Goal: Information Seeking & Learning: Learn about a topic

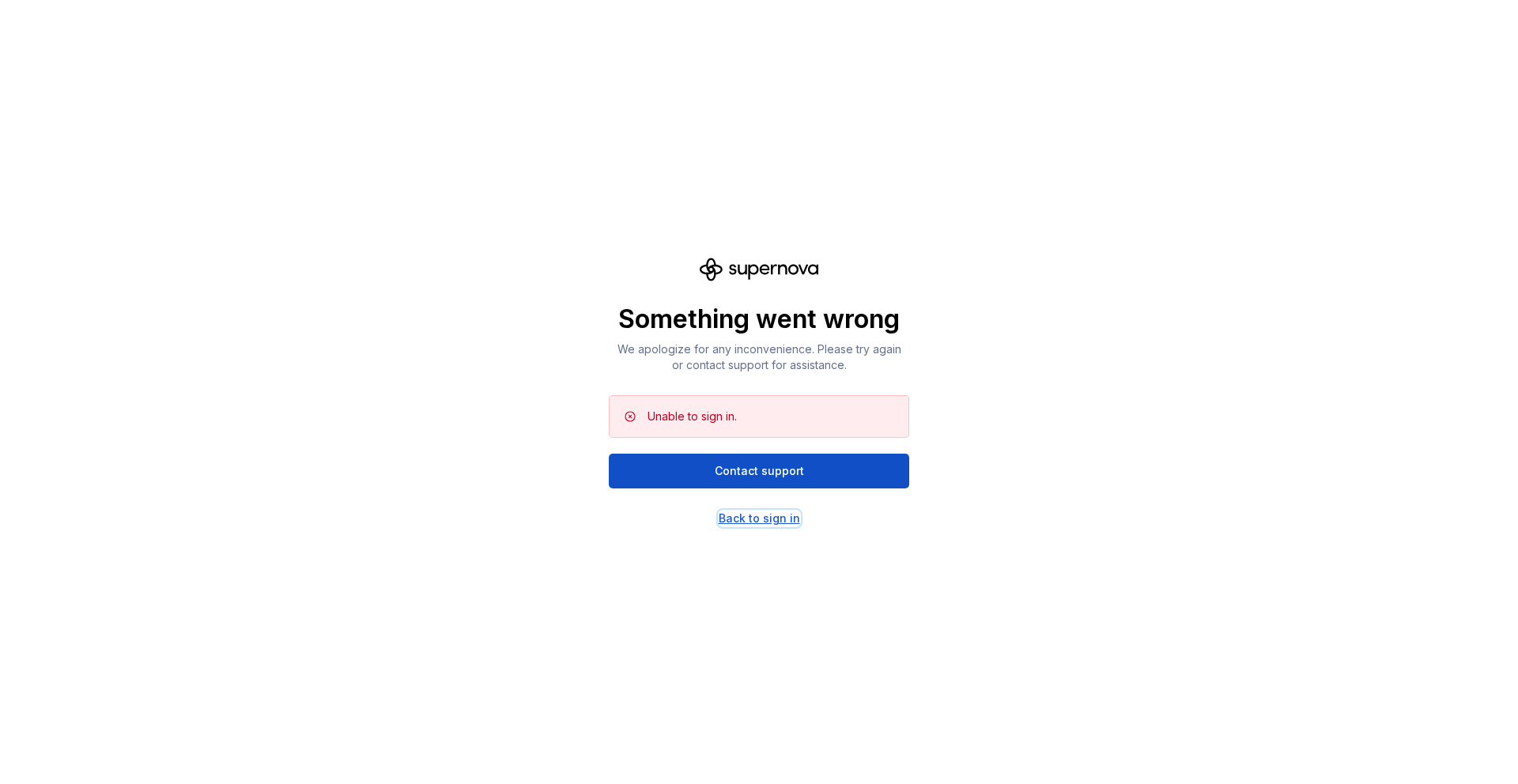
click at [755, 515] on div "Back to sign in" at bounding box center [759, 518] width 82 height 16
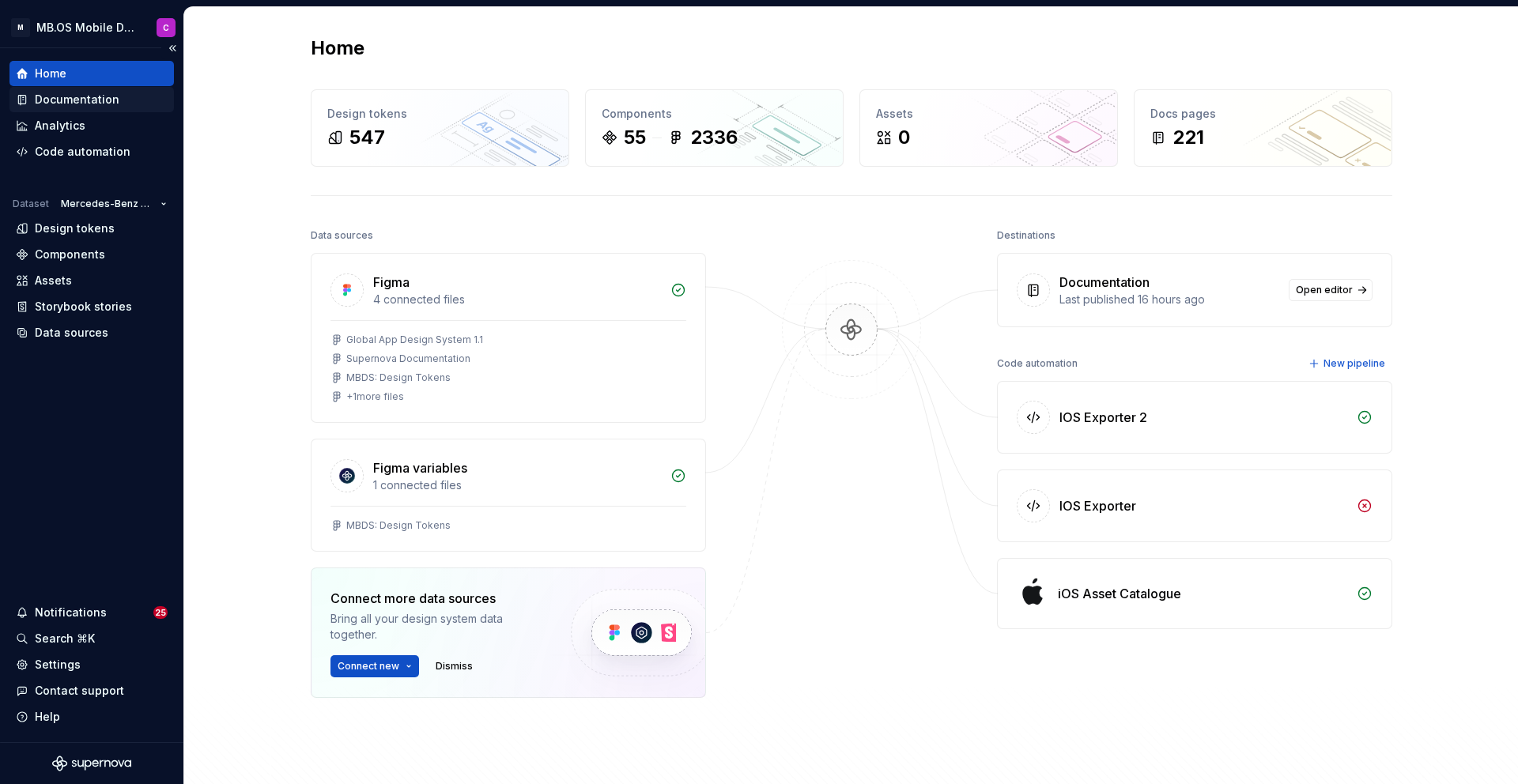
click at [68, 96] on div "Documentation" at bounding box center [77, 99] width 84 height 16
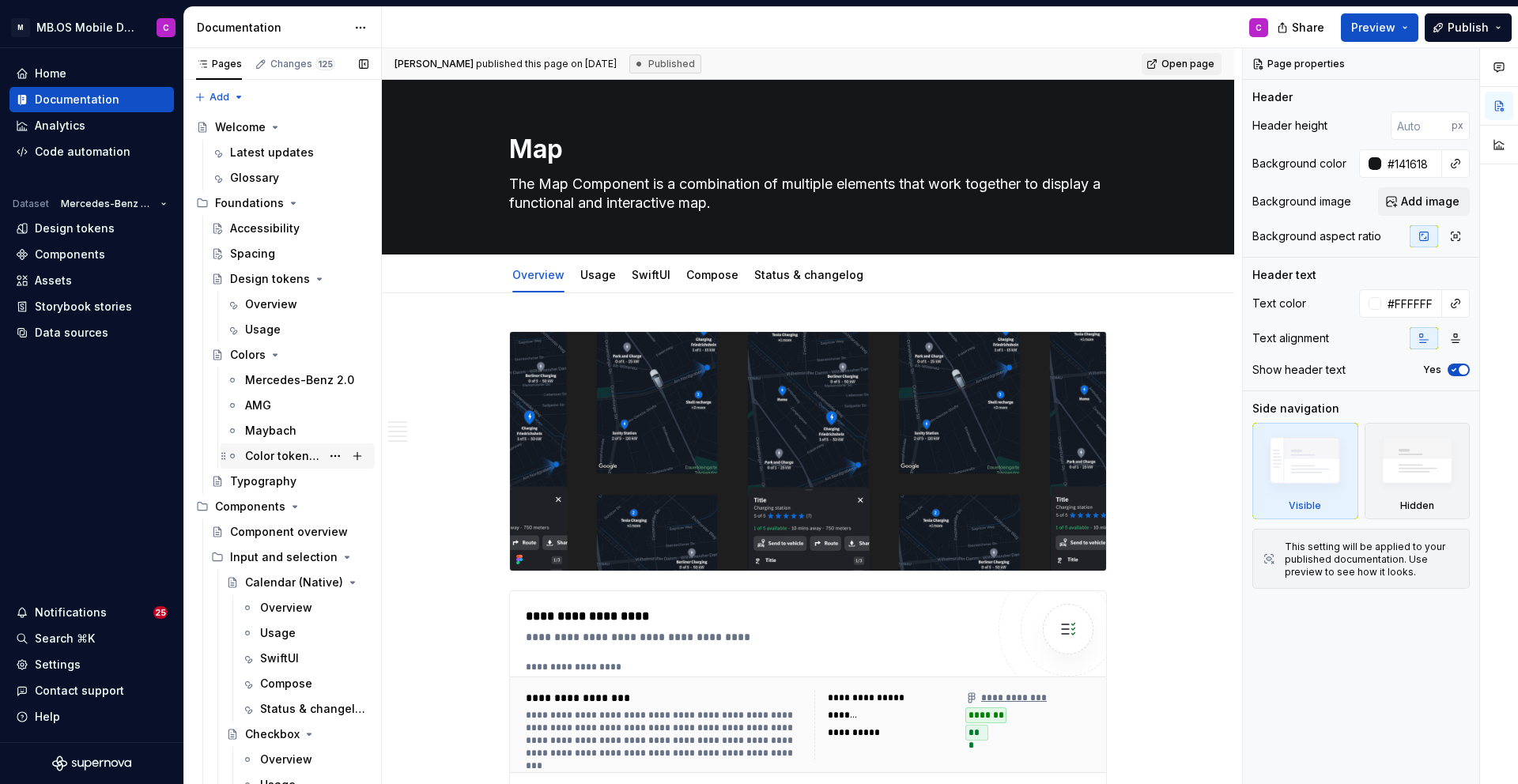
click at [294, 458] on div "Color tokens 1.0 vs 2.0" at bounding box center [283, 456] width 76 height 16
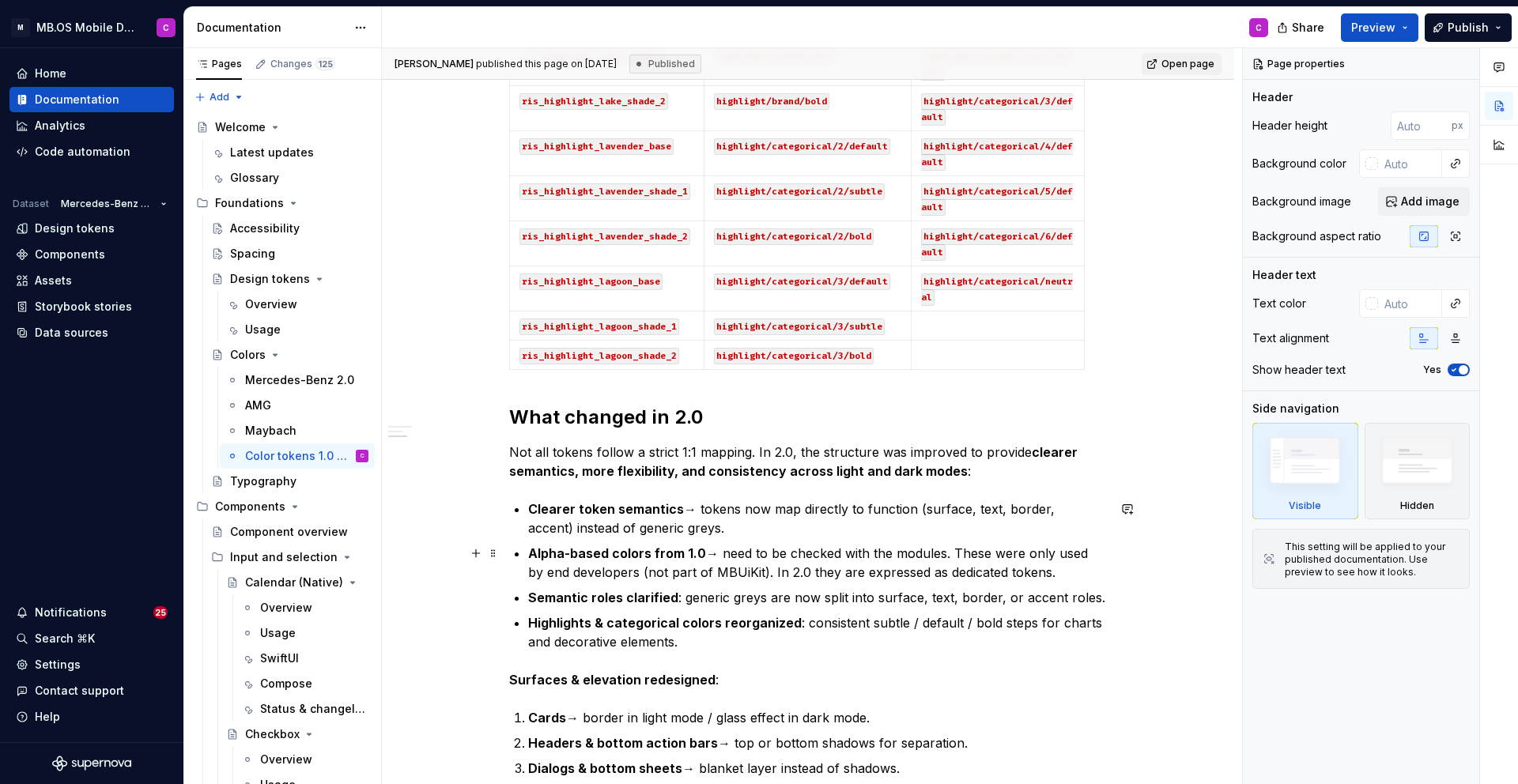
scroll to position [2306, 0]
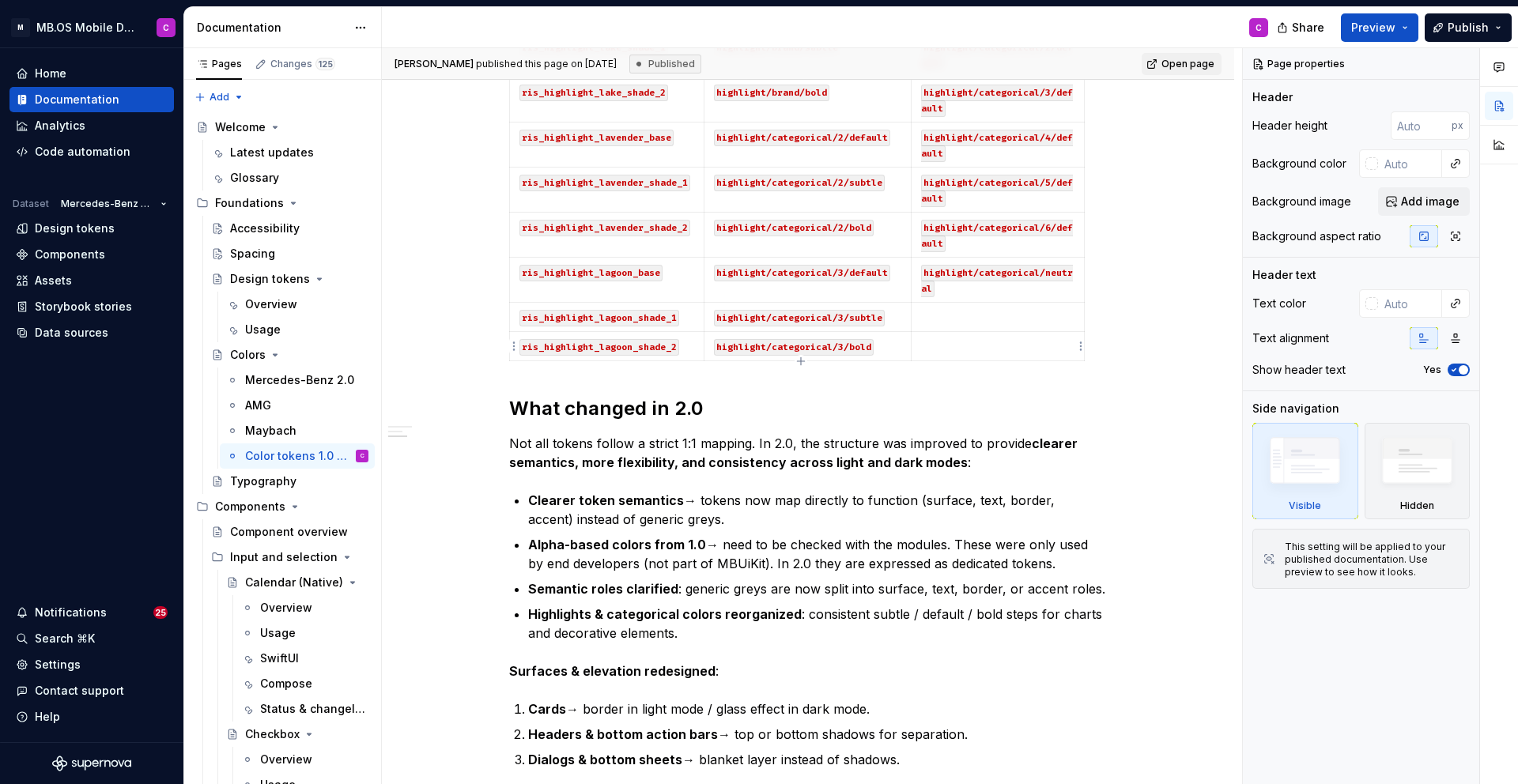
click at [984, 349] on p at bounding box center [997, 346] width 153 height 16
type textarea "*"
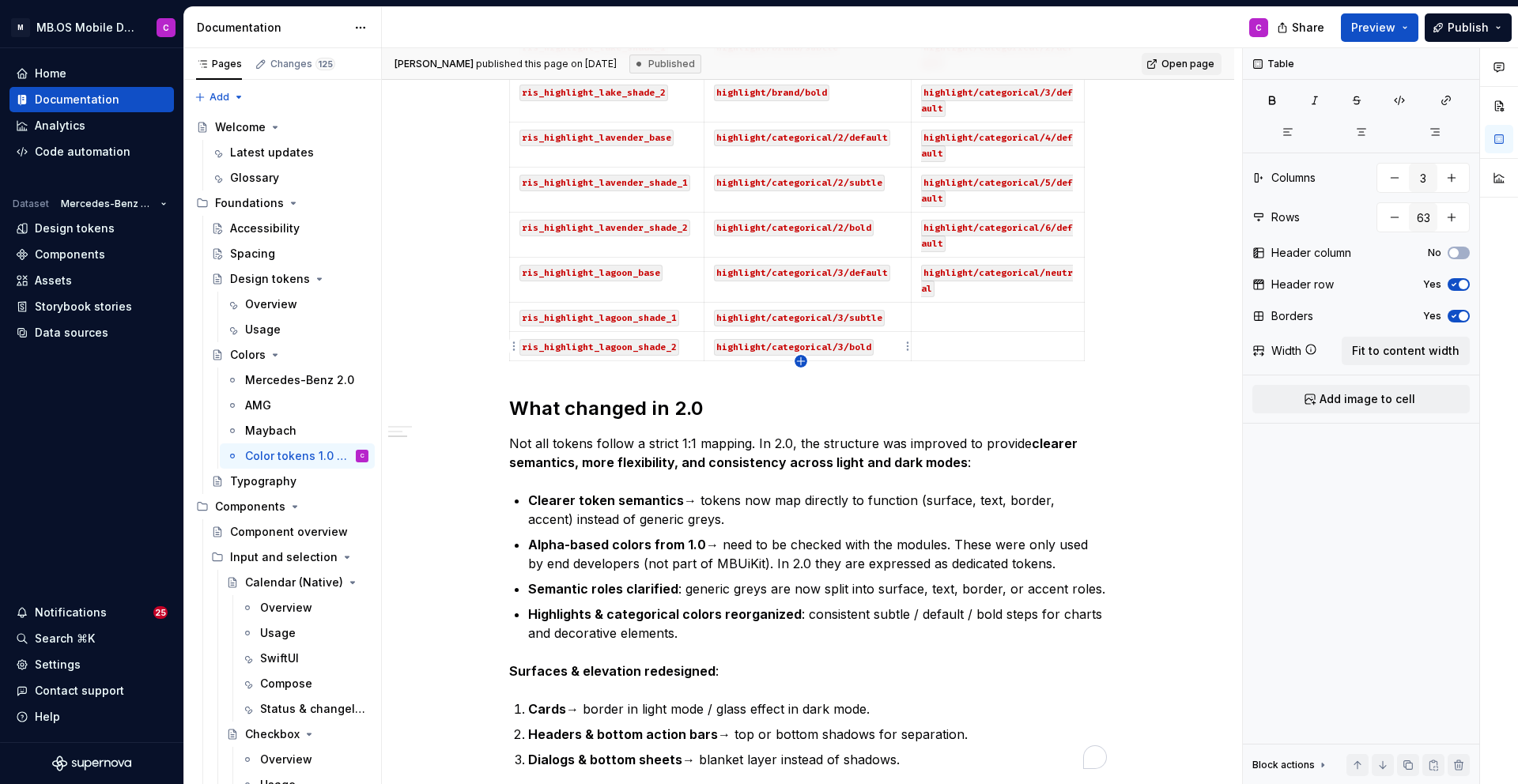
click at [802, 357] on icon "button" at bounding box center [800, 360] width 13 height 13
type input "64"
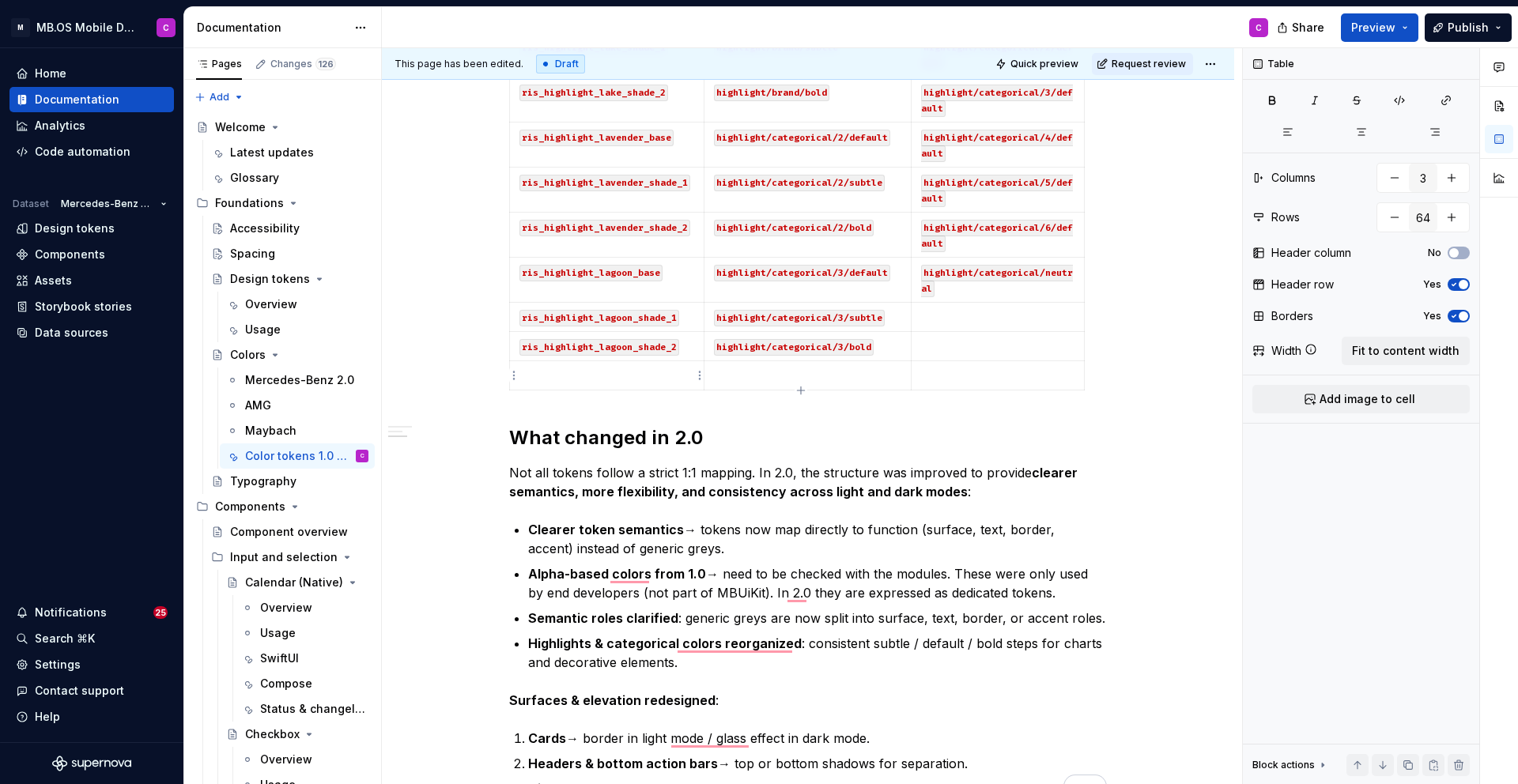
click at [583, 373] on p "To enrich screen reader interactions, please activate Accessibility in Grammarl…" at bounding box center [607, 375] width 174 height 16
click at [799, 391] on icon "button" at bounding box center [800, 390] width 7 height 7
type input "65"
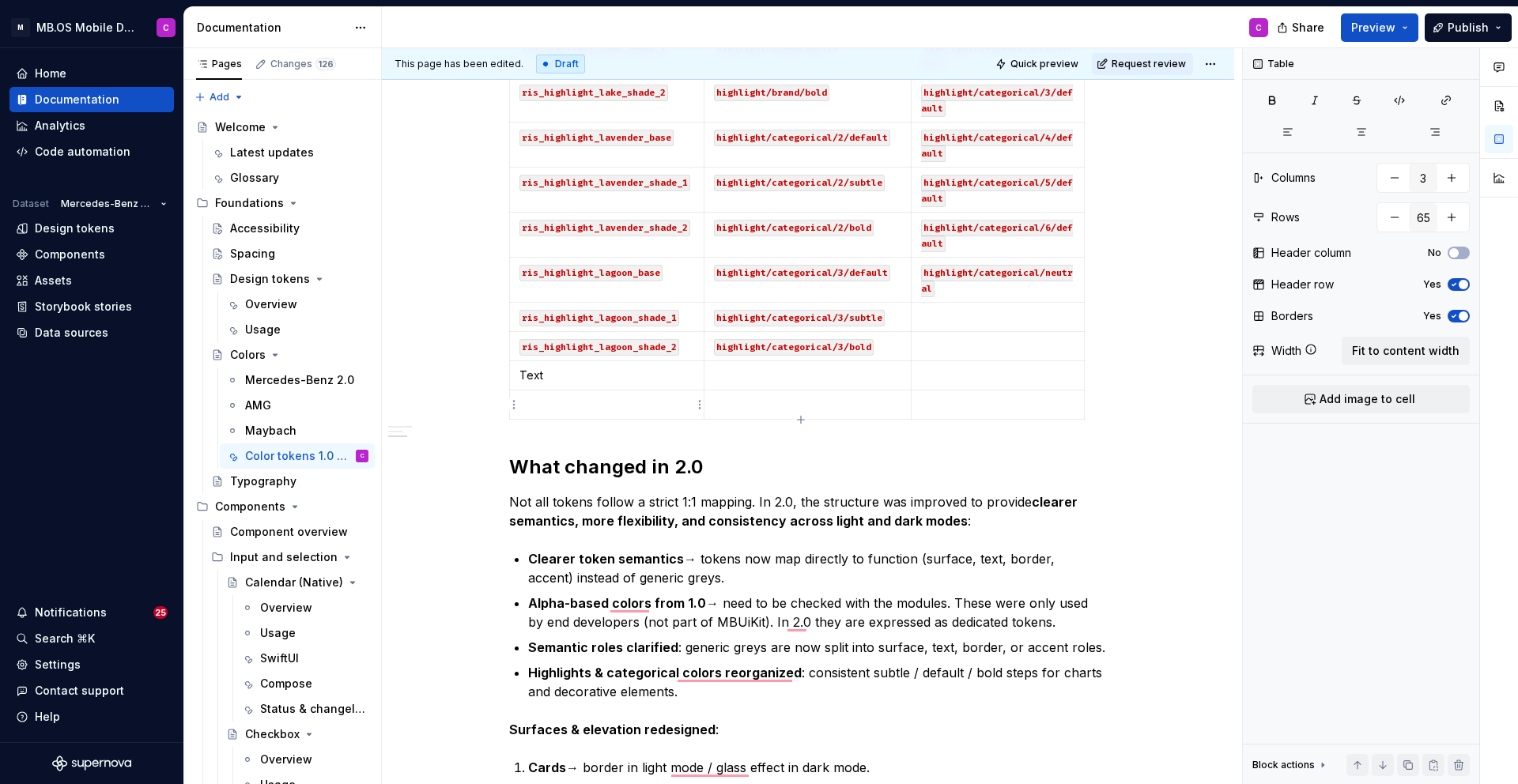
click at [603, 399] on p "To enrich screen reader interactions, please activate Accessibility in Grammarl…" at bounding box center [607, 404] width 174 height 16
click at [546, 404] on p "To enrich screen reader interactions, please activate Accessibility in Grammarl…" at bounding box center [607, 404] width 174 height 16
click at [741, 402] on p "To enrich screen reader interactions, please activate Accessibility in Grammarl…" at bounding box center [807, 404] width 188 height 16
type textarea "*"
click at [649, 415] on td "ris_text_primary" at bounding box center [607, 405] width 195 height 29
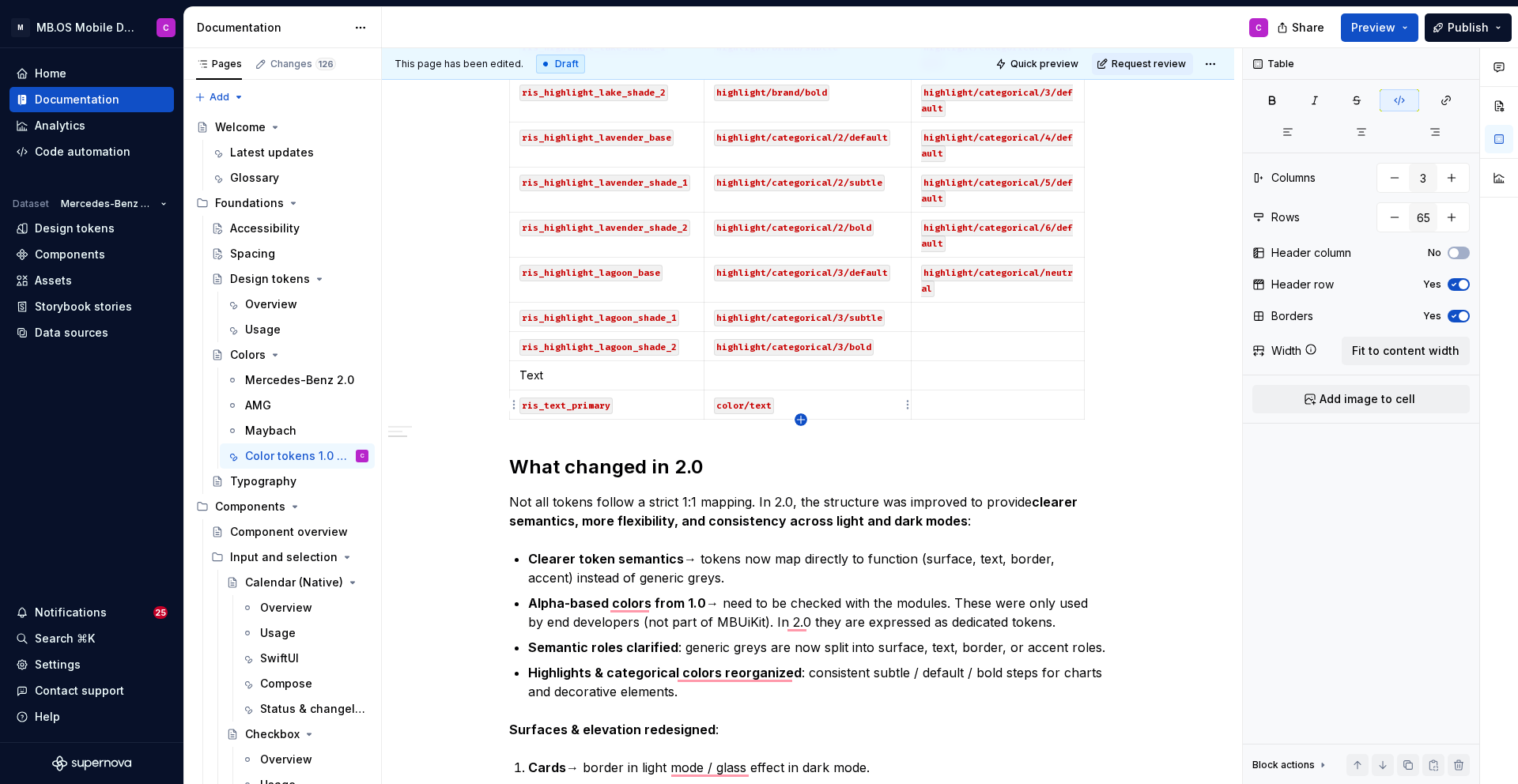
click at [799, 418] on icon "button" at bounding box center [800, 419] width 13 height 13
type input "66"
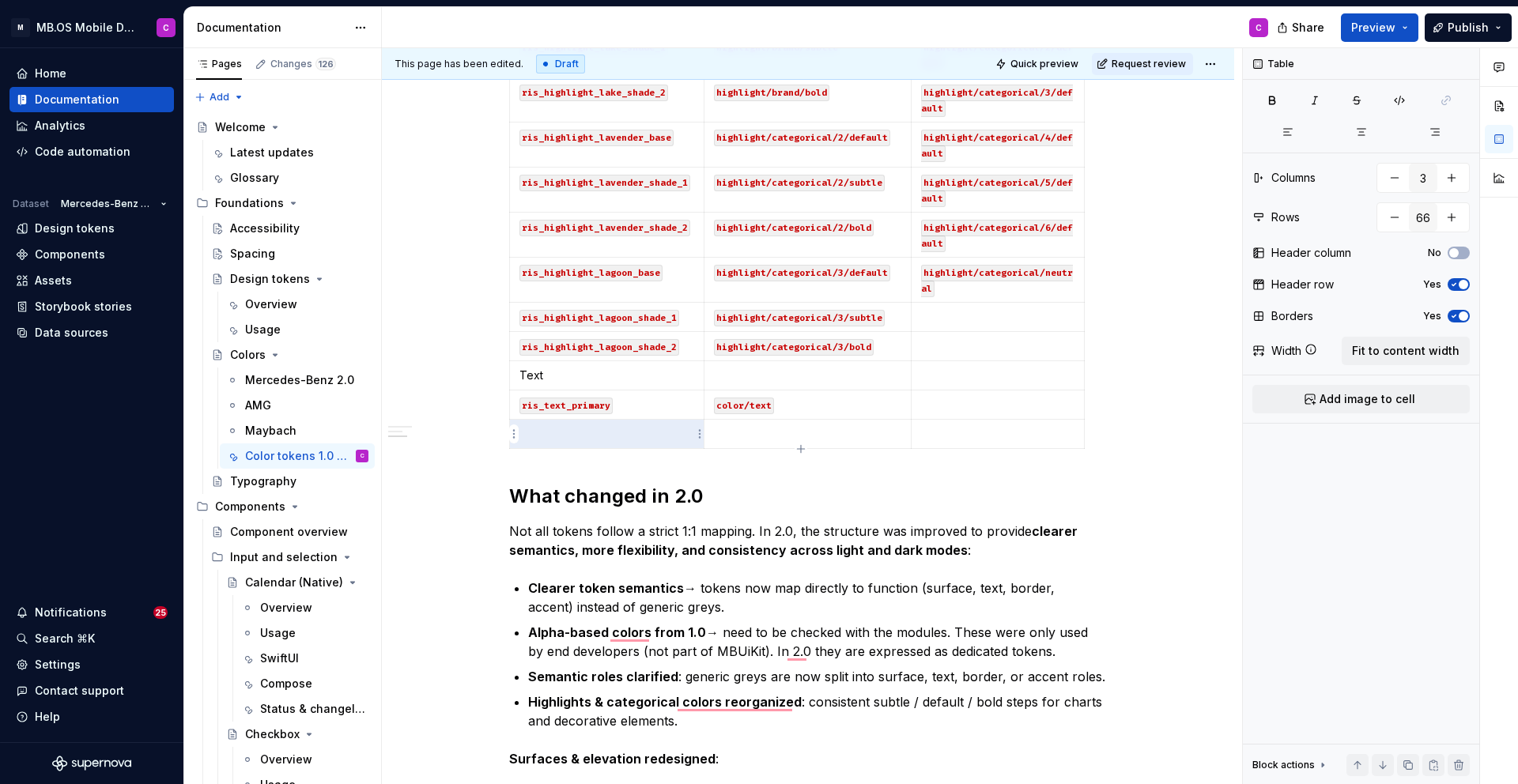
click at [636, 434] on p "To enrich screen reader interactions, please activate Accessibility in Grammarl…" at bounding box center [607, 434] width 174 height 16
click at [742, 430] on p "To enrich screen reader interactions, please activate Accessibility in Grammarl…" at bounding box center [807, 434] width 188 height 16
type textarea "*"
click at [874, 434] on p "color/text/secondary" at bounding box center [807, 434] width 188 height 16
click at [799, 450] on icon "button" at bounding box center [800, 449] width 13 height 13
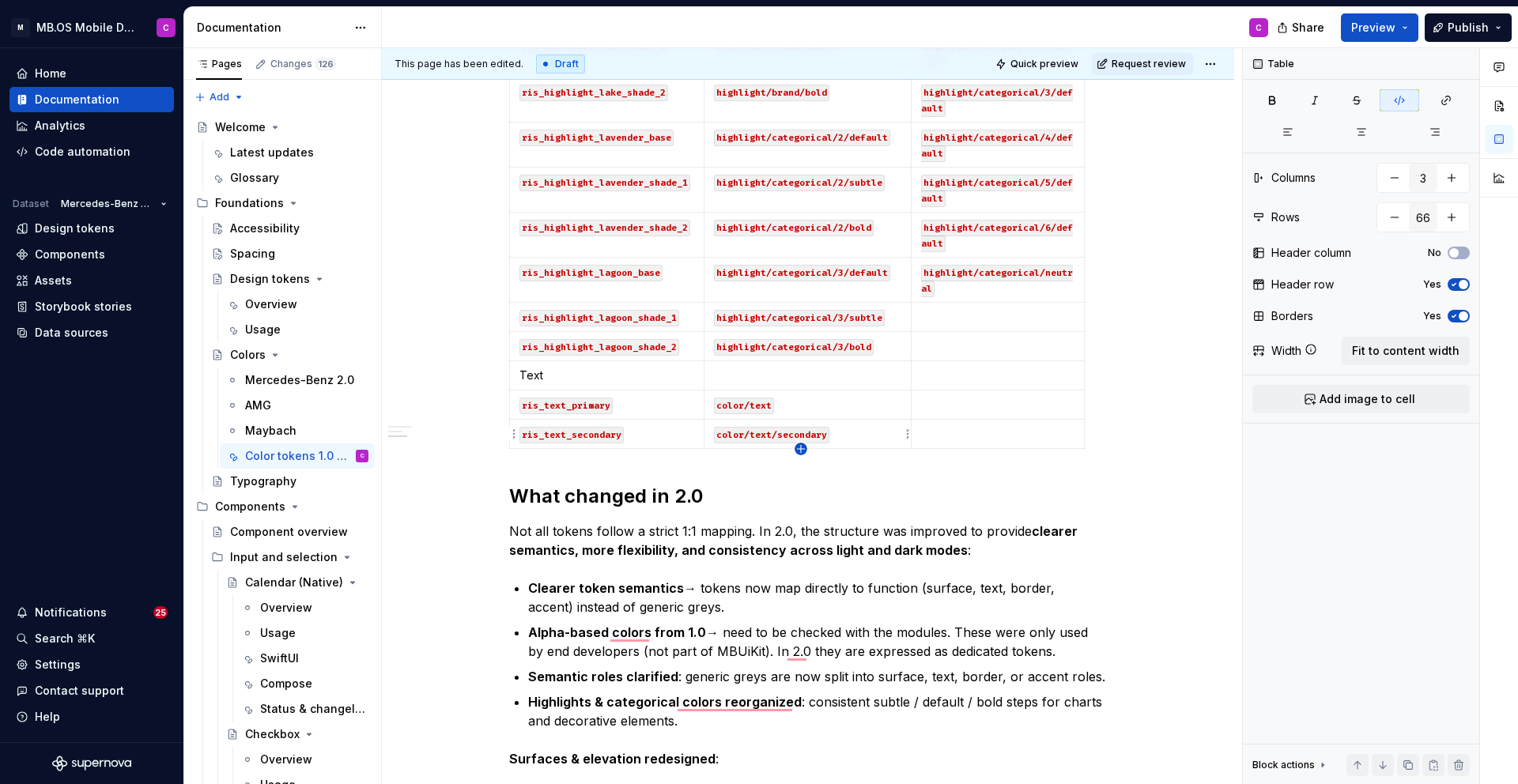
type input "67"
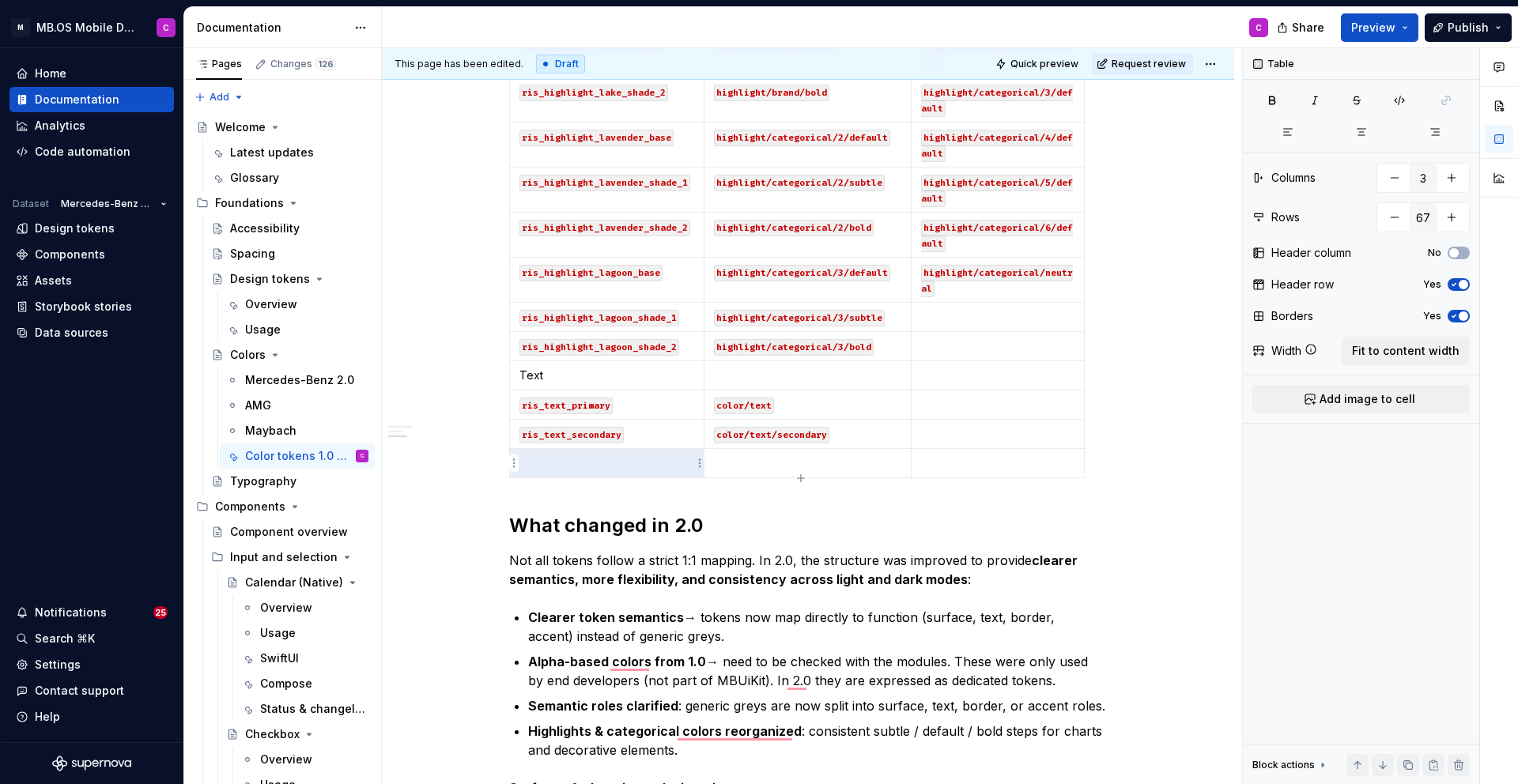
click at [619, 464] on p "To enrich screen reader interactions, please activate Accessibility in Grammarl…" at bounding box center [607, 463] width 174 height 16
click at [732, 468] on p "To enrich screen reader interactions, please activate Accessibility in Grammarl…" at bounding box center [807, 463] width 188 height 16
type textarea "*"
click at [649, 461] on p "ris_text_tertiary" at bounding box center [607, 463] width 174 height 16
click at [803, 481] on icon "button" at bounding box center [800, 477] width 13 height 13
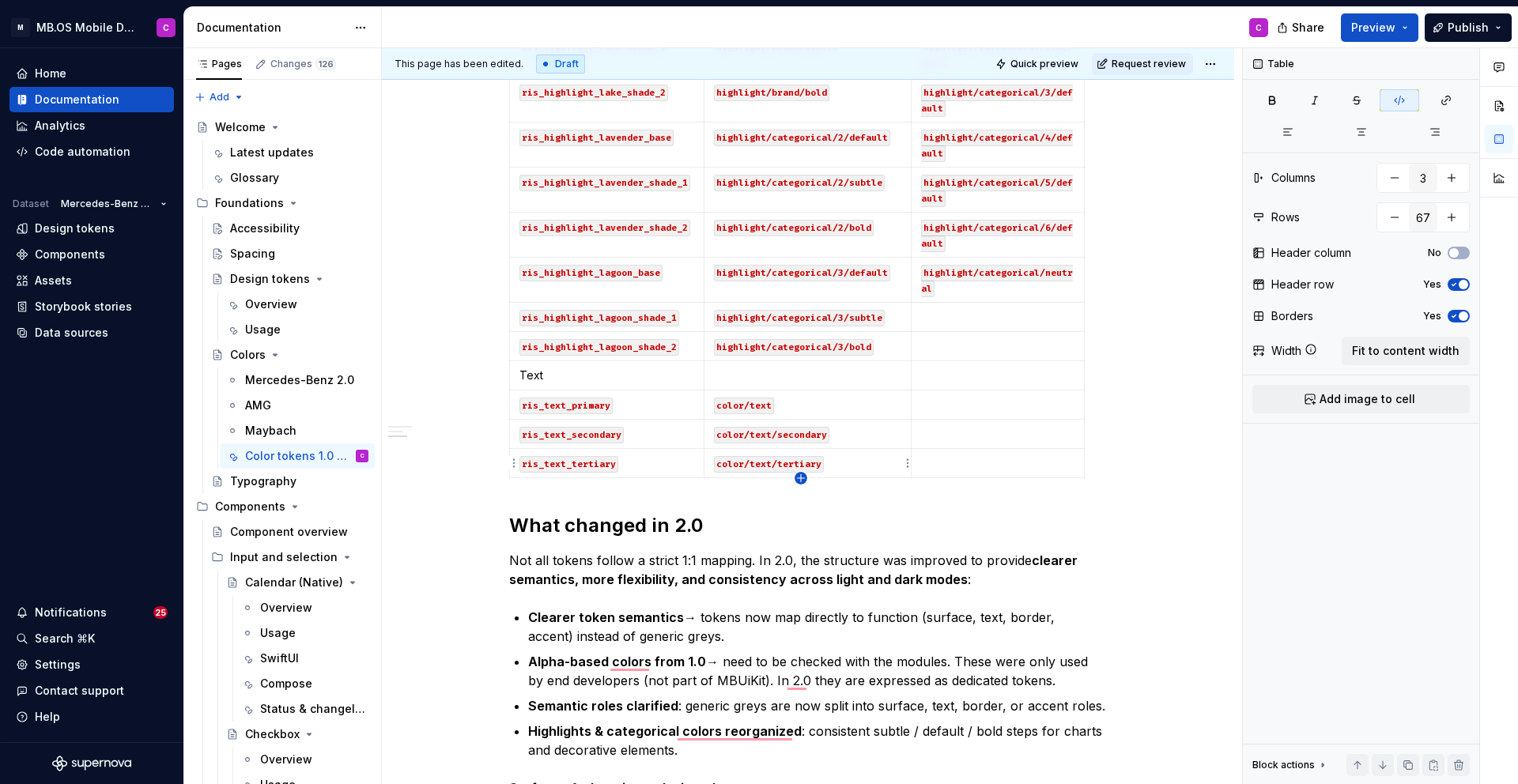
type input "68"
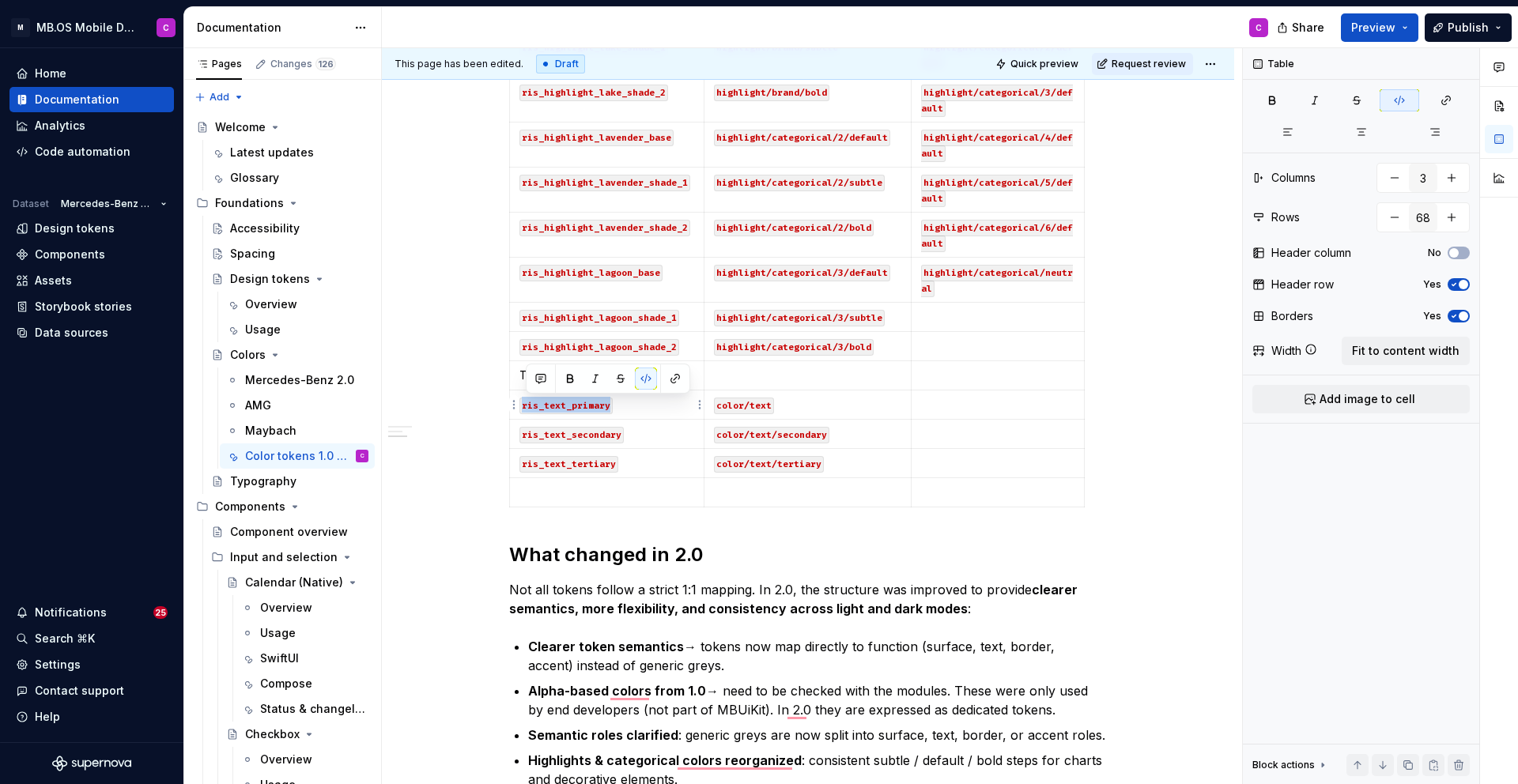
drag, startPoint x: 622, startPoint y: 405, endPoint x: 522, endPoint y: 405, distance: 100.0
click at [522, 405] on p "ris_text_primary" at bounding box center [607, 404] width 174 height 16
copy code "ris_text_primary"
click at [580, 494] on p "To enrich screen reader interactions, please activate Accessibility in Grammarl…" at bounding box center [607, 492] width 174 height 16
click at [772, 492] on p "To enrich screen reader interactions, please activate Accessibility in Grammarl…" at bounding box center [807, 492] width 188 height 16
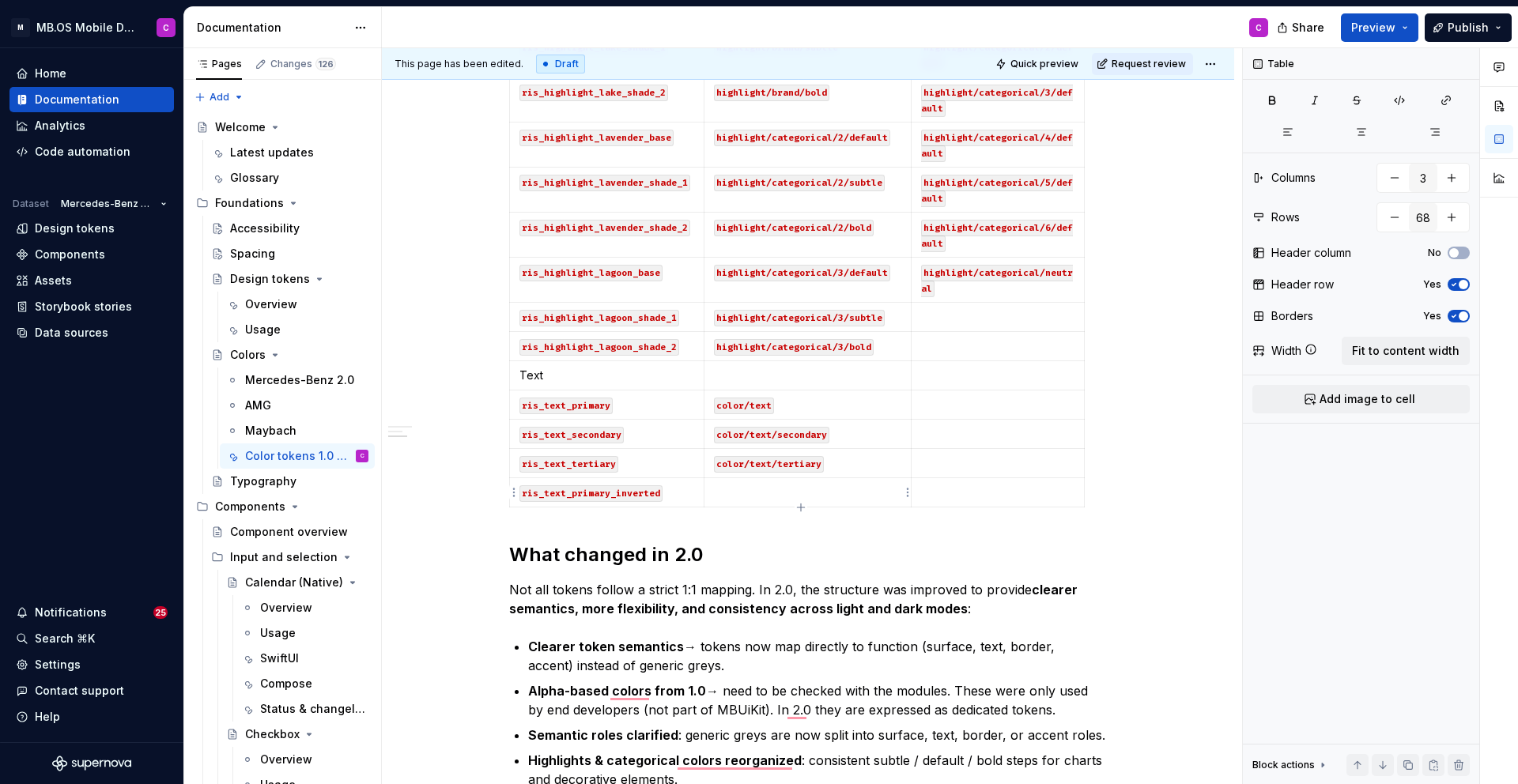
type textarea "*"
drag, startPoint x: 787, startPoint y: 398, endPoint x: 717, endPoint y: 401, distance: 70.1
click at [717, 401] on p "color/text" at bounding box center [807, 404] width 188 height 16
copy code "color/text"
click at [739, 493] on p "To enrich screen reader interactions, please activate Accessibility in Grammarl…" at bounding box center [807, 492] width 188 height 16
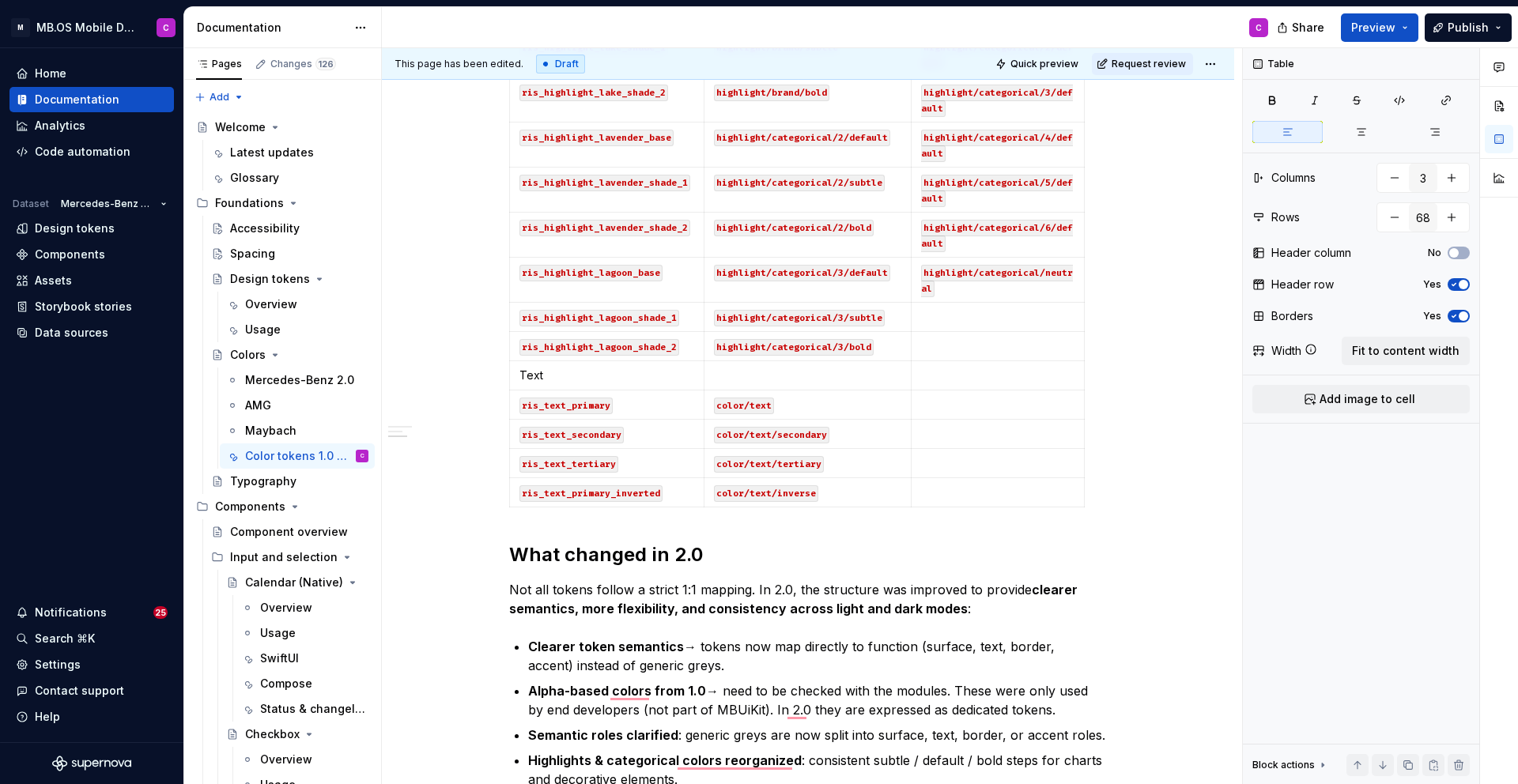
click at [865, 496] on p "color/text/inverse" at bounding box center [807, 492] width 188 height 16
click at [803, 505] on icon "button" at bounding box center [800, 507] width 13 height 13
type input "69"
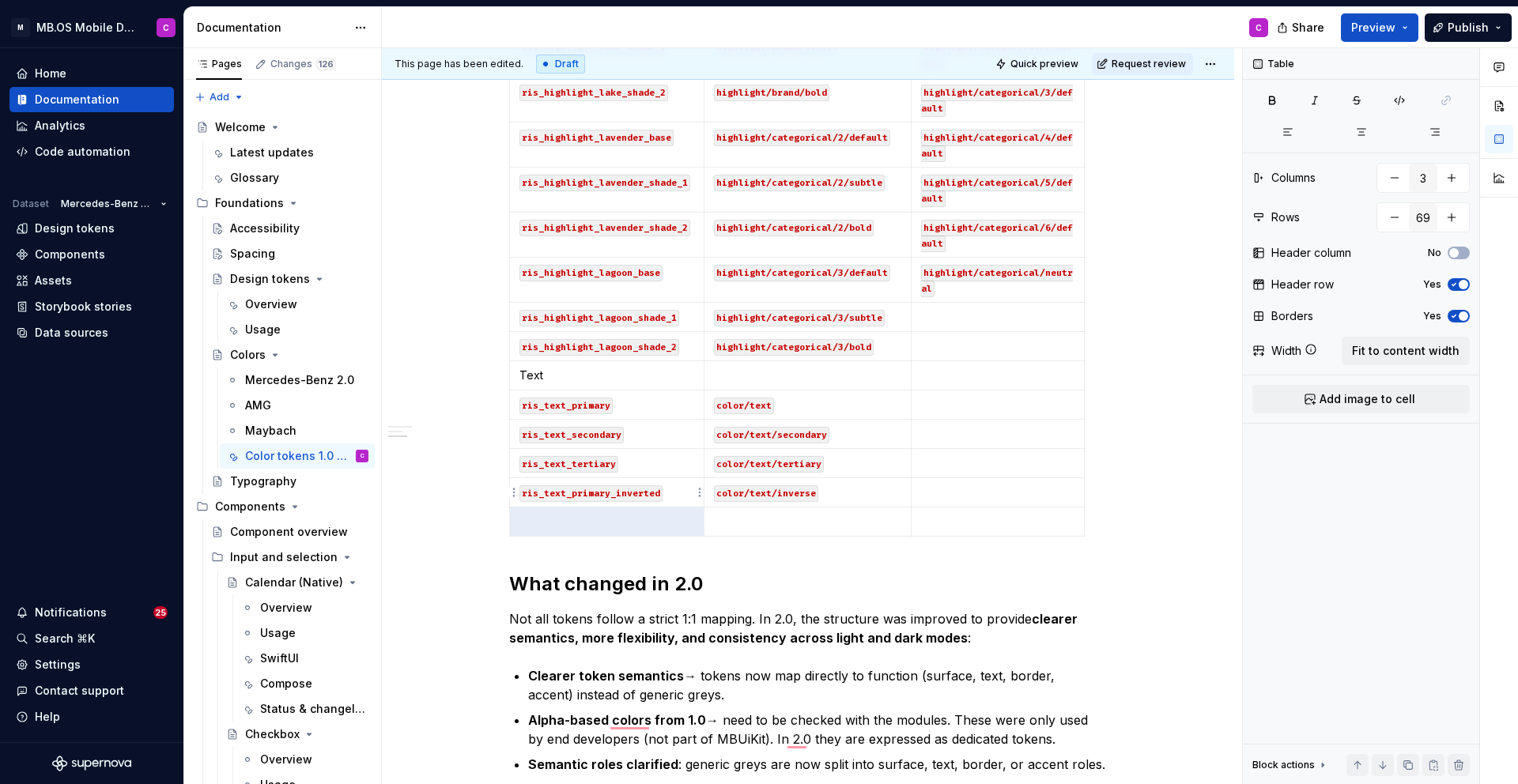
click at [682, 493] on p "ris_text_primary_inverted" at bounding box center [607, 492] width 174 height 16
drag, startPoint x: 682, startPoint y: 493, endPoint x: 671, endPoint y: 492, distance: 11.0
click at [671, 492] on p "ris_text_primary_inverted" at bounding box center [607, 492] width 174 height 16
drag, startPoint x: 672, startPoint y: 492, endPoint x: 527, endPoint y: 482, distance: 145.3
click at [527, 482] on td "ris_text_primary_inverted" at bounding box center [607, 493] width 195 height 29
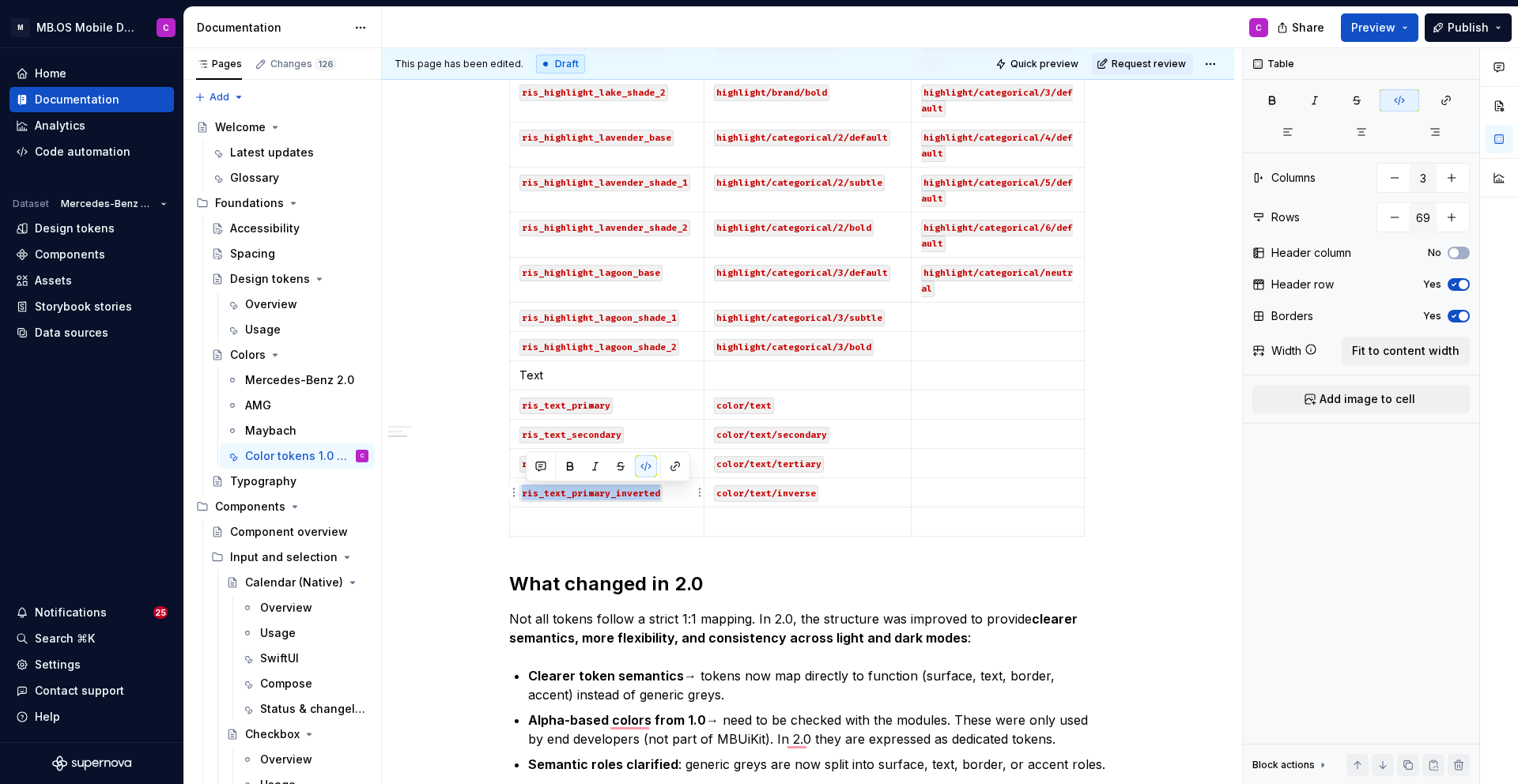
copy code "ris_text_primary_inverted"
click at [551, 516] on p "To enrich screen reader interactions, please activate Accessibility in Grammarl…" at bounding box center [607, 521] width 174 height 16
click at [586, 525] on code "ris_text_primary_inverted" at bounding box center [591, 523] width 143 height 17
click at [612, 525] on code "ris_text_primary_inverted" at bounding box center [591, 523] width 143 height 17
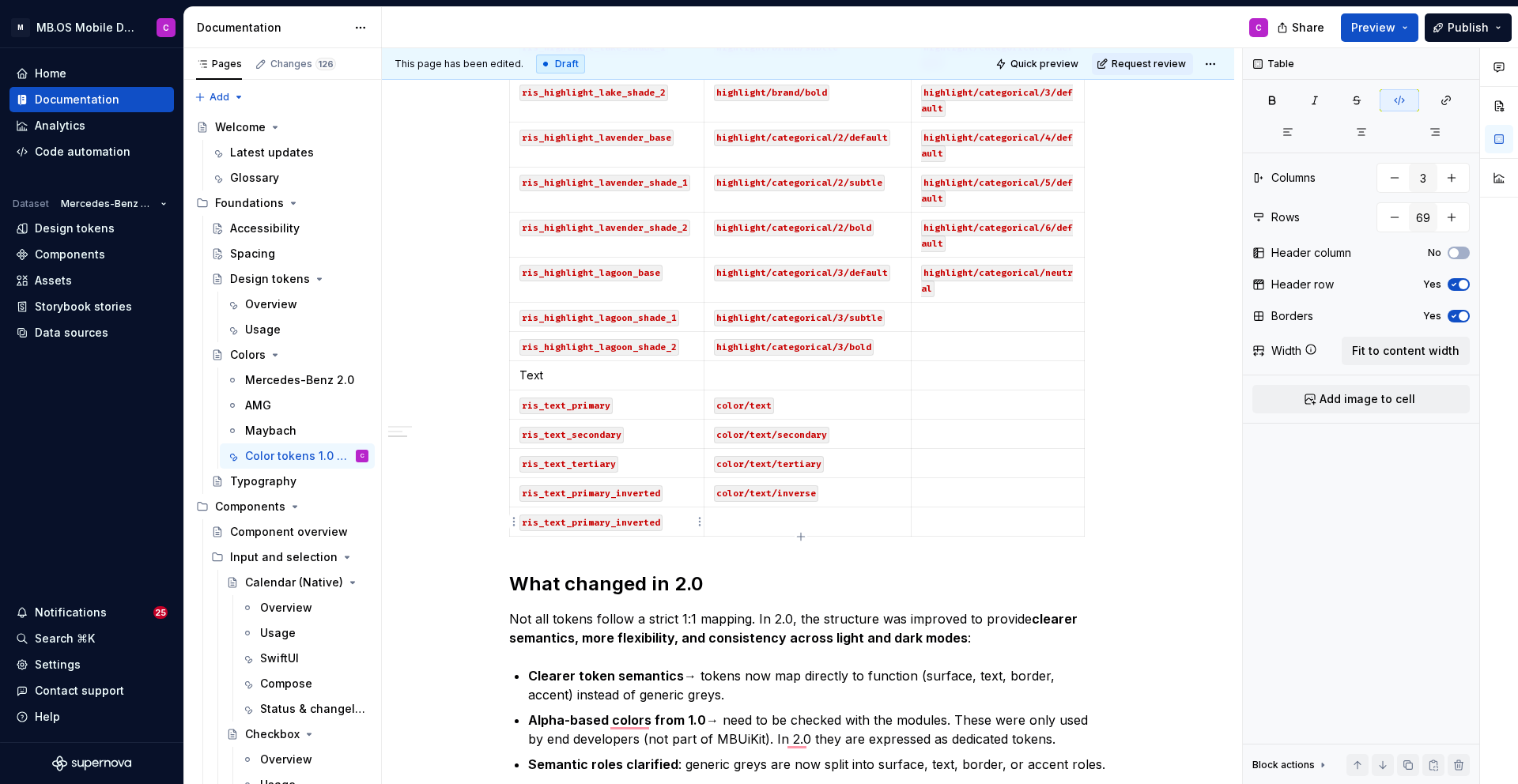
click at [612, 525] on code "ris_text_primary_inverted" at bounding box center [591, 523] width 143 height 17
click at [591, 519] on code "ris_text_primary_inverted" at bounding box center [591, 523] width 143 height 17
click at [601, 523] on code "ris_text_primary_inverted" at bounding box center [591, 523] width 143 height 17
click at [613, 523] on code "ris_text_primary_inverted" at bounding box center [591, 523] width 143 height 17
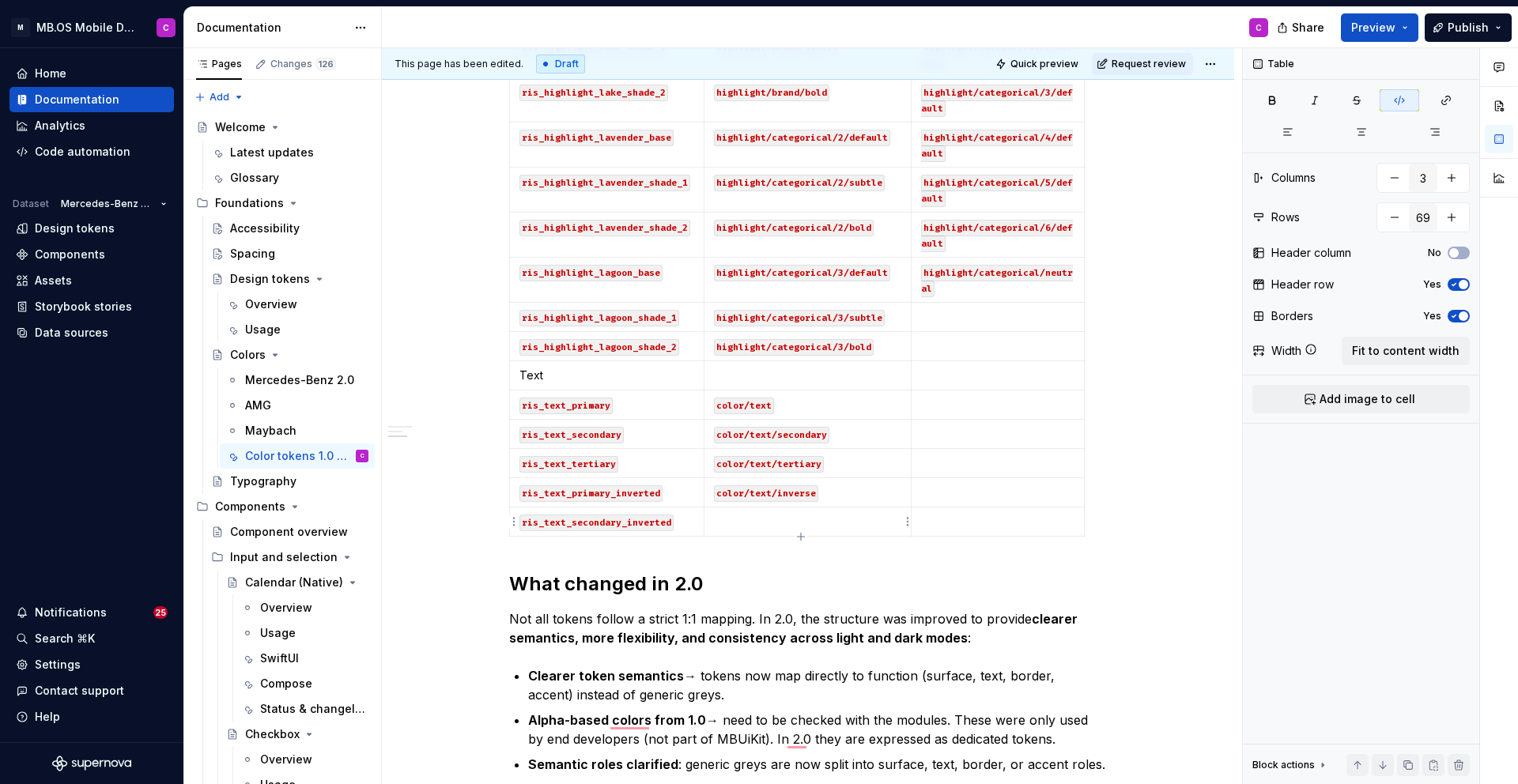
click at [731, 522] on p "To enrich screen reader interactions, please activate Accessibility in Grammarl…" at bounding box center [807, 521] width 188 height 16
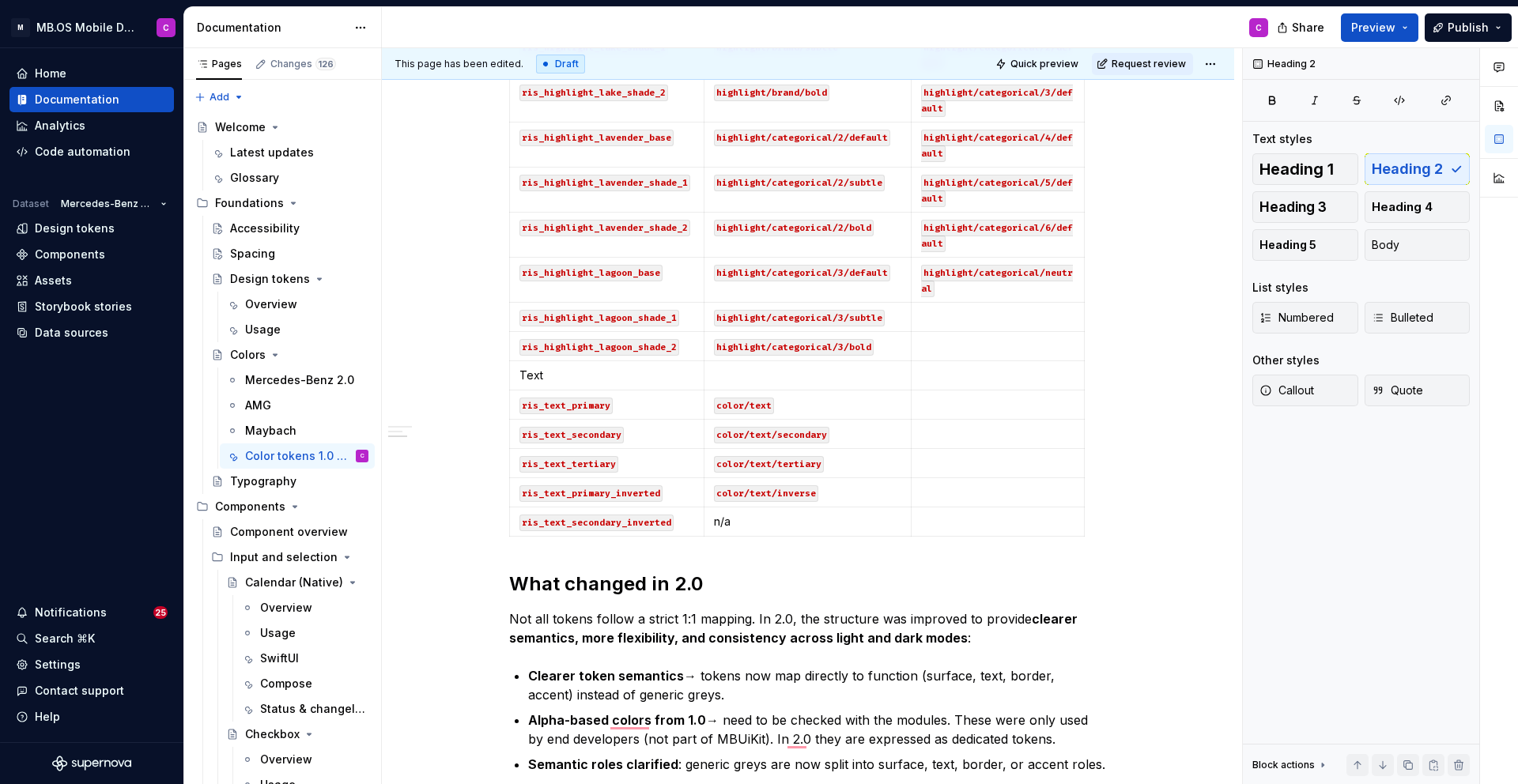
click at [801, 536] on icon "button" at bounding box center [800, 536] width 13 height 13
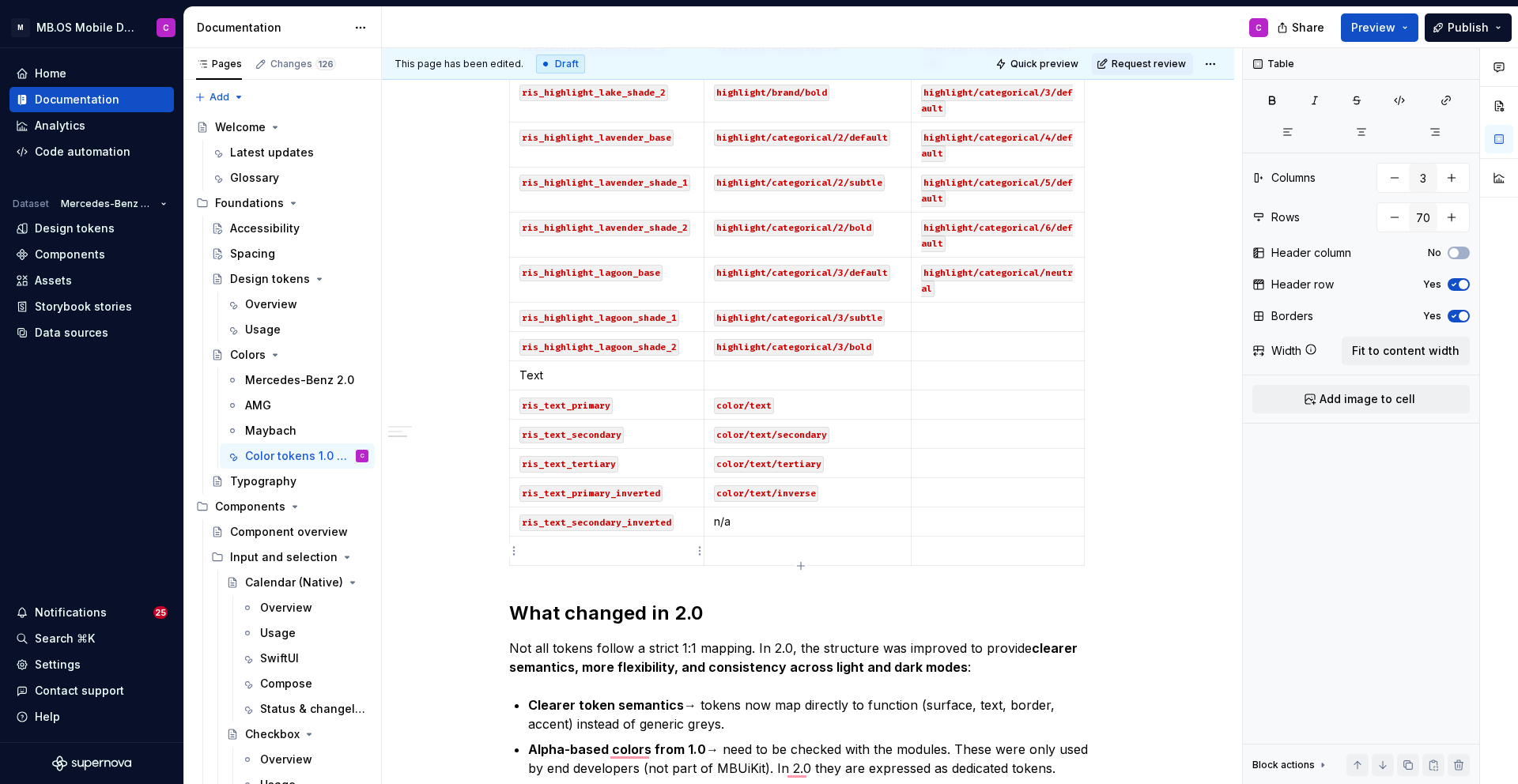
click at [639, 559] on td "To enrich screen reader interactions, please activate Accessibility in Grammarl…" at bounding box center [607, 551] width 195 height 29
type textarea "*"
drag, startPoint x: 679, startPoint y: 520, endPoint x: 526, endPoint y: 520, distance: 153.0
click at [526, 520] on p "ris_text_secondary_inverted" at bounding box center [607, 521] width 174 height 16
click at [548, 552] on p "To enrich screen reader interactions, please activate Accessibility in Grammarl…" at bounding box center [607, 551] width 174 height 16
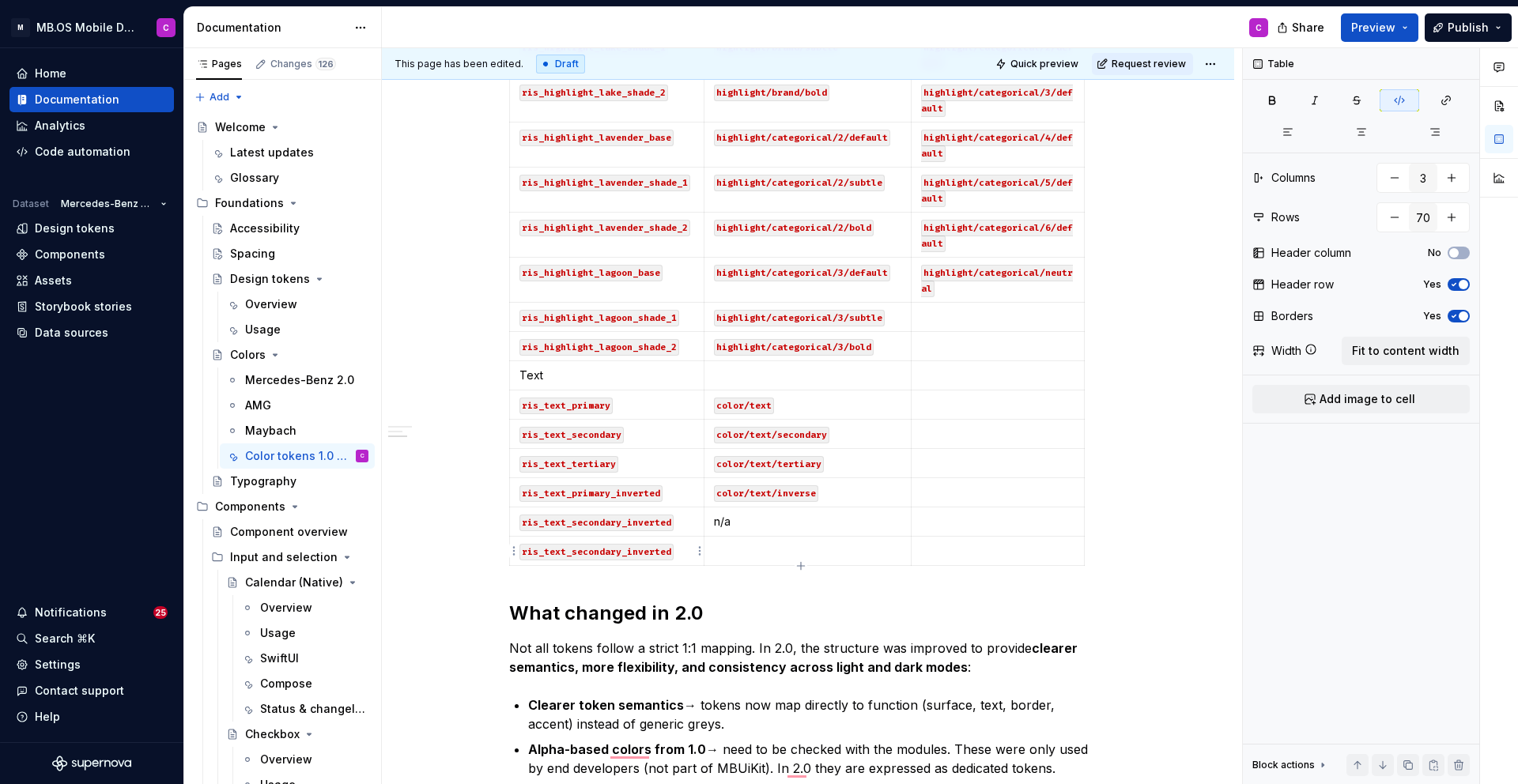
click at [597, 552] on code "ris_text_secondary_inverted" at bounding box center [596, 552] width 154 height 17
click at [612, 552] on code "ris_text_secondary_inverted" at bounding box center [596, 552] width 154 height 17
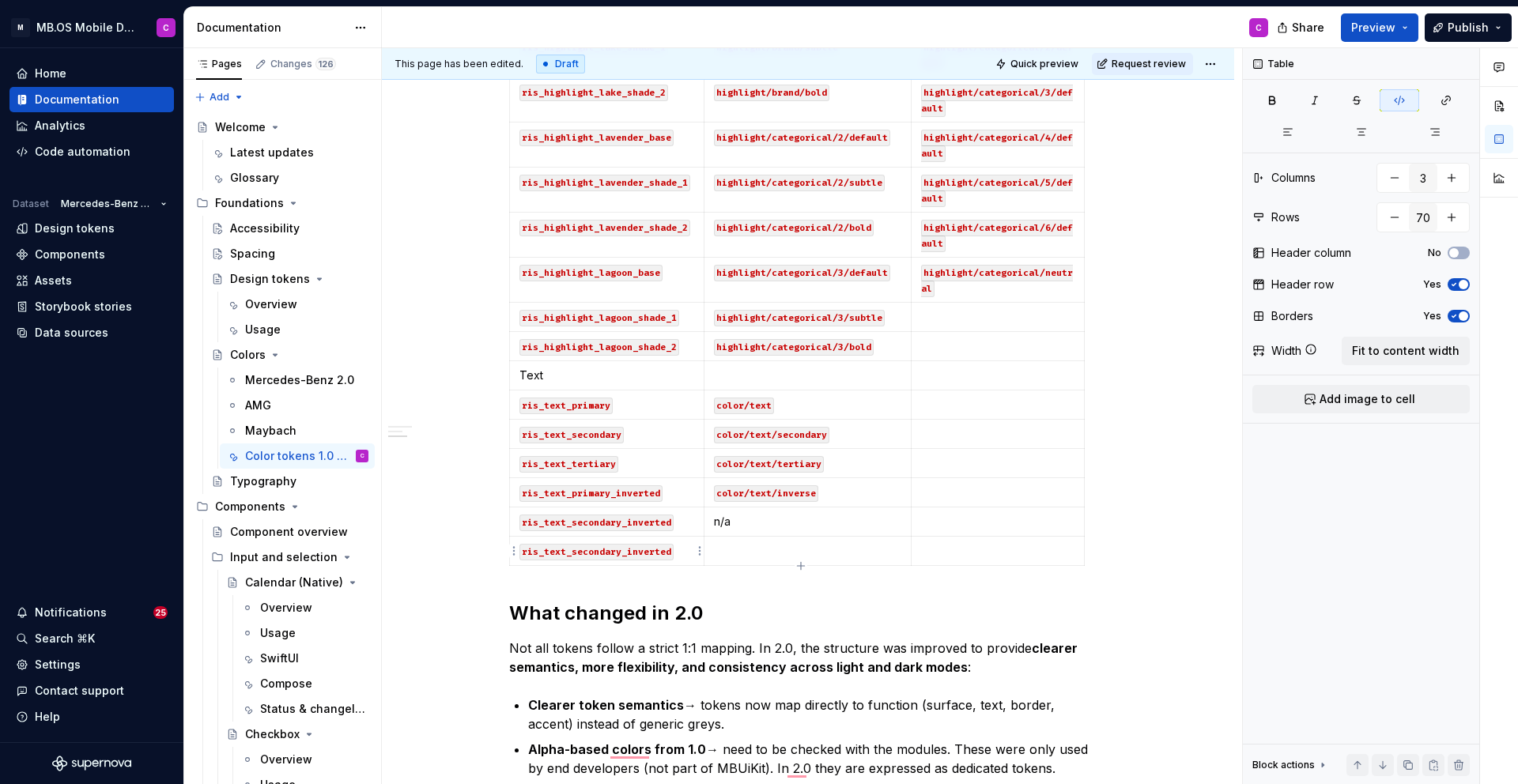
click at [623, 551] on code "ris_text_secondary_inverted" at bounding box center [596, 552] width 154 height 17
click at [760, 538] on td "To enrich screen reader interactions, please activate Accessibility in Grammarl…" at bounding box center [807, 551] width 208 height 29
click at [730, 523] on p "n/a" at bounding box center [807, 521] width 188 height 16
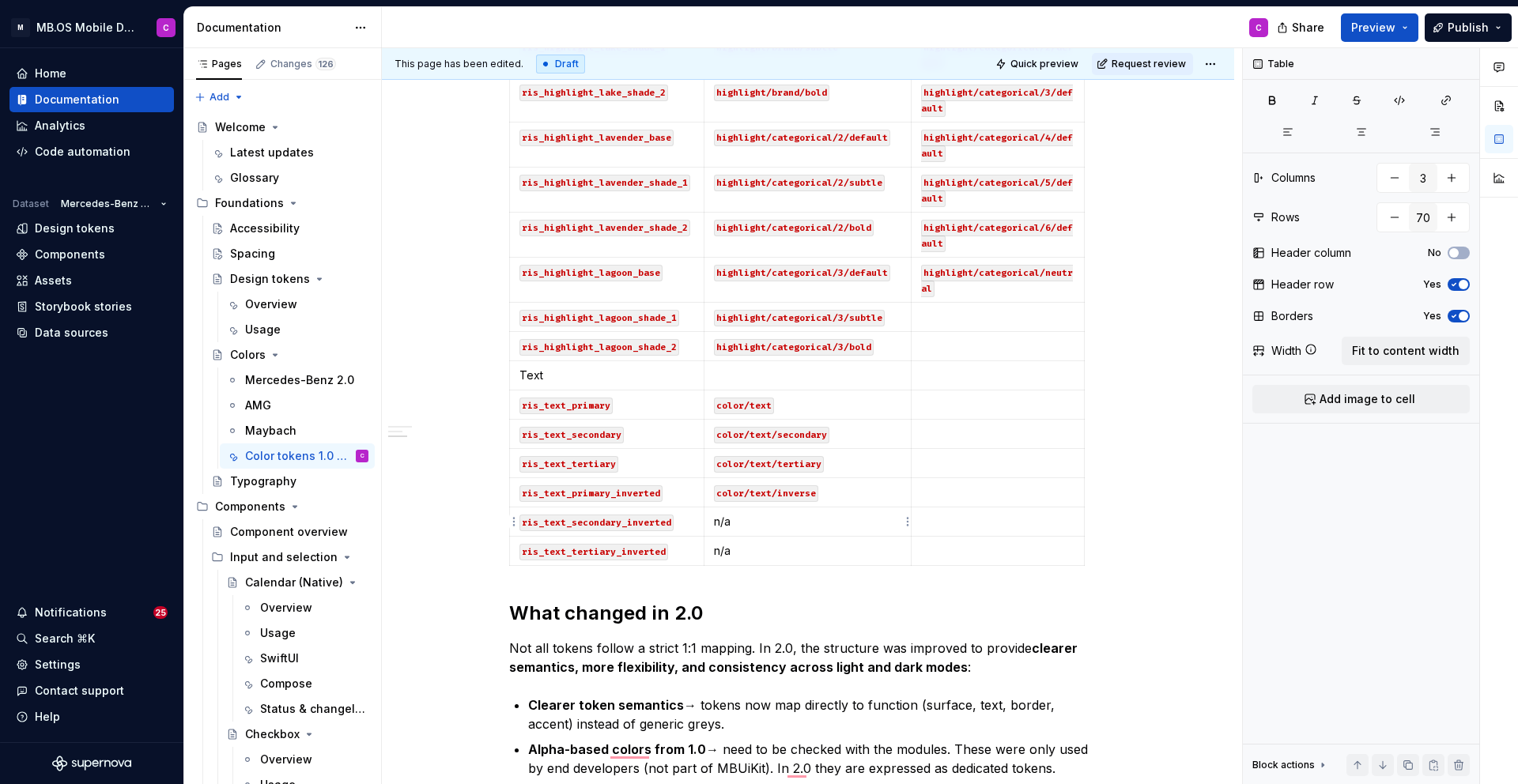
click at [730, 523] on p "n/a" at bounding box center [807, 521] width 188 height 16
click at [731, 554] on p "n/a" at bounding box center [807, 551] width 188 height 16
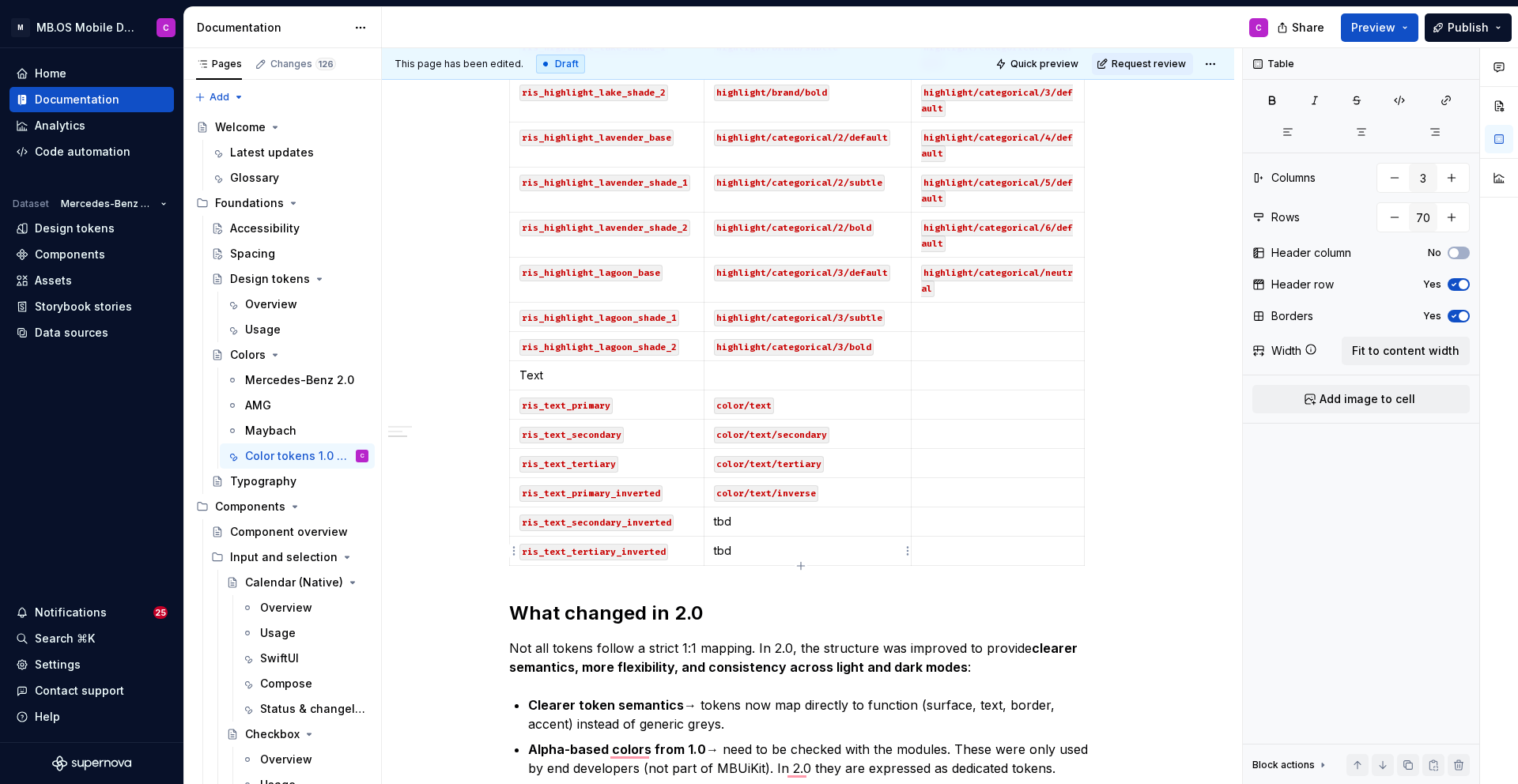
click at [772, 541] on td "tbd" at bounding box center [807, 551] width 208 height 29
click at [800, 563] on icon "button" at bounding box center [800, 565] width 13 height 13
type input "71"
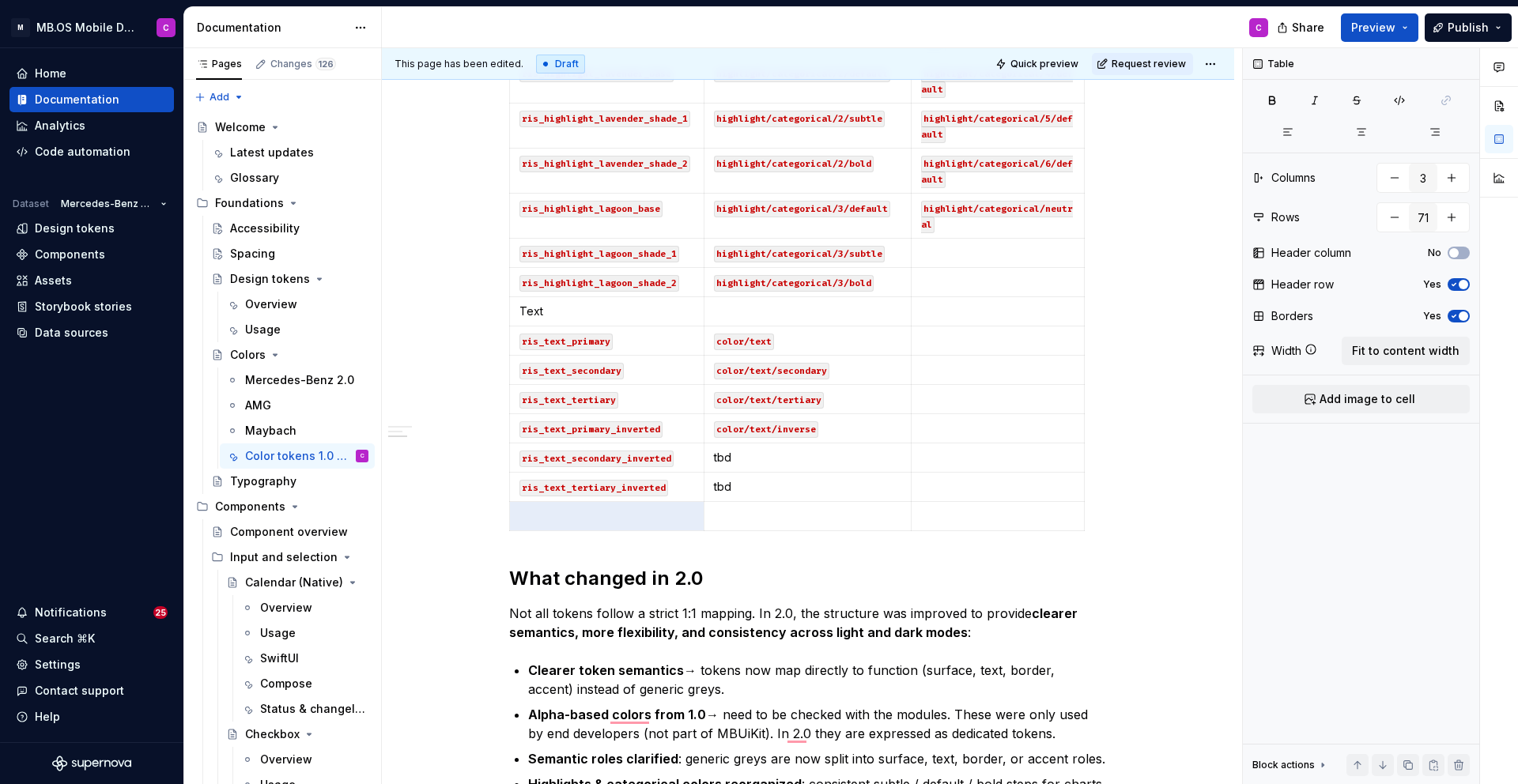
scroll to position [2377, 0]
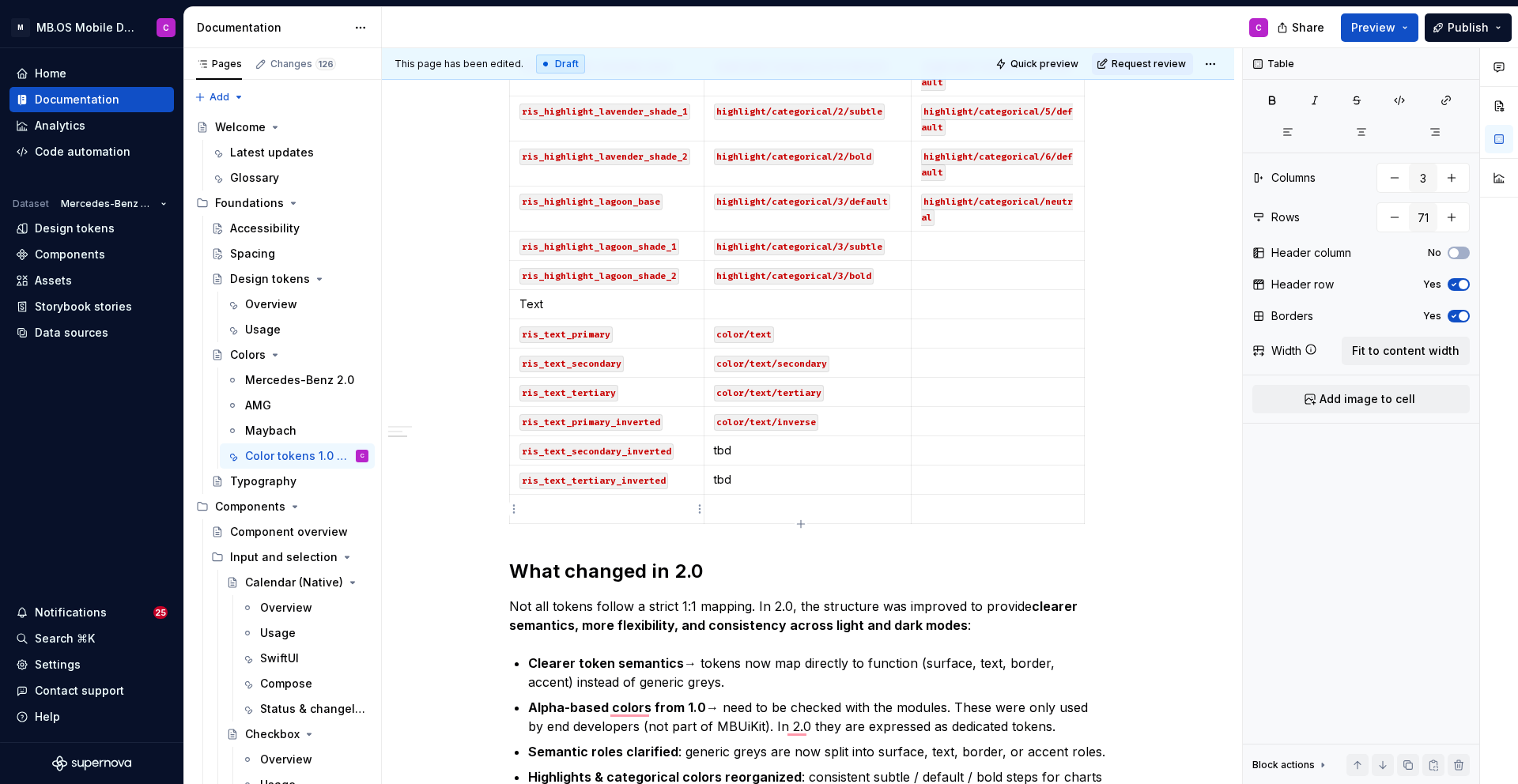
click at [612, 509] on p "To enrich screen reader interactions, please activate Accessibility in Grammarl…" at bounding box center [607, 509] width 174 height 16
click at [751, 504] on p "To enrich screen reader interactions, please activate Accessibility in Grammarl…" at bounding box center [807, 509] width 188 height 16
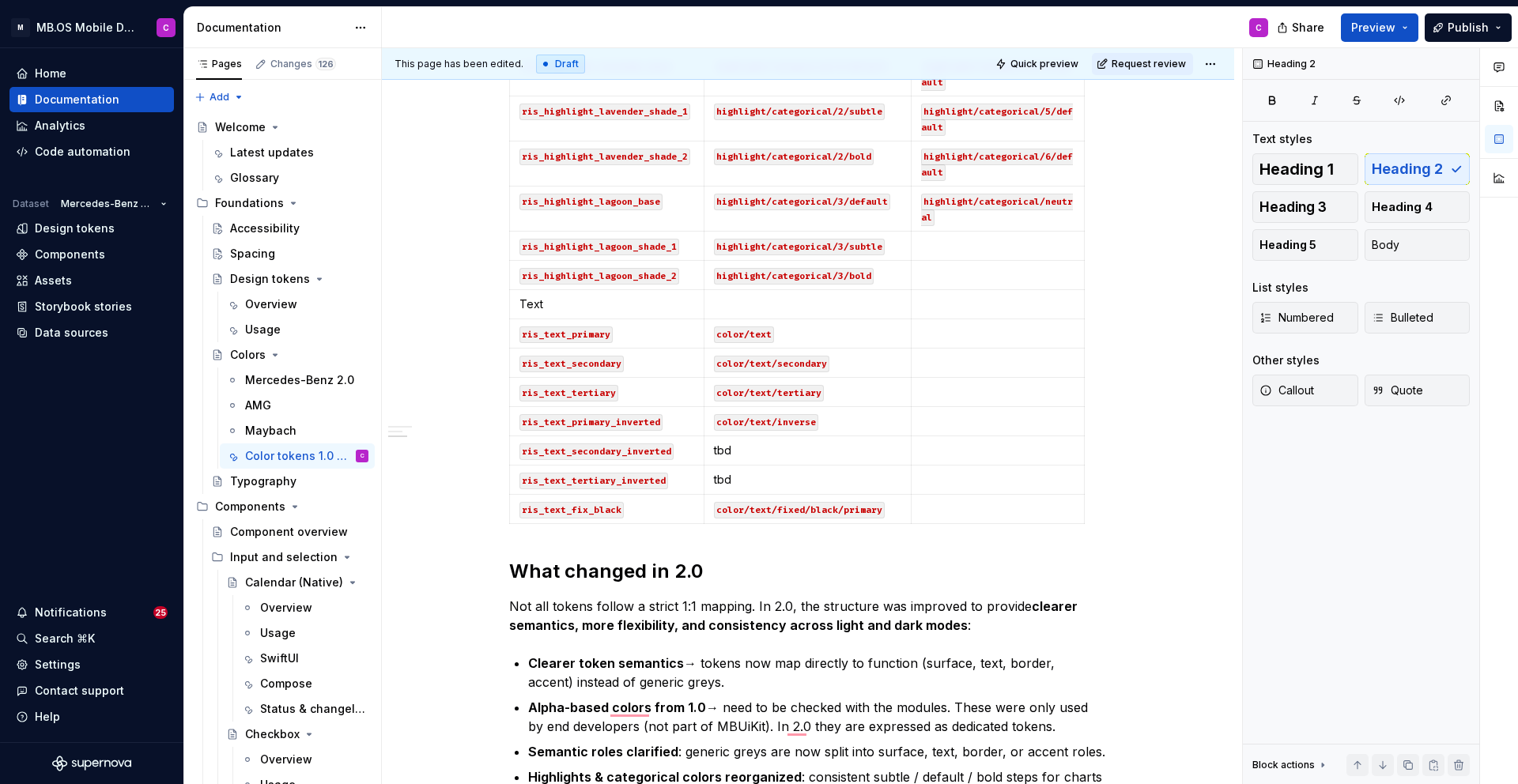
click at [800, 525] on icon "button" at bounding box center [800, 524] width 13 height 13
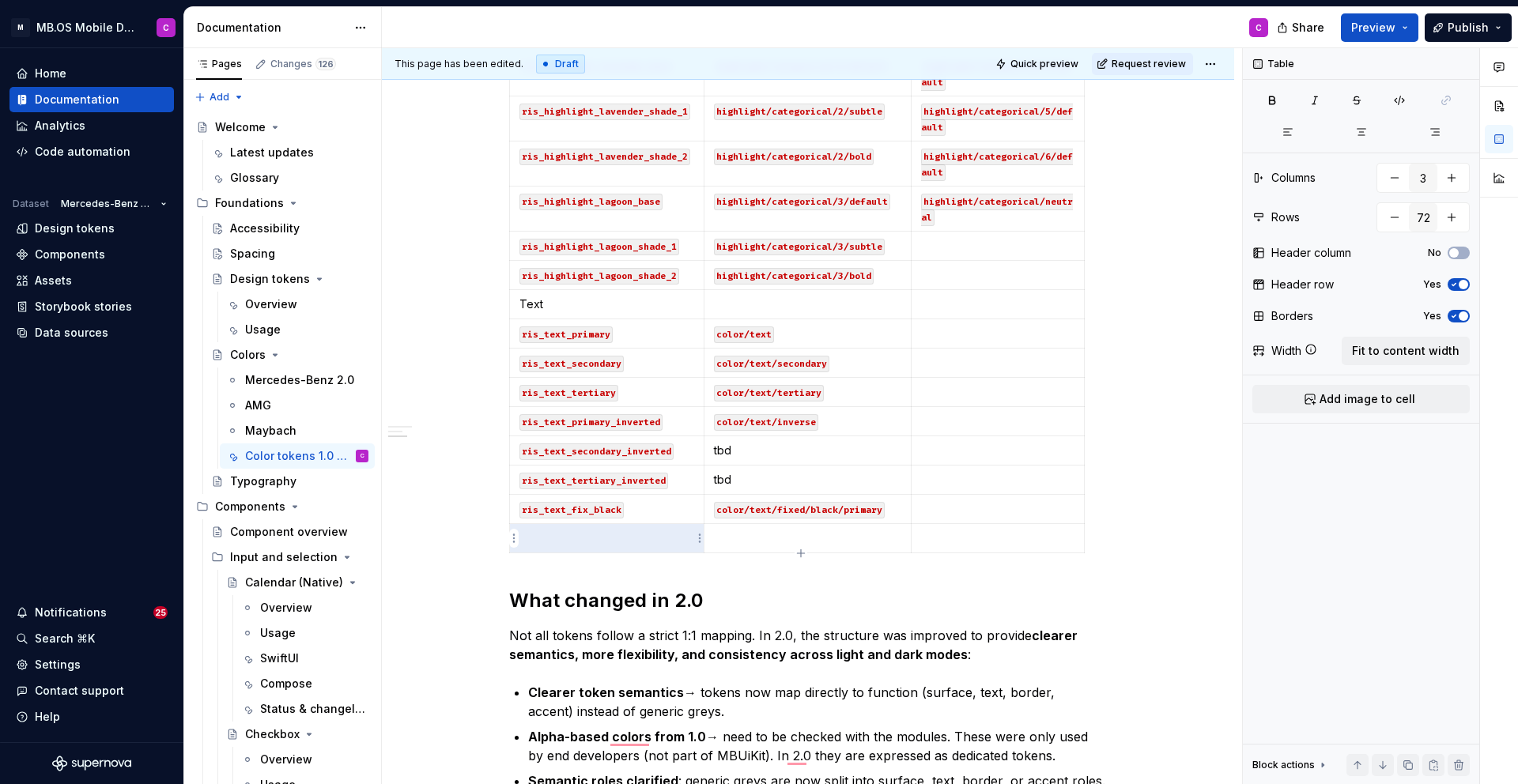
click at [599, 544] on p "To enrich screen reader interactions, please activate Accessibility in Grammarl…" at bounding box center [607, 538] width 174 height 16
drag, startPoint x: 644, startPoint y: 507, endPoint x: 526, endPoint y: 511, distance: 118.1
click at [526, 511] on p "ris_text_fix_black" at bounding box center [607, 509] width 174 height 16
copy code "ris_text_fix_black"
click at [554, 538] on p "To enrich screen reader interactions, please activate Accessibility in Grammarl…" at bounding box center [607, 538] width 174 height 16
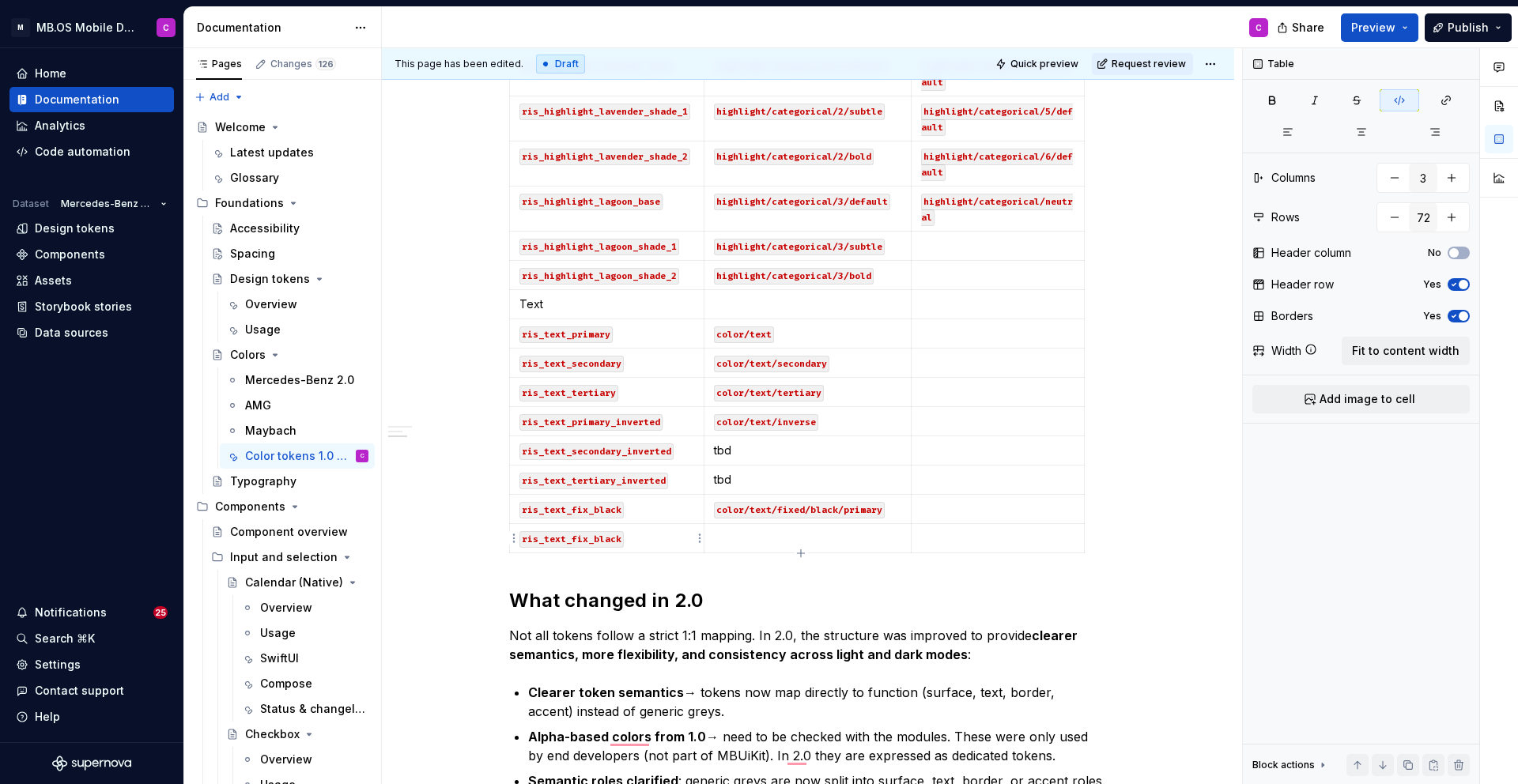
click at [614, 539] on code "ris_text_fix_black" at bounding box center [572, 540] width 104 height 17
click at [622, 539] on code "ris_text_fix_black" at bounding box center [572, 540] width 104 height 17
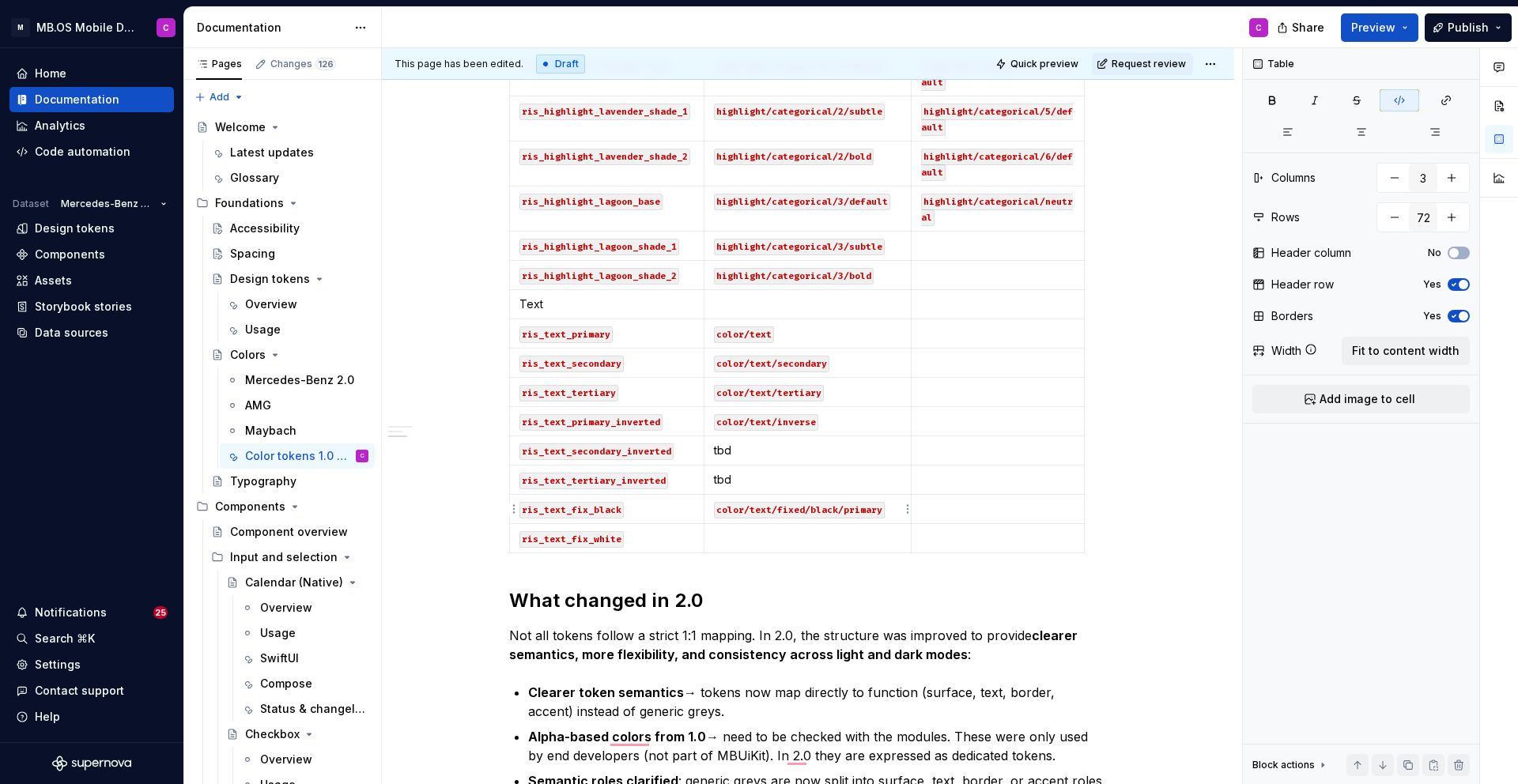
click at [800, 507] on code "color/text/fixed/black/primary" at bounding box center [799, 510] width 171 height 17
click at [791, 541] on p "To enrich screen reader interactions, please activate Accessibility in Grammarl…" at bounding box center [807, 538] width 188 height 16
click at [822, 541] on code "color/text/fixed/black/primary" at bounding box center [799, 540] width 171 height 17
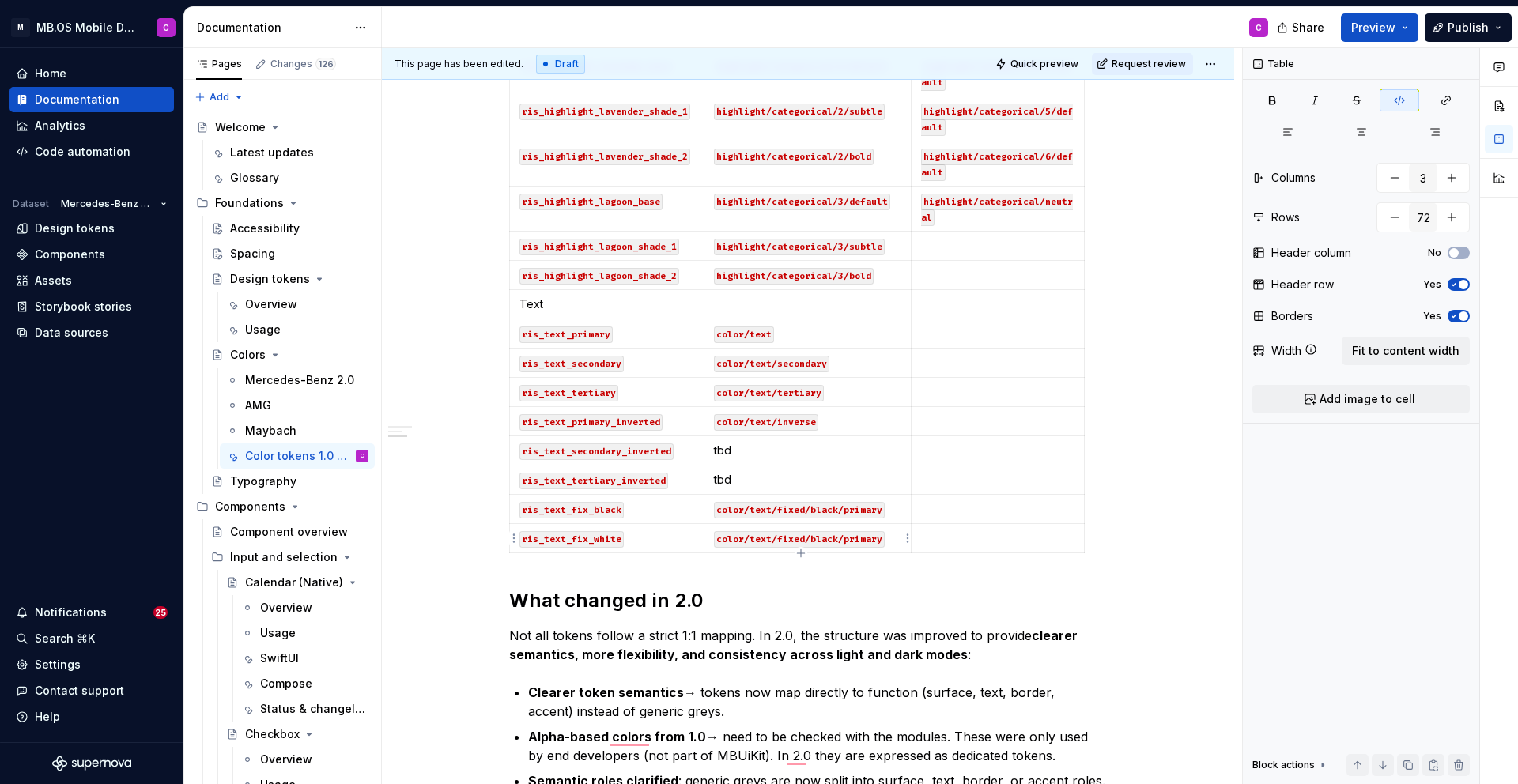
click at [822, 541] on code "color/text/fixed/black/primary" at bounding box center [799, 540] width 171 height 17
click at [894, 595] on h2 "What changed in 2.0" at bounding box center [807, 600] width 597 height 25
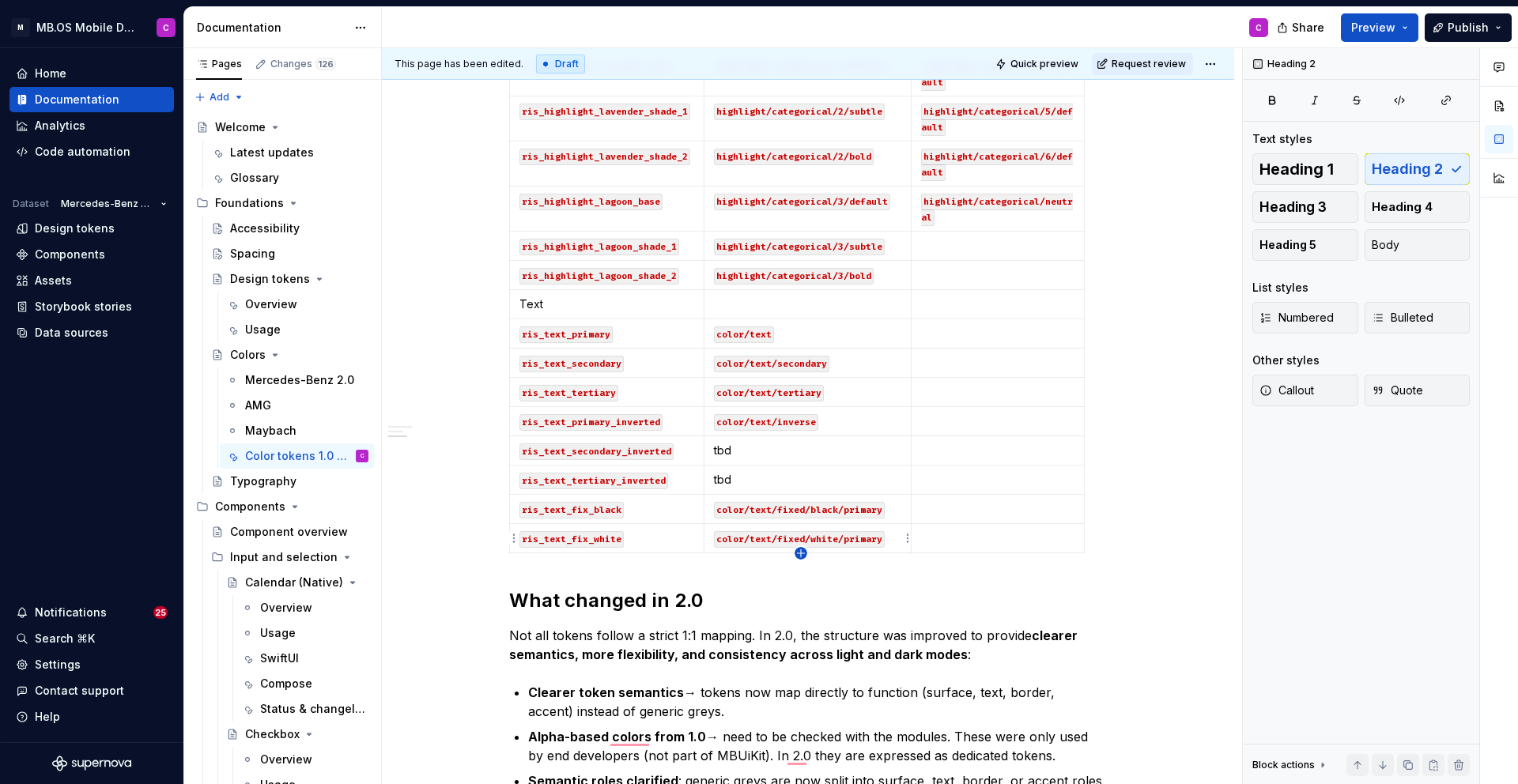
click at [801, 551] on icon "button" at bounding box center [800, 552] width 7 height 7
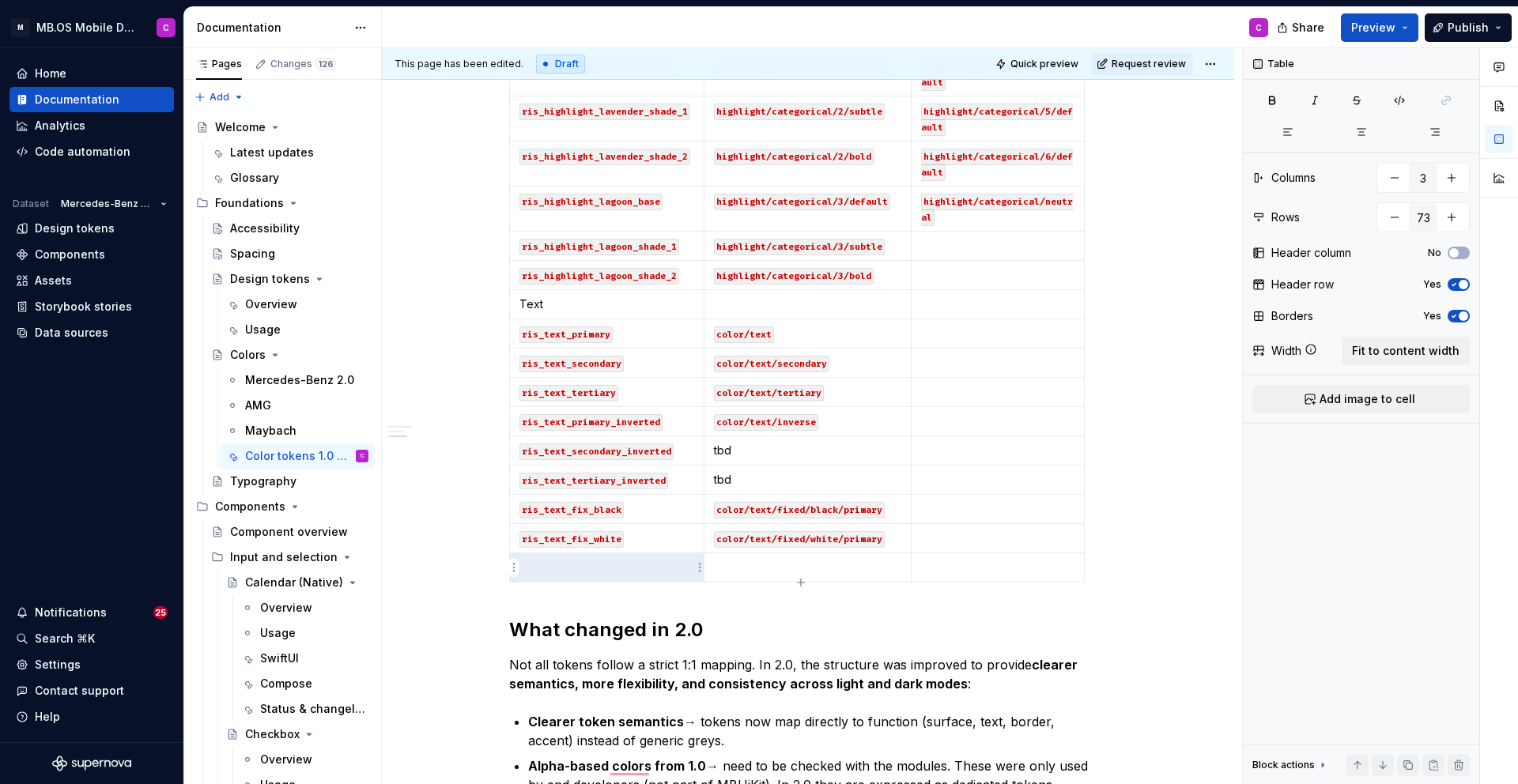
click at [651, 564] on p "To enrich screen reader interactions, please activate Accessibility in Grammarl…" at bounding box center [607, 567] width 174 height 16
click at [755, 563] on p "To enrich screen reader interactions, please activate Accessibility in Grammarl…" at bounding box center [807, 567] width 188 height 16
drag, startPoint x: 894, startPoint y: 537, endPoint x: 723, endPoint y: 537, distance: 171.0
click at [723, 537] on p "color/text/fixed/white/primary" at bounding box center [807, 538] width 188 height 16
copy code "color/text/fixed/white/primary"
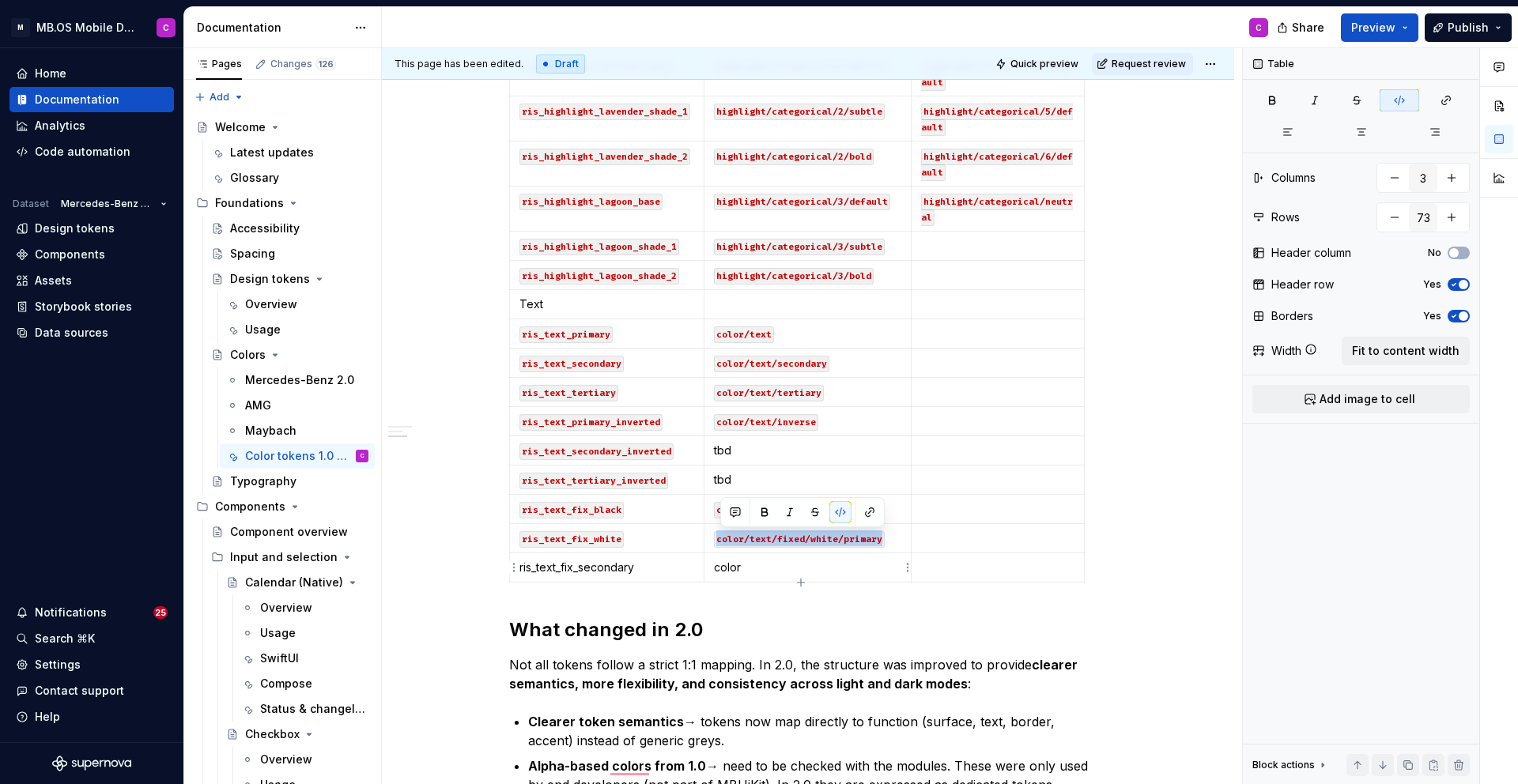
click at [732, 566] on p "color" at bounding box center [807, 567] width 188 height 16
click at [866, 564] on code "color/text/fixed/white/primary" at bounding box center [799, 568] width 171 height 17
click at [903, 566] on html "M MB.OS Mobile Design System C Home Documentation Analytics Code automation Dat…" at bounding box center [759, 392] width 1518 height 784
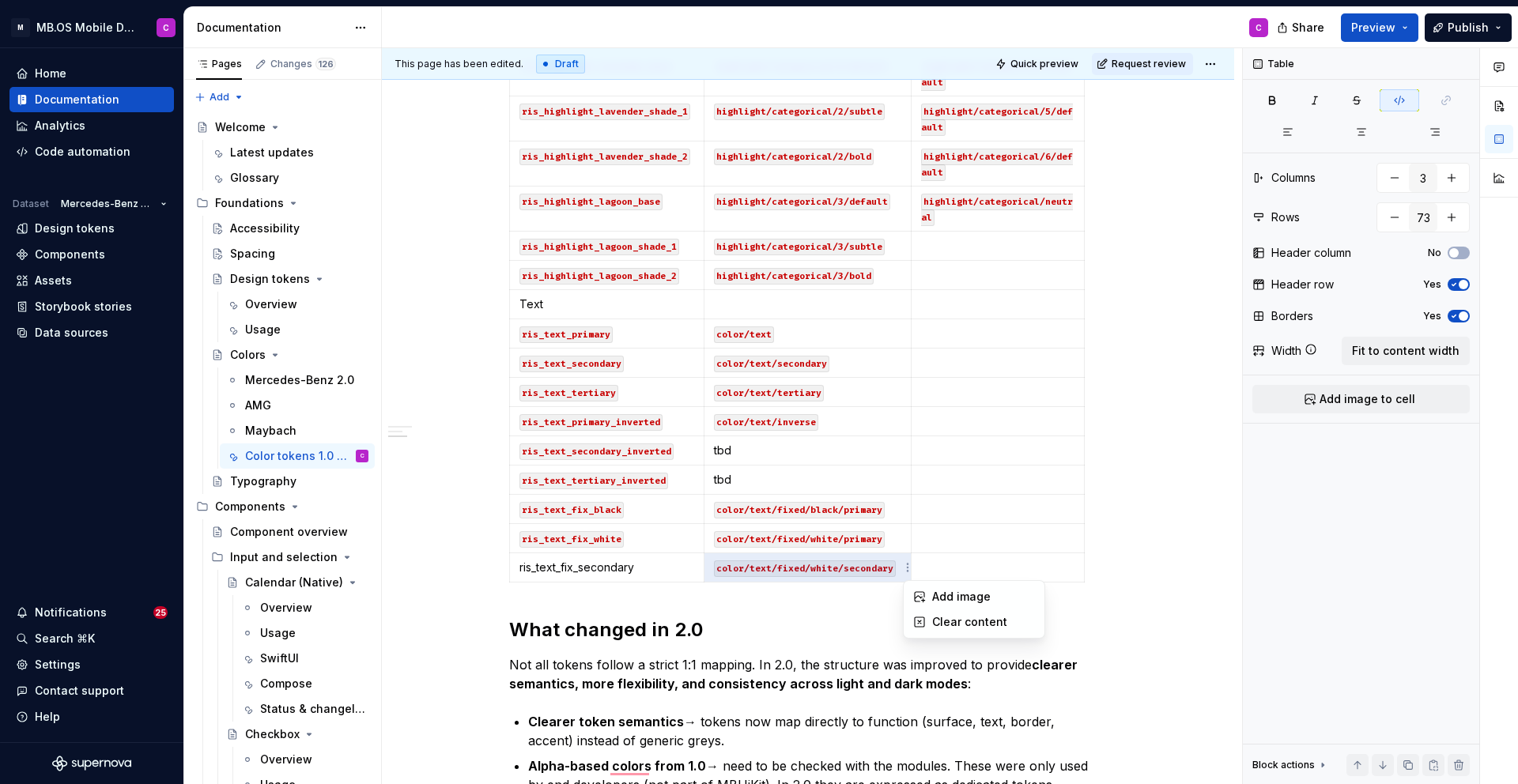
click at [640, 577] on html "M MB.OS Mobile Design System C Home Documentation Analytics Code automation Dat…" at bounding box center [759, 392] width 1518 height 784
click at [636, 570] on p "ris_text_fix_secondary" at bounding box center [607, 567] width 174 height 16
click at [901, 566] on p "color/text/fixed/white/secondary" at bounding box center [807, 567] width 188 height 16
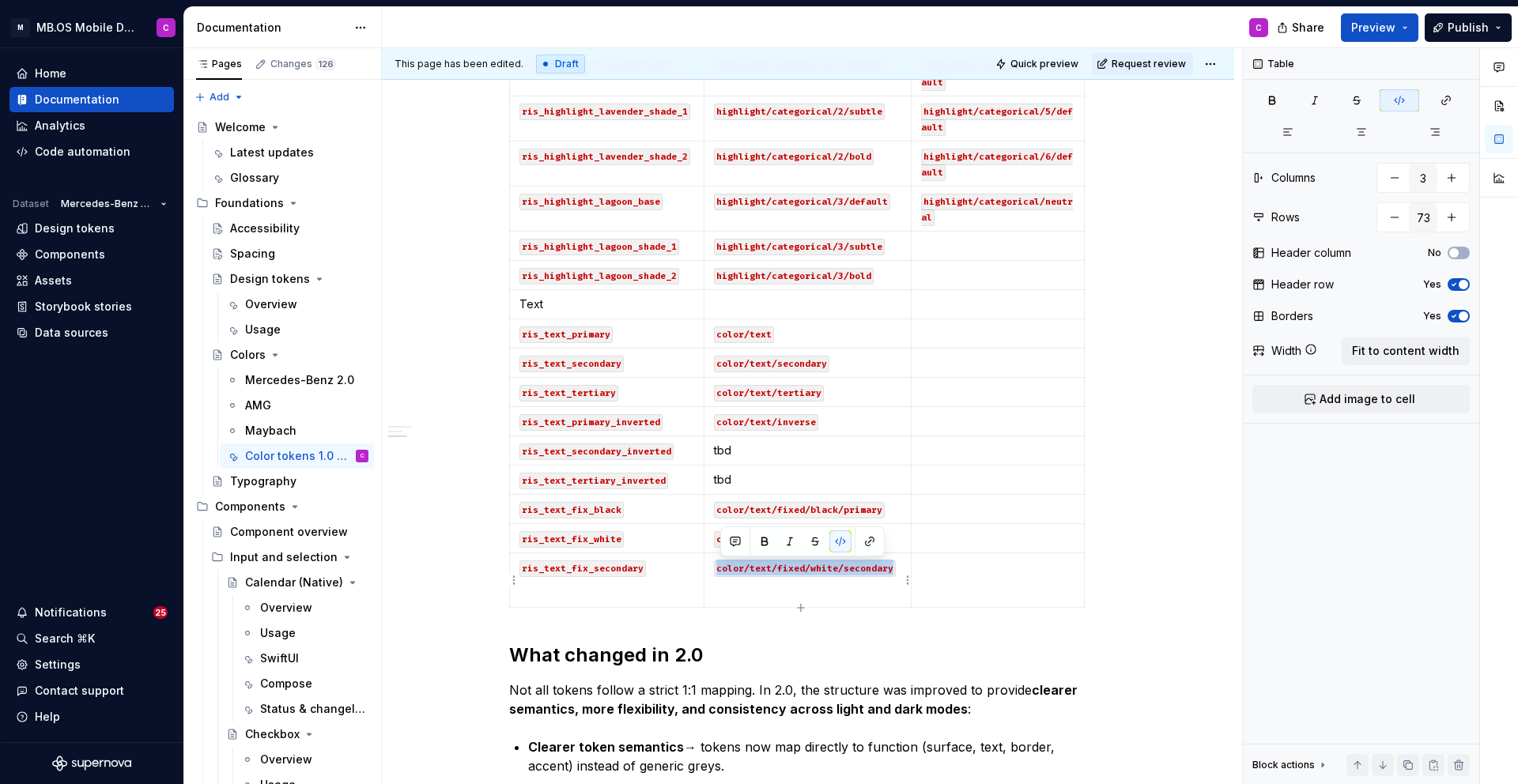
drag, startPoint x: 898, startPoint y: 567, endPoint x: 719, endPoint y: 568, distance: 179.0
click at [719, 568] on p "color/text/fixed/white/secondary" at bounding box center [807, 567] width 188 height 16
copy code "color/text/fixed/white/secondary"
click at [730, 595] on p "To enrich screen reader interactions, please activate Accessibility in Grammarl…" at bounding box center [807, 592] width 188 height 16
click at [869, 590] on code "color/text/fixed/white/secondary" at bounding box center [804, 594] width 182 height 17
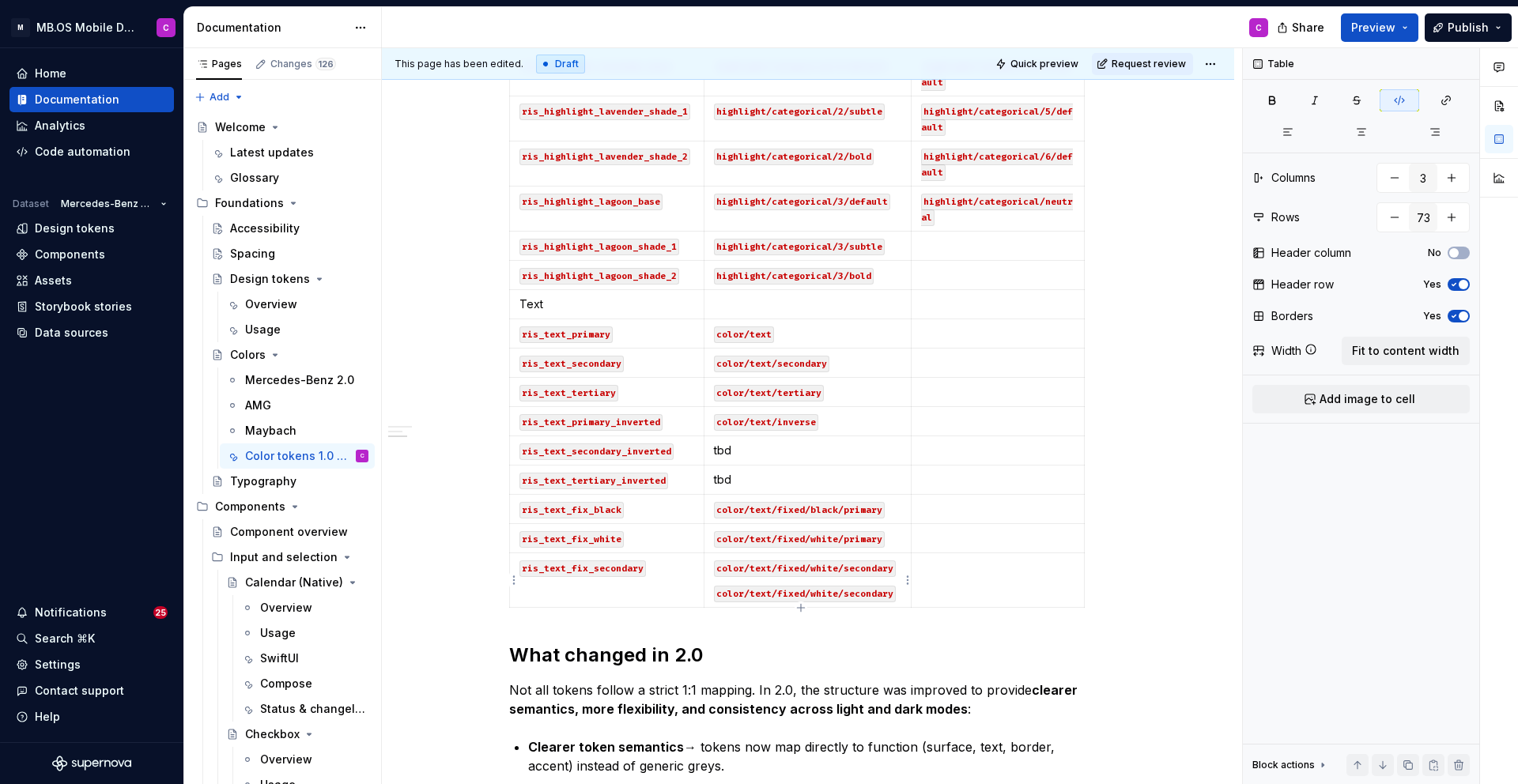
click at [869, 590] on code "color/text/fixed/white/secondary" at bounding box center [804, 594] width 182 height 17
click at [665, 586] on td "ris_text_fix_secondary" at bounding box center [607, 580] width 195 height 55
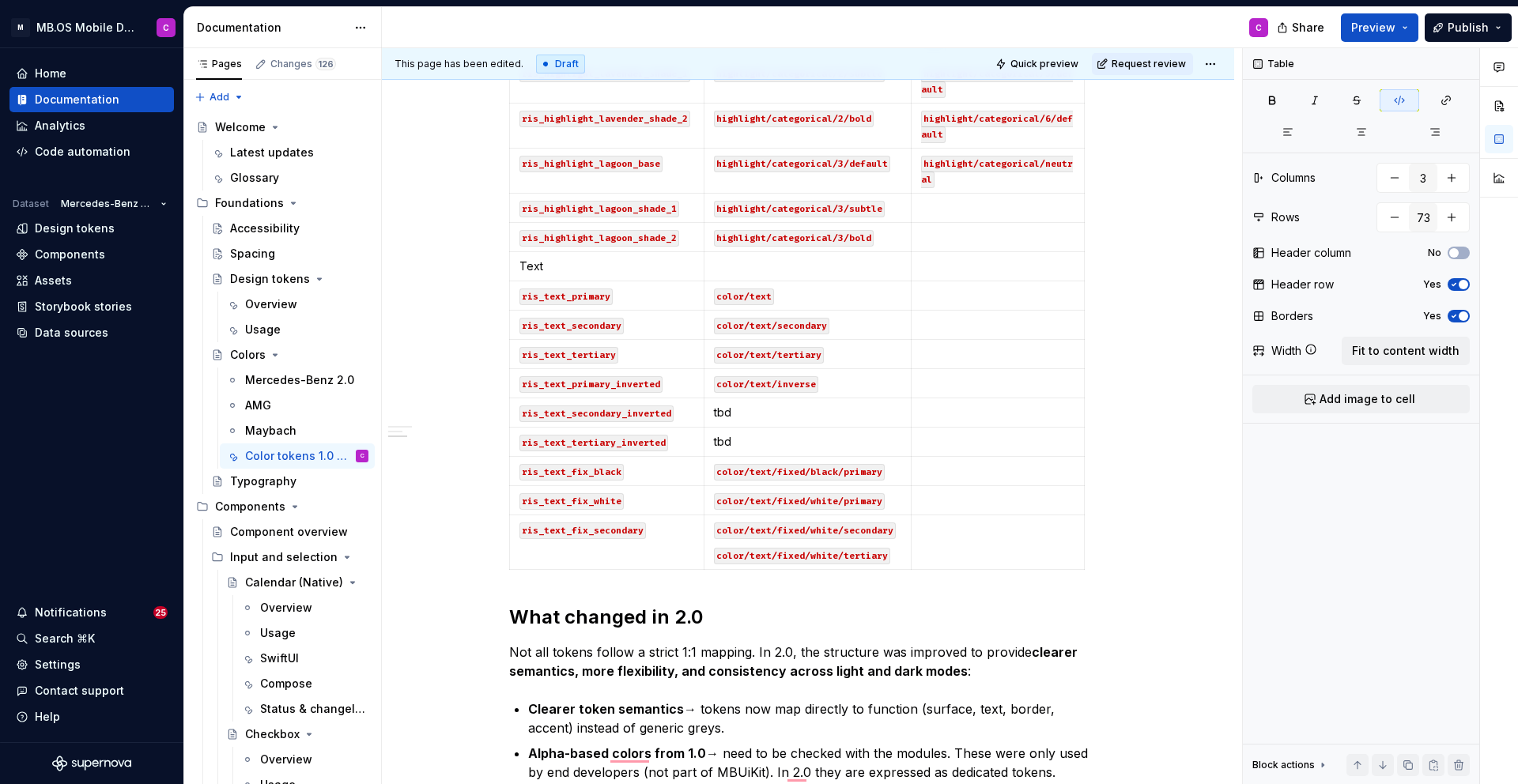
scroll to position [2435, 0]
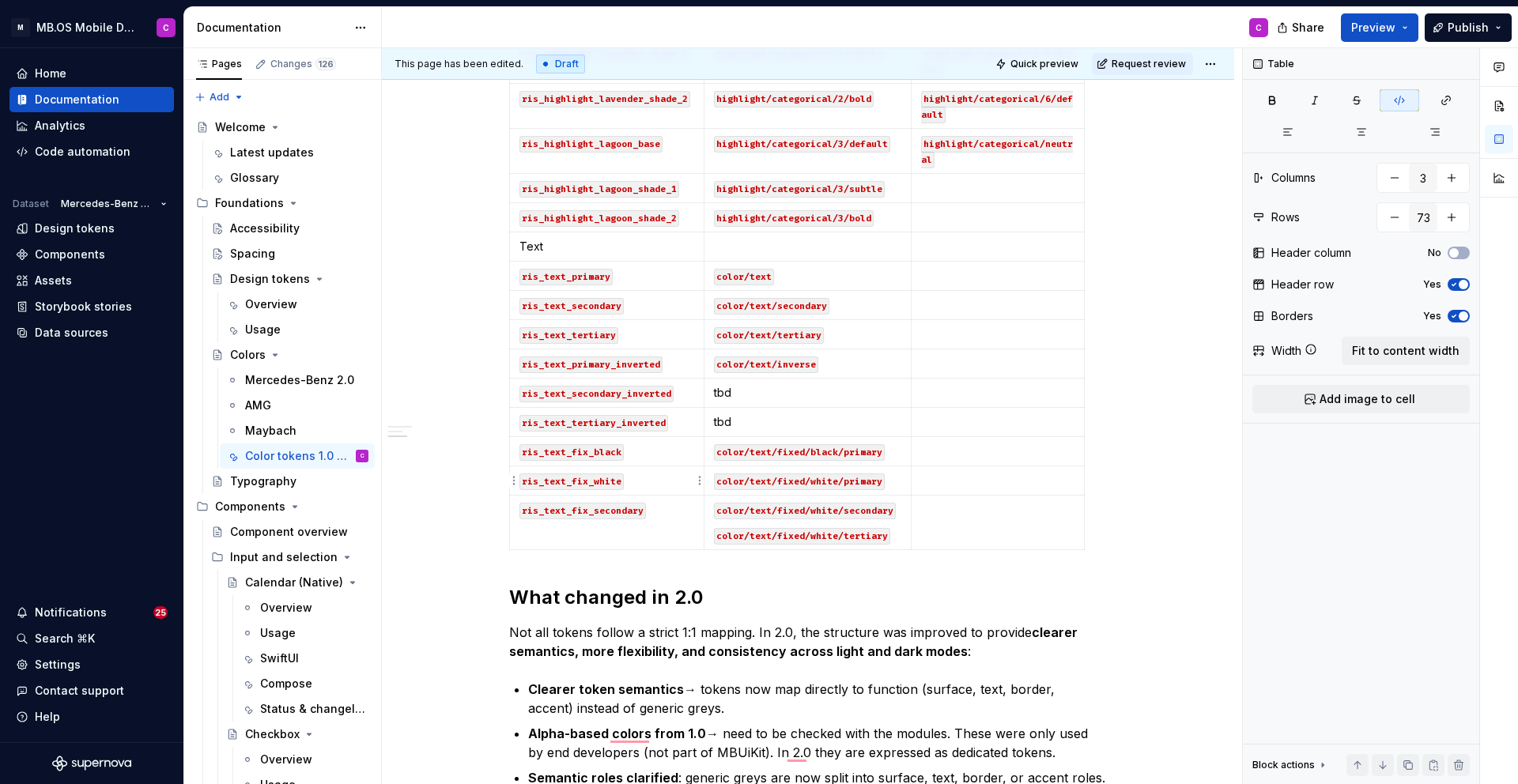
type textarea "*"
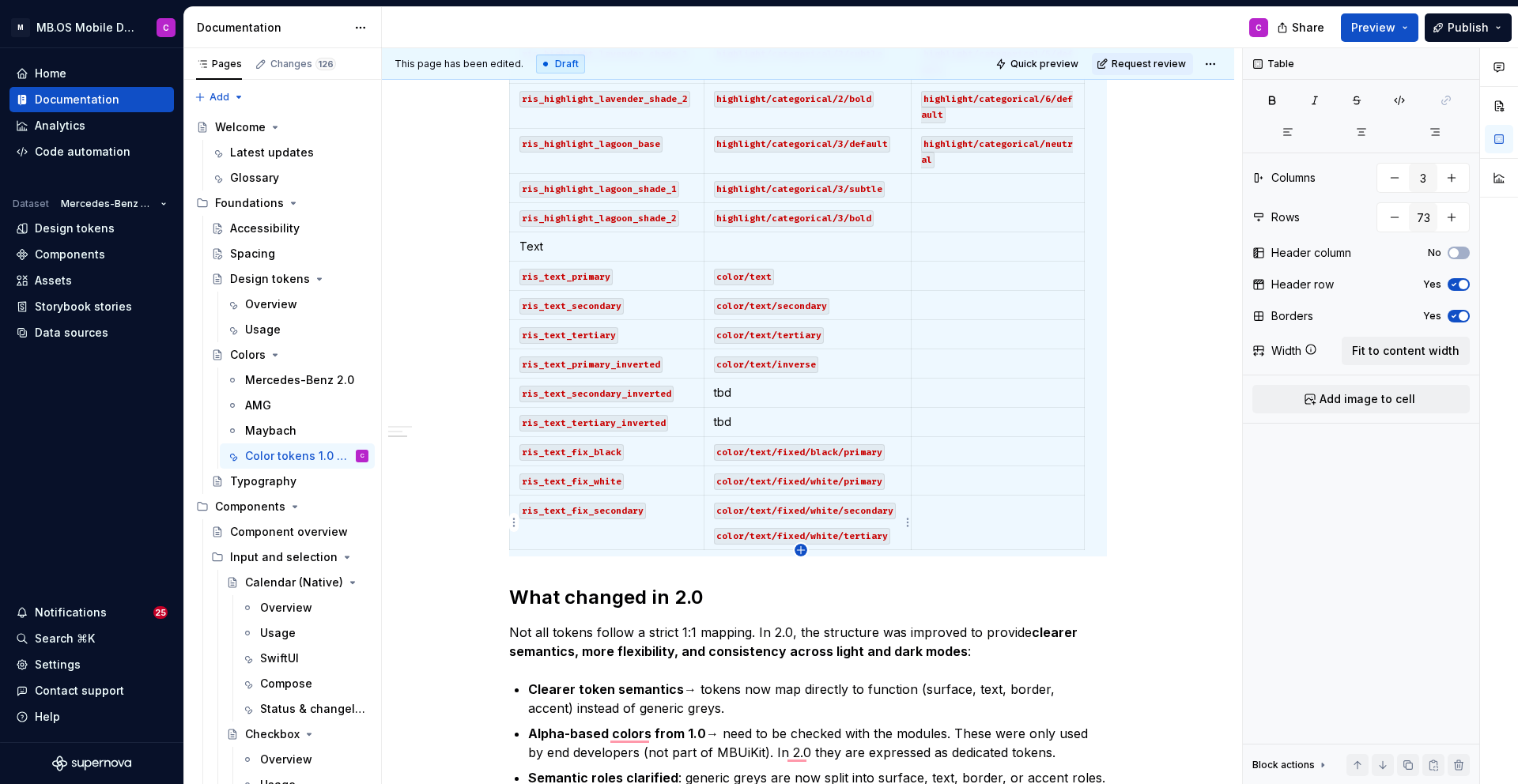
click at [802, 549] on icon "button" at bounding box center [800, 549] width 7 height 7
type input "74"
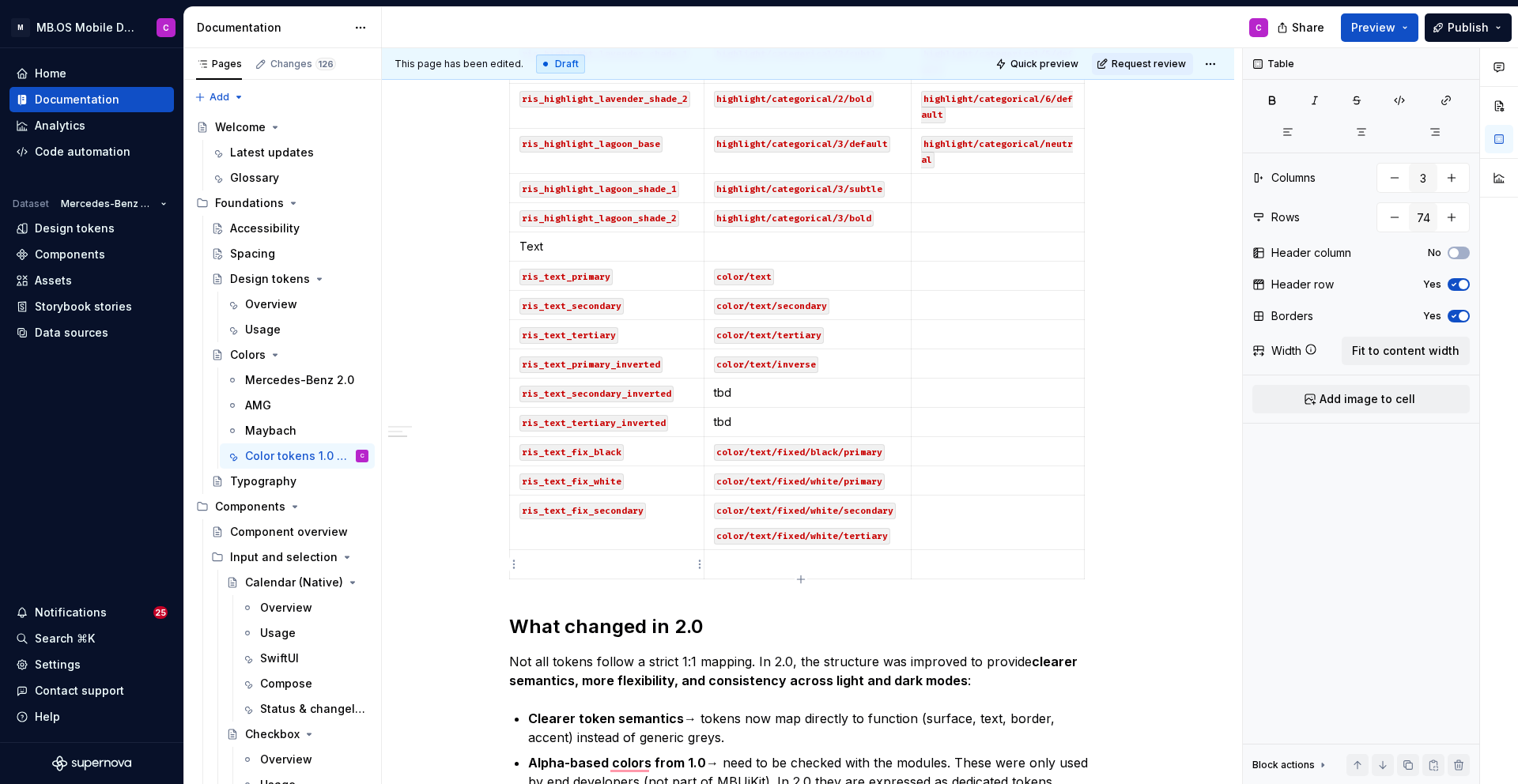
click at [629, 564] on p "To enrich screen reader interactions, please activate Accessibility in Grammarl…" at bounding box center [607, 564] width 174 height 16
drag, startPoint x: 678, startPoint y: 568, endPoint x: 520, endPoint y: 562, distance: 158.1
click at [519, 563] on td "ris_text_fix_status_medium" at bounding box center [607, 564] width 195 height 29
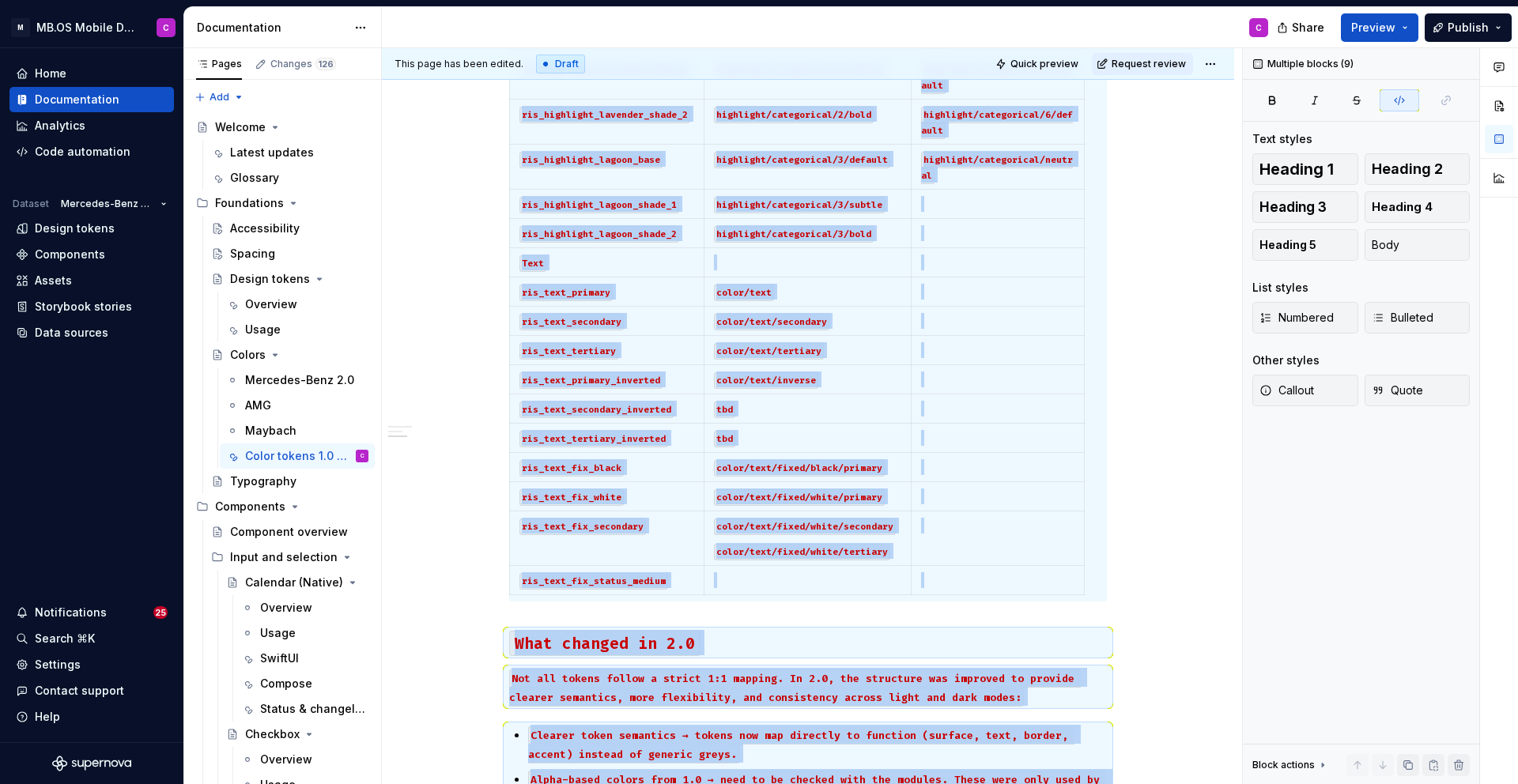
scroll to position [2637, 0]
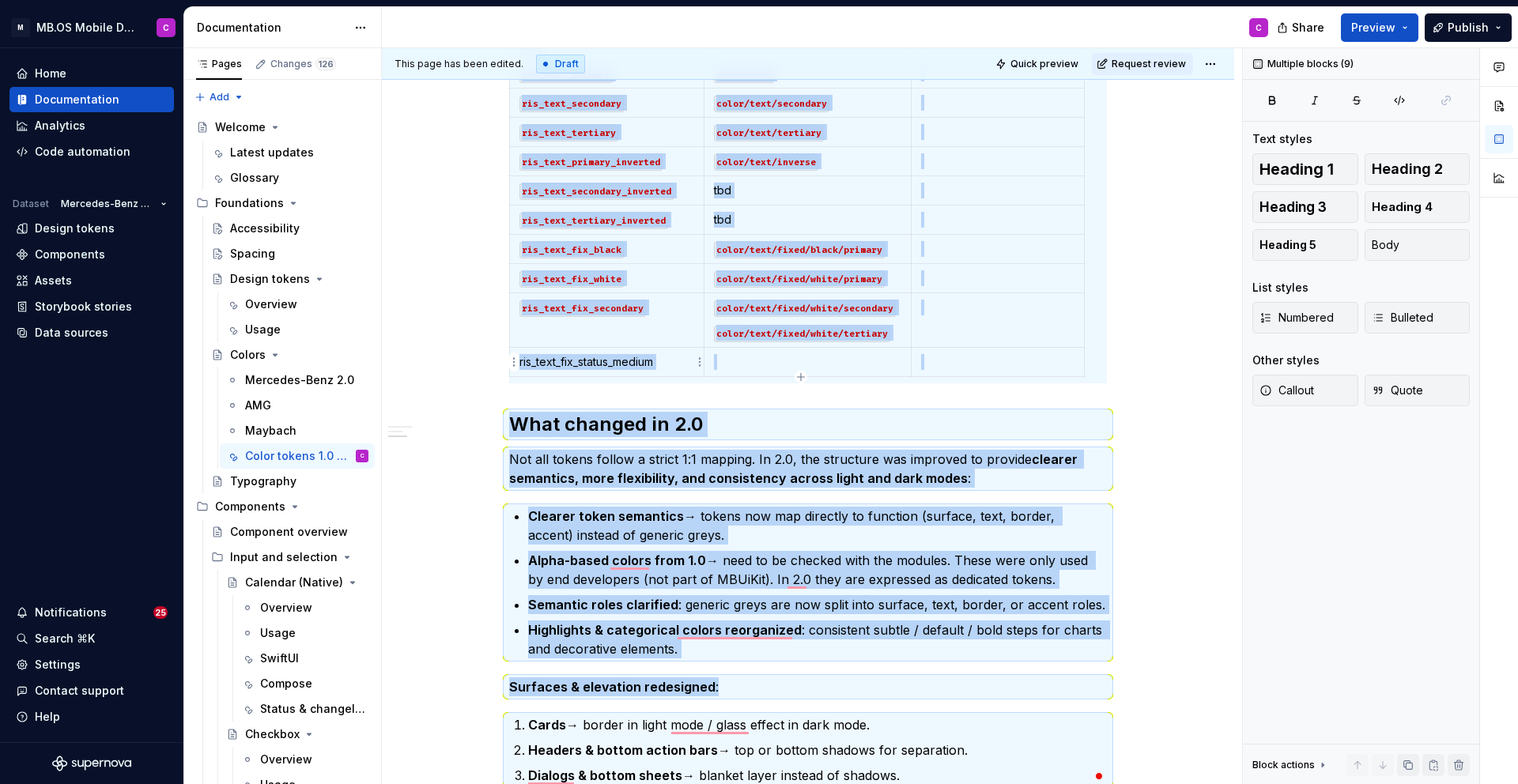
click at [586, 366] on p "ris_text_fix_status_medium" at bounding box center [607, 361] width 174 height 16
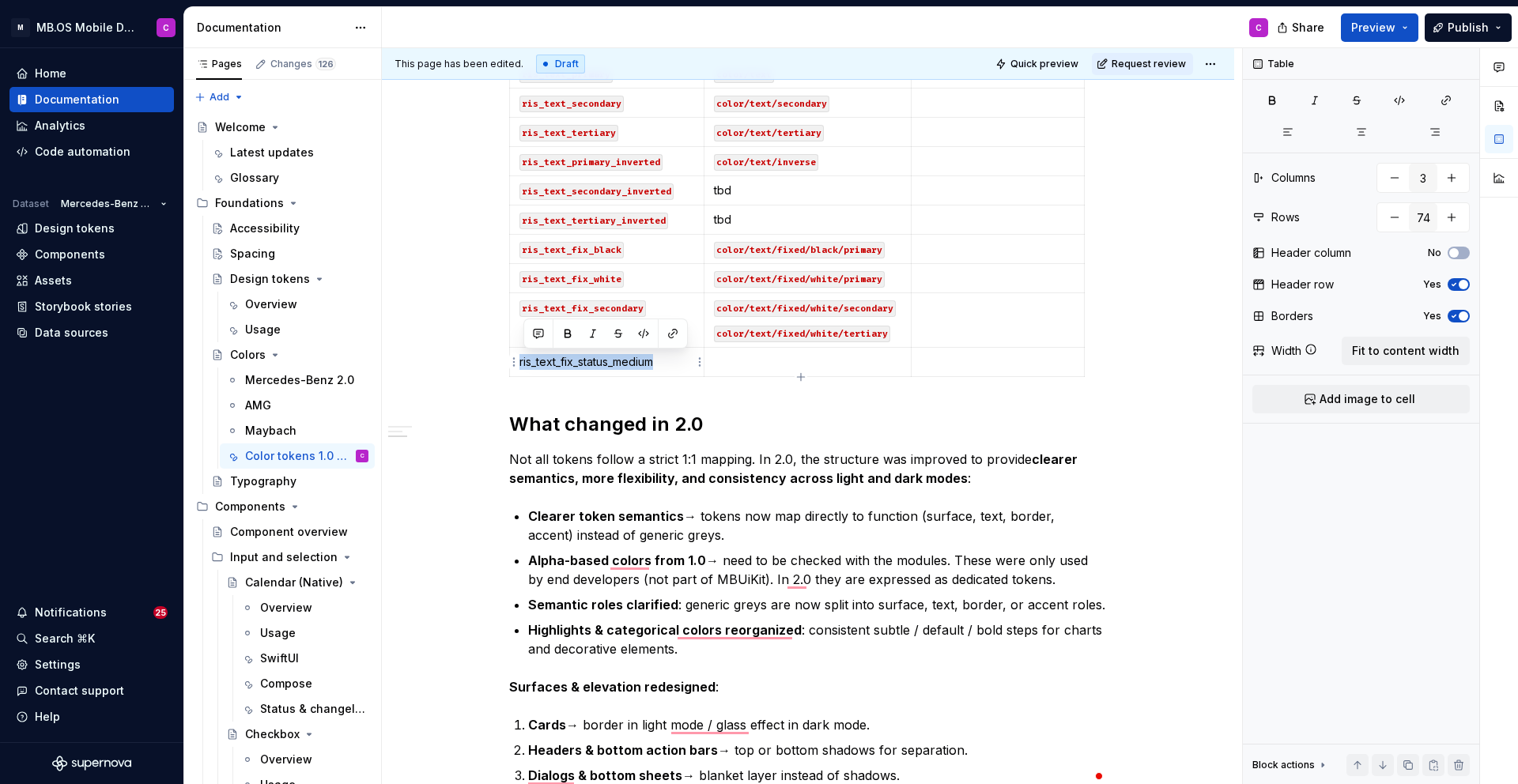
click at [586, 366] on p "ris_text_fix_status_medium" at bounding box center [607, 361] width 174 height 16
click at [620, 366] on p "ris_text_fix_status_medium" at bounding box center [607, 361] width 174 height 16
click at [640, 360] on p "ris_text_fix_status_medium" at bounding box center [607, 361] width 174 height 16
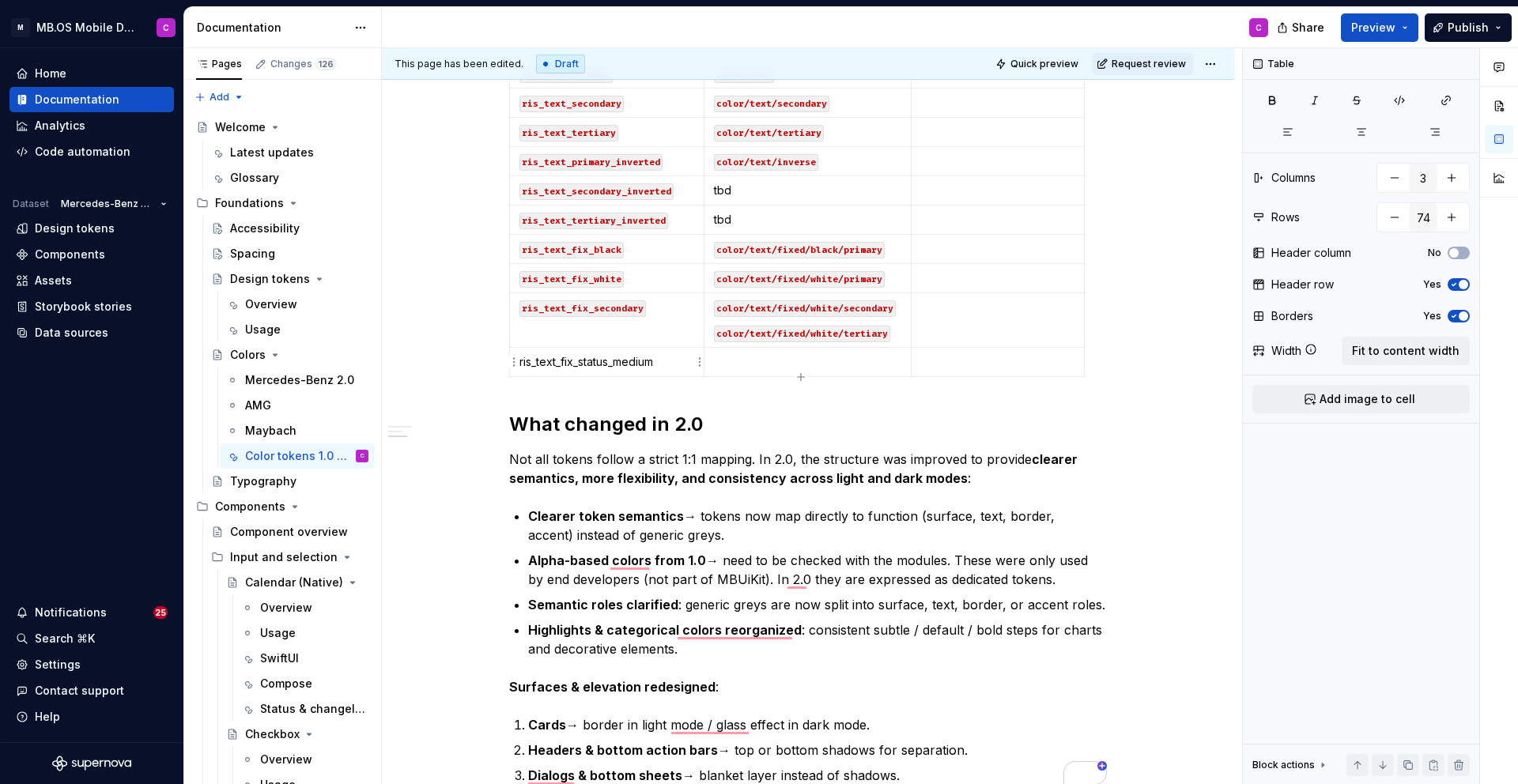
click at [640, 360] on p "ris_text_fix_status_medium" at bounding box center [607, 361] width 174 height 16
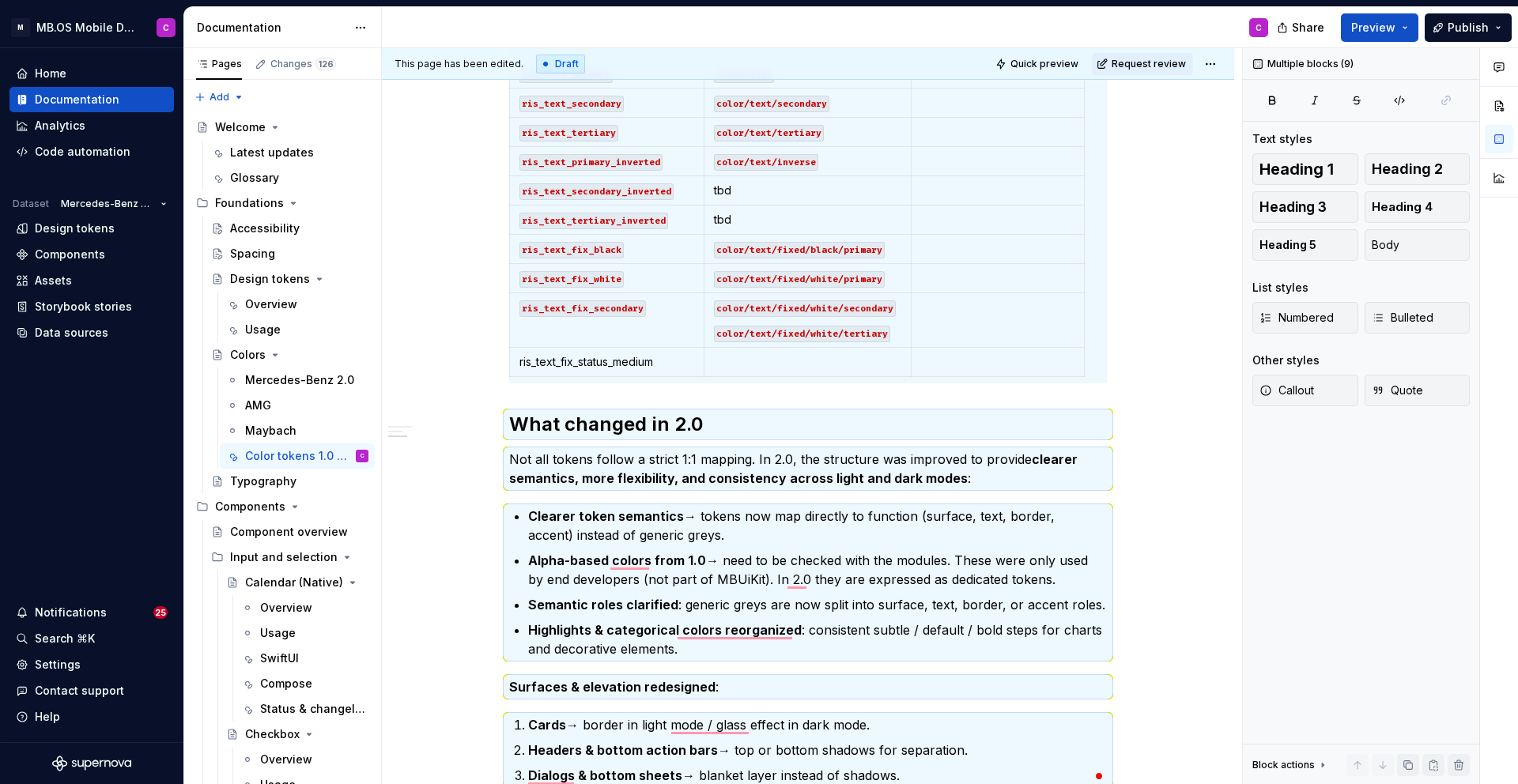
click at [653, 372] on td "ris_text_fix_status_medium" at bounding box center [607, 362] width 195 height 29
click at [669, 366] on p "ris_text_fix_status_medium" at bounding box center [607, 361] width 174 height 16
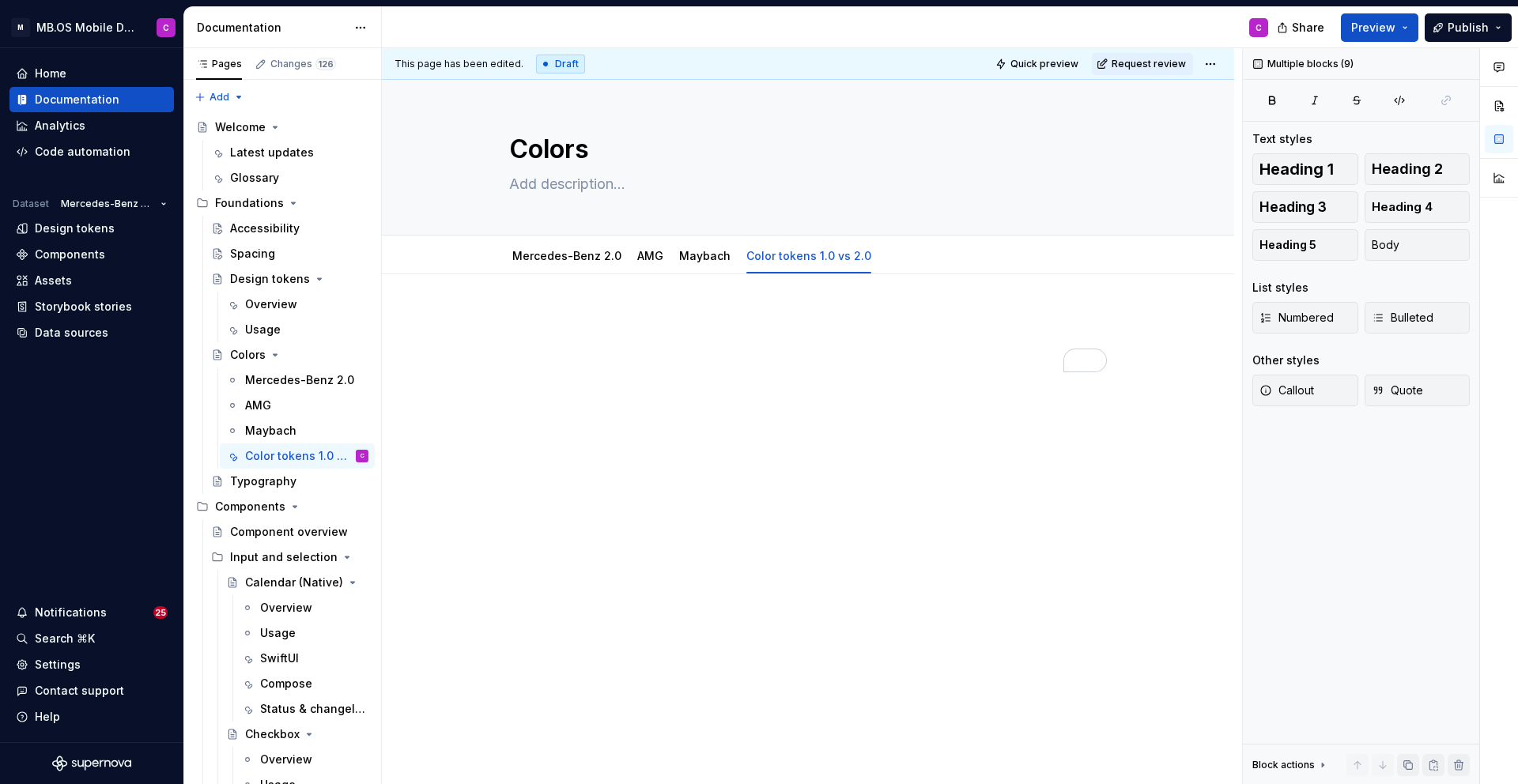
click at [462, 357] on div at bounding box center [808, 451] width 853 height 353
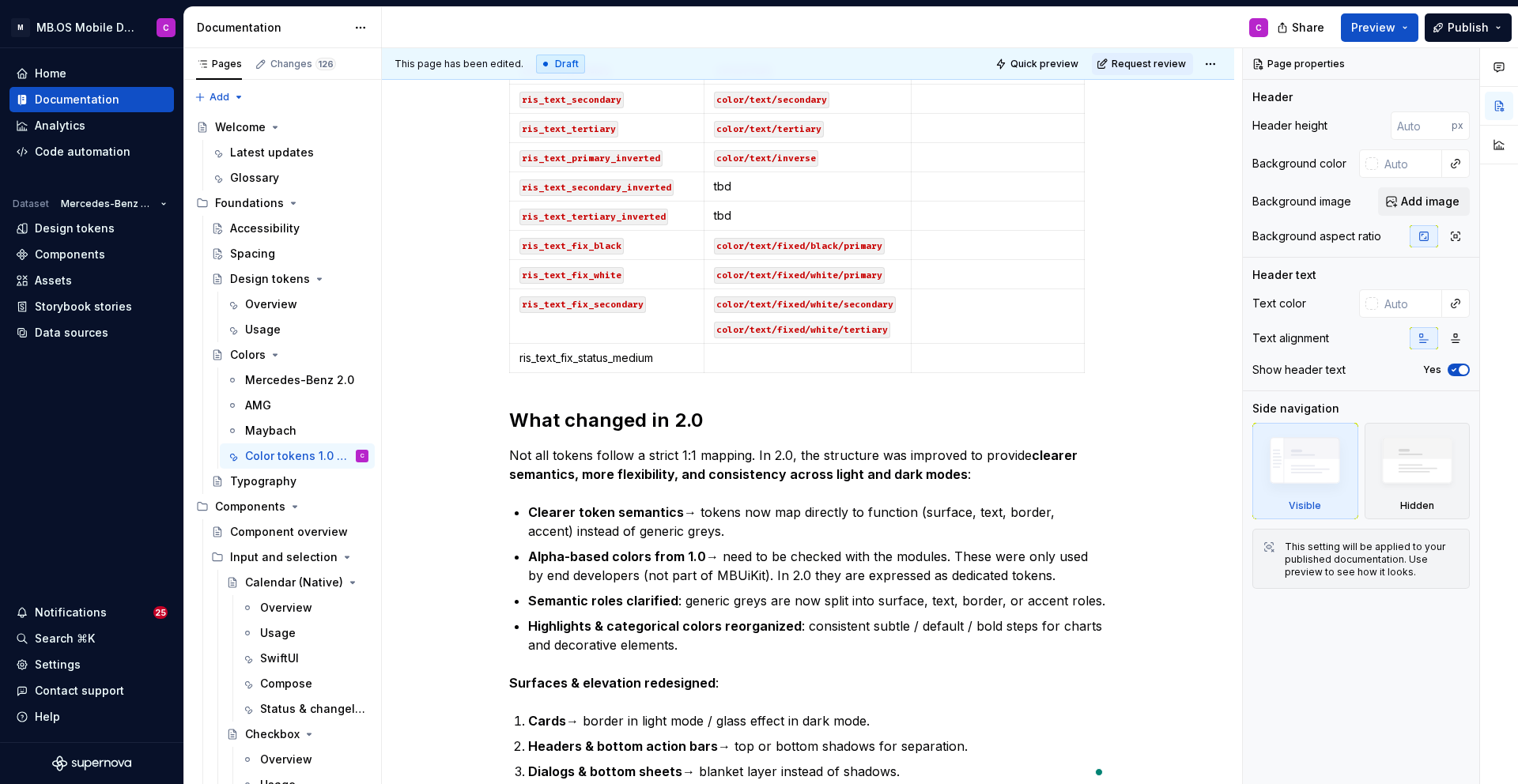
scroll to position [2641, 0]
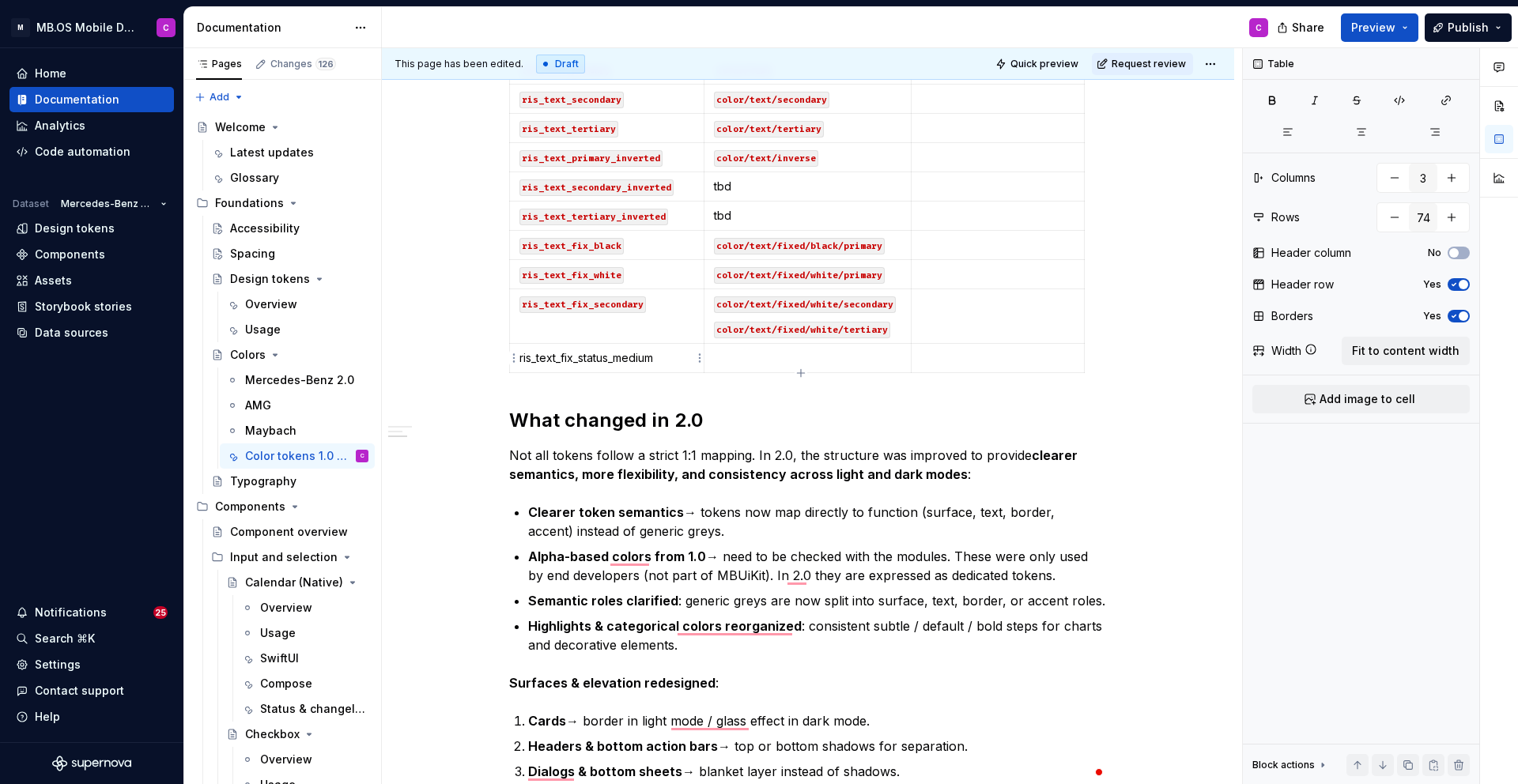
click at [626, 357] on p "ris_text_fix_status_medium" at bounding box center [607, 358] width 174 height 16
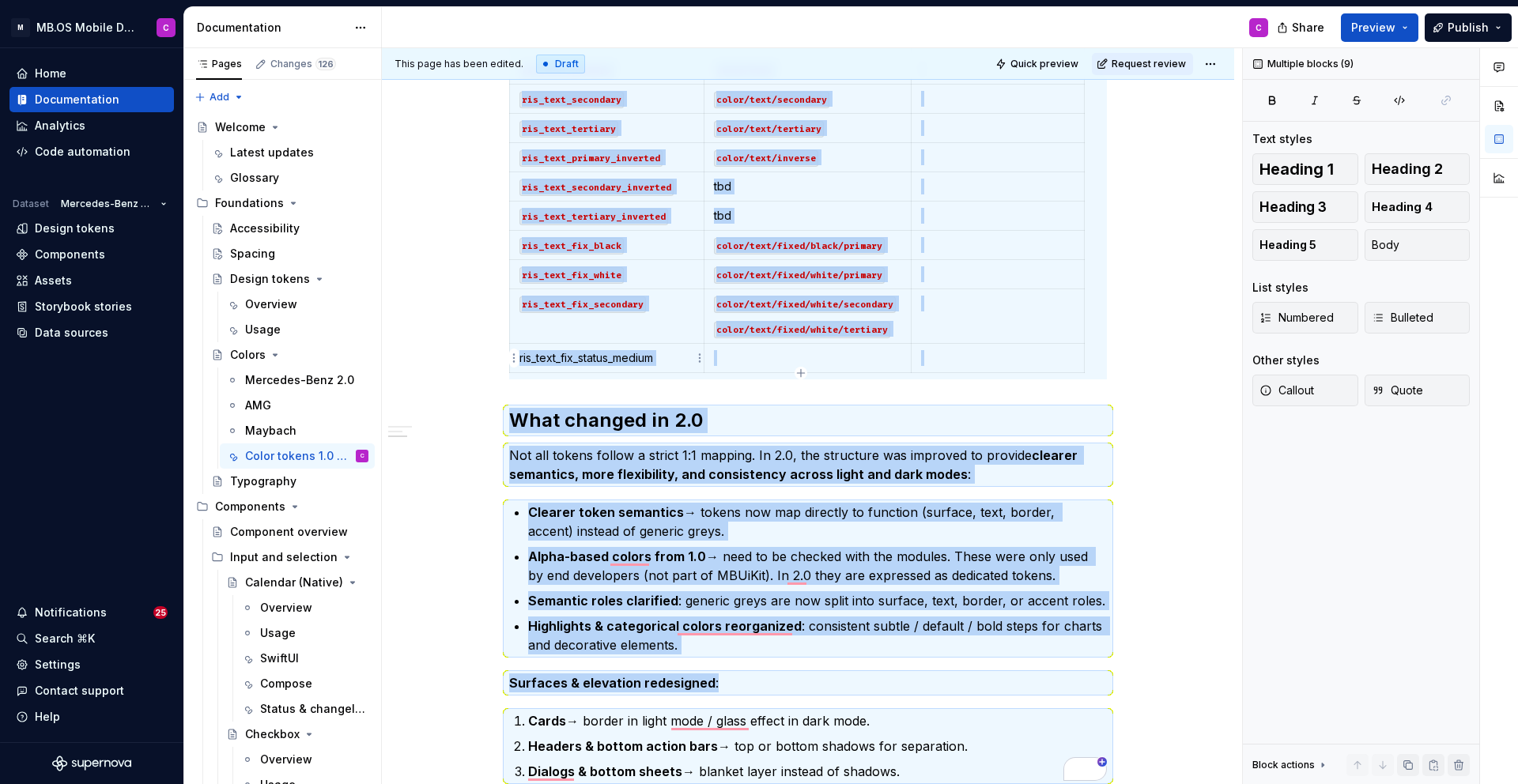
click at [613, 359] on p "ris_text_fix_status_medium" at bounding box center [607, 358] width 174 height 16
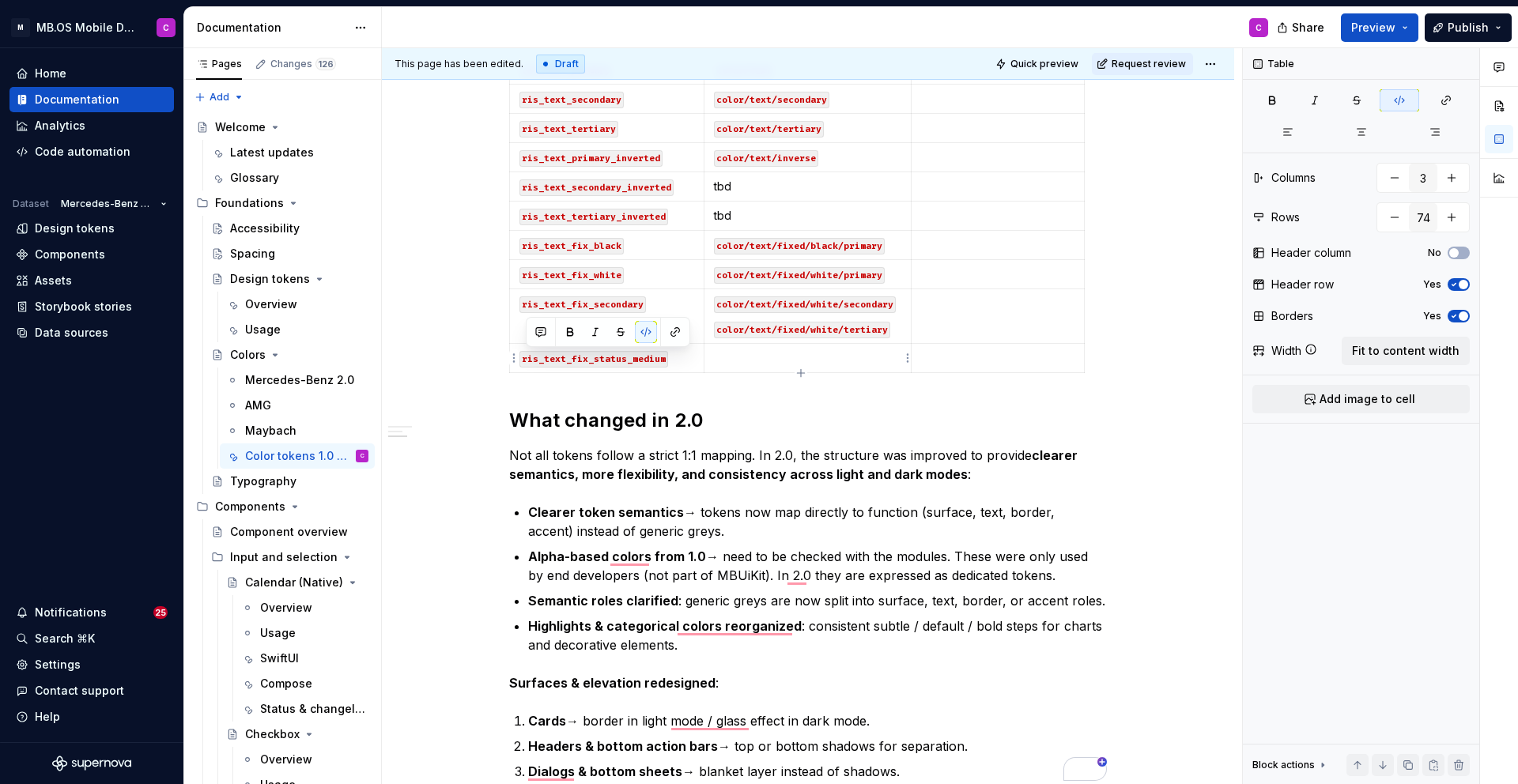
click at [733, 360] on p "To enrich screen reader interactions, please activate Accessibility in Grammarl…" at bounding box center [807, 358] width 188 height 16
type textarea "*"
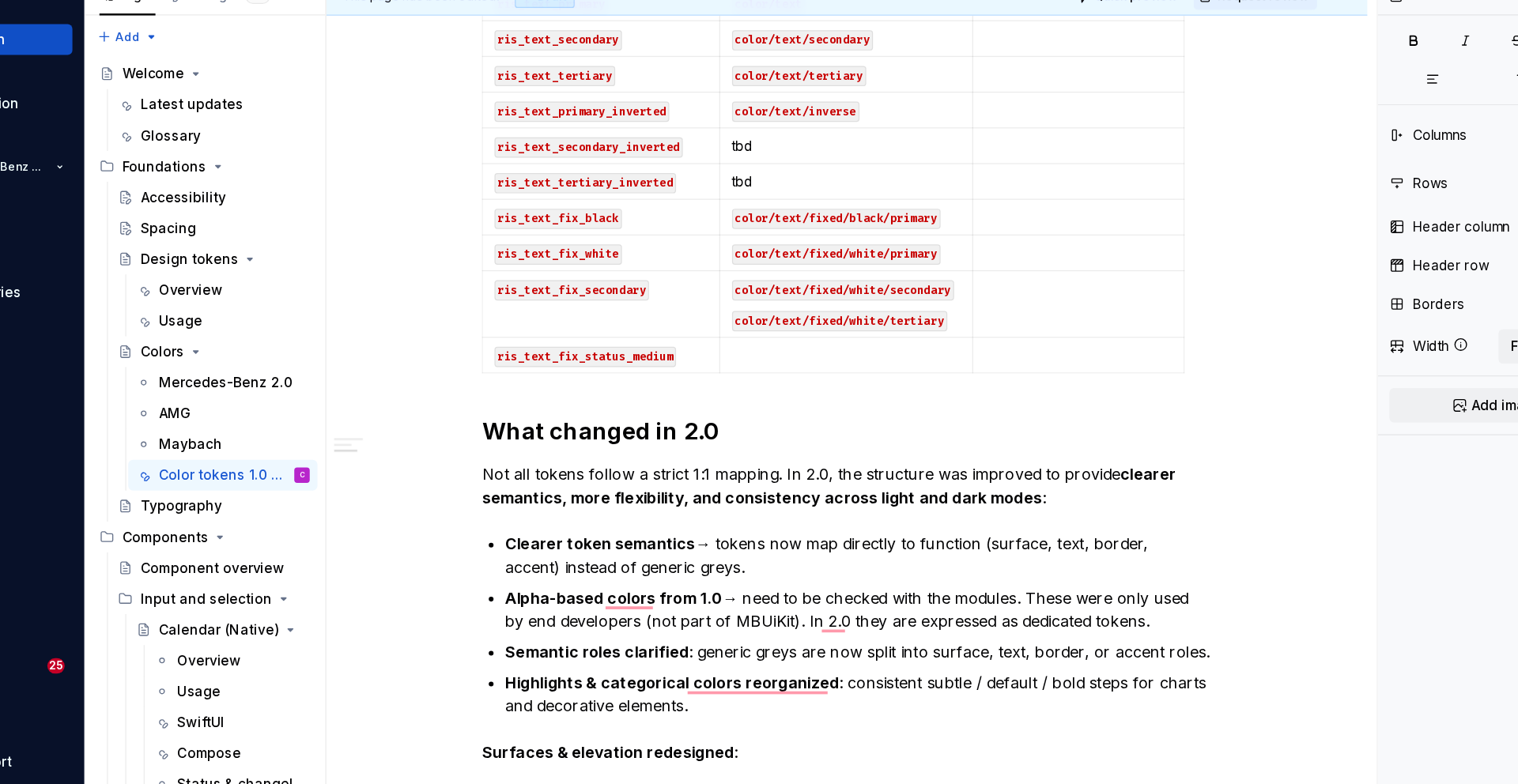
type input "75"
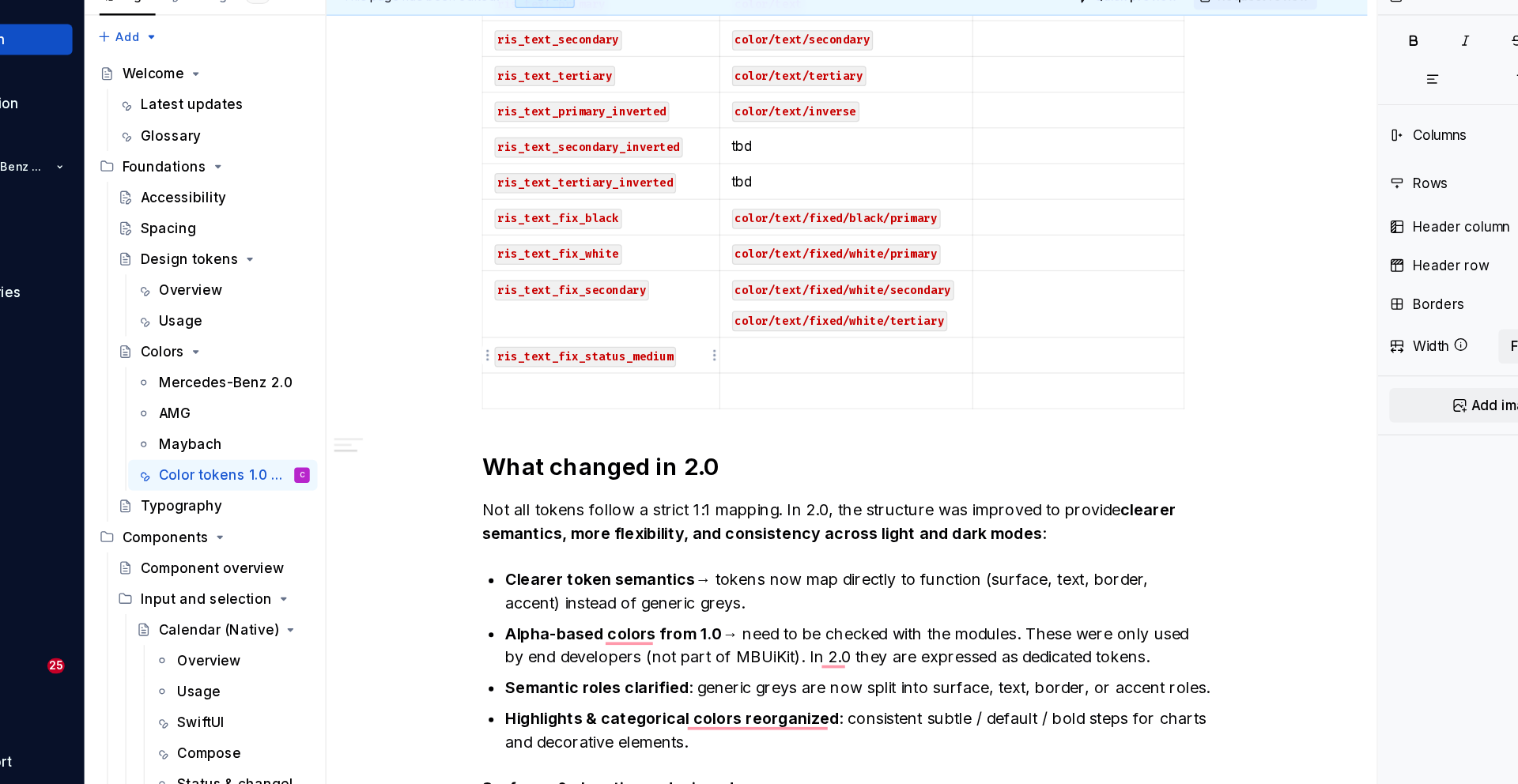
click at [647, 360] on code "ris_text_fix_status_medium" at bounding box center [594, 360] width 148 height 17
drag, startPoint x: 685, startPoint y: 355, endPoint x: 521, endPoint y: 353, distance: 164.0
click at [521, 353] on td "ris_text_fix_status_medium" at bounding box center [607, 358] width 195 height 29
copy code "ris_text_fix_status_medium"
click at [561, 397] on td "To enrich screen reader interactions, please activate Accessibility in Grammarl…" at bounding box center [607, 387] width 195 height 29
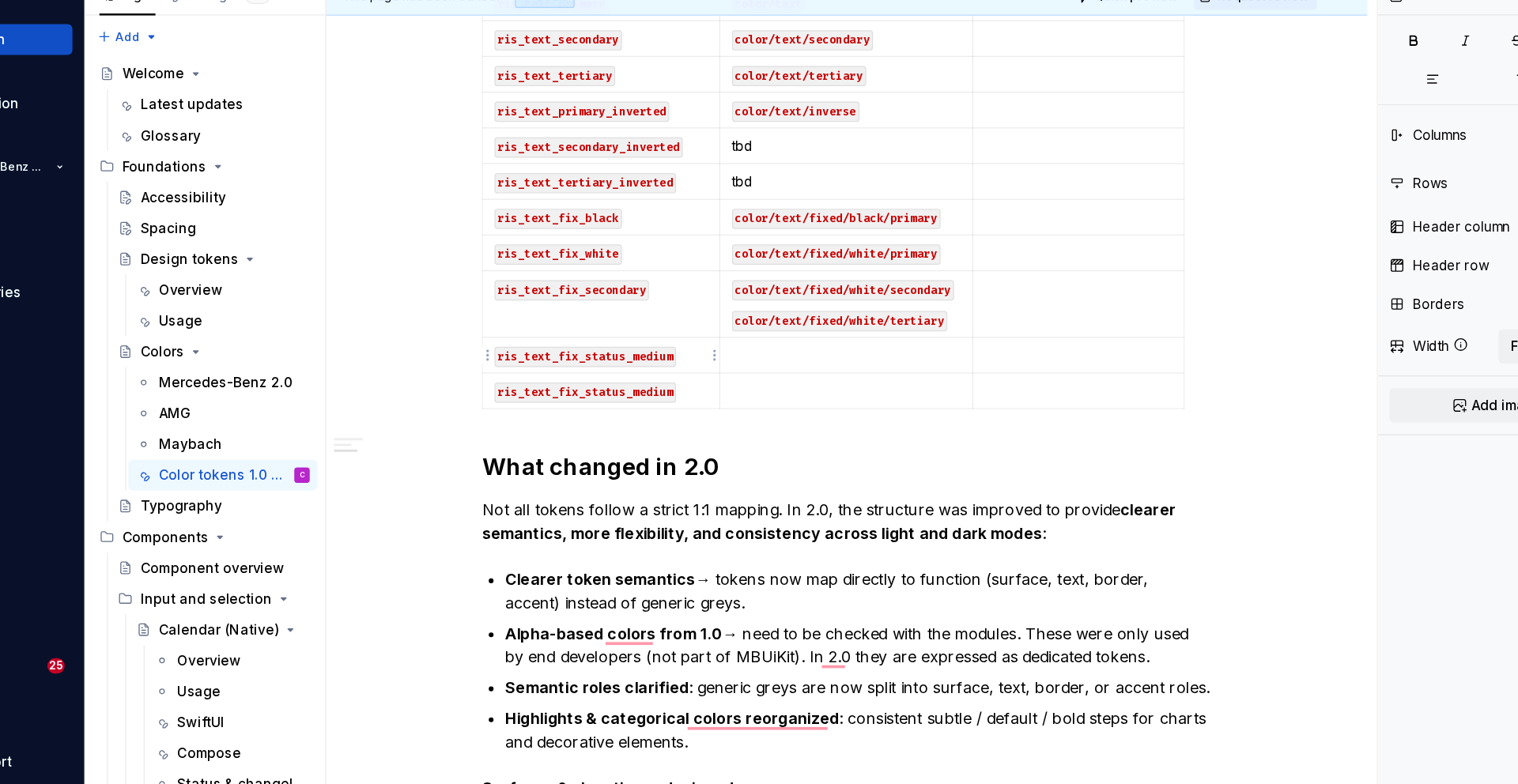
click at [655, 355] on code "ris_text_fix_status_medium" at bounding box center [594, 360] width 148 height 17
click at [660, 360] on code "ris_text_fix_status_medium" at bounding box center [594, 360] width 148 height 17
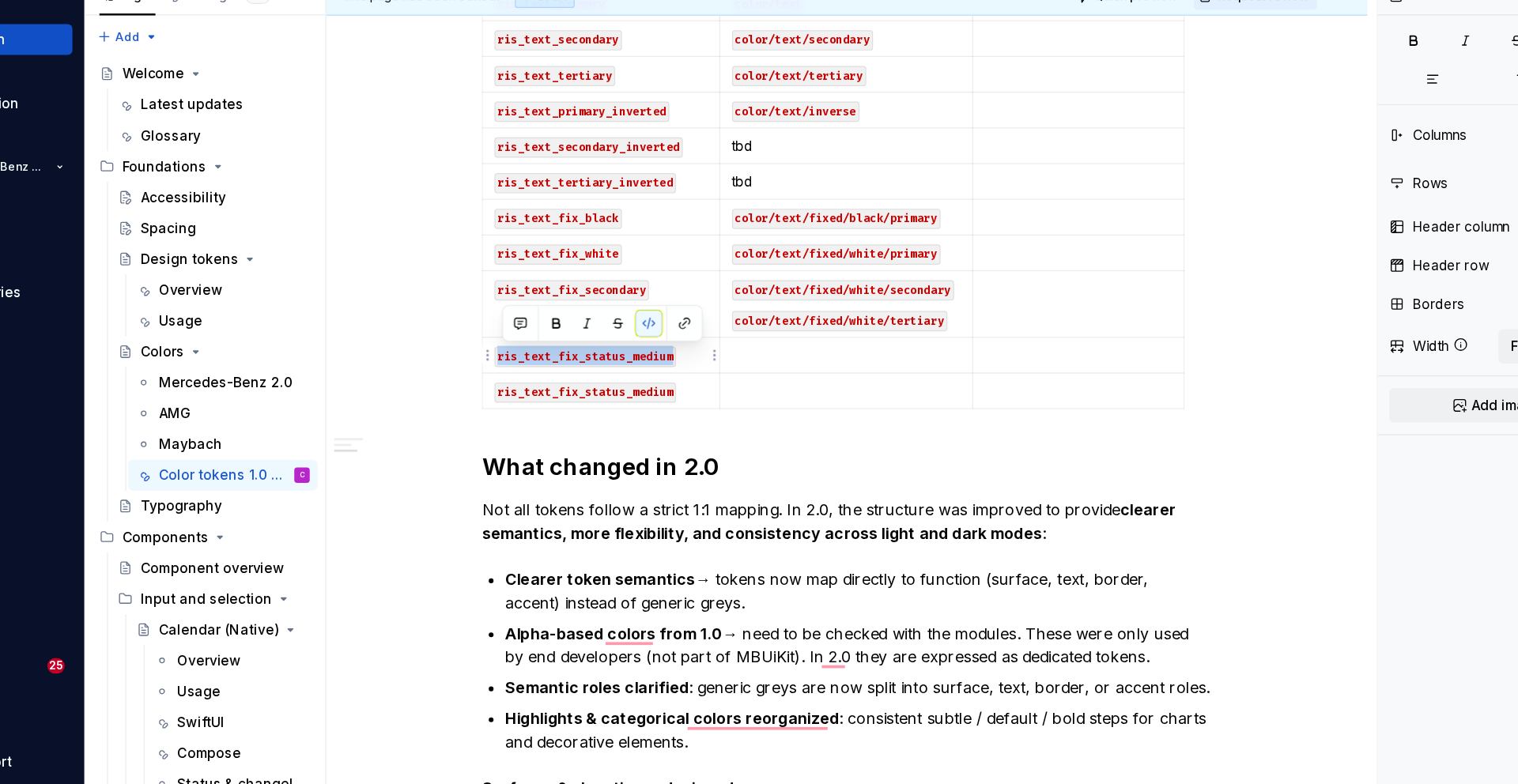
click at [668, 360] on code "ris_text_fix_status_medium" at bounding box center [594, 360] width 148 height 17
click at [771, 353] on p "To enrich screen reader interactions, please activate Accessibility in Grammarl…" at bounding box center [807, 358] width 188 height 16
type textarea "*"
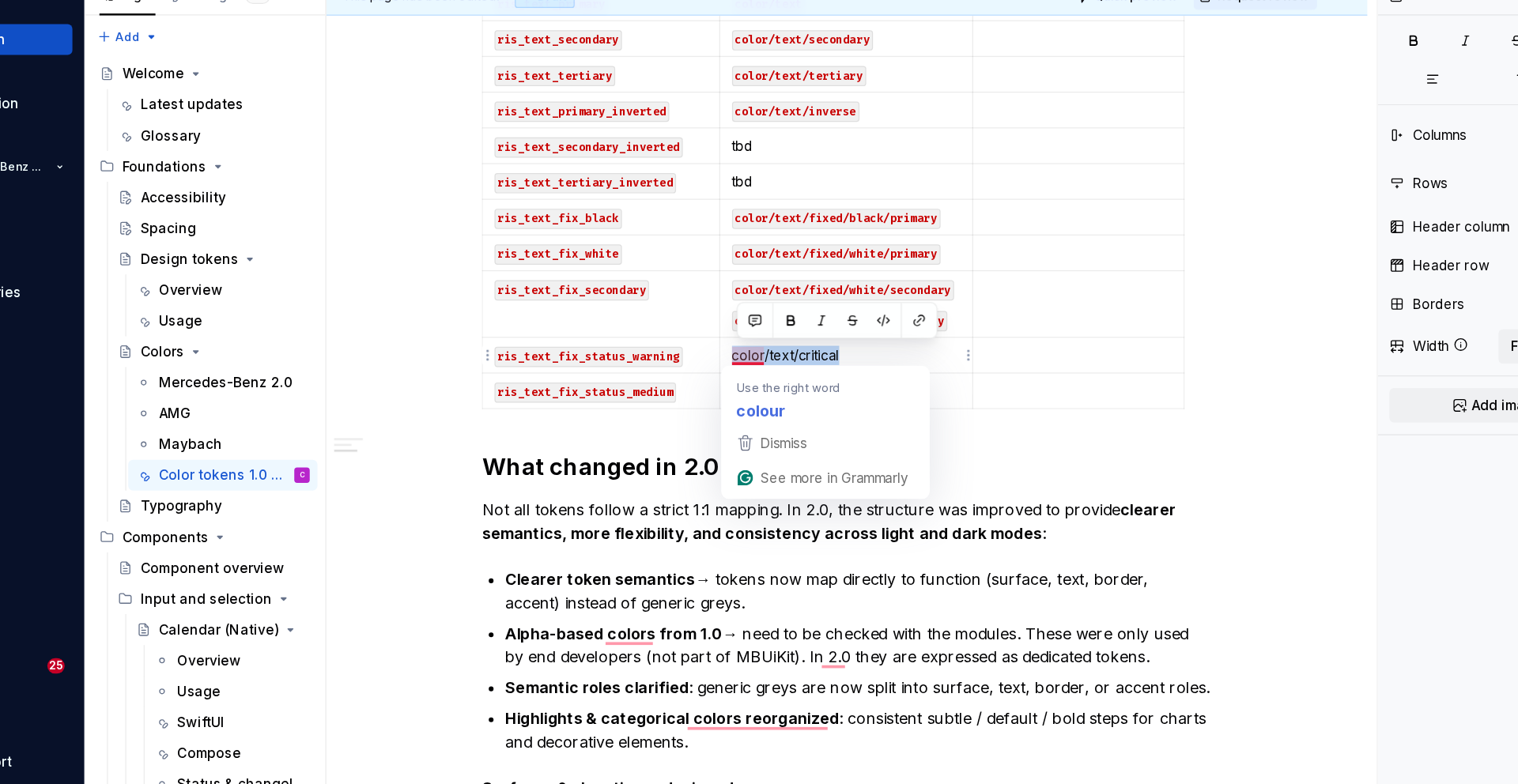
drag, startPoint x: 825, startPoint y: 358, endPoint x: 719, endPoint y: 356, distance: 106.0
click at [719, 356] on p "color/text/critical" at bounding box center [807, 358] width 188 height 16
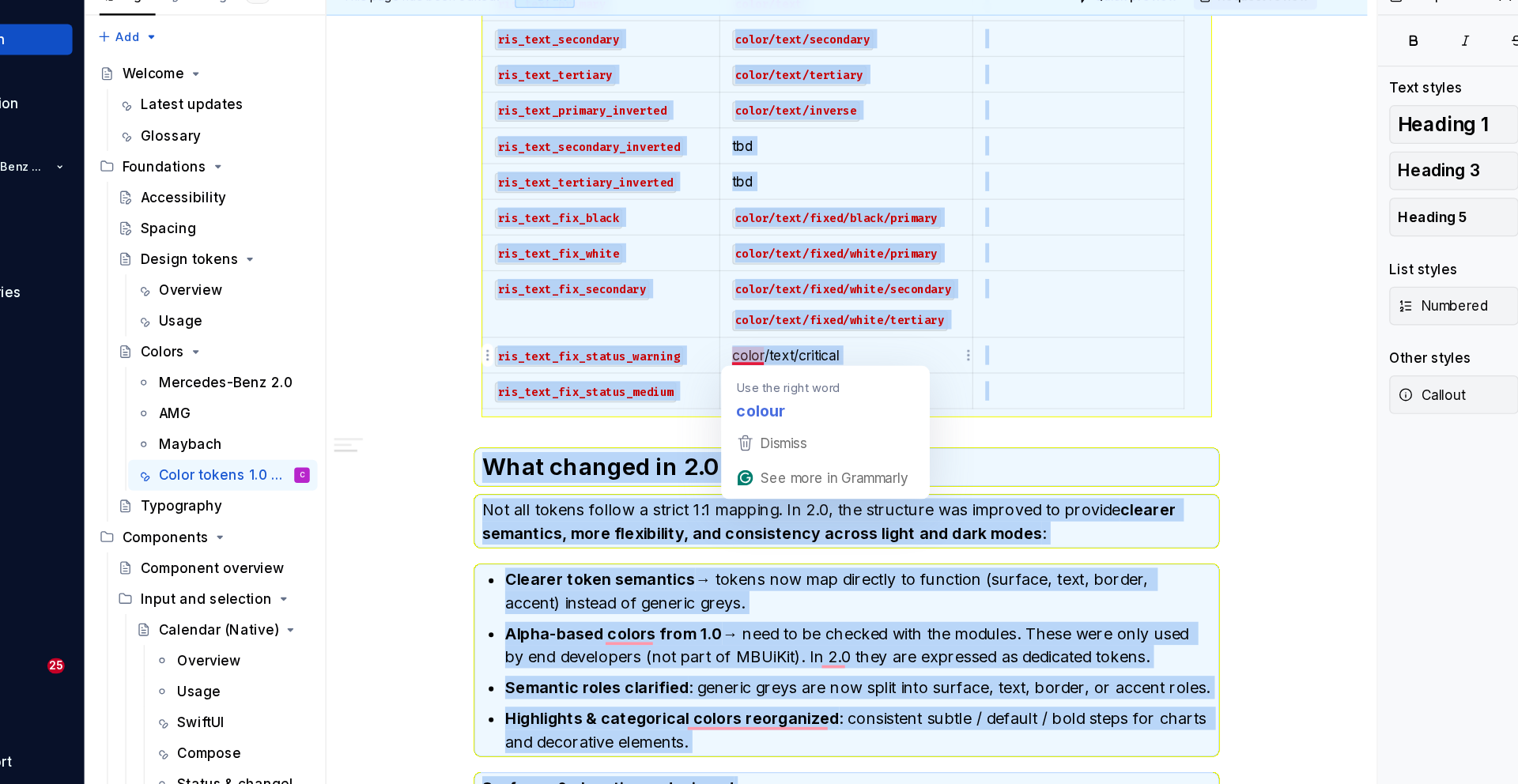
click at [719, 356] on p "color/text/critical" at bounding box center [807, 358] width 188 height 16
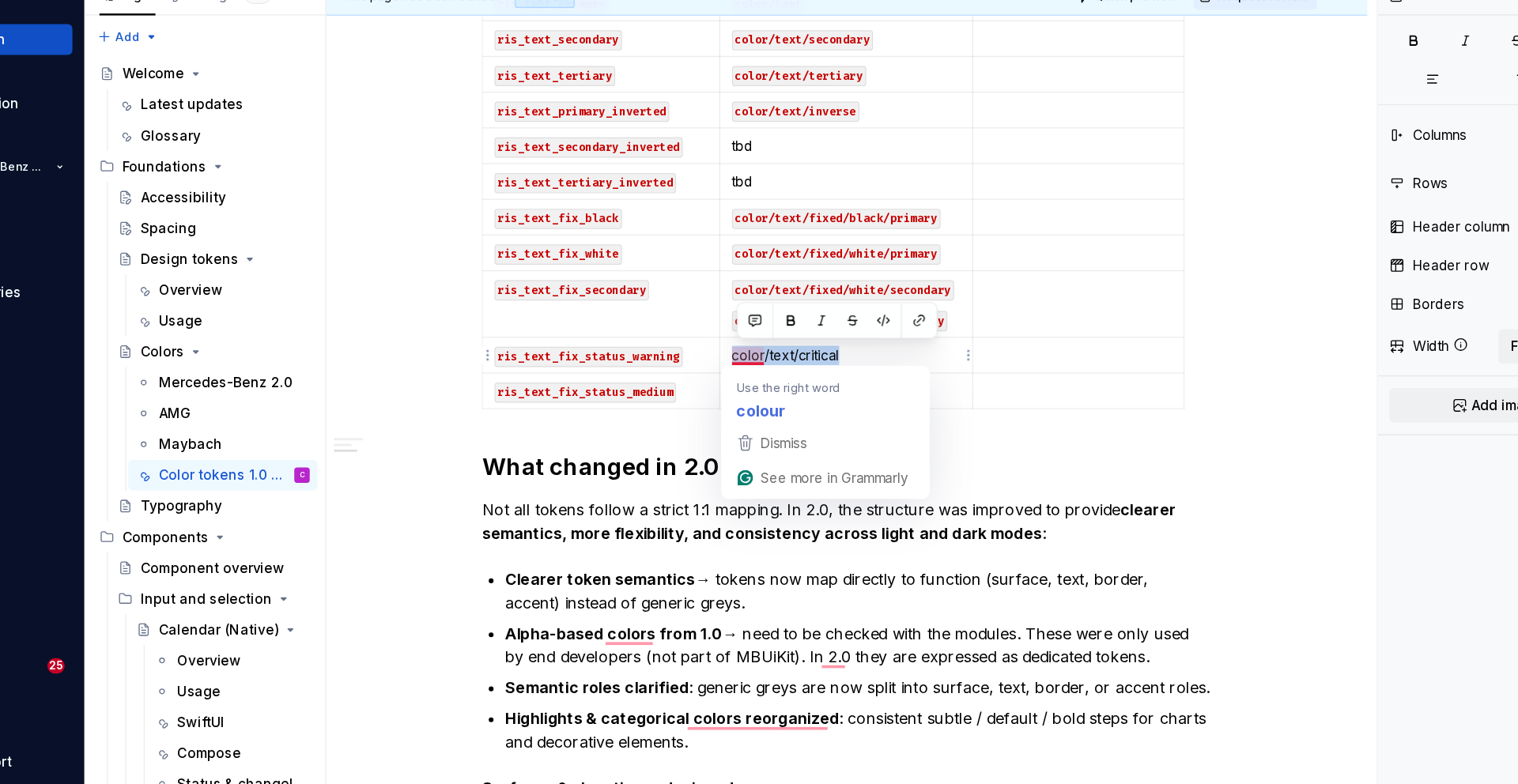
drag, startPoint x: 814, startPoint y: 356, endPoint x: 719, endPoint y: 356, distance: 95.0
click at [719, 356] on p "color/text/critical" at bounding box center [807, 358] width 188 height 16
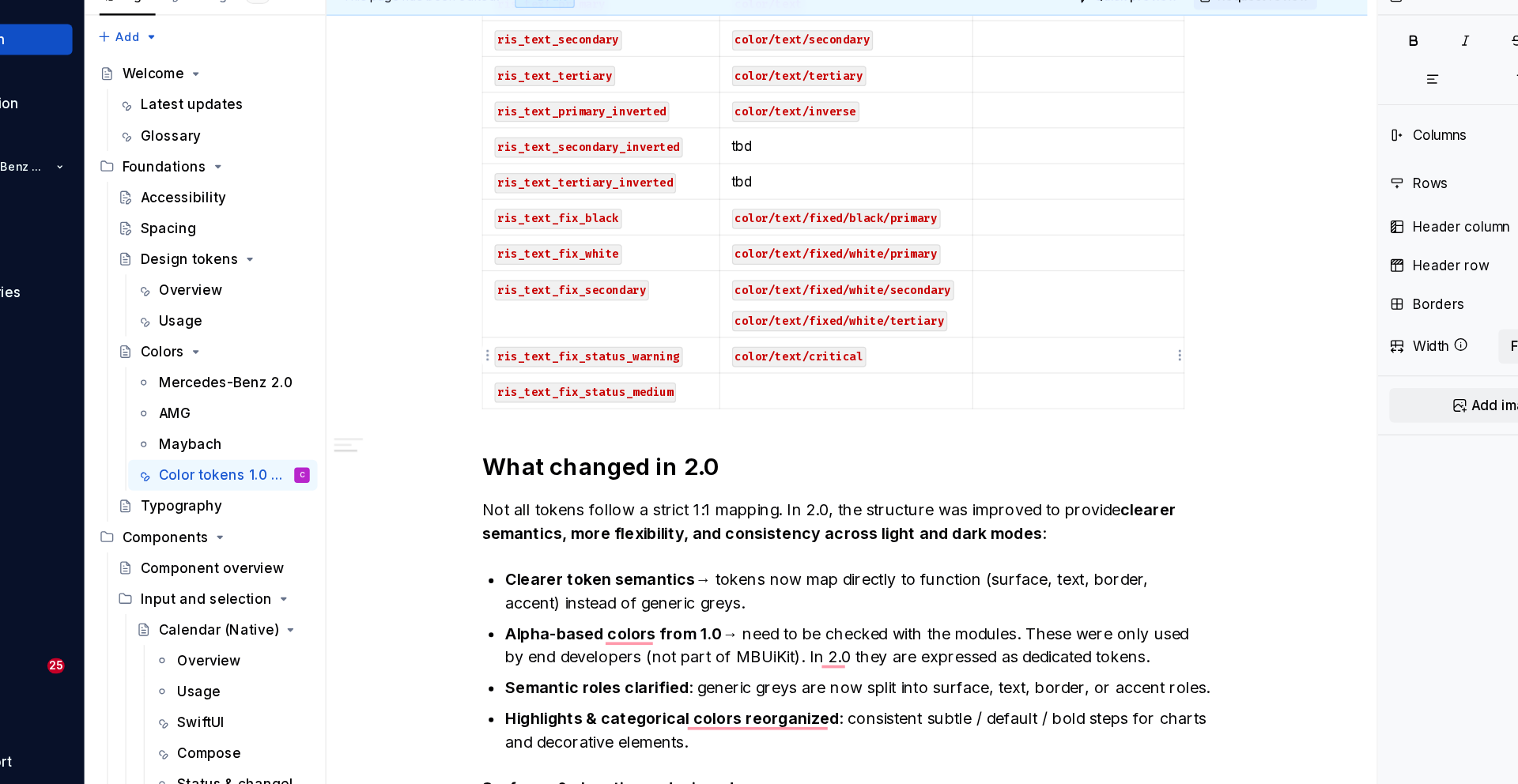
click at [985, 358] on p "To enrich screen reader interactions, please activate Accessibility in Grammarl…" at bounding box center [997, 358] width 153 height 16
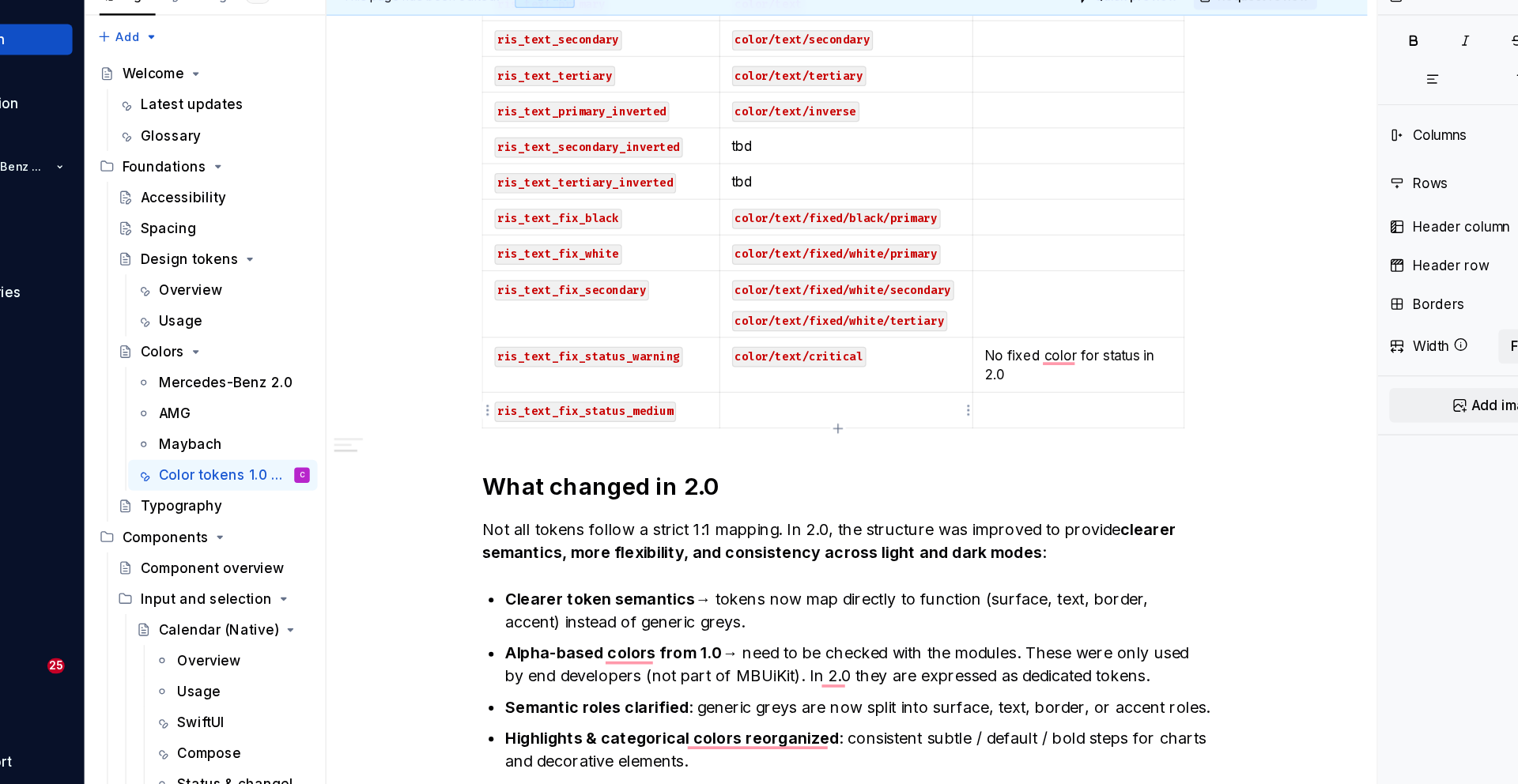
click at [791, 403] on p "To enrich screen reader interactions, please activate Accessibility in Grammarl…" at bounding box center [807, 403] width 188 height 16
click at [810, 355] on code "color/text/critical" at bounding box center [768, 360] width 110 height 17
click at [804, 405] on p "To enrich screen reader interactions, please activate Accessibility in Grammarl…" at bounding box center [807, 403] width 188 height 16
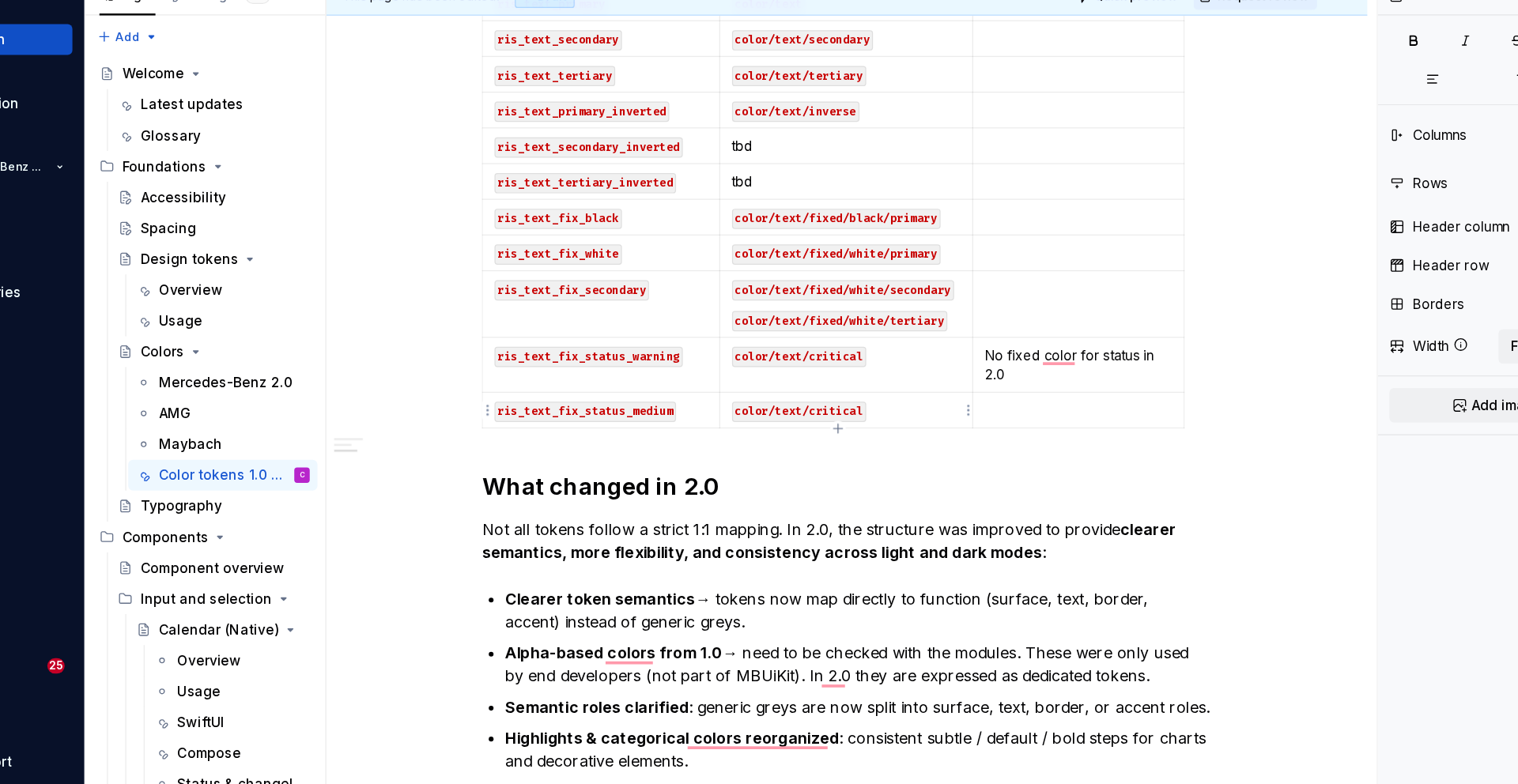
click at [804, 403] on code "color/text/critical" at bounding box center [768, 404] width 110 height 17
click at [798, 418] on icon "button" at bounding box center [800, 418] width 7 height 7
type input "76"
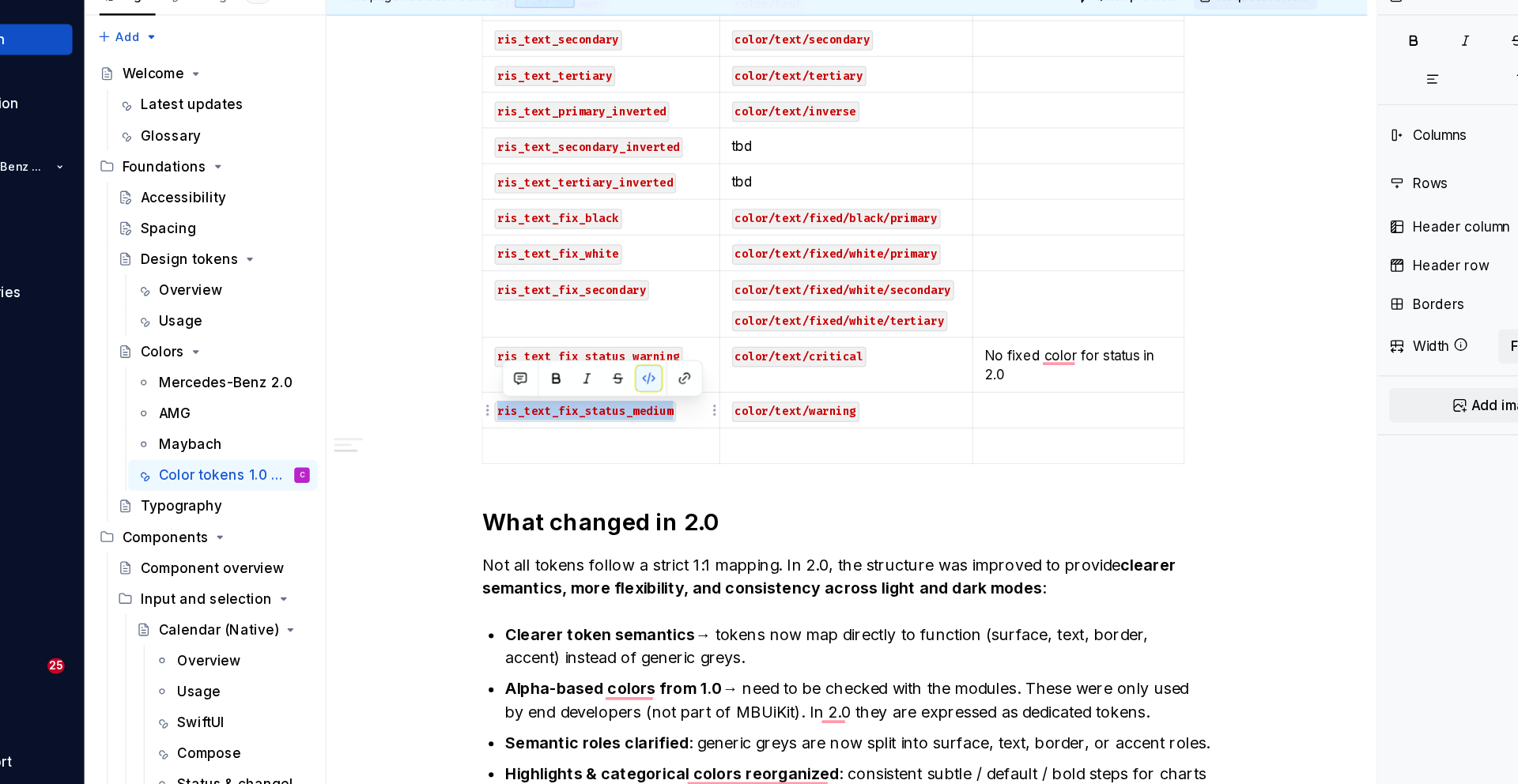
drag, startPoint x: 677, startPoint y: 401, endPoint x: 526, endPoint y: 399, distance: 151.0
click at [526, 399] on p "ris_text_fix_status_medium" at bounding box center [607, 403] width 174 height 16
copy code "ris_text_fix_status_medium"
click at [562, 431] on p "To enrich screen reader interactions, please activate Accessibility in Grammarl…" at bounding box center [607, 432] width 174 height 16
type textarea "*"
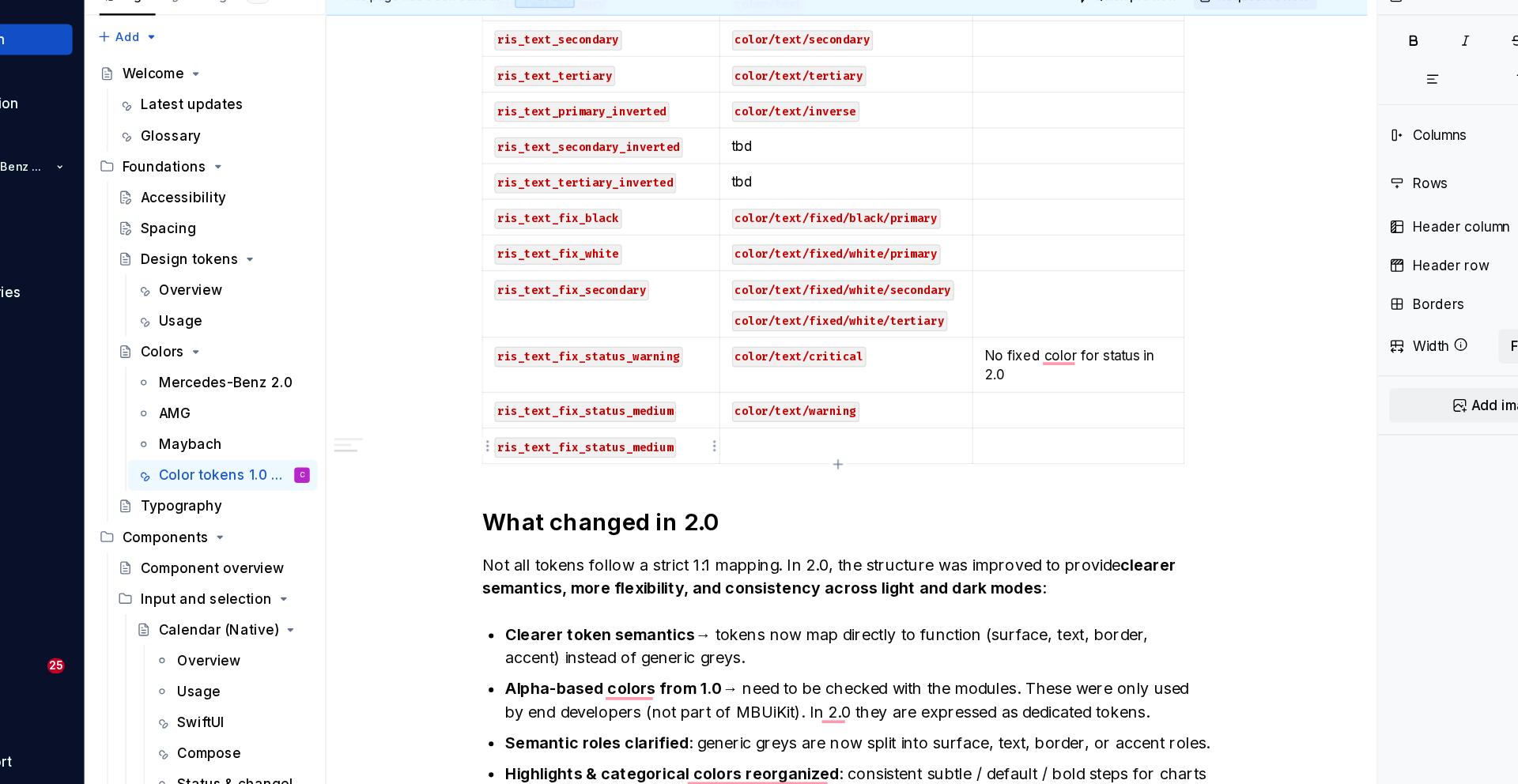
click at [651, 431] on code "ris_text_fix_status_medium" at bounding box center [594, 434] width 148 height 17
click at [666, 434] on code "ris_text_fix_status_medium" at bounding box center [594, 434] width 148 height 17
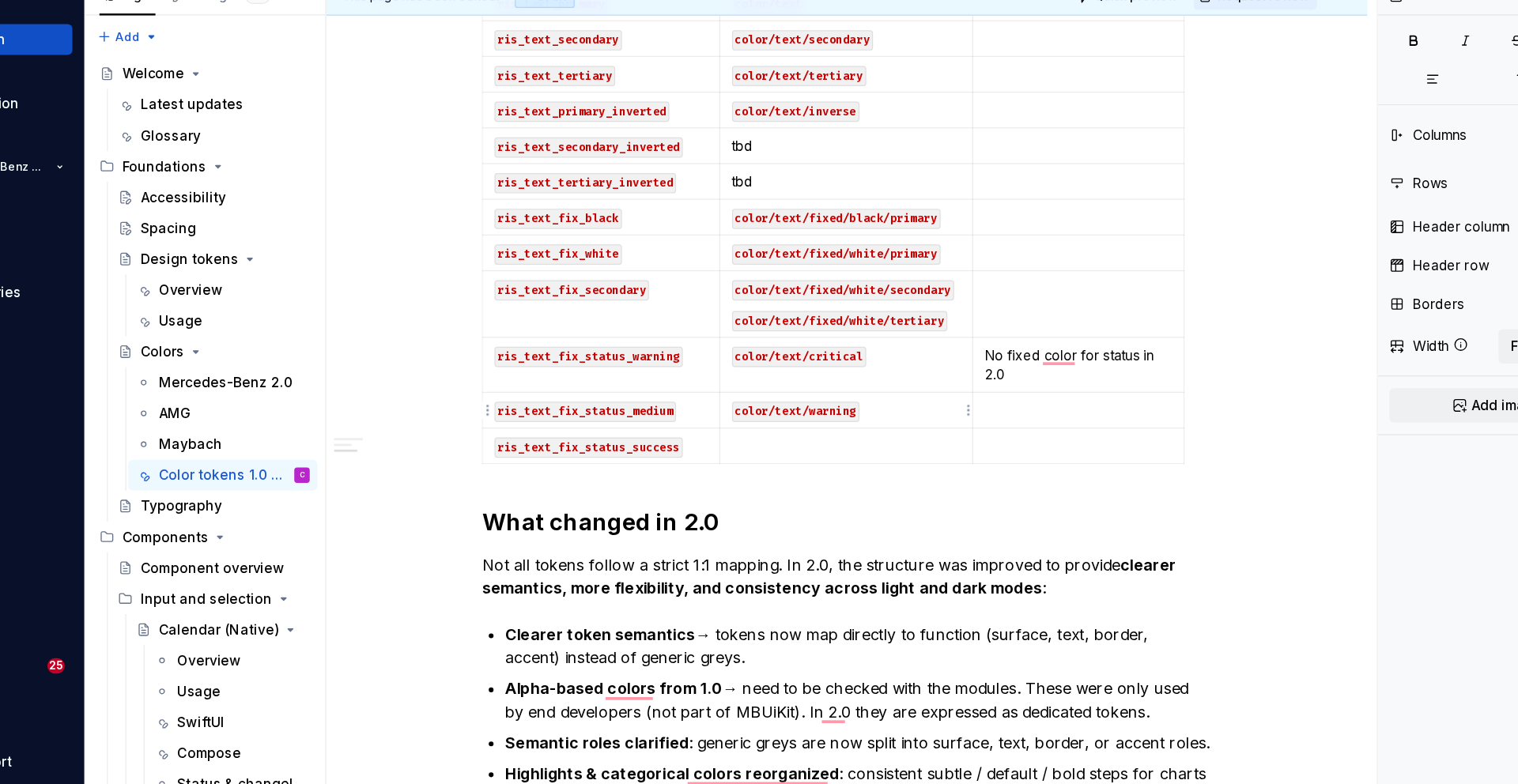
click at [828, 404] on p "color/text/warning" at bounding box center [807, 403] width 188 height 16
click at [825, 428] on p "To enrich screen reader interactions, please activate Accessibility in Grammarl…" at bounding box center [807, 432] width 188 height 16
drag, startPoint x: 842, startPoint y: 406, endPoint x: 720, endPoint y: 405, distance: 122.0
click at [720, 405] on p "color/text/warning" at bounding box center [807, 403] width 188 height 16
copy code "color/text/warning"
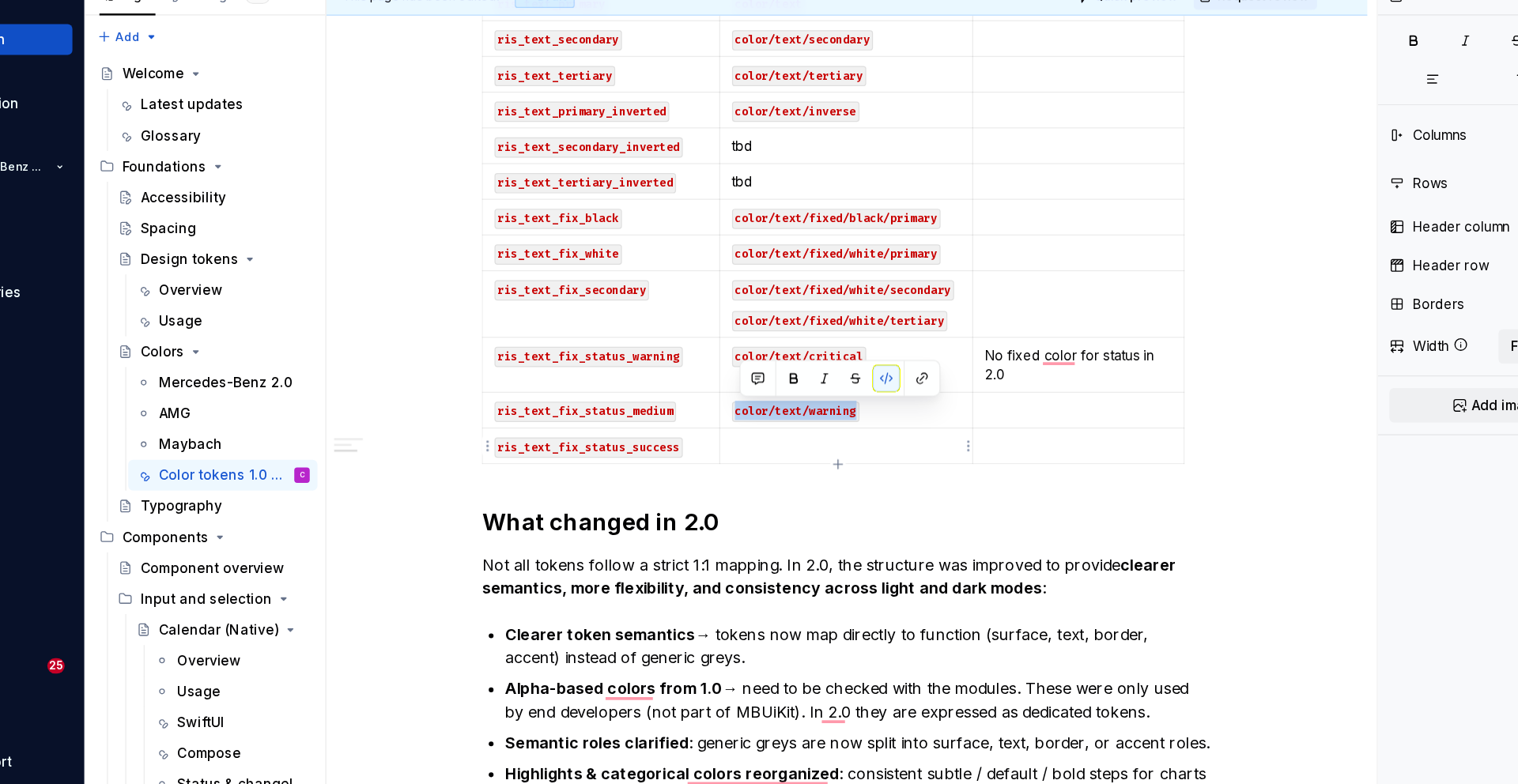
click at [742, 429] on p "To enrich screen reader interactions, please activate Accessibility in Grammarl…" at bounding box center [807, 432] width 188 height 16
click at [805, 433] on code "color/text/warning" at bounding box center [766, 434] width 104 height 17
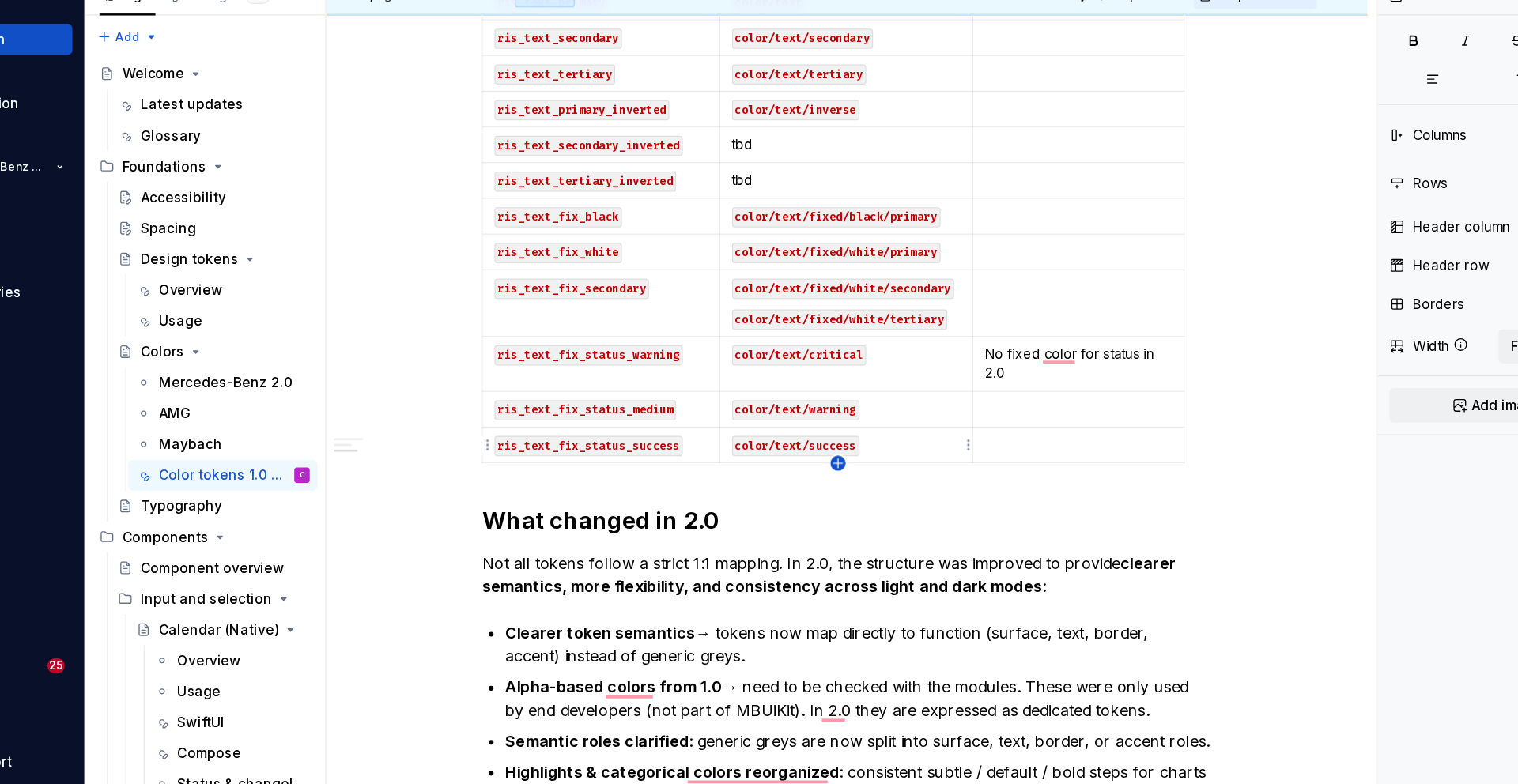
click at [800, 447] on icon "button" at bounding box center [800, 446] width 7 height 7
type input "77"
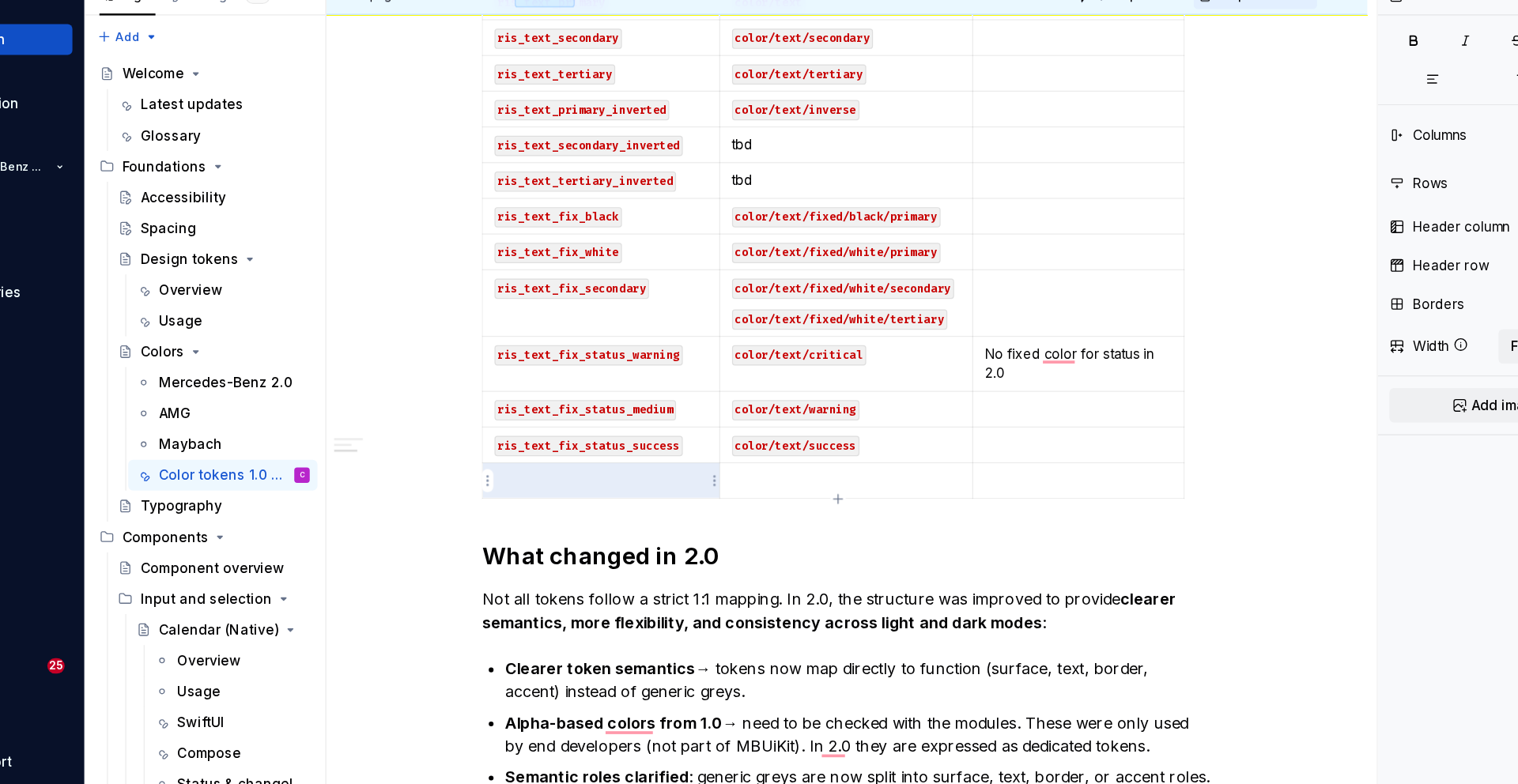
click at [638, 469] on td "To enrich screen reader interactions, please activate Accessibility in Grammarl…" at bounding box center [607, 461] width 195 height 29
type textarea "*"
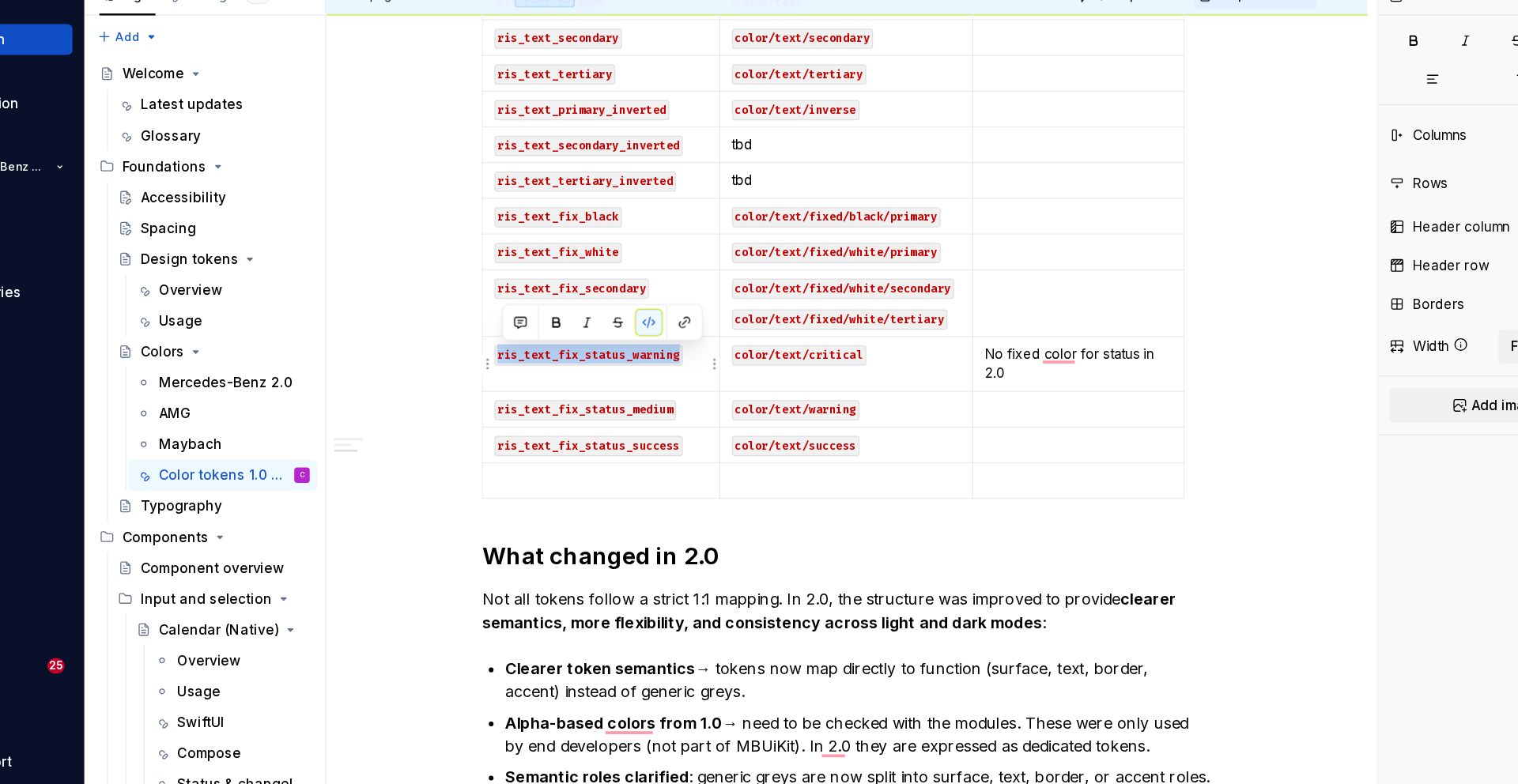
drag, startPoint x: 679, startPoint y: 358, endPoint x: 527, endPoint y: 357, distance: 152.0
click at [527, 357] on p "ris_text_fix_status_warning" at bounding box center [607, 357] width 174 height 16
copy code "ris_text_fix_status_warning"
click at [562, 468] on p "To enrich screen reader interactions, please activate Accessibility in Grammarl…" at bounding box center [607, 461] width 174 height 16
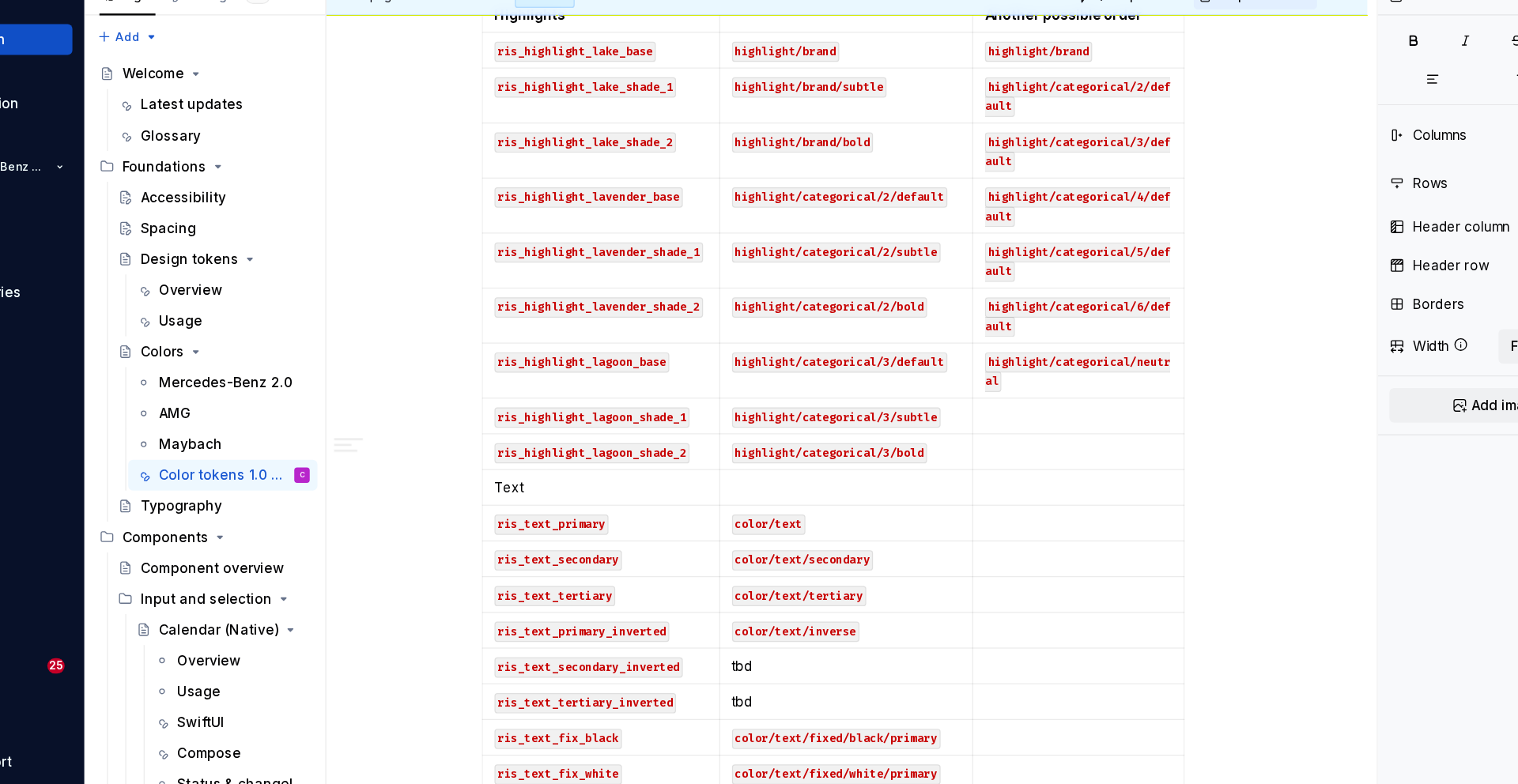
scroll to position [0, 0]
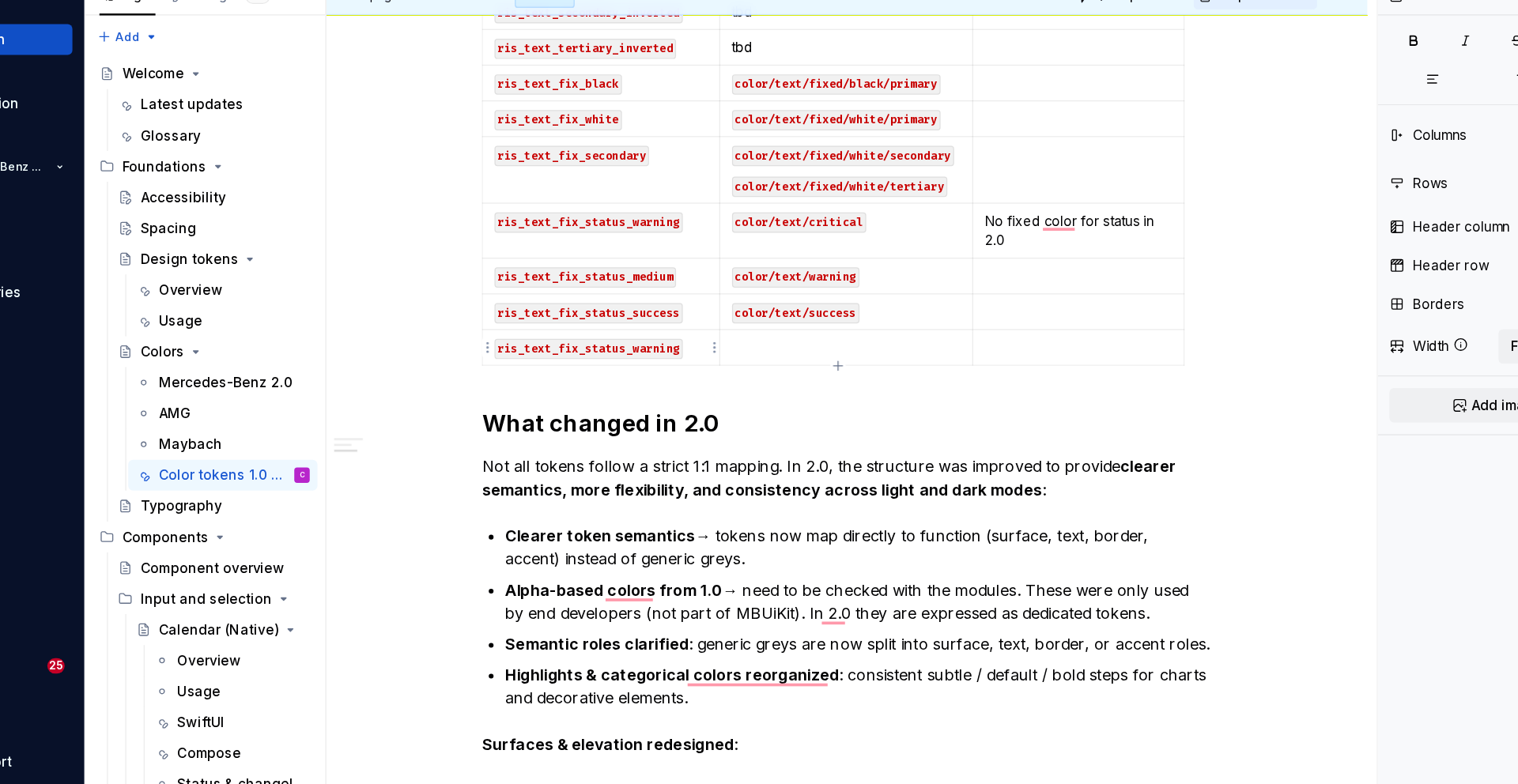
click at [581, 350] on code "ris_text_fix_status_warning" at bounding box center [596, 353] width 154 height 17
click at [585, 351] on code "ris_text_fix_status_warning" at bounding box center [596, 353] width 154 height 17
click at [588, 351] on code "ris_text_fix_status_warning" at bounding box center [596, 353] width 154 height 17
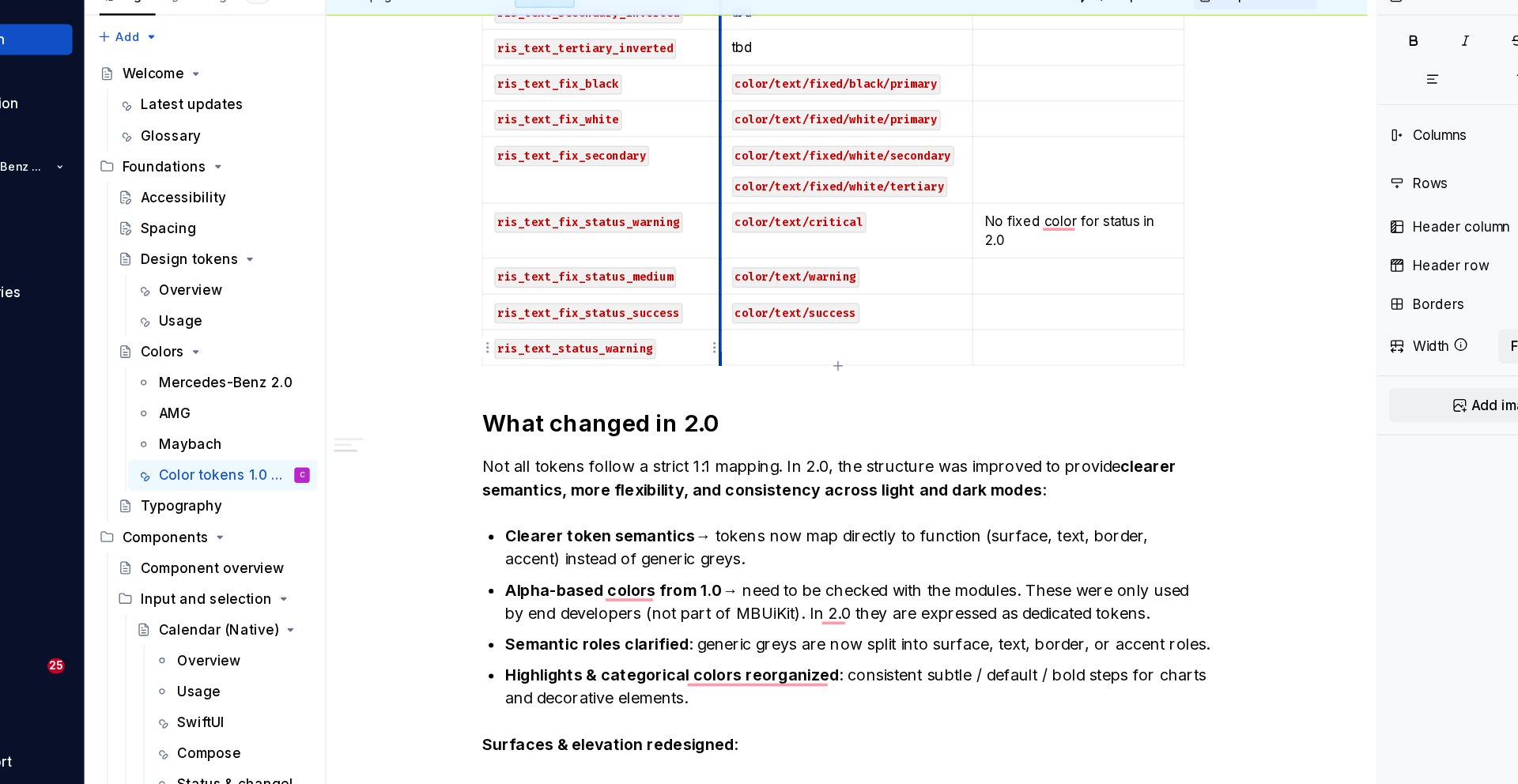
click at [715, 354] on td "To enrich screen reader interactions, please activate Accessibility in Grammarl…" at bounding box center [807, 352] width 208 height 29
click at [753, 350] on p "To enrich screen reader interactions, please activate Accessibility in Grammarl…" at bounding box center [807, 351] width 188 height 16
click at [804, 372] on icon "button" at bounding box center [800, 366] width 13 height 13
type input "78"
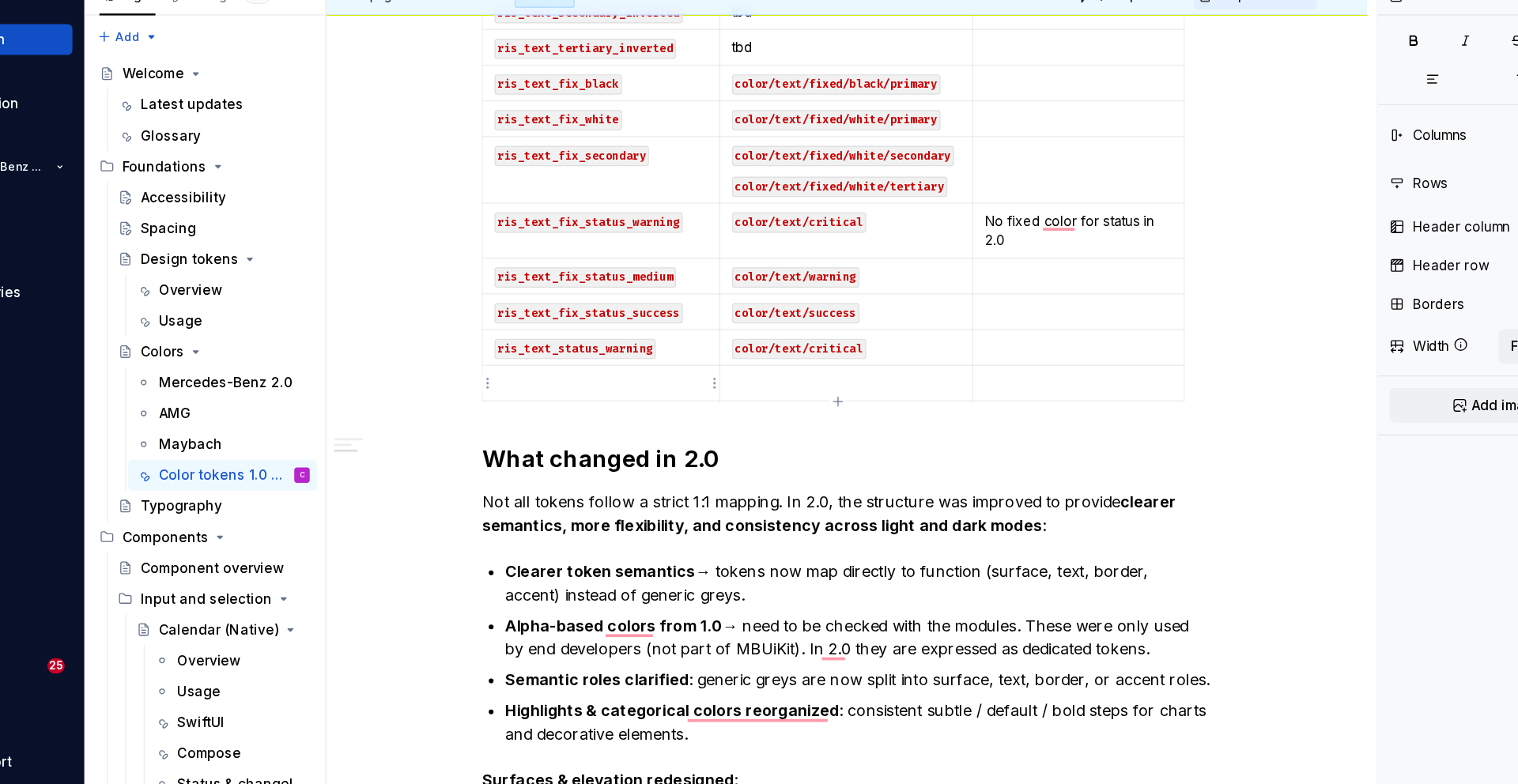
click at [633, 376] on p "To enrich screen reader interactions, please activate Accessibility in Grammarl…" at bounding box center [607, 381] width 174 height 16
drag, startPoint x: 660, startPoint y: 355, endPoint x: 521, endPoint y: 357, distance: 139.0
click at [521, 357] on td "ris_text_status_warning" at bounding box center [607, 352] width 195 height 29
click at [556, 368] on td "To enrich screen reader interactions, please activate Accessibility in Grammarl…" at bounding box center [607, 381] width 195 height 29
click at [633, 381] on code "ris_text_status_warning" at bounding box center [585, 382] width 132 height 17
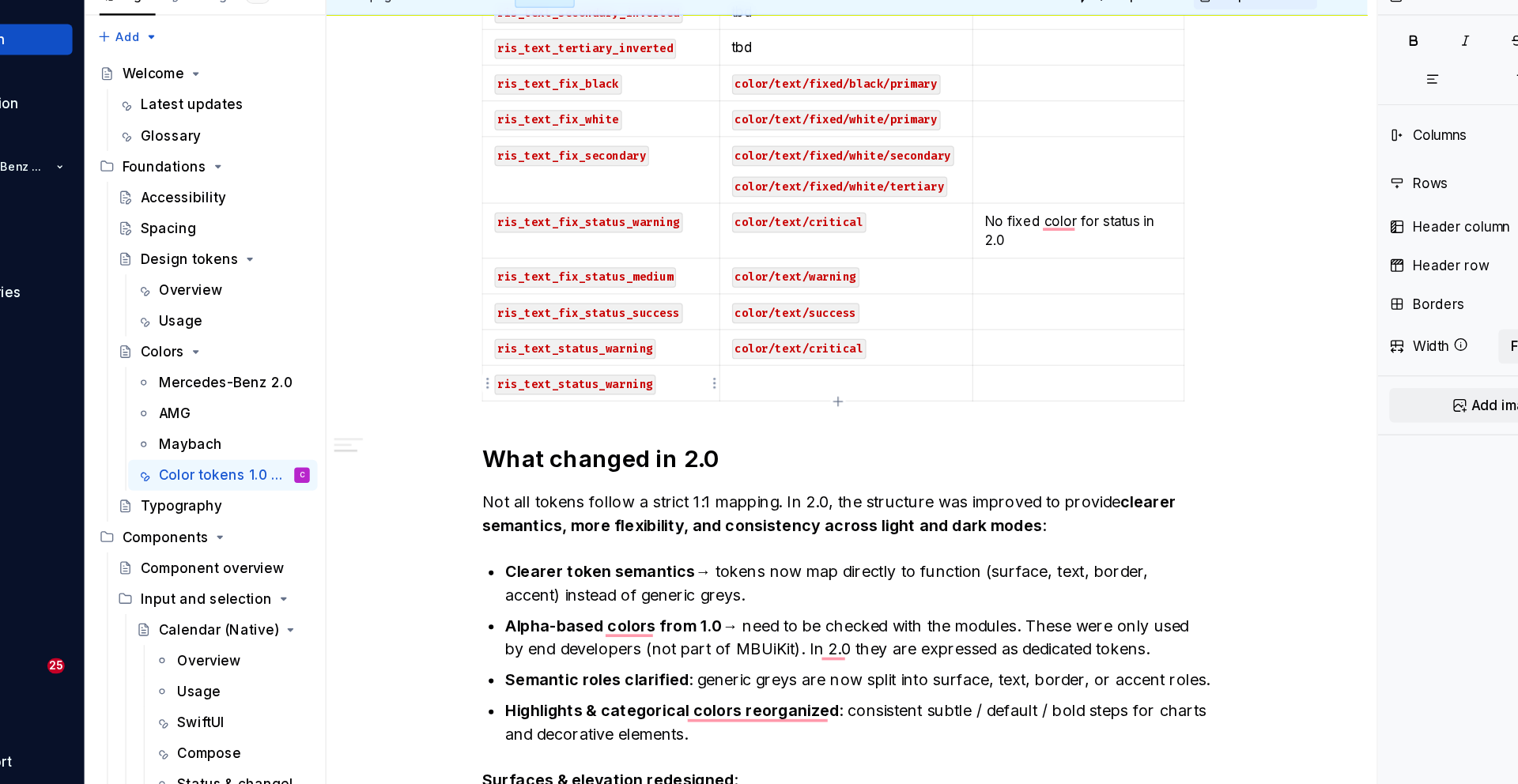
click at [633, 381] on code "ris_text_status_warning" at bounding box center [585, 382] width 132 height 17
click at [639, 386] on code "ris_text_status_warning" at bounding box center [585, 382] width 132 height 17
click at [658, 382] on p "ris_text_status_warning" at bounding box center [607, 381] width 174 height 16
click at [744, 385] on p "To enrich screen reader interactions, please activate Accessibility in Grammarl…" at bounding box center [807, 381] width 188 height 16
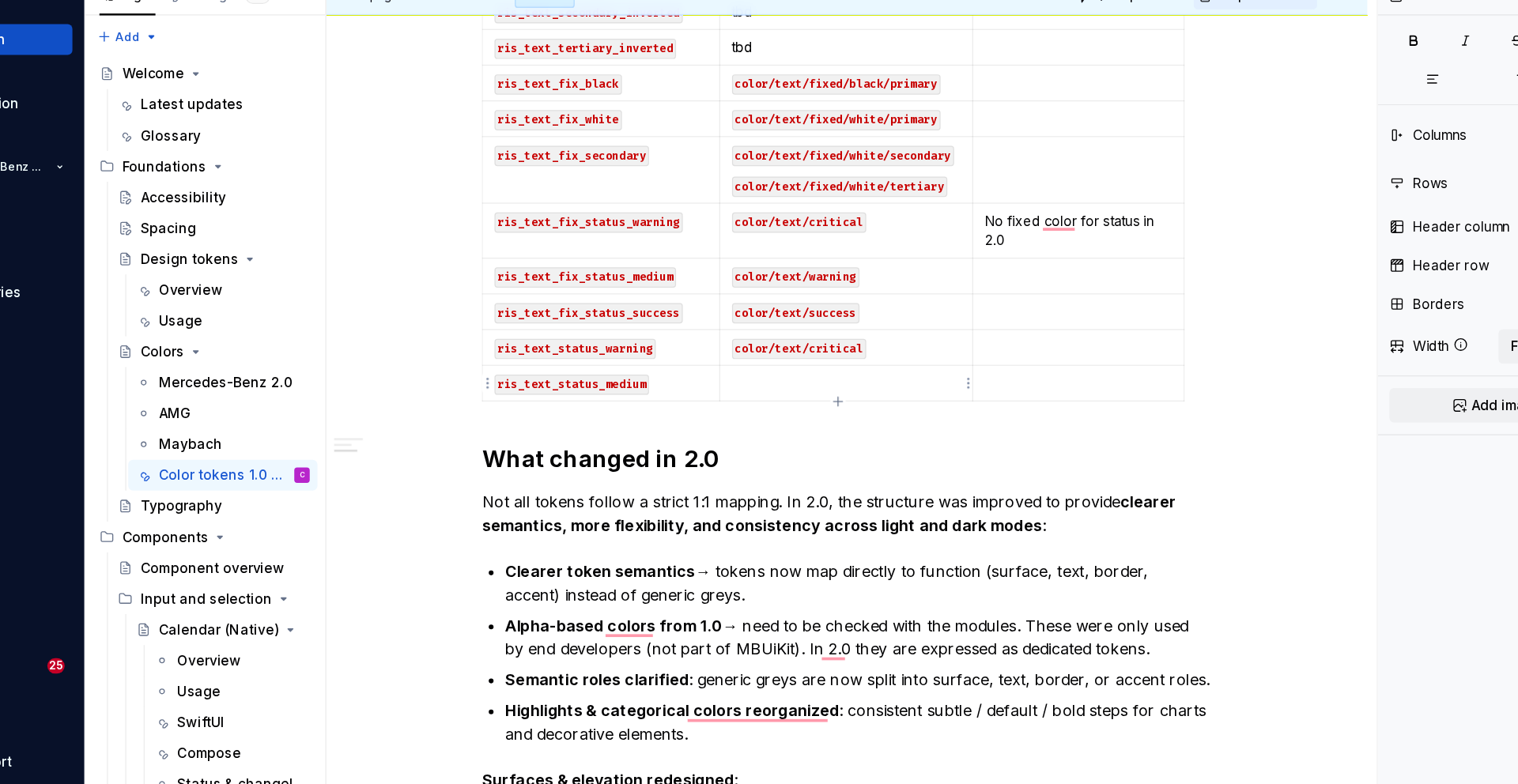
type textarea "*"
click at [798, 394] on icon "button" at bounding box center [800, 396] width 13 height 13
type input "79"
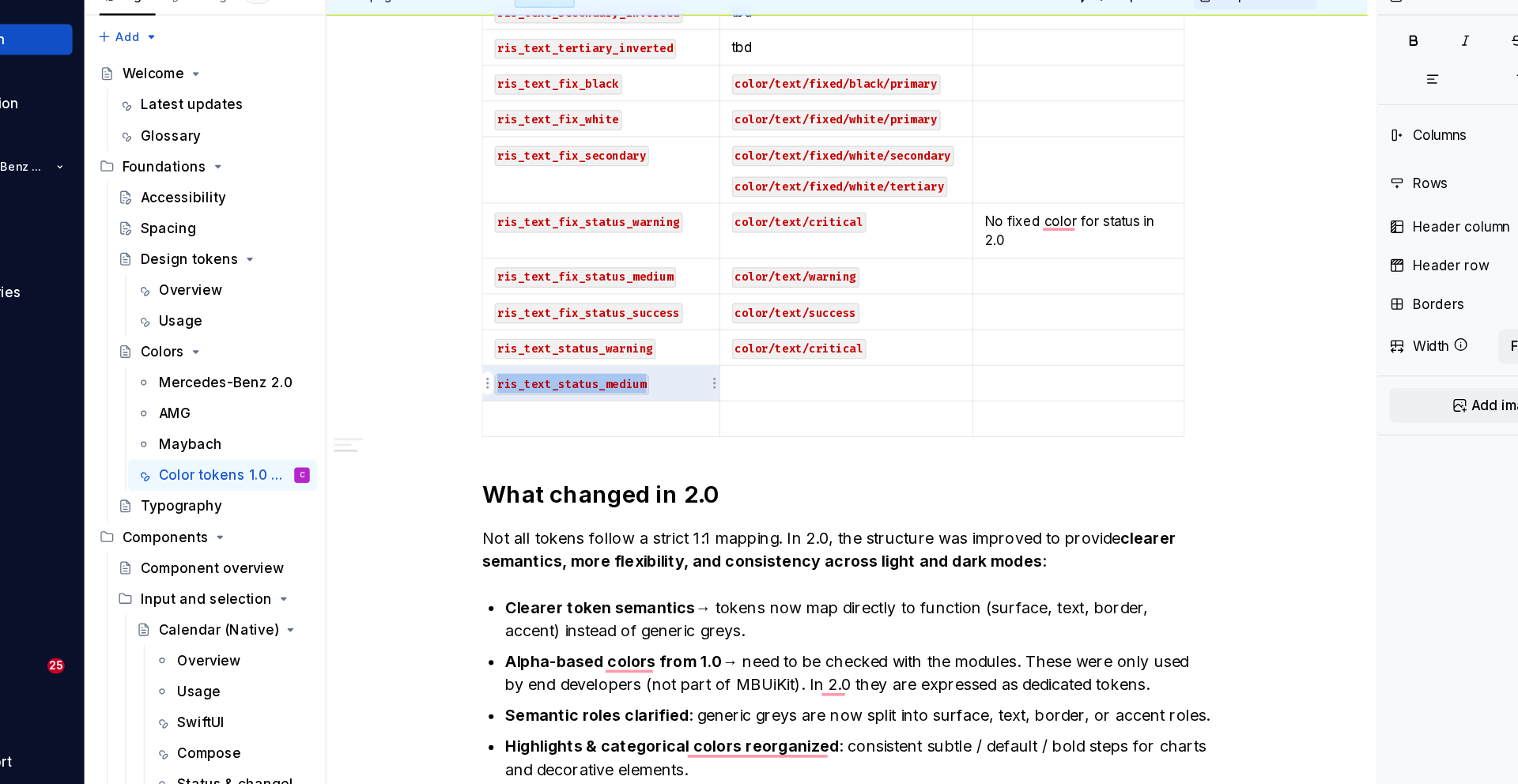
drag, startPoint x: 659, startPoint y: 381, endPoint x: 526, endPoint y: 380, distance: 133.0
click at [526, 380] on p "ris_text_status_medium" at bounding box center [607, 381] width 174 height 16
type textarea "*"
click at [802, 424] on icon "button" at bounding box center [800, 424] width 13 height 13
type input "80"
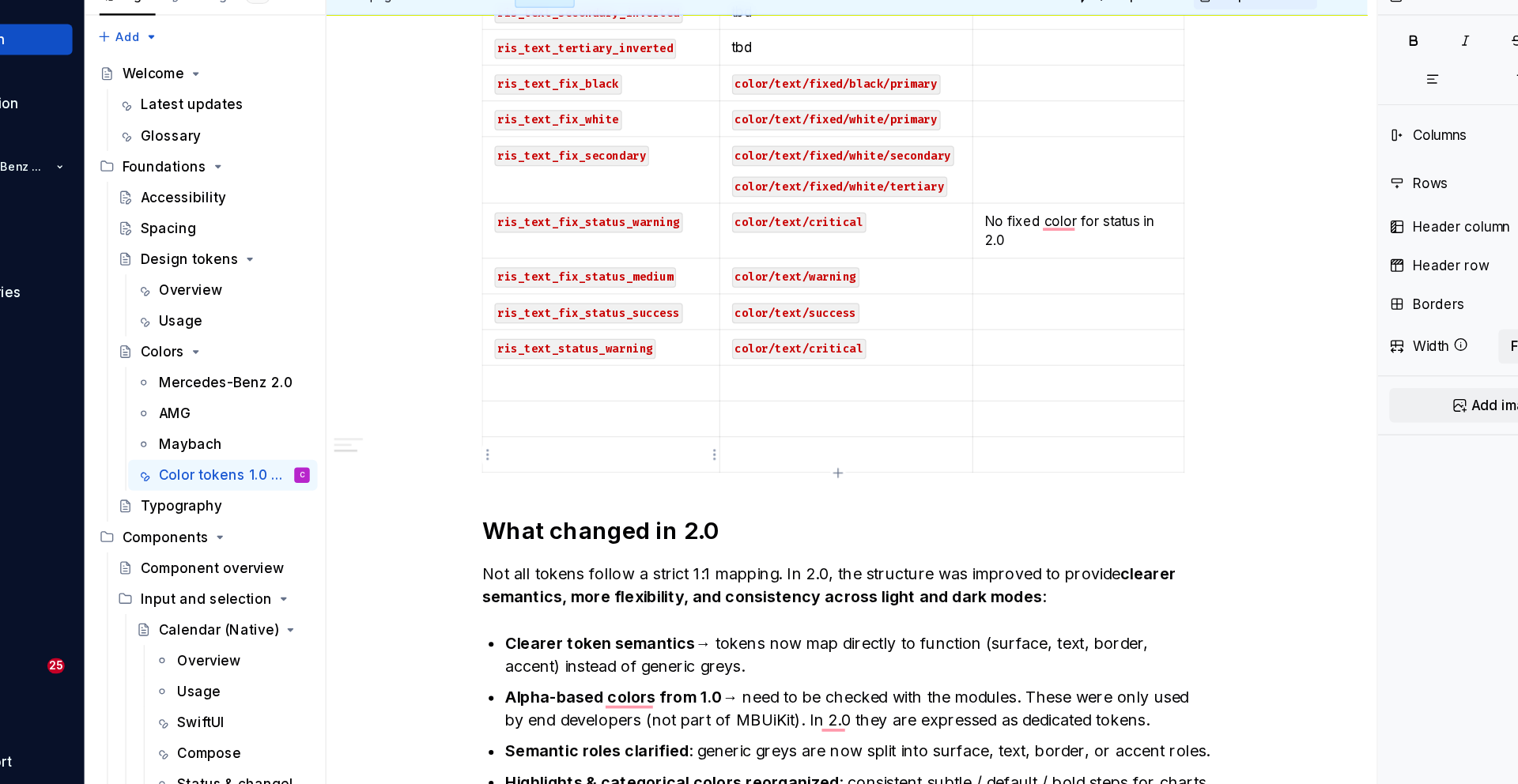
click at [628, 435] on p "To enrich screen reader interactions, please activate Accessibility in Grammarl…" at bounding box center [607, 439] width 174 height 16
drag, startPoint x: 670, startPoint y: 349, endPoint x: 523, endPoint y: 346, distance: 147.0
click at [523, 346] on p "ris_text_status_warning" at bounding box center [607, 351] width 174 height 16
click at [540, 381] on p "To enrich screen reader interactions, please activate Accessibility in Grammarl…" at bounding box center [607, 381] width 174 height 16
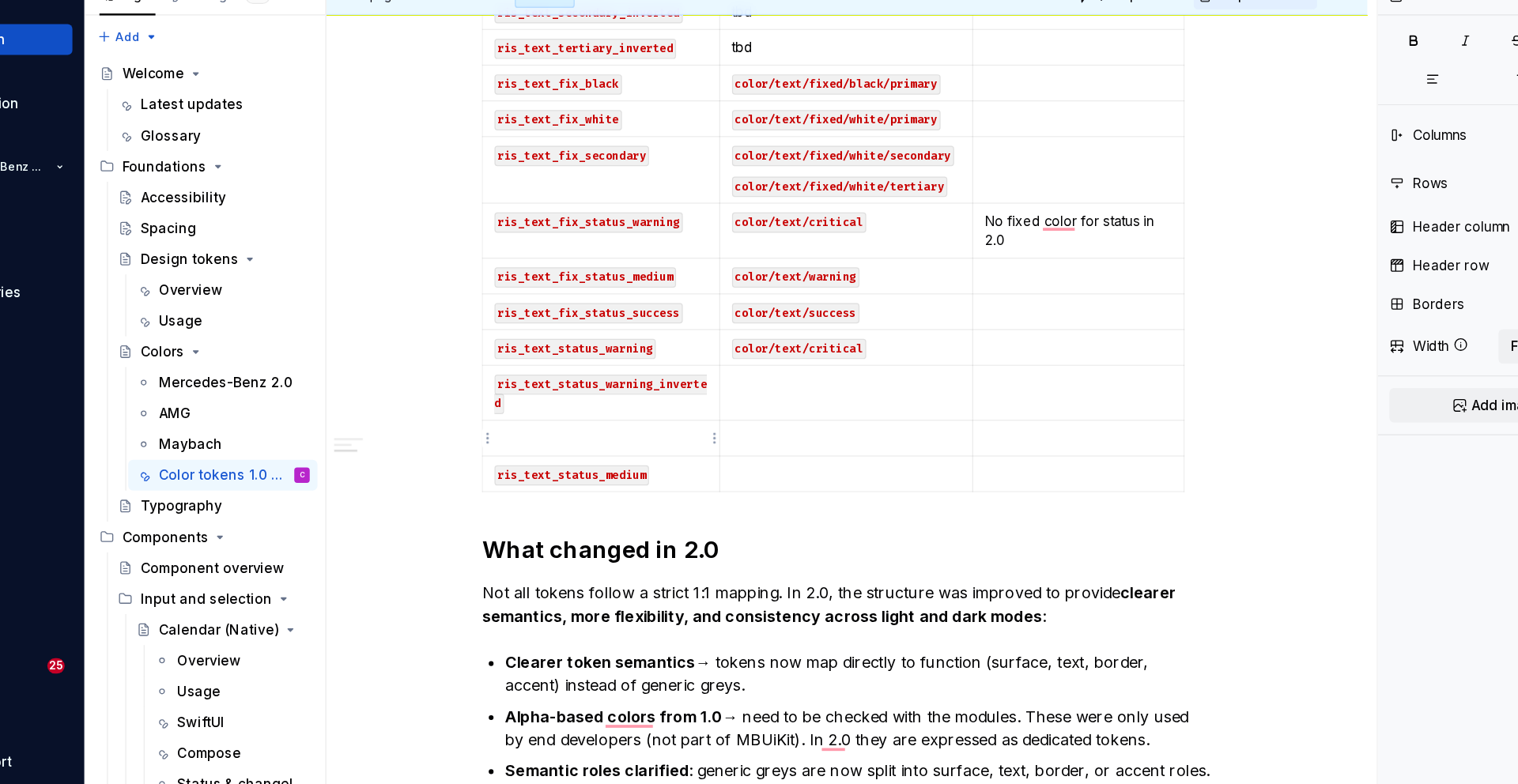
click at [569, 431] on p "To enrich screen reader interactions, please activate Accessibility in Grammarl…" at bounding box center [607, 425] width 174 height 16
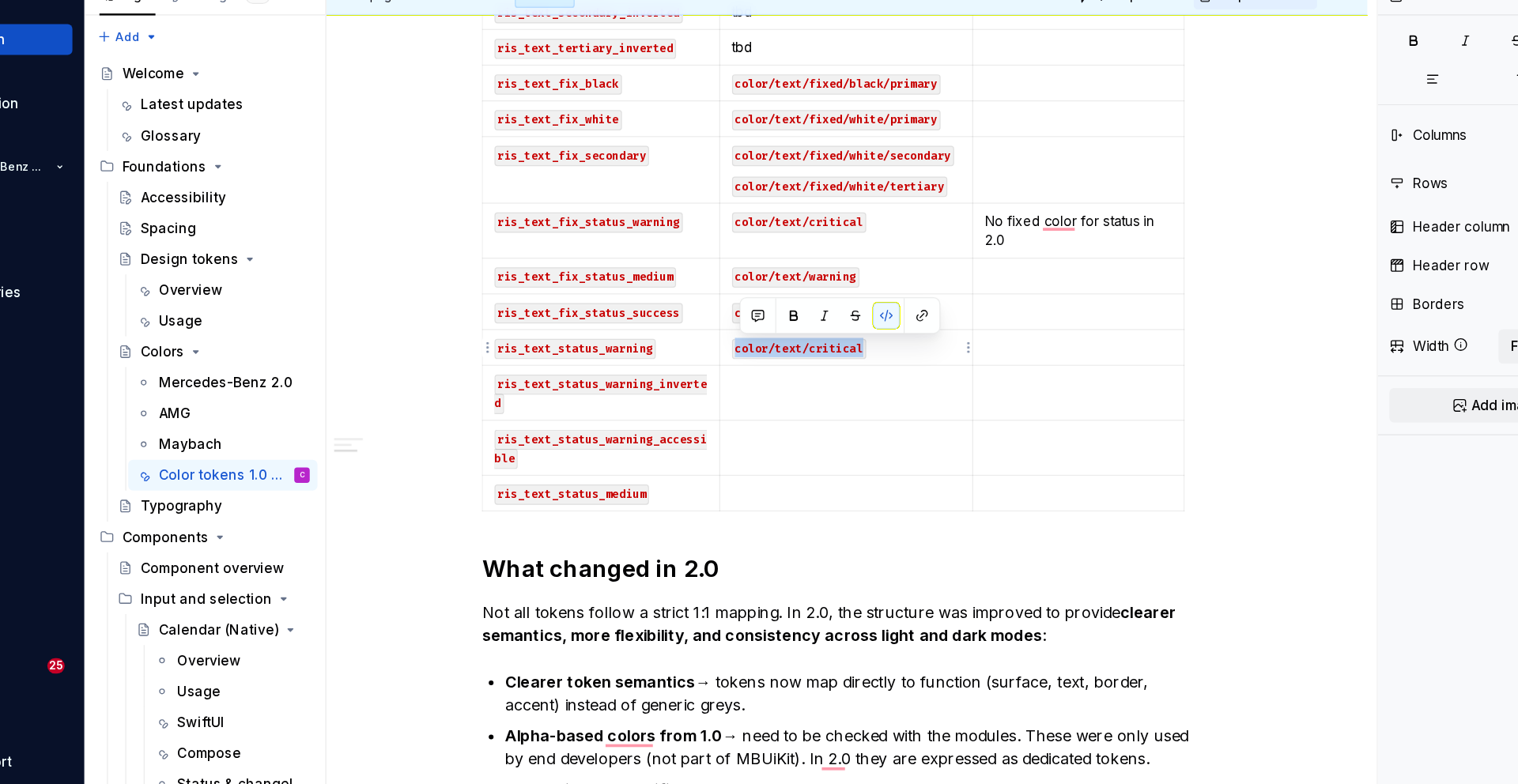
drag, startPoint x: 840, startPoint y: 353, endPoint x: 720, endPoint y: 353, distance: 120.0
click at [720, 353] on p "color/text/critical" at bounding box center [807, 351] width 188 height 16
click at [750, 435] on td "To enrich screen reader interactions, please activate Accessibility in Grammarl…" at bounding box center [807, 434] width 208 height 45
click at [737, 387] on p "To enrich screen reader interactions, please activate Accessibility in Grammarl…" at bounding box center [807, 381] width 188 height 16
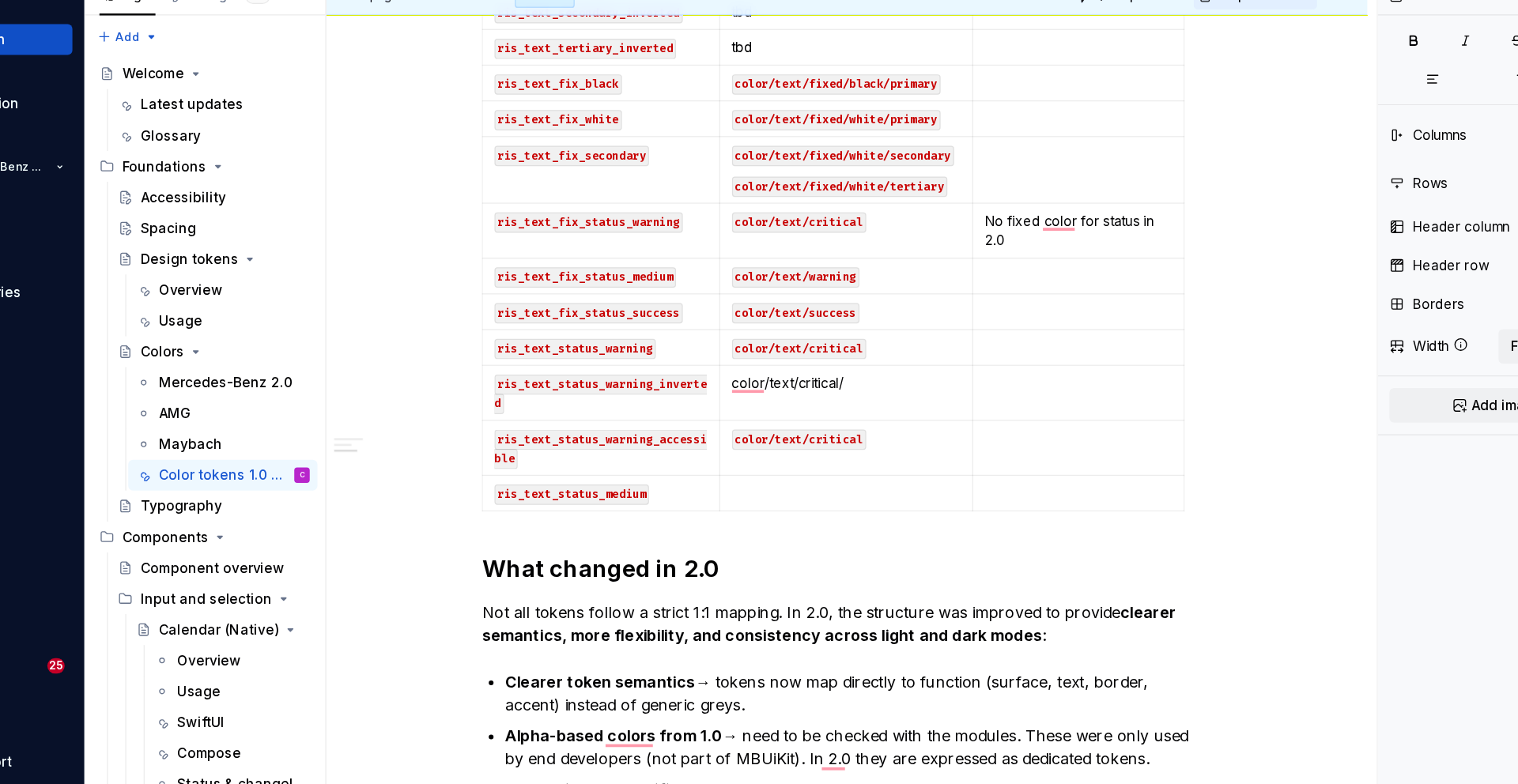
type textarea "*"
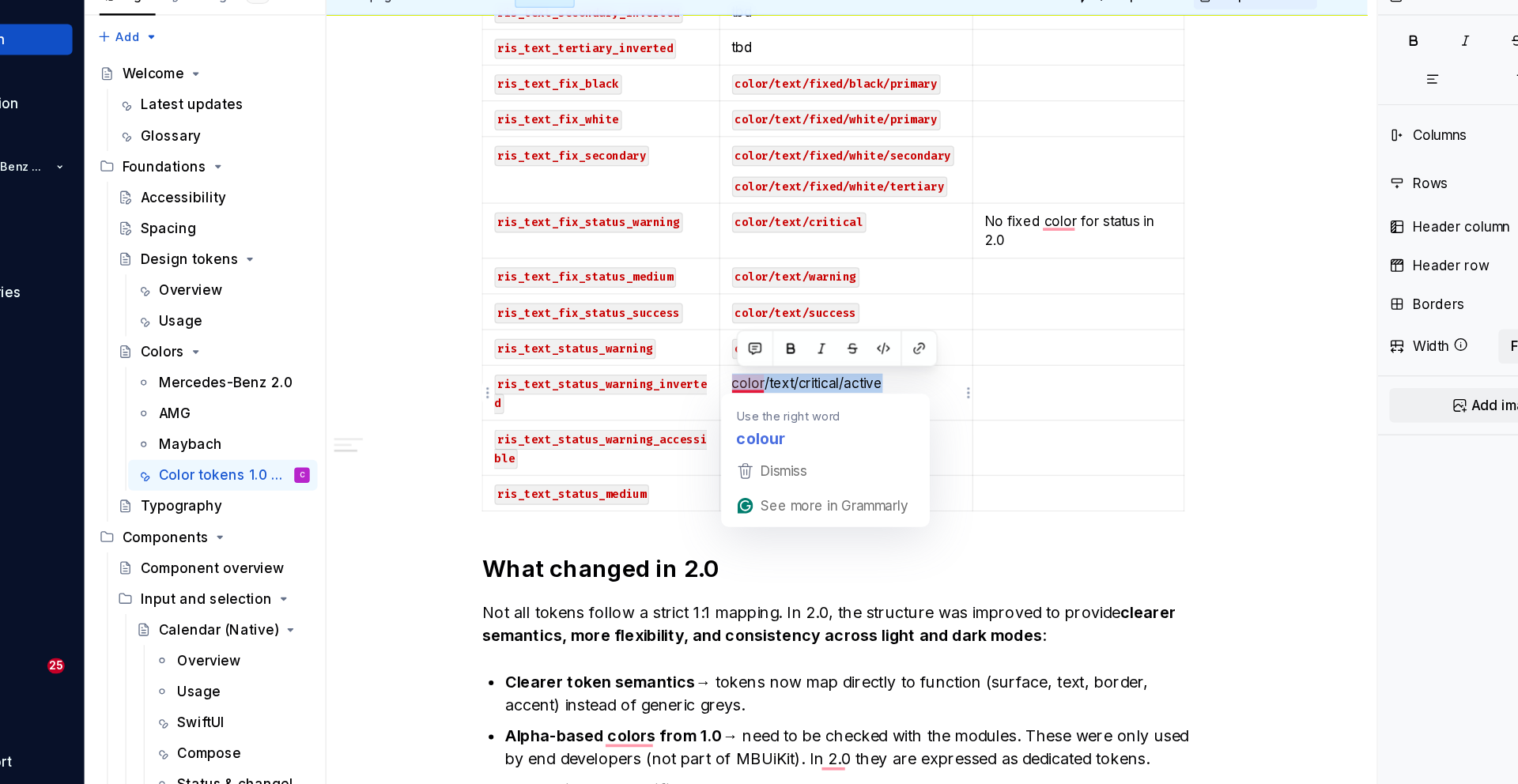
drag, startPoint x: 846, startPoint y: 382, endPoint x: 718, endPoint y: 381, distance: 128.0
click at [718, 381] on p "color/text/critical/active" at bounding box center [807, 381] width 188 height 16
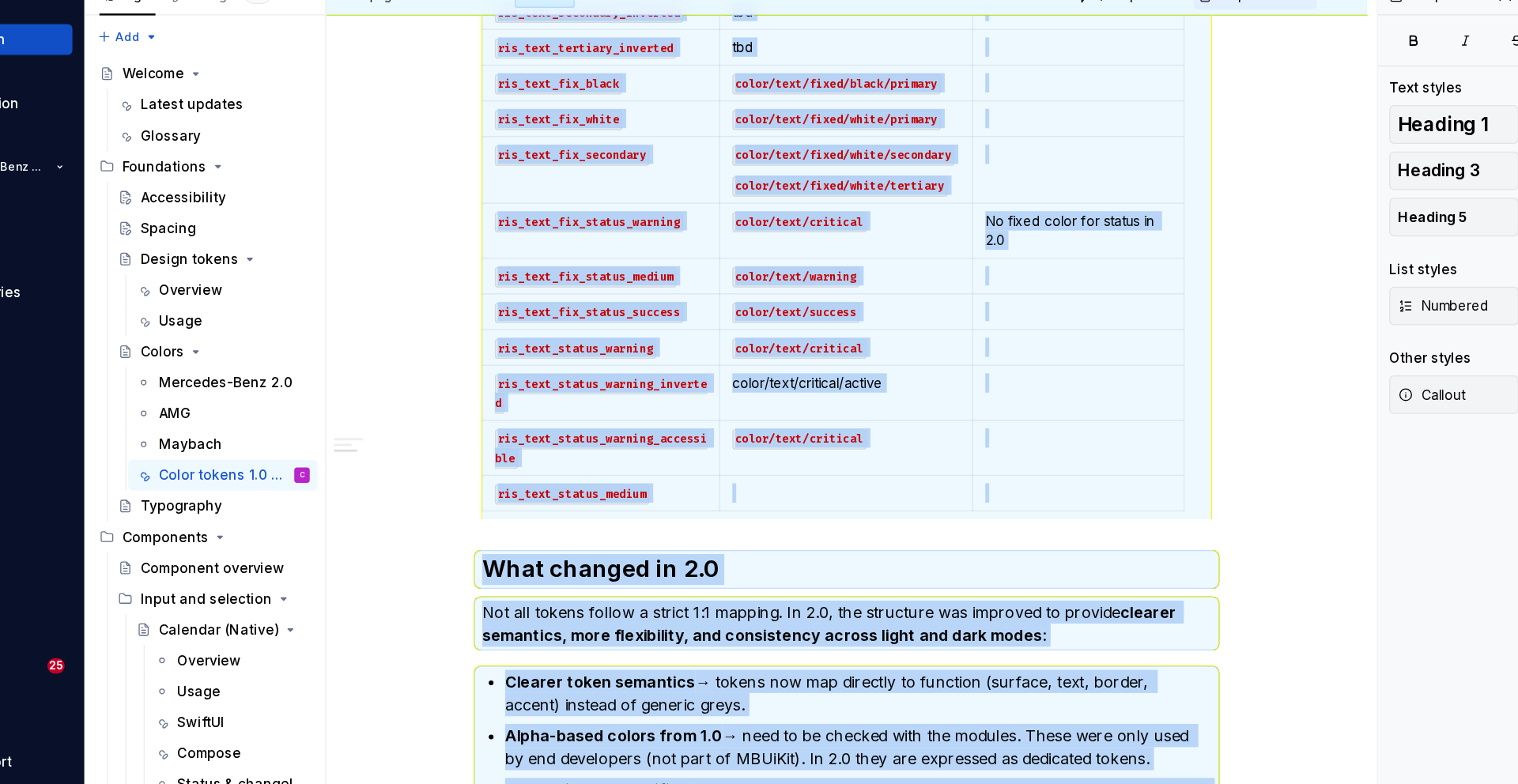
scroll to position [2860, 0]
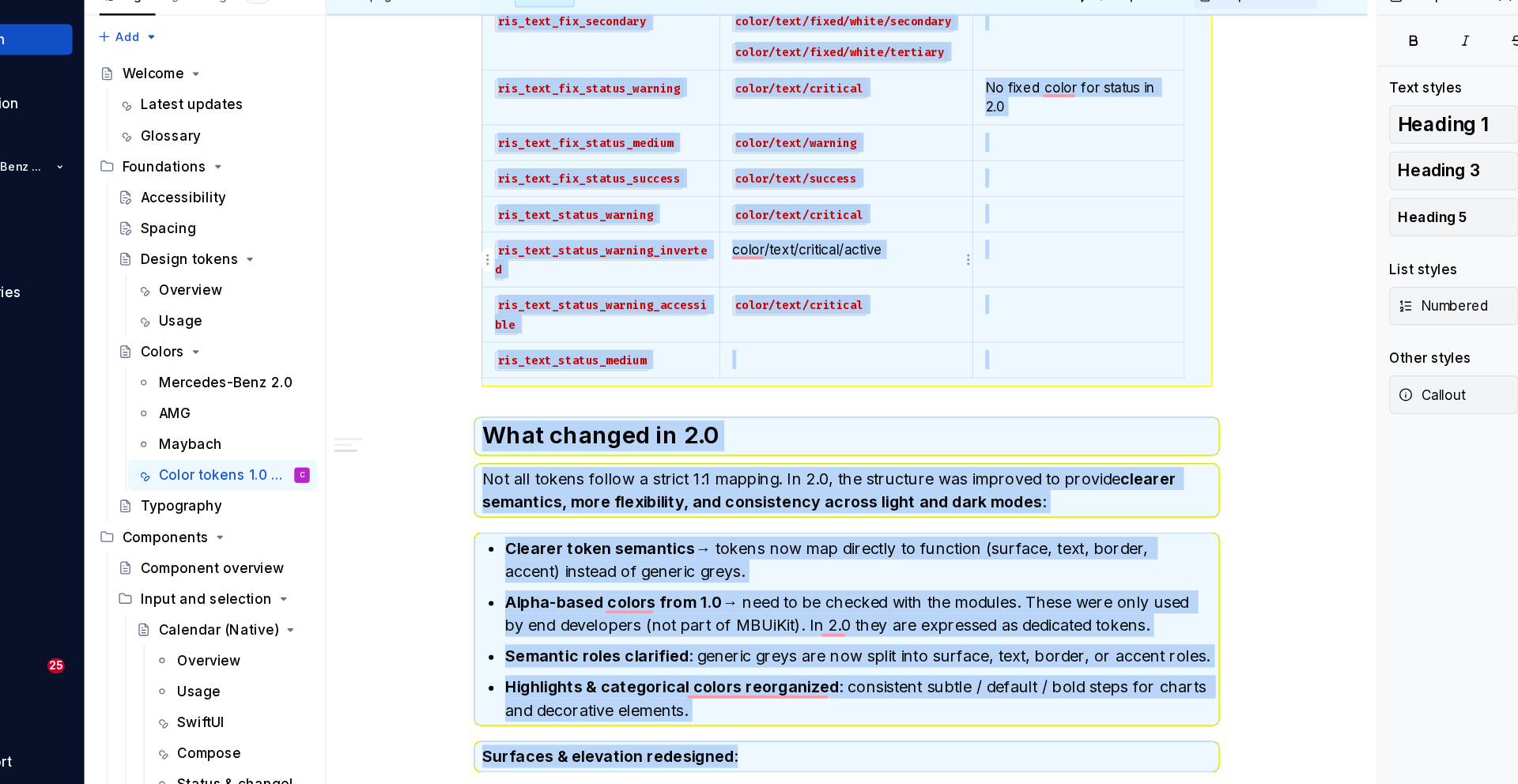
click at [757, 275] on p "color/text/critical/active" at bounding box center [807, 271] width 188 height 16
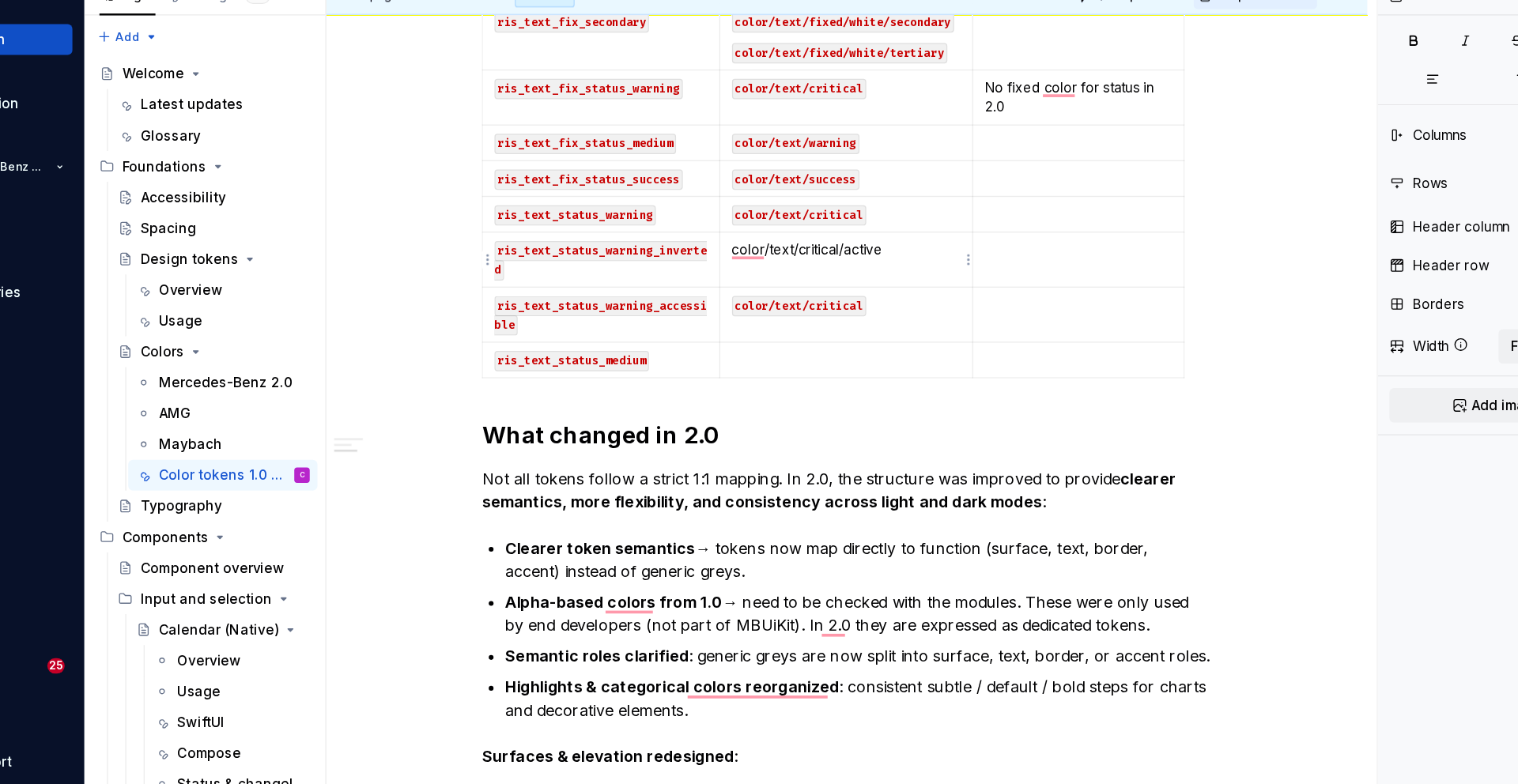
click at [757, 275] on p "color/text/critical/active" at bounding box center [807, 271] width 188 height 16
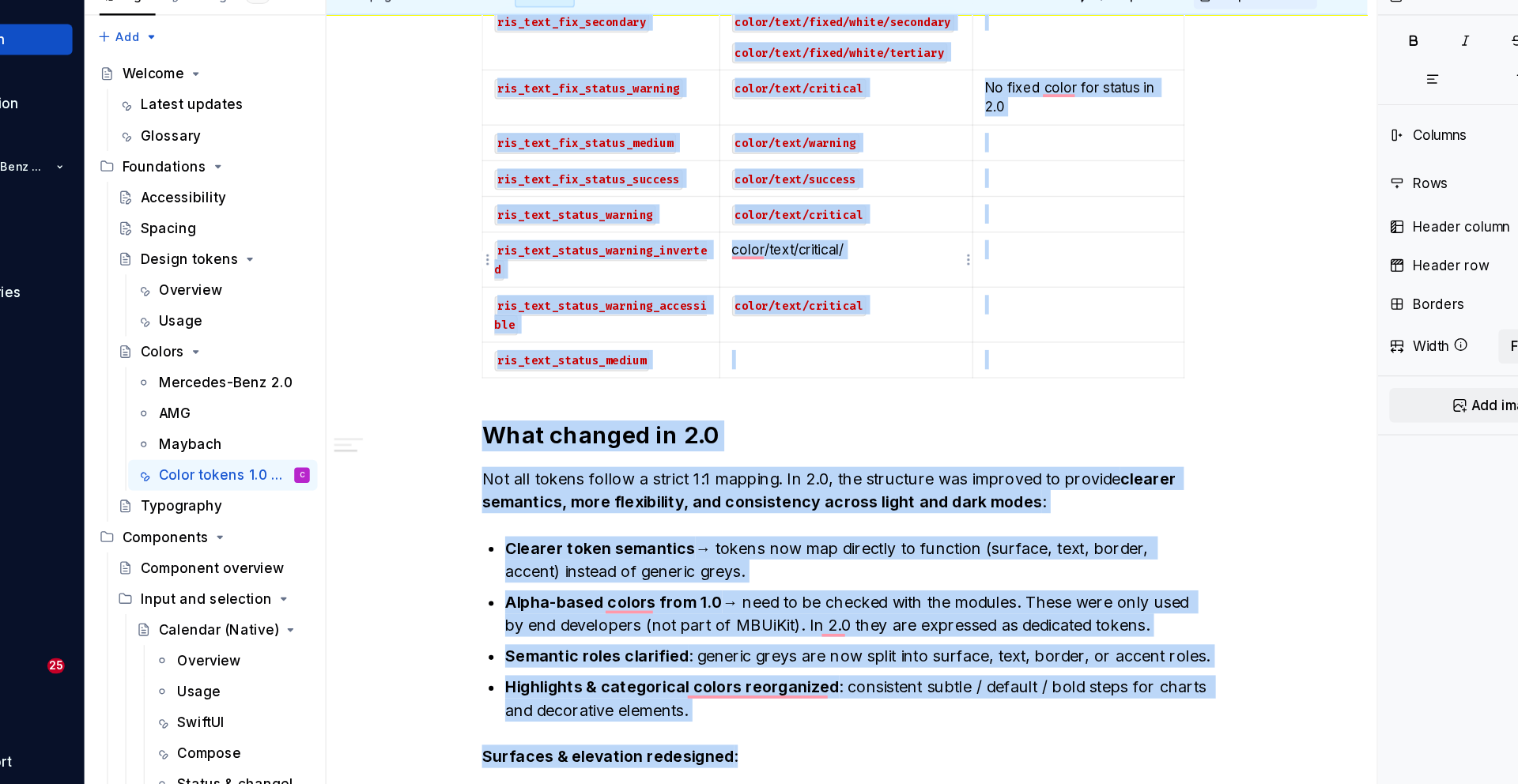
click at [783, 273] on p "color/text/critical/" at bounding box center [807, 271] width 188 height 16
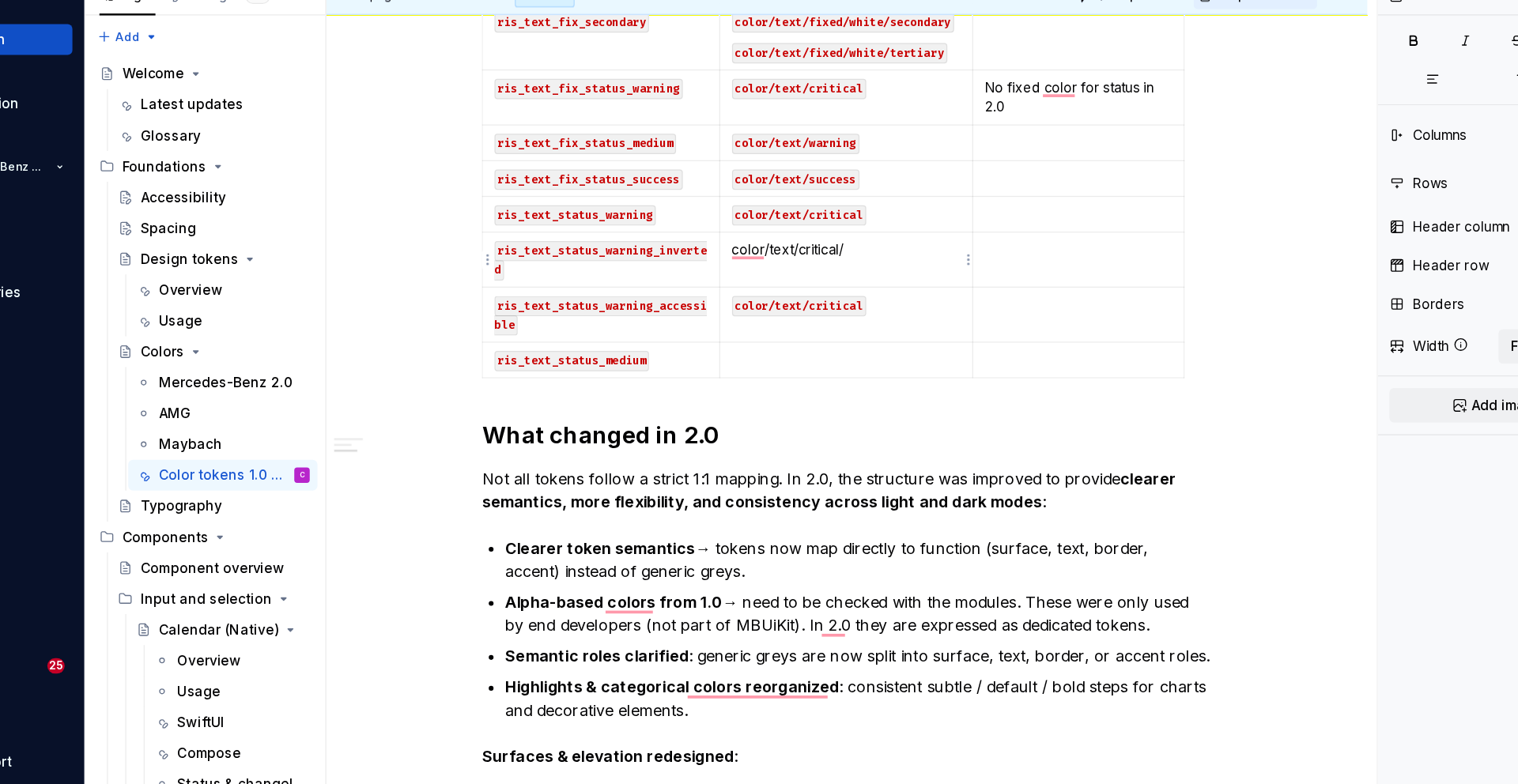
click at [815, 273] on p "color/text/critical/" at bounding box center [807, 271] width 188 height 16
click at [751, 358] on p "To enrich screen reader interactions, please activate Accessibility in Grammarl…" at bounding box center [807, 361] width 188 height 16
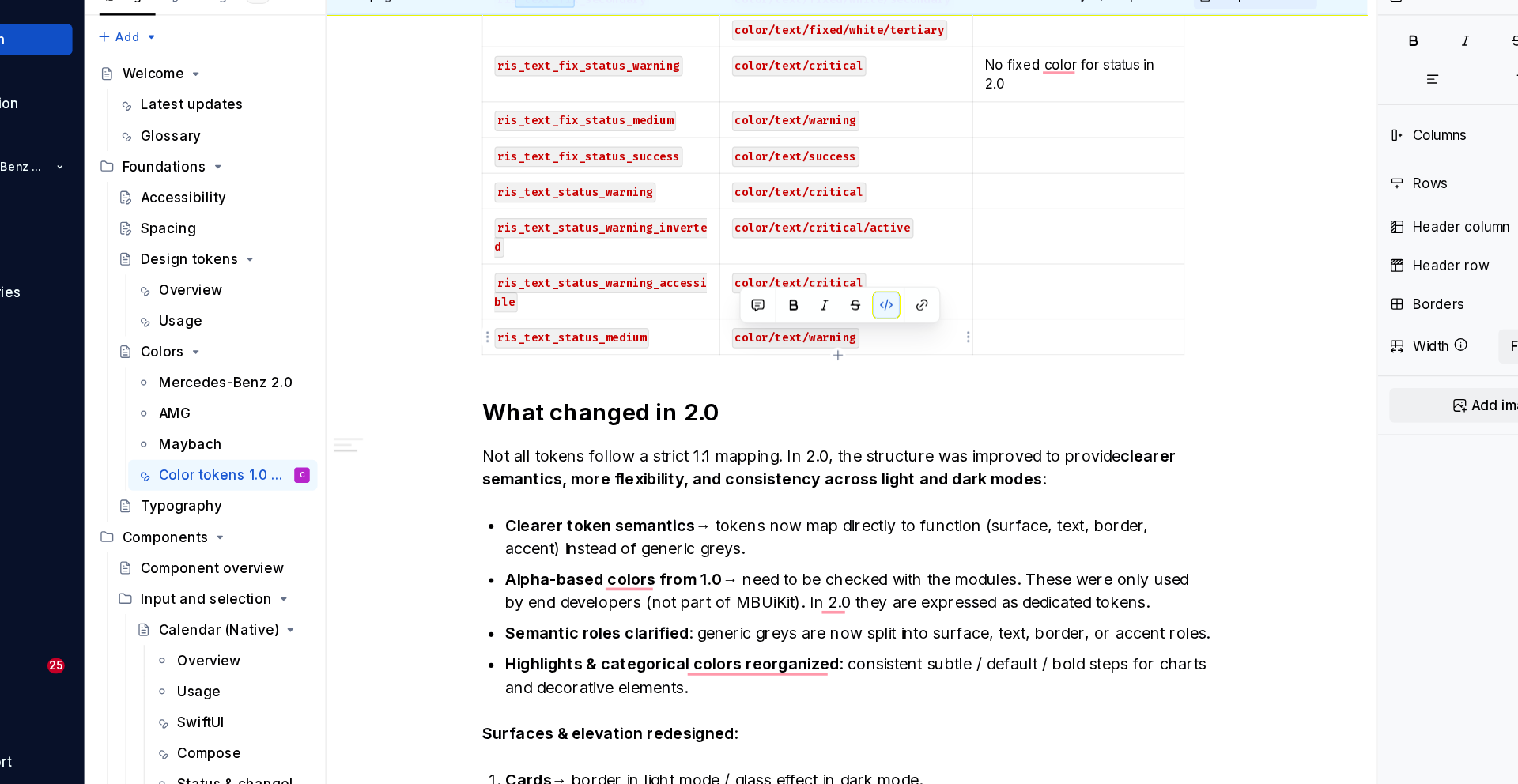
click at [826, 349] on p "color/text/warning" at bounding box center [807, 343] width 188 height 16
click at [799, 361] on icon "button" at bounding box center [800, 358] width 13 height 13
type input "81"
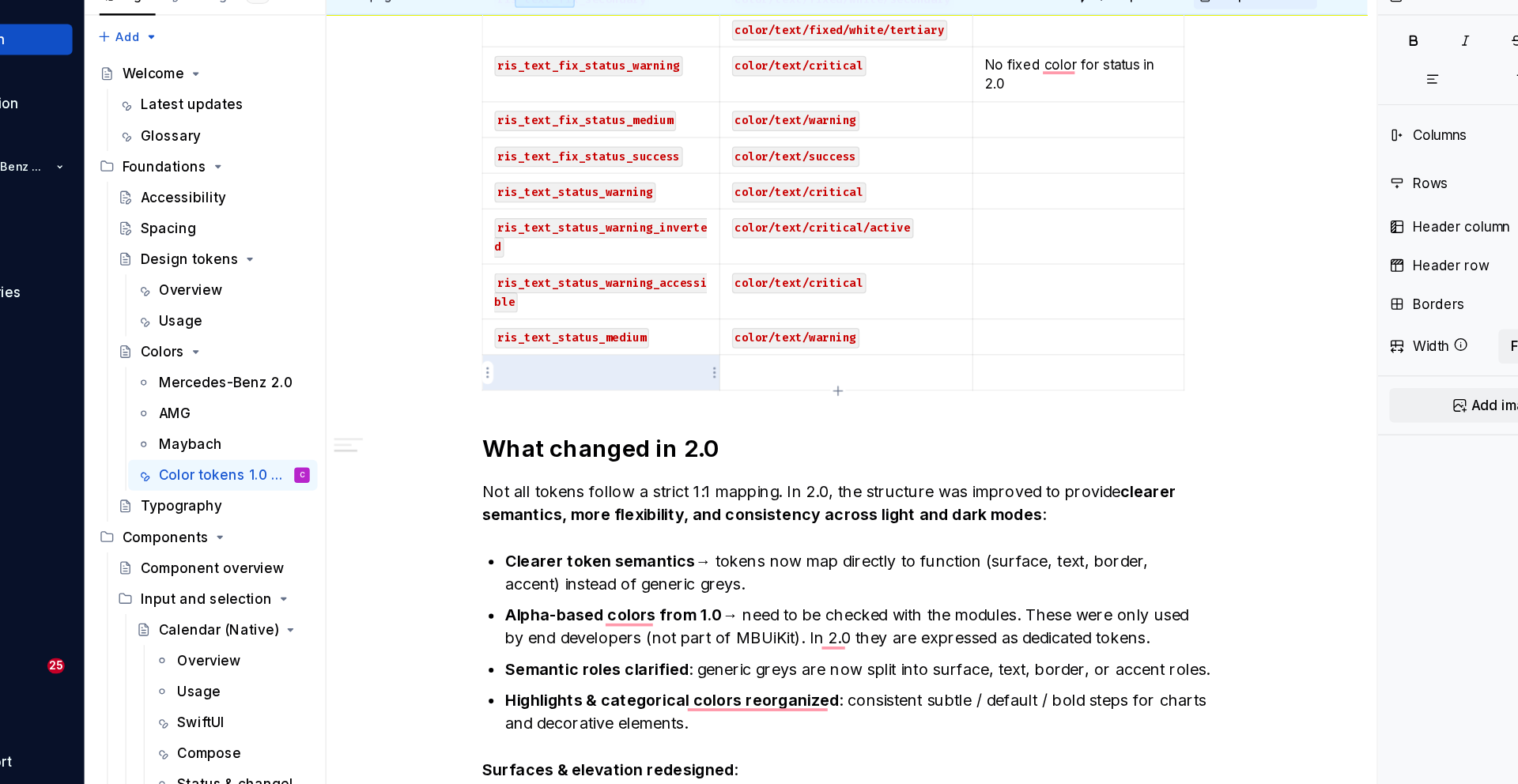
click at [597, 379] on p "To enrich screen reader interactions, please activate Accessibility in Grammarl…" at bounding box center [607, 372] width 174 height 16
drag, startPoint x: 648, startPoint y: 345, endPoint x: 526, endPoint y: 345, distance: 122.0
click at [526, 345] on code "ris_text_status_medium" at bounding box center [583, 344] width 126 height 17
click at [559, 371] on p "To enrich screen reader interactions, please activate Accessibility in Grammarl…" at bounding box center [607, 372] width 174 height 16
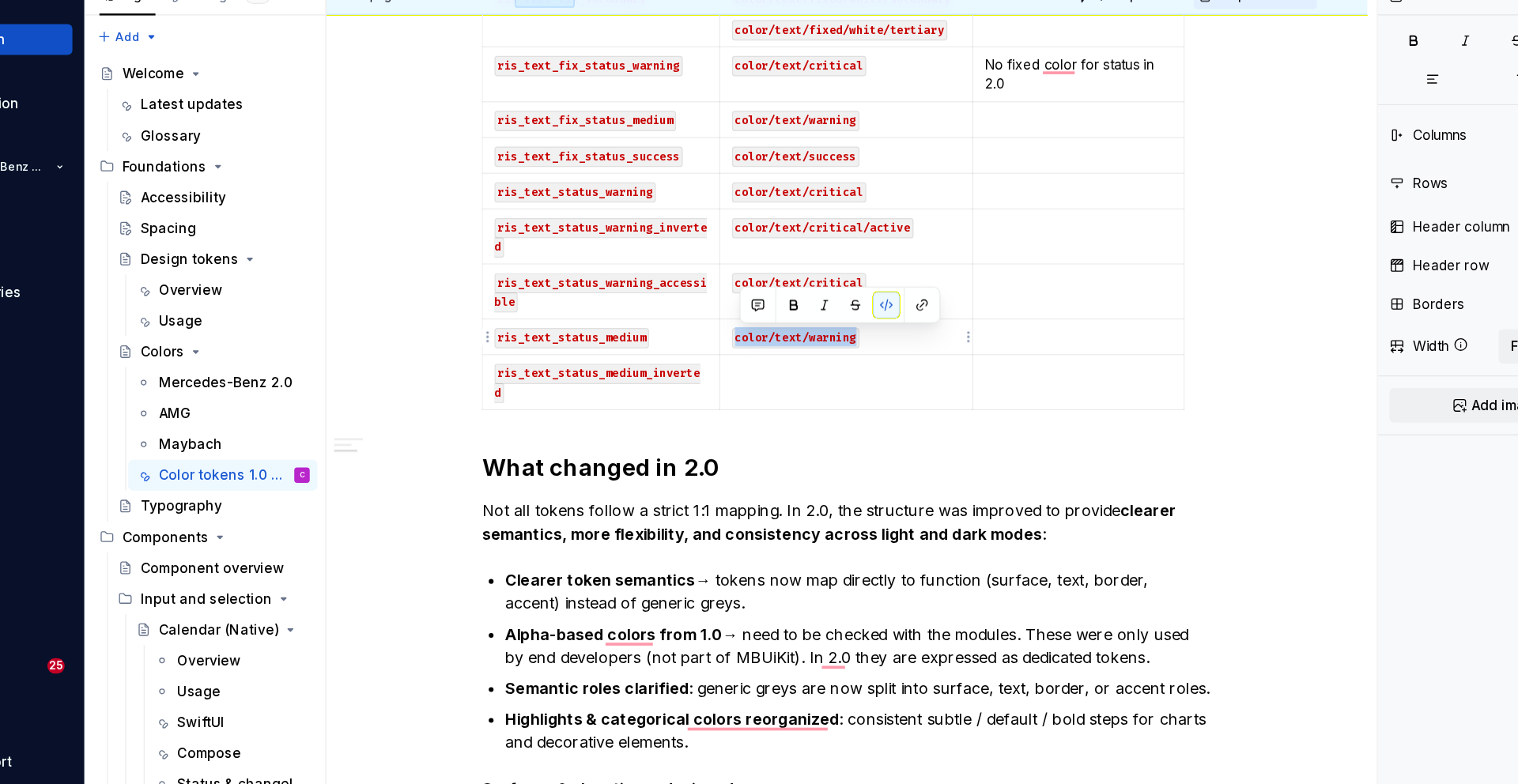
drag, startPoint x: 827, startPoint y: 340, endPoint x: 716, endPoint y: 341, distance: 111.0
click at [716, 341] on p "color/text/warning" at bounding box center [807, 343] width 188 height 16
click at [760, 378] on p "To enrich screen reader interactions, please activate Accessibility in Grammarl…" at bounding box center [807, 372] width 188 height 16
type textarea "*"
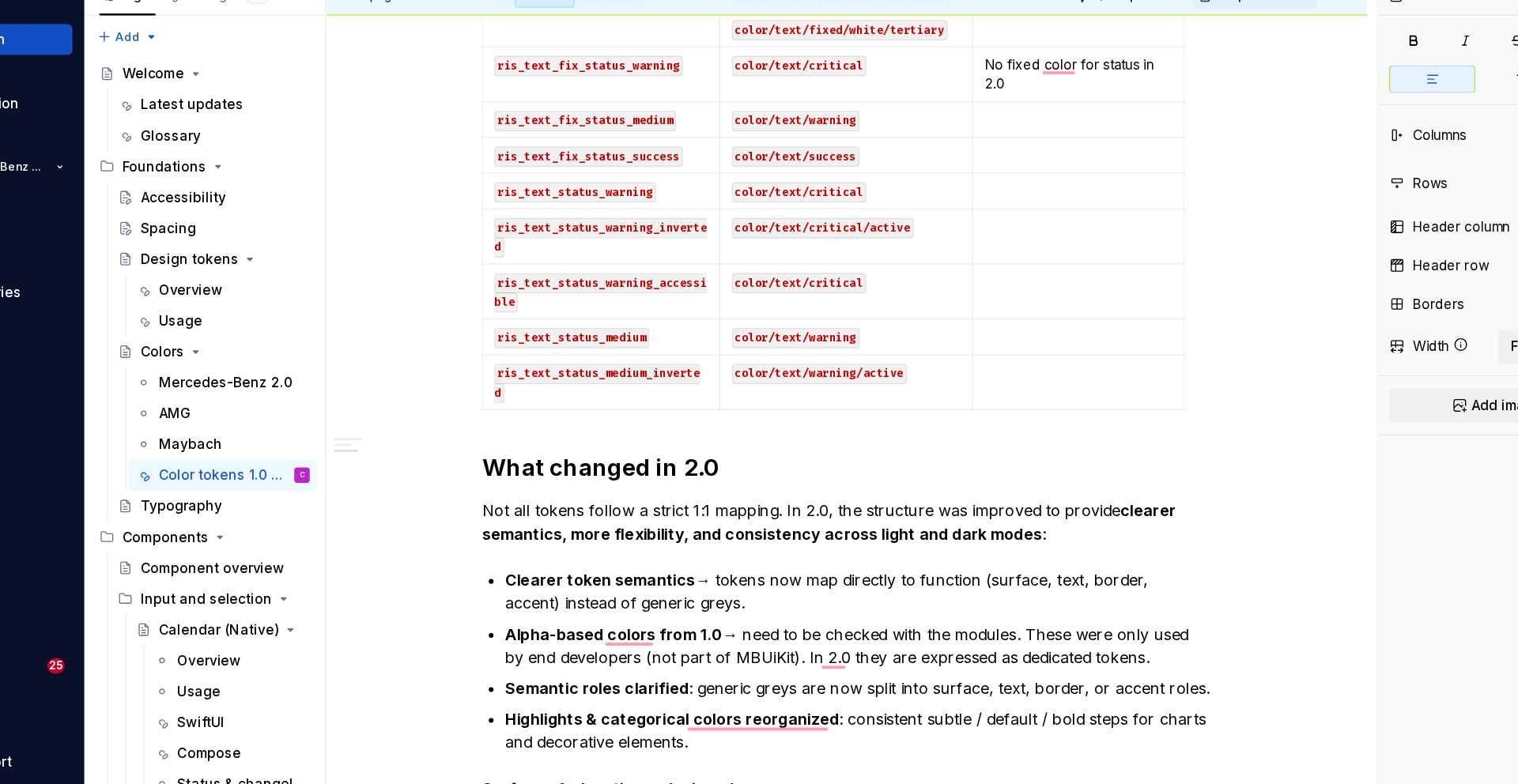
click at [802, 405] on icon "button" at bounding box center [800, 403] width 13 height 13
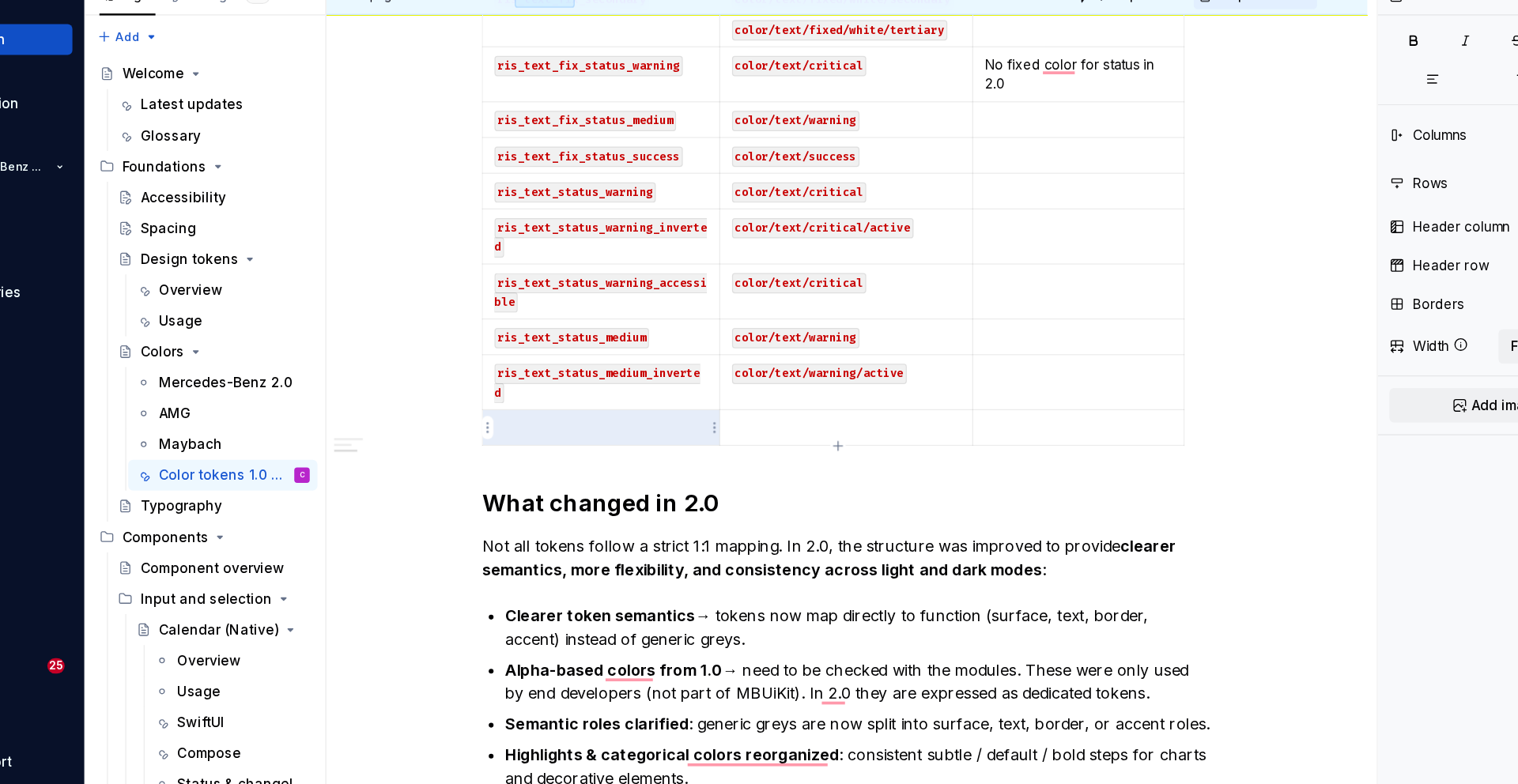
click at [585, 424] on p "To enrich screen reader interactions, please activate Accessibility in Grammarl…" at bounding box center [607, 417] width 174 height 16
click at [537, 415] on p "ris_text" at bounding box center [607, 417] width 174 height 16
click at [571, 392] on p "ris_text_status_medium_inverted" at bounding box center [607, 381] width 174 height 32
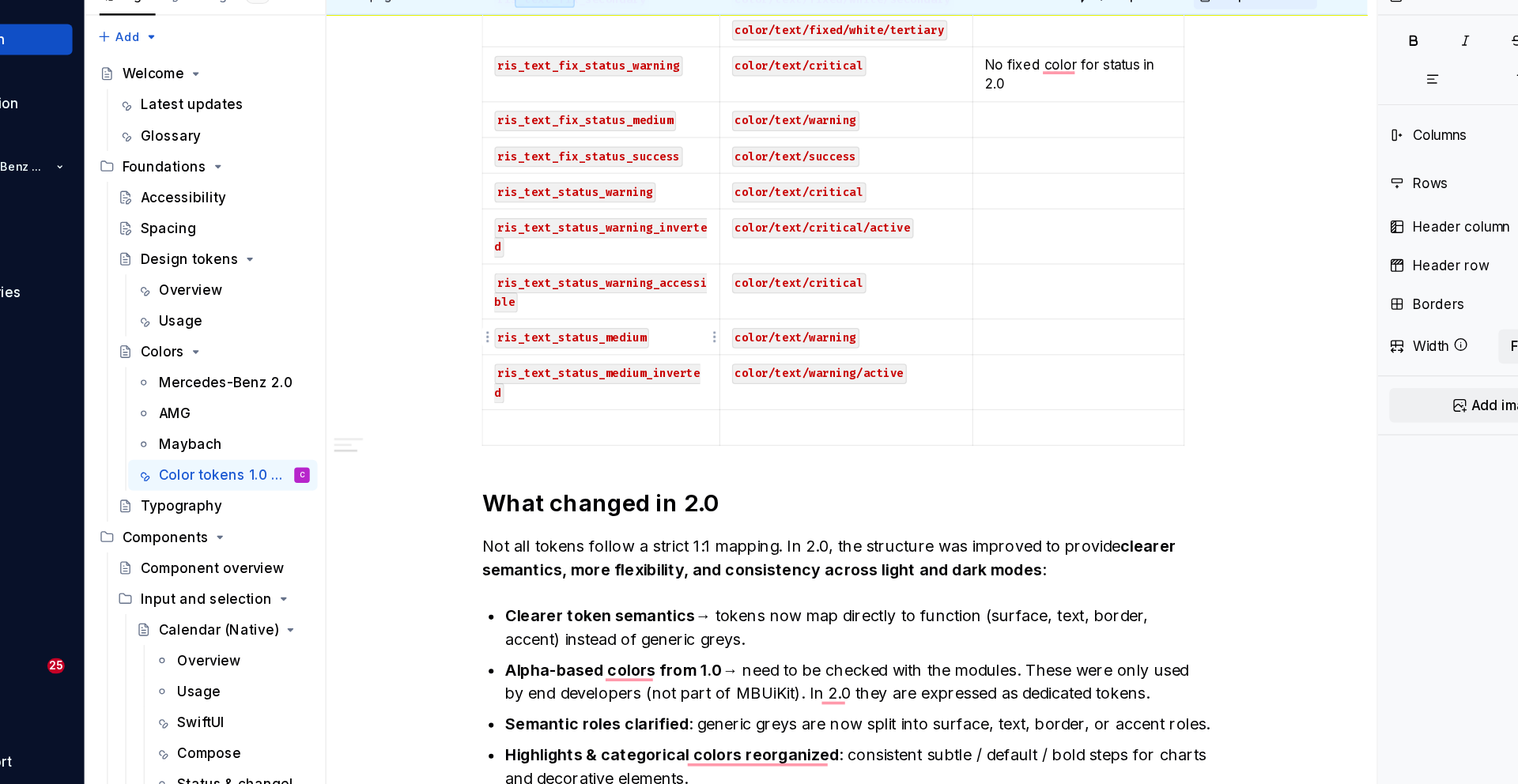
click at [595, 343] on code "ris_text_status_medium" at bounding box center [583, 344] width 126 height 17
click at [617, 406] on td "To enrich screen reader interactions, please activate Accessibility in Grammarl…" at bounding box center [607, 418] width 195 height 29
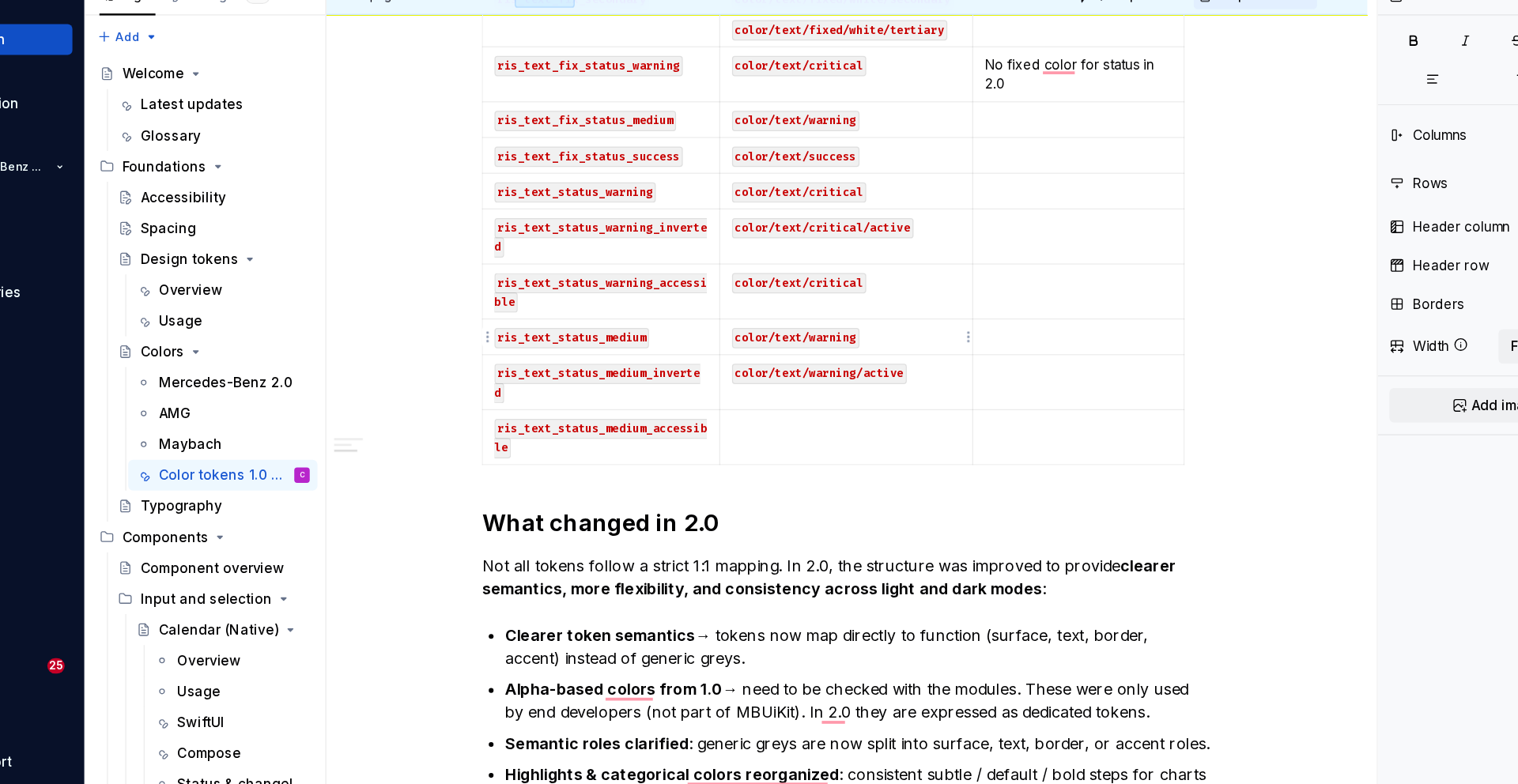
click at [842, 346] on p "color/text/warning" at bounding box center [807, 343] width 188 height 16
click at [835, 428] on td "To enrich screen reader interactions, please activate Accessibility in Grammarl…" at bounding box center [807, 425] width 208 height 45
click at [801, 447] on icon "button" at bounding box center [800, 447] width 7 height 7
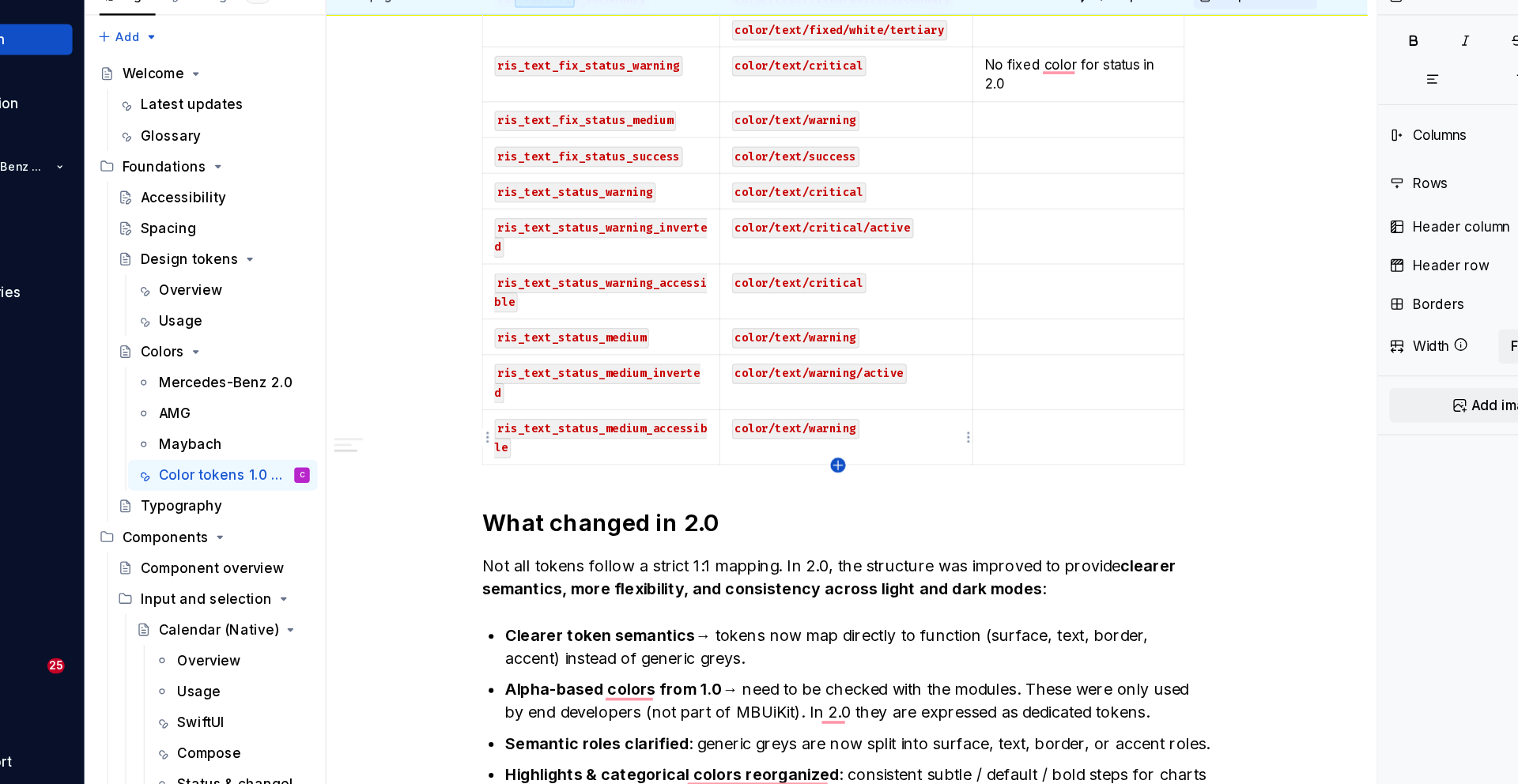
type input "83"
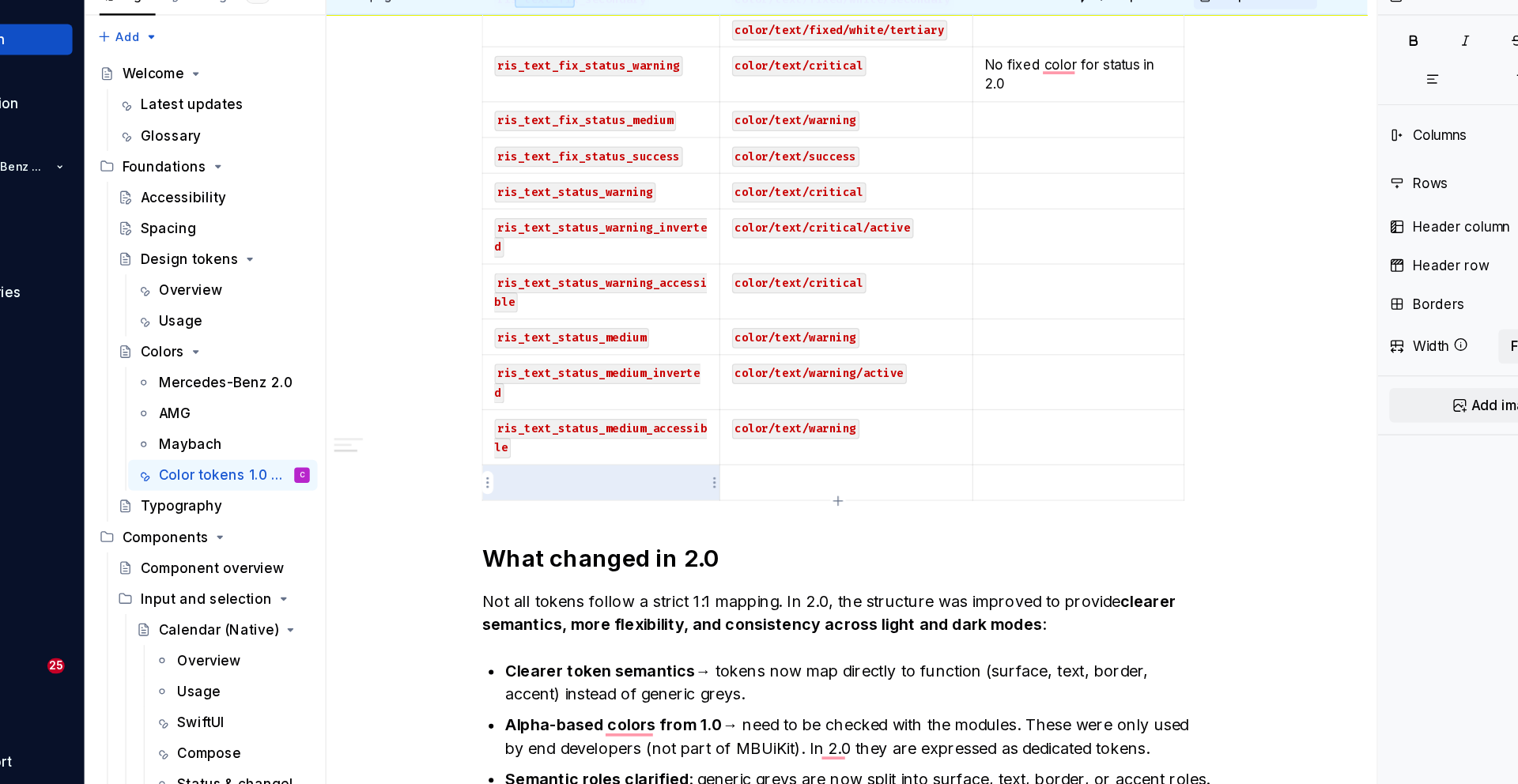
click at [623, 461] on p "To enrich screen reader interactions, please activate Accessibility in Grammarl…" at bounding box center [607, 462] width 174 height 16
click at [612, 461] on code "color/text/warning" at bounding box center [572, 464] width 104 height 17
type textarea "*"
click at [752, 462] on p "To enrich screen reader interactions, please activate Accessibility in Grammarl…" at bounding box center [807, 462] width 188 height 16
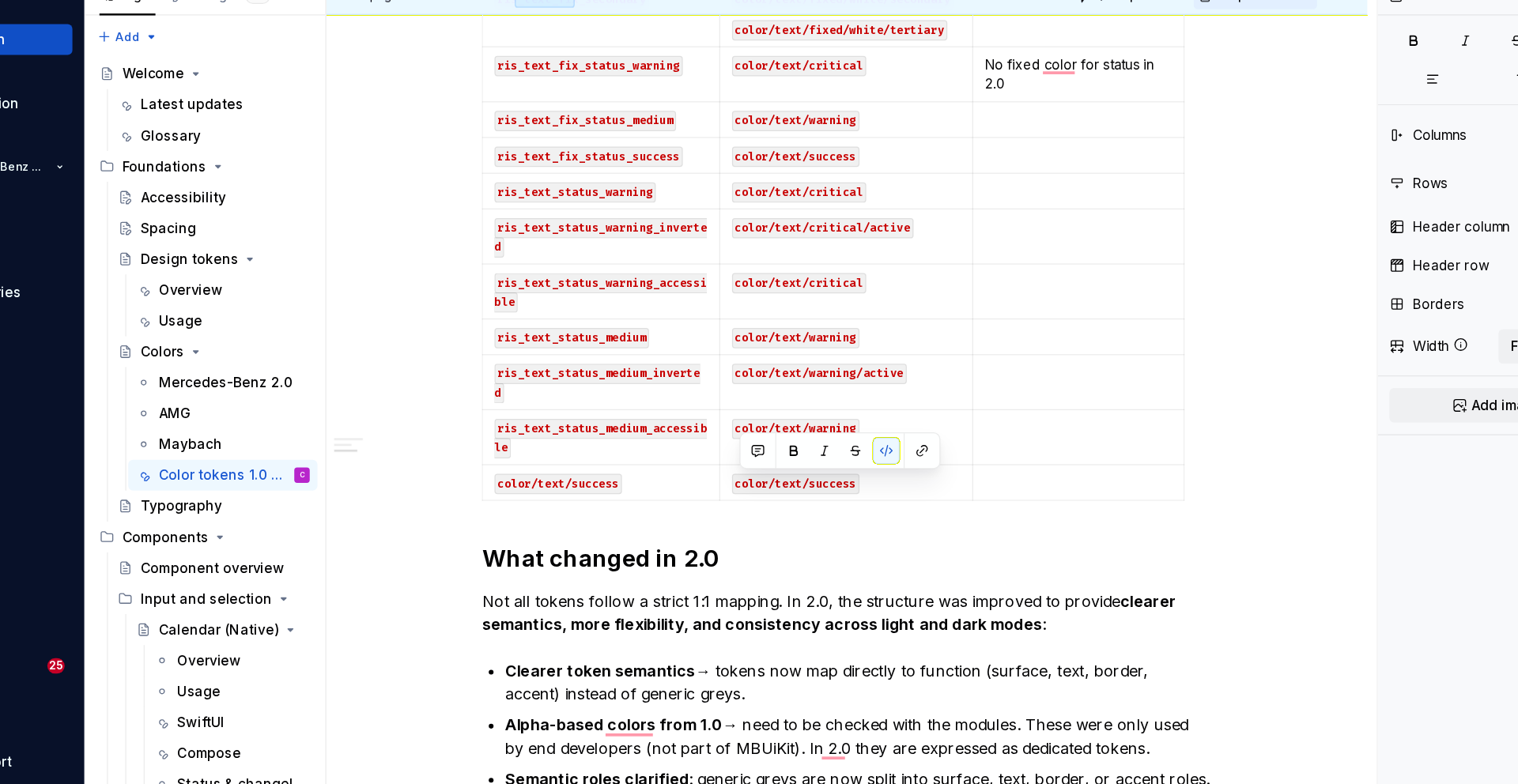
click at [800, 479] on icon "button" at bounding box center [800, 477] width 7 height 7
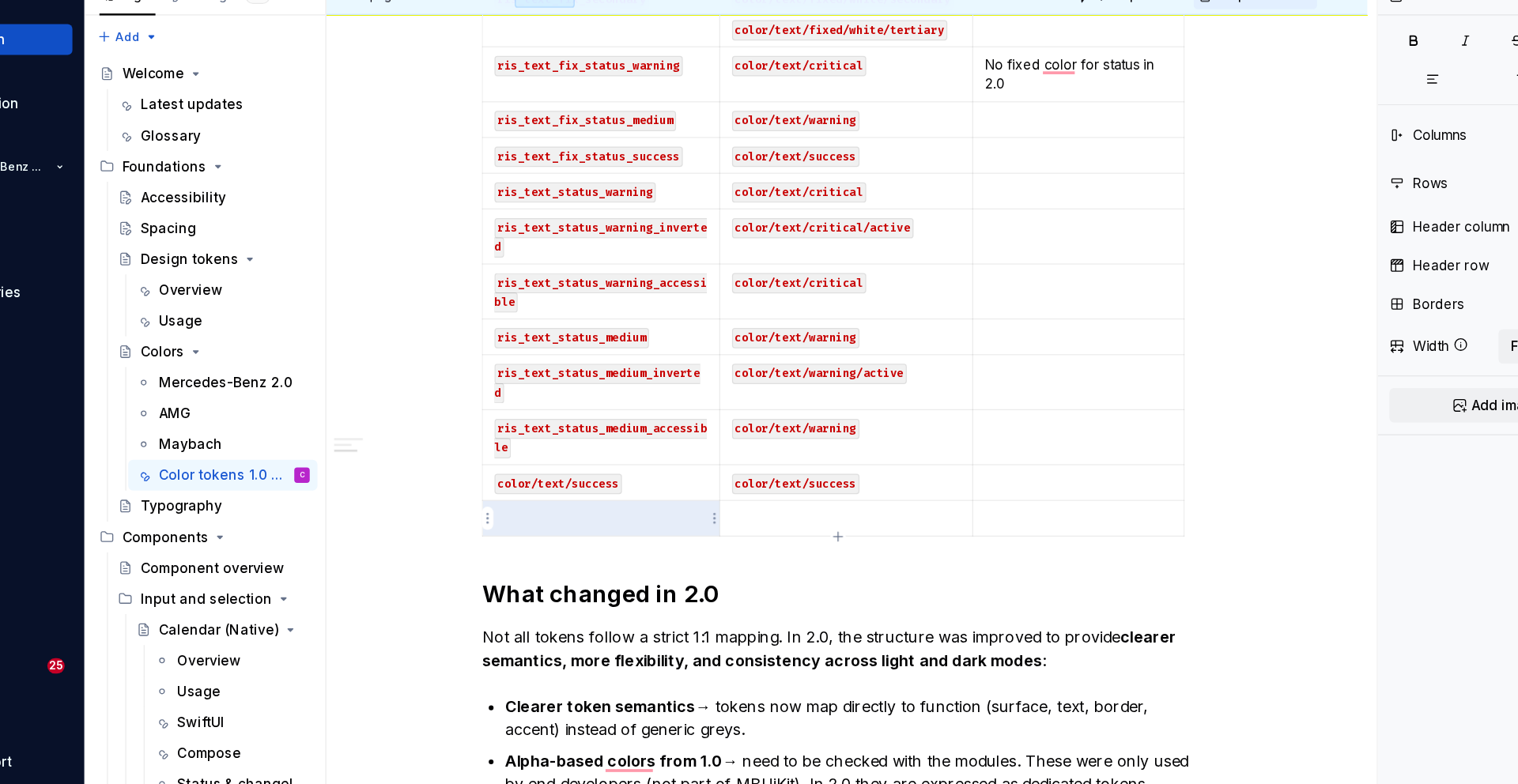
click at [637, 493] on p "To enrich screen reader interactions, please activate Accessibility in Grammarl…" at bounding box center [607, 491] width 174 height 16
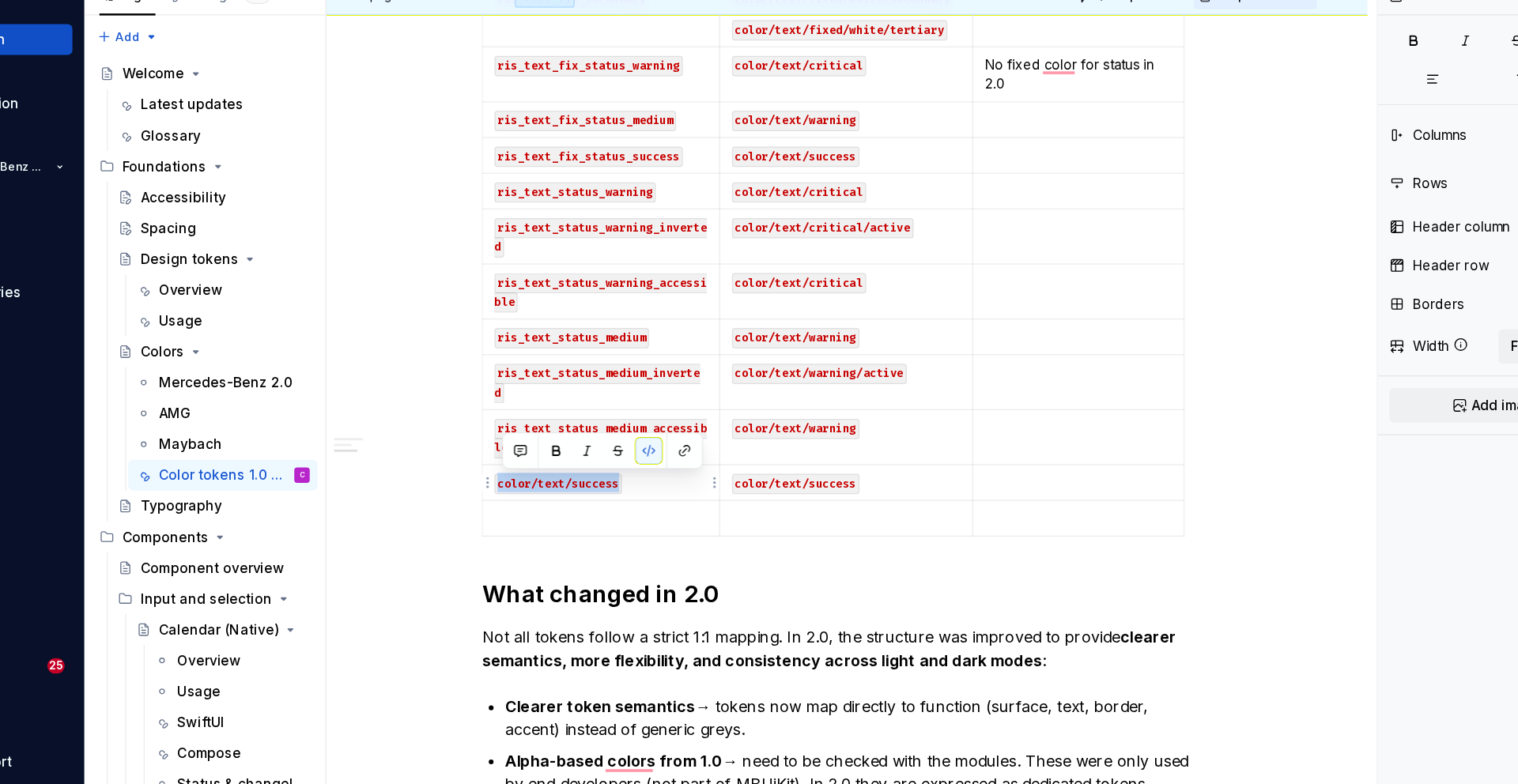
drag, startPoint x: 639, startPoint y: 463, endPoint x: 526, endPoint y: 462, distance: 113.0
click at [526, 462] on p "color/text/success" at bounding box center [607, 462] width 174 height 16
click at [597, 198] on code "ris_text_fix_status_success" at bounding box center [596, 195] width 154 height 17
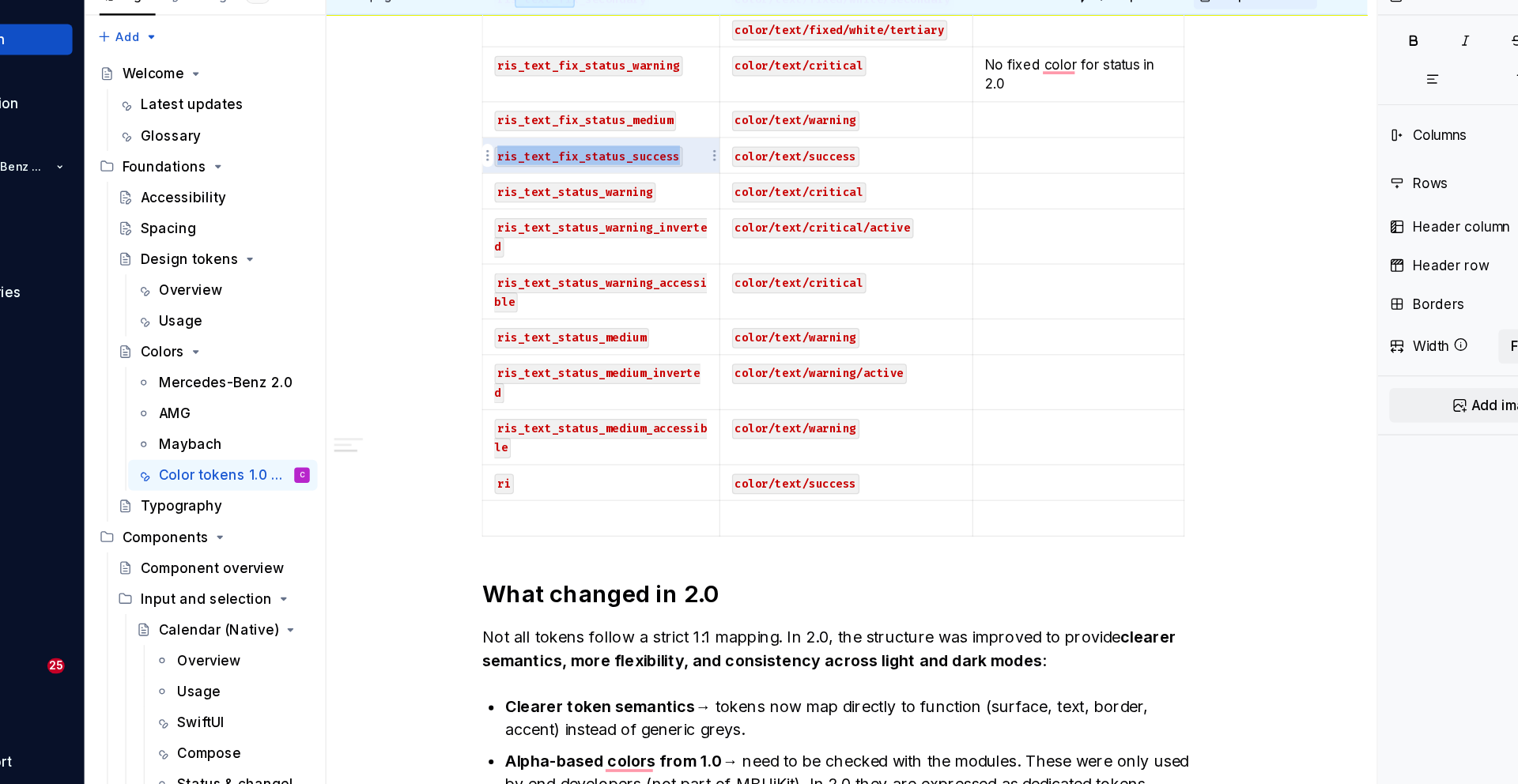
click at [597, 198] on code "ris_text_fix_status_success" at bounding box center [596, 195] width 154 height 17
click at [586, 460] on p "ri" at bounding box center [607, 462] width 174 height 16
click at [585, 467] on code "ris_text_fix_status_success" at bounding box center [596, 464] width 154 height 17
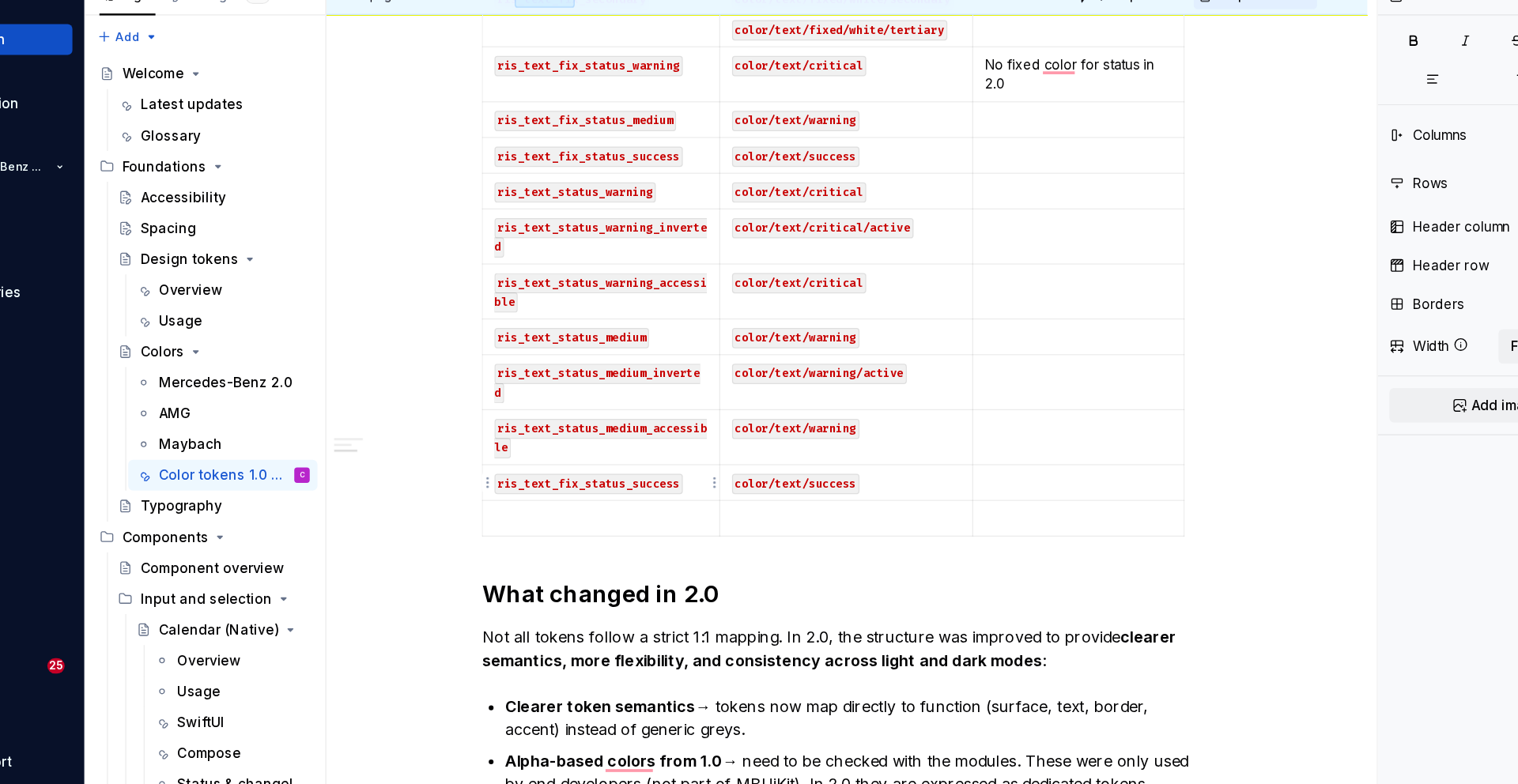
click at [593, 461] on code "ris_text_fix_status_success" at bounding box center [596, 464] width 154 height 17
click at [673, 466] on p "ris_text_status_success" at bounding box center [607, 462] width 174 height 16
click at [676, 490] on p "To enrich screen reader interactions, please activate Accessibility in Grammarl…" at bounding box center [607, 491] width 174 height 16
drag, startPoint x: 665, startPoint y: 468, endPoint x: 525, endPoint y: 461, distance: 140.2
click at [525, 461] on p "ris_text_status_success" at bounding box center [607, 462] width 174 height 16
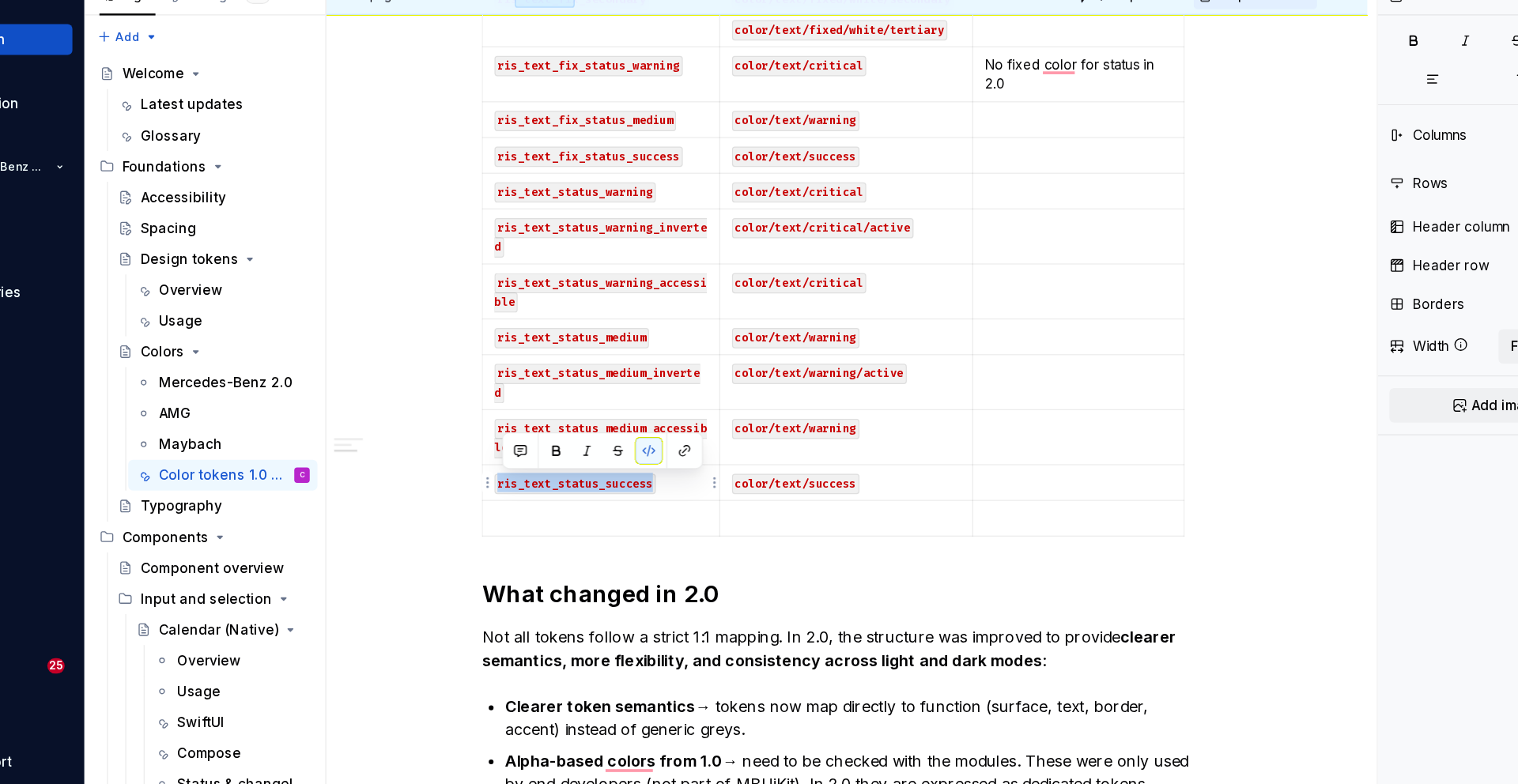
click at [540, 487] on p "To enrich screen reader interactions, please activate Accessibility in Grammarl…" at bounding box center [607, 491] width 174 height 16
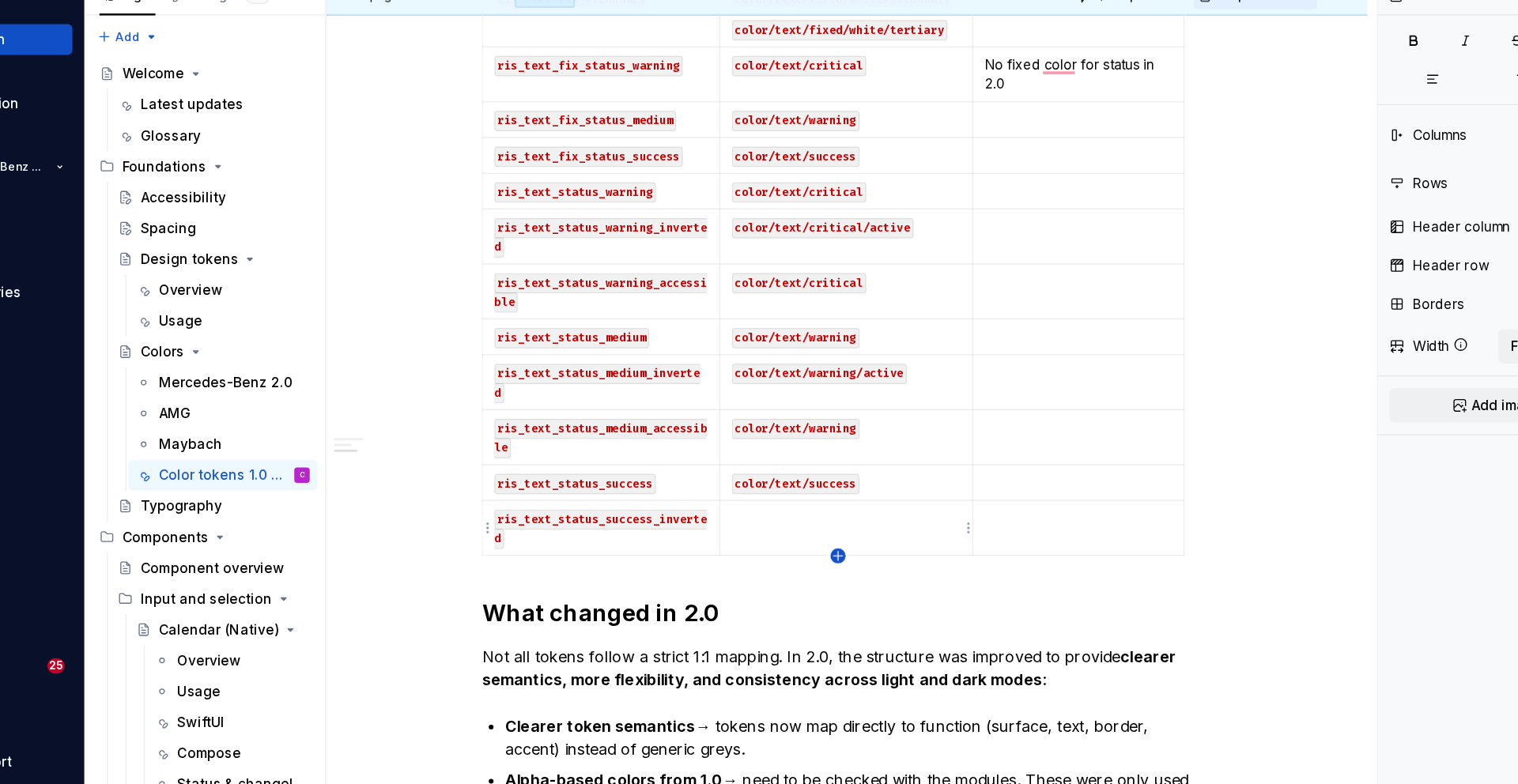
click at [801, 520] on icon "button" at bounding box center [800, 522] width 13 height 13
type input "85"
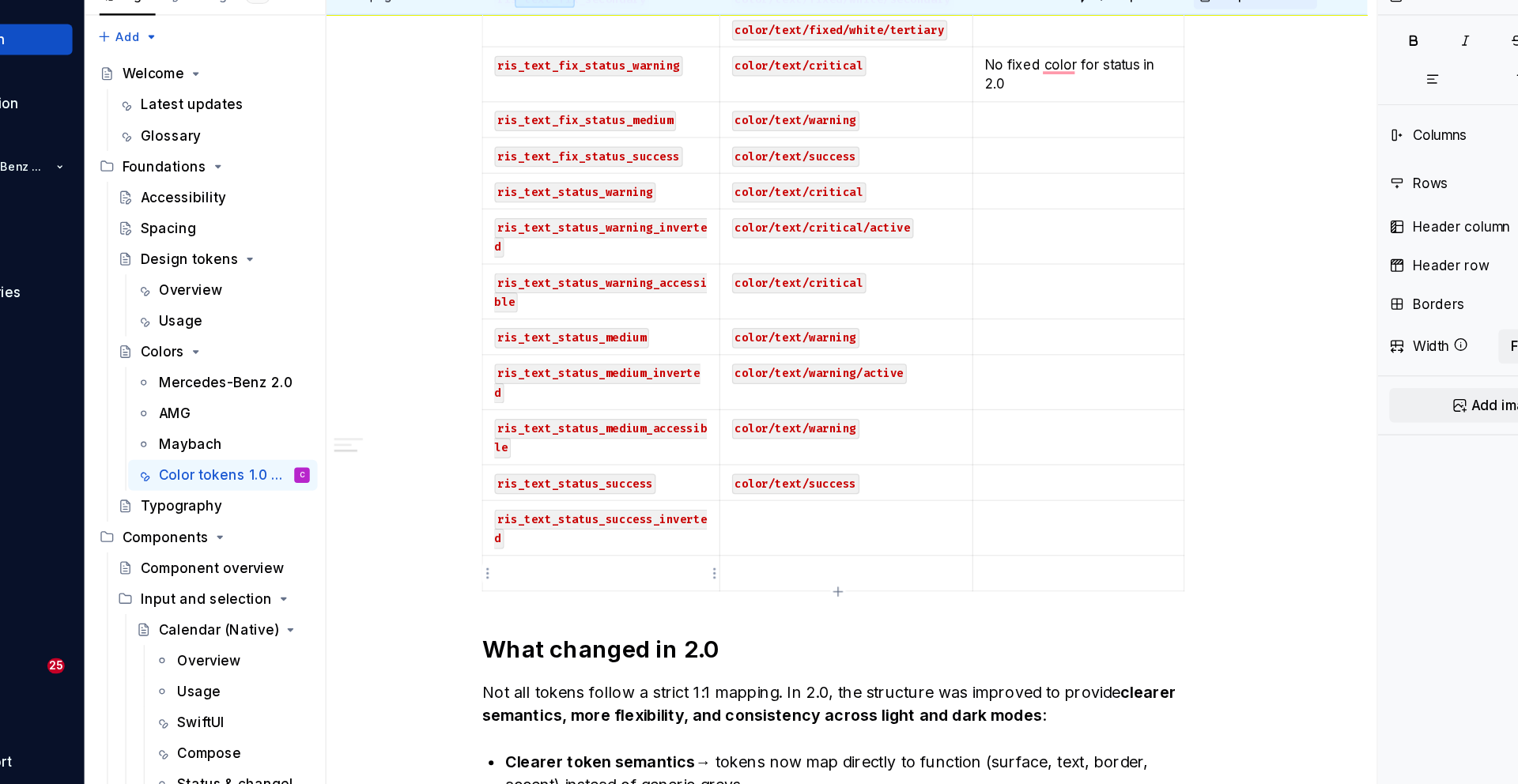
click at [611, 535] on p "To enrich screen reader interactions, please activate Accessibility in Grammarl…" at bounding box center [607, 536] width 174 height 16
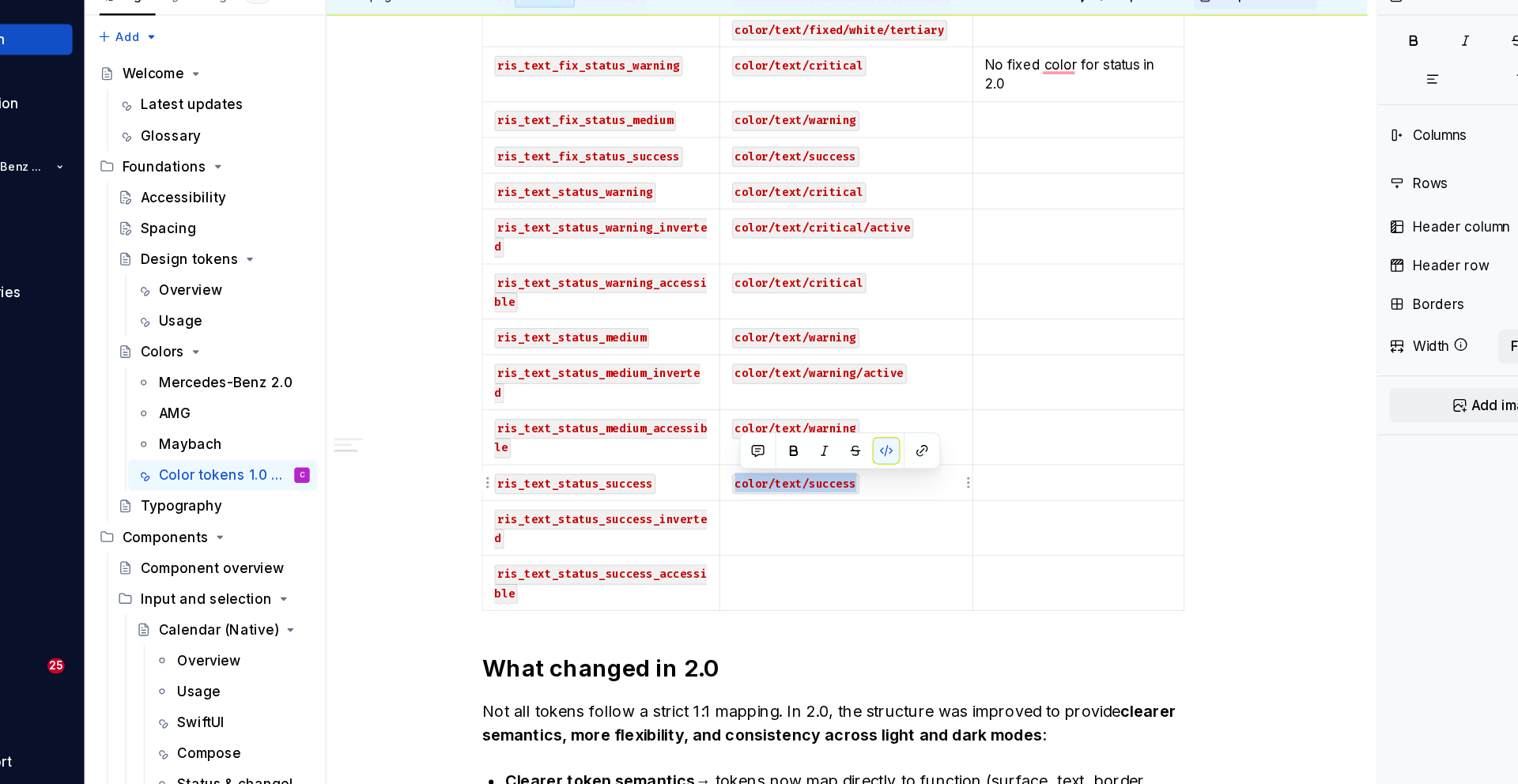
drag, startPoint x: 843, startPoint y: 462, endPoint x: 719, endPoint y: 462, distance: 124.0
click at [719, 462] on p "color/text/success" at bounding box center [807, 462] width 188 height 16
click at [751, 515] on td "To enrich screen reader interactions, please activate Accessibility in Grammarl…" at bounding box center [807, 499] width 208 height 45
click at [756, 547] on td "To enrich screen reader interactions, please activate Accessibility in Grammarl…" at bounding box center [807, 544] width 208 height 45
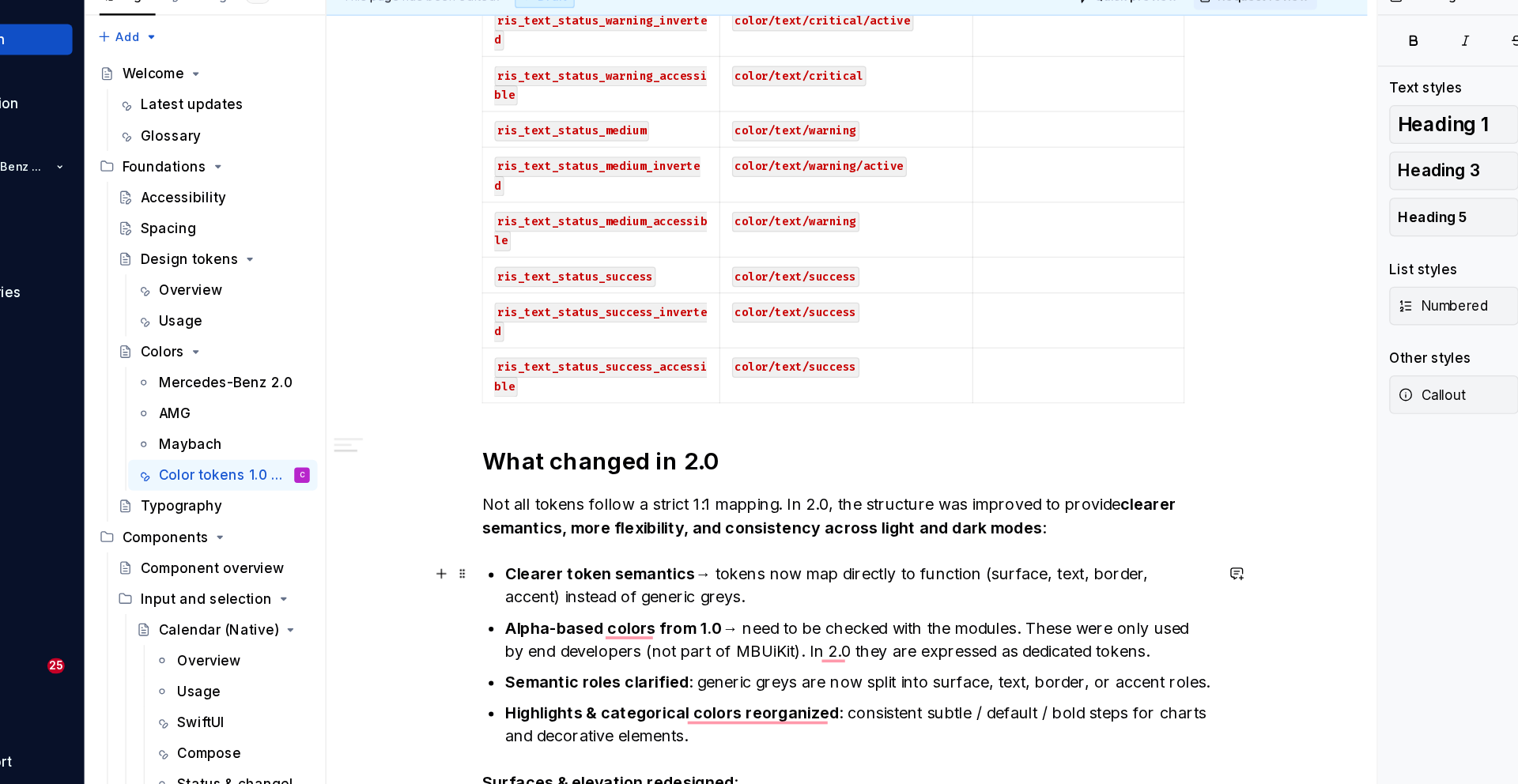
scroll to position [3078, 0]
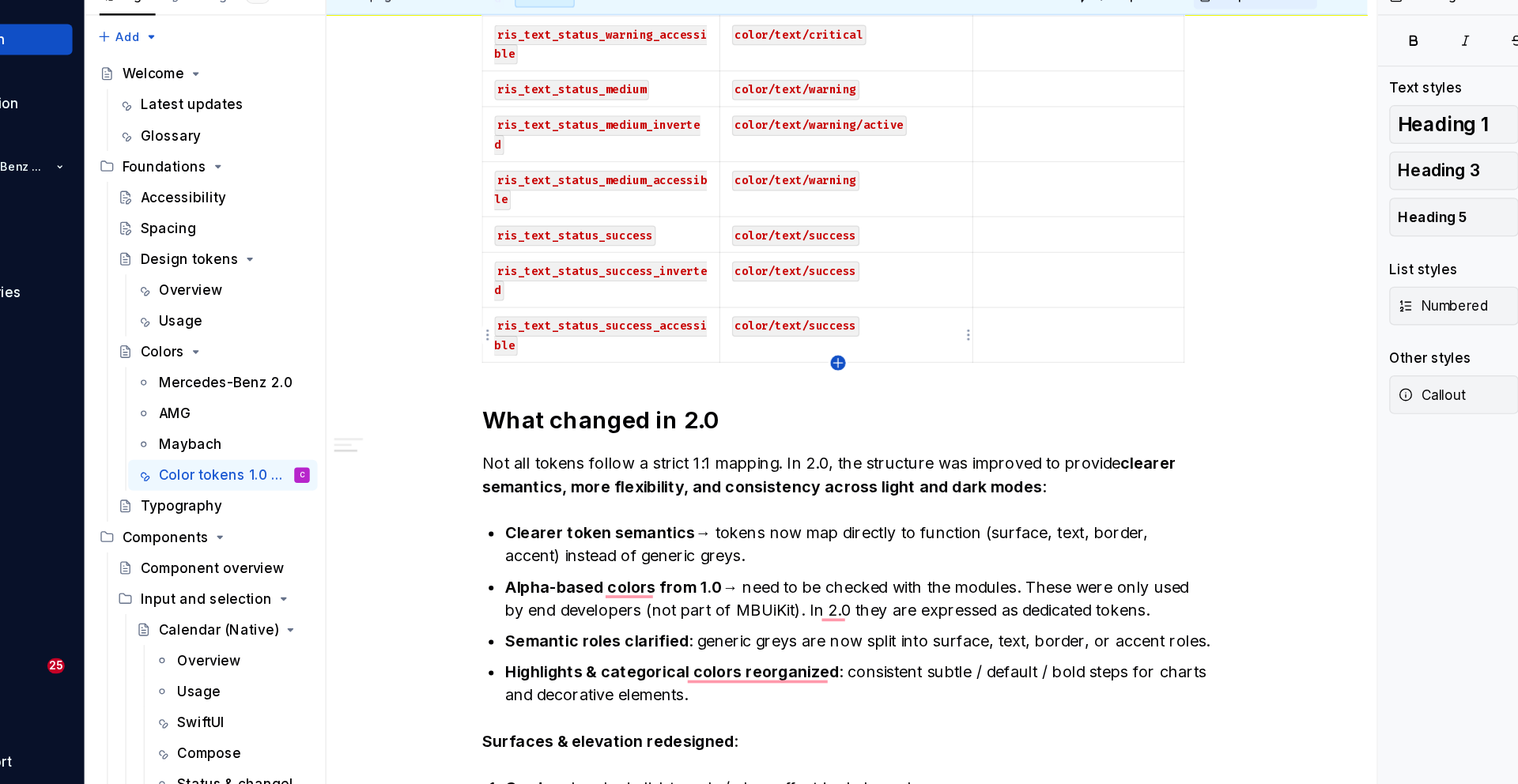
click at [800, 363] on icon "button" at bounding box center [800, 364] width 7 height 7
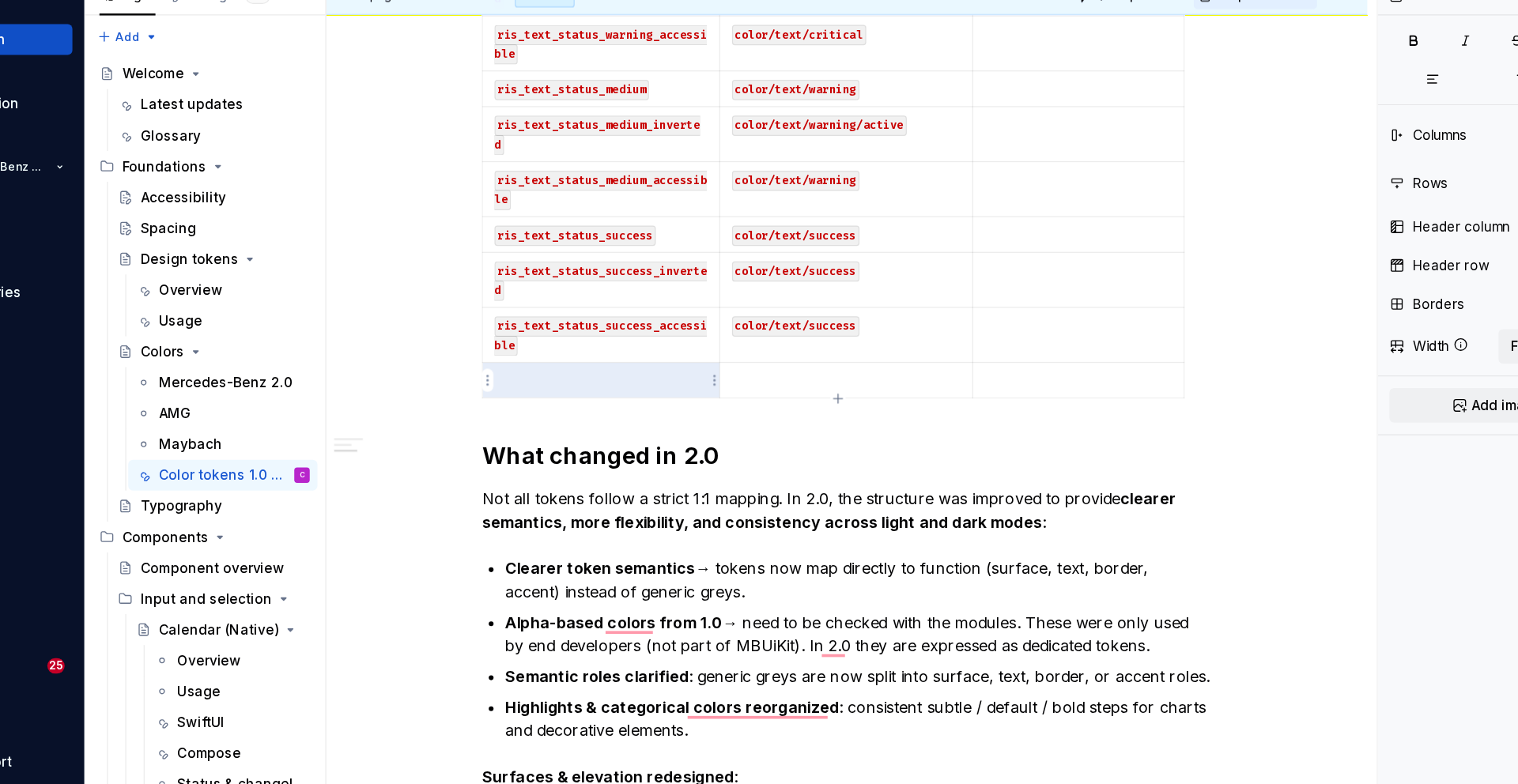
click at [655, 372] on p "To enrich screen reader interactions, please activate Accessibility in Grammarl…" at bounding box center [607, 378] width 174 height 16
click at [760, 379] on p "To enrich screen reader interactions, please activate Accessibility in Grammarl…" at bounding box center [807, 378] width 188 height 16
type textarea "*"
click at [772, 376] on p "To enrich screen reader interactions, please activate Accessibility in Grammarl…" at bounding box center [807, 378] width 188 height 16
click at [864, 386] on p "color/text/selected" at bounding box center [807, 378] width 188 height 16
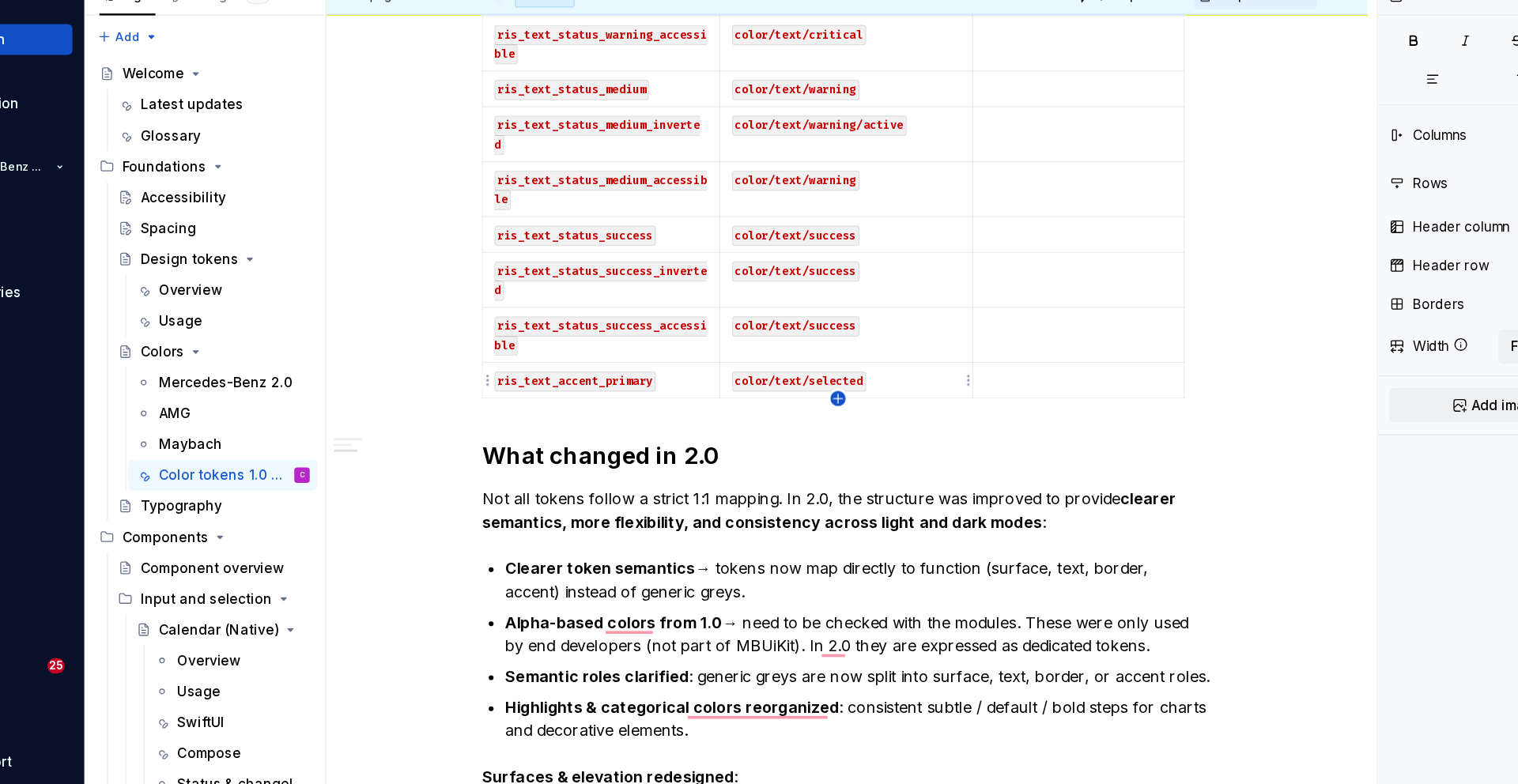
click at [800, 392] on icon "button" at bounding box center [800, 393] width 13 height 13
type input "87"
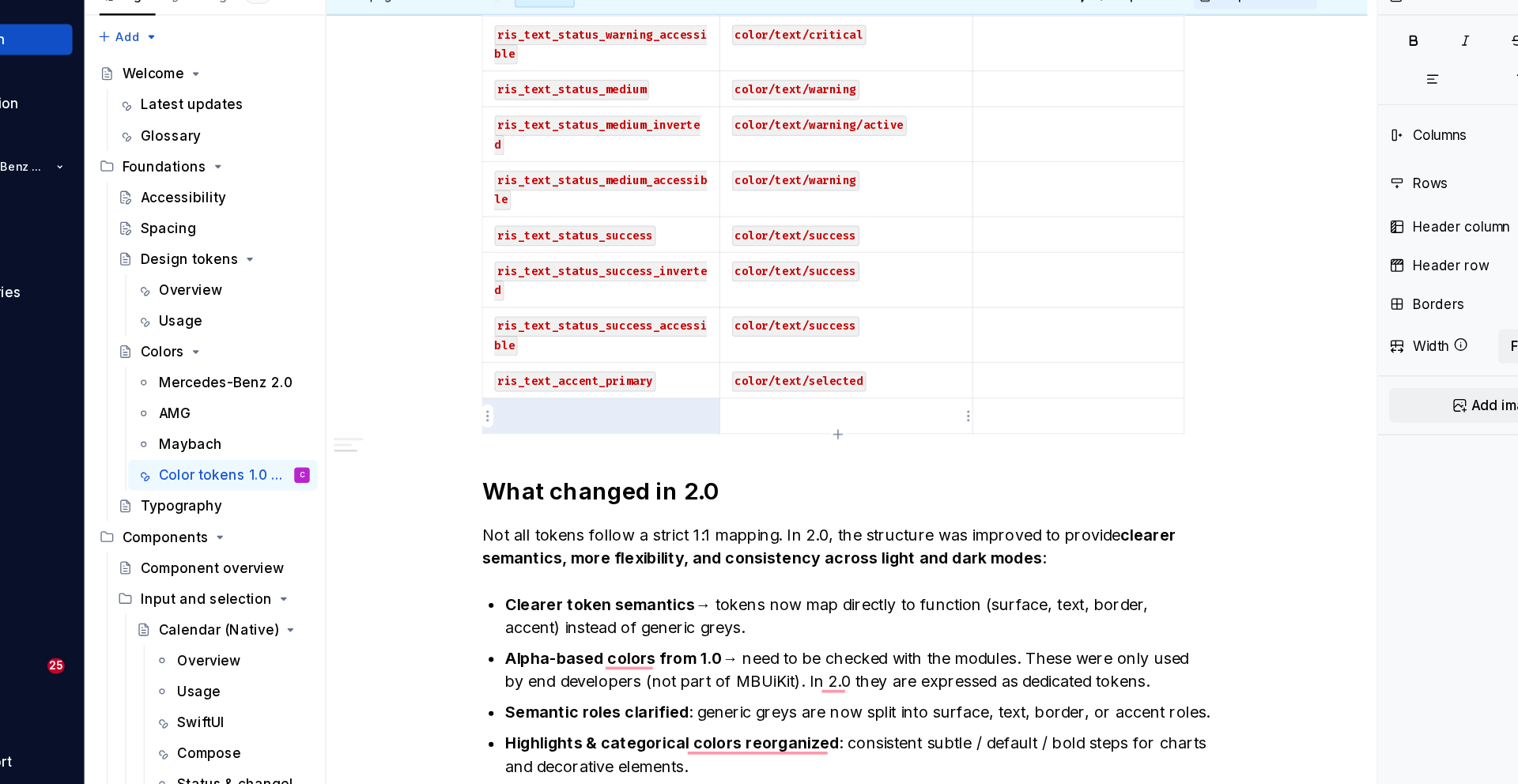
click at [799, 404] on p "To enrich screen reader interactions, please activate Accessibility in Grammarl…" at bounding box center [807, 408] width 188 height 16
click at [786, 411] on p "To enrich screen reader interactions, please activate Accessibility in Grammarl…" at bounding box center [807, 408] width 188 height 16
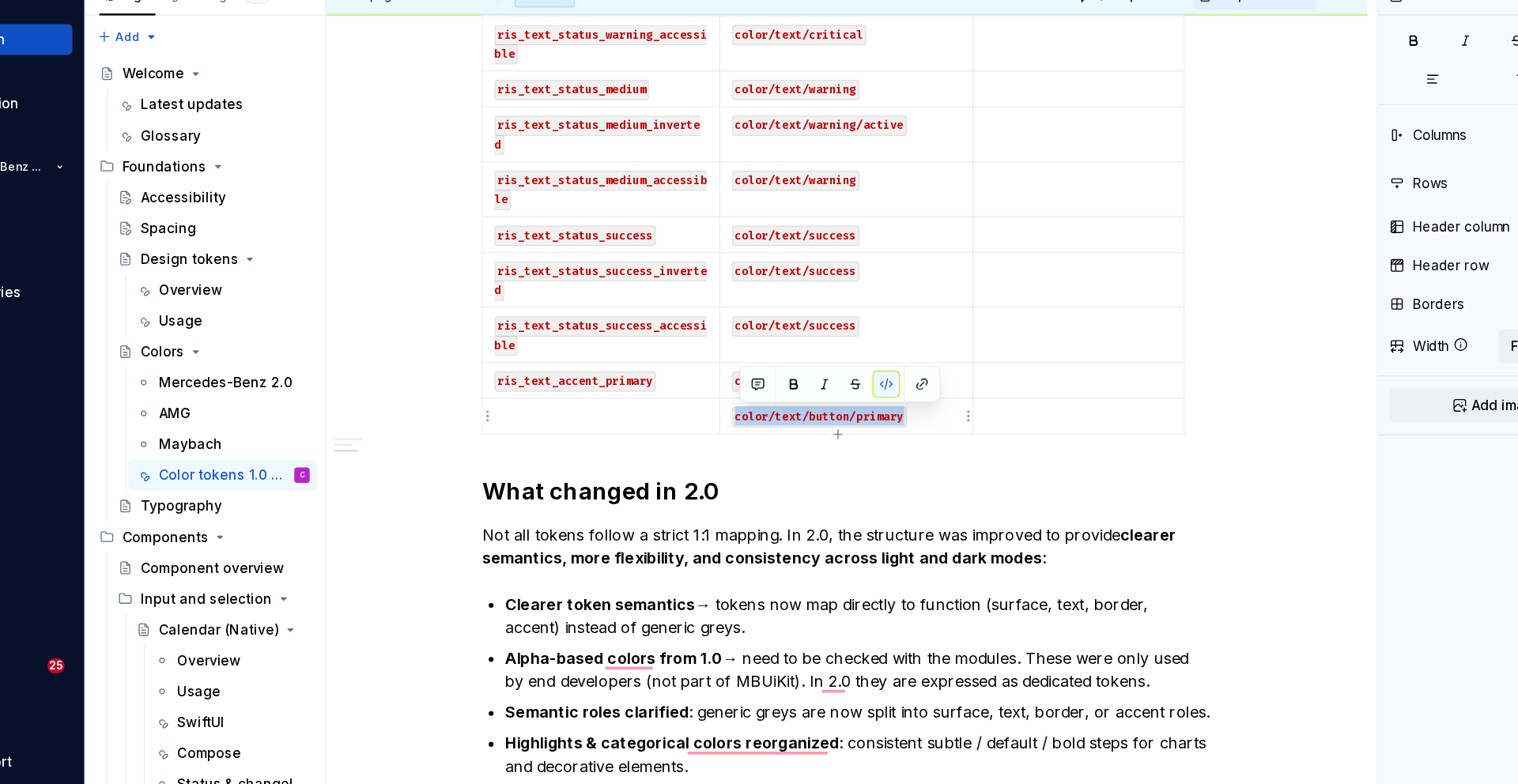
click at [890, 410] on p "color/text/button/primary" at bounding box center [807, 408] width 188 height 16
click at [661, 405] on p "To enrich screen reader interactions, please activate Accessibility in Grammarl…" at bounding box center [607, 408] width 174 height 16
drag, startPoint x: 872, startPoint y: 411, endPoint x: 723, endPoint y: 408, distance: 149.0
click at [723, 408] on p "color/text/button/primary" at bounding box center [807, 408] width 188 height 16
click at [854, 378] on p "color/text/selected" at bounding box center [807, 378] width 188 height 16
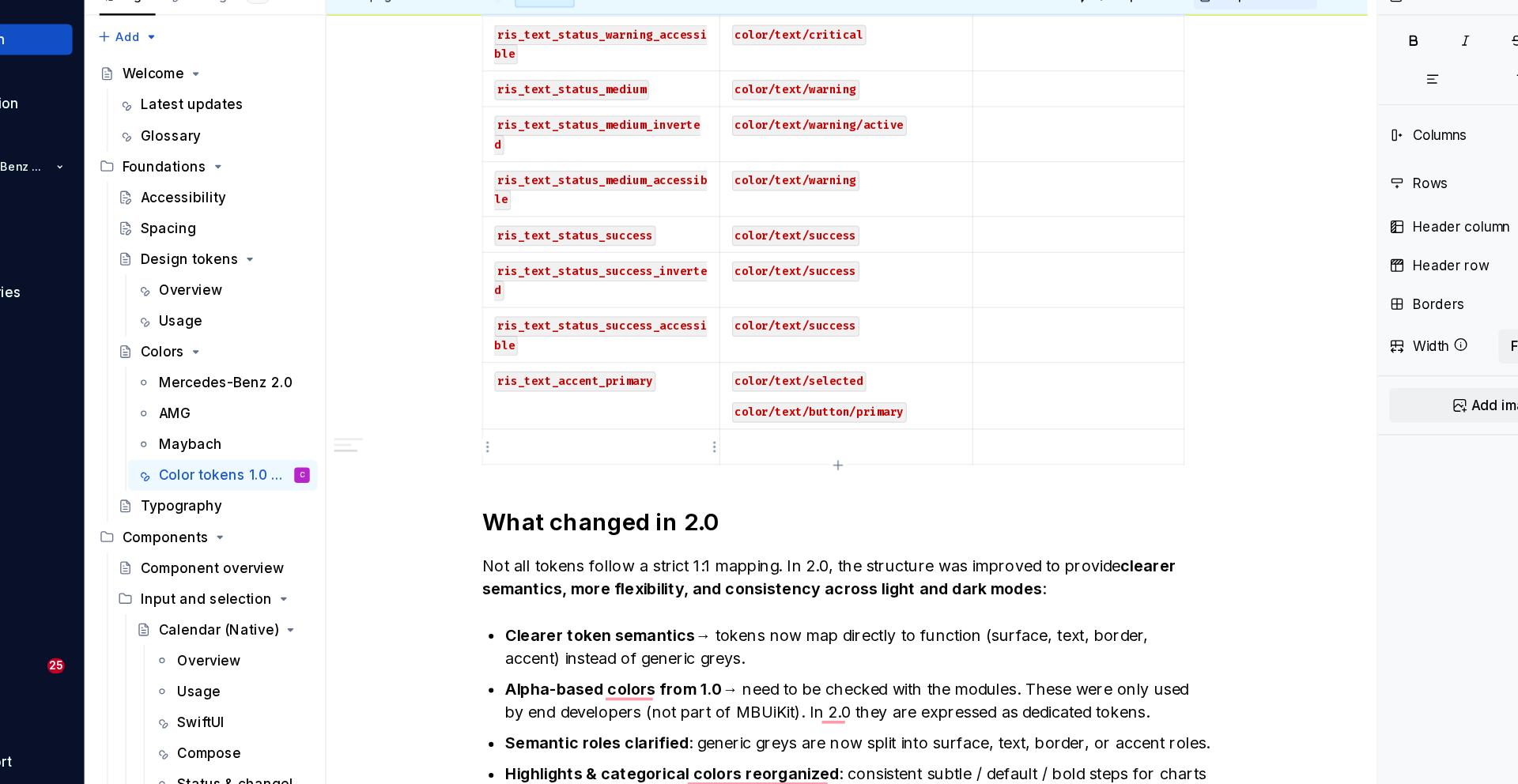
click at [619, 435] on p "To enrich screen reader interactions, please activate Accessibility in Grammarl…" at bounding box center [607, 433] width 174 height 16
drag, startPoint x: 661, startPoint y: 377, endPoint x: 525, endPoint y: 377, distance: 136.0
click at [525, 377] on p "ris_text_accent_primary" at bounding box center [607, 378] width 174 height 16
click at [564, 431] on p "To enrich screen reader interactions, please activate Accessibility in Grammarl…" at bounding box center [607, 433] width 174 height 16
click at [630, 430] on code "ris_text_accent_primary" at bounding box center [585, 435] width 132 height 17
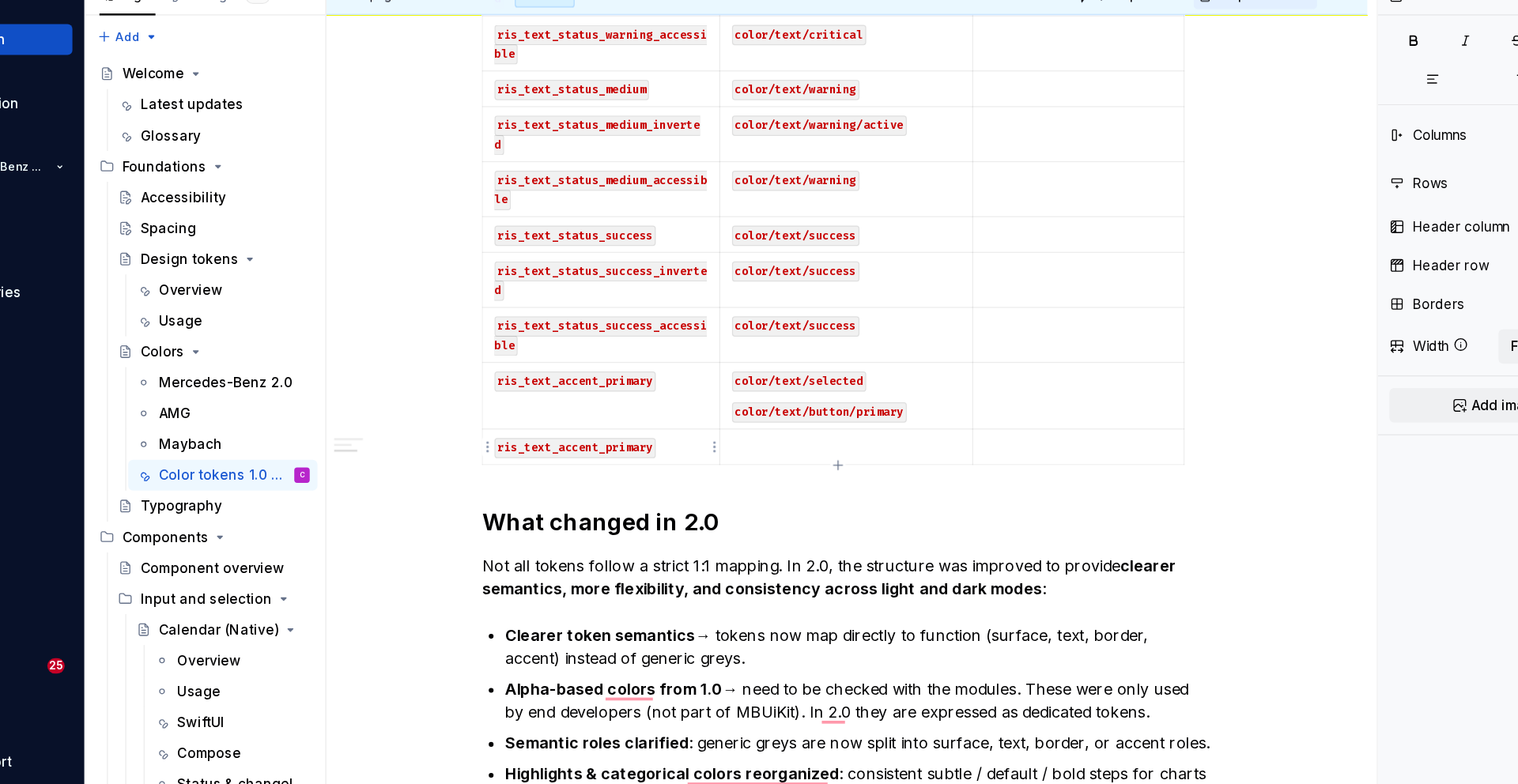
click at [630, 430] on code "ris_text_accent_primary" at bounding box center [585, 435] width 132 height 17
click at [635, 430] on code "ris_text_accent_primary" at bounding box center [585, 435] width 132 height 17
click at [649, 435] on p "ris_text_accent_priary" at bounding box center [607, 433] width 174 height 16
click at [841, 433] on p "To enrich screen reader interactions, please activate Accessibility in Grammarl…" at bounding box center [807, 433] width 188 height 16
drag, startPoint x: 863, startPoint y: 403, endPoint x: 722, endPoint y: 408, distance: 141.1
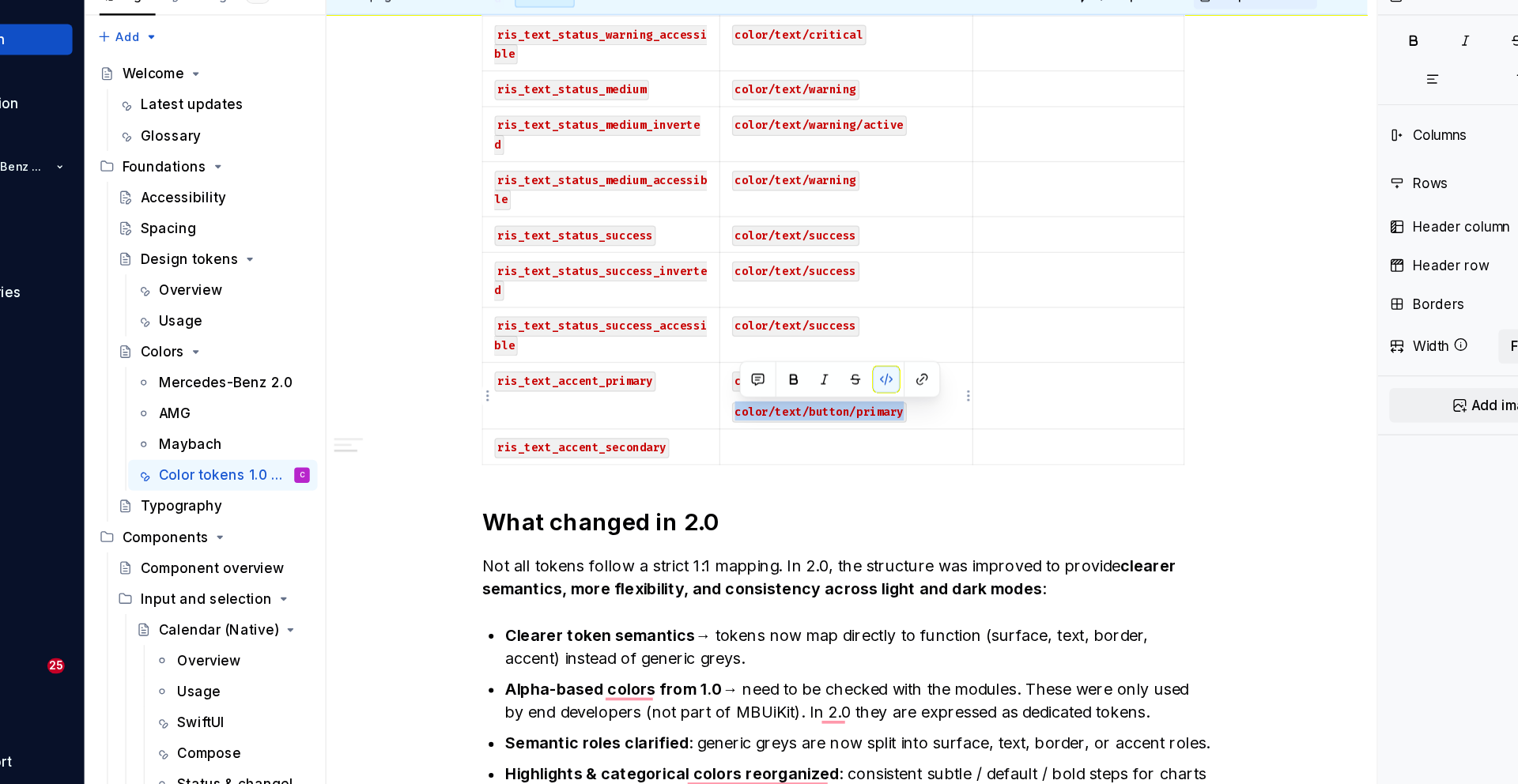
click at [722, 408] on p "color/text/button/primary" at bounding box center [807, 403] width 188 height 16
click at [757, 435] on p "To enrich screen reader interactions, please activate Accessibility in Grammarl…" at bounding box center [807, 433] width 188 height 16
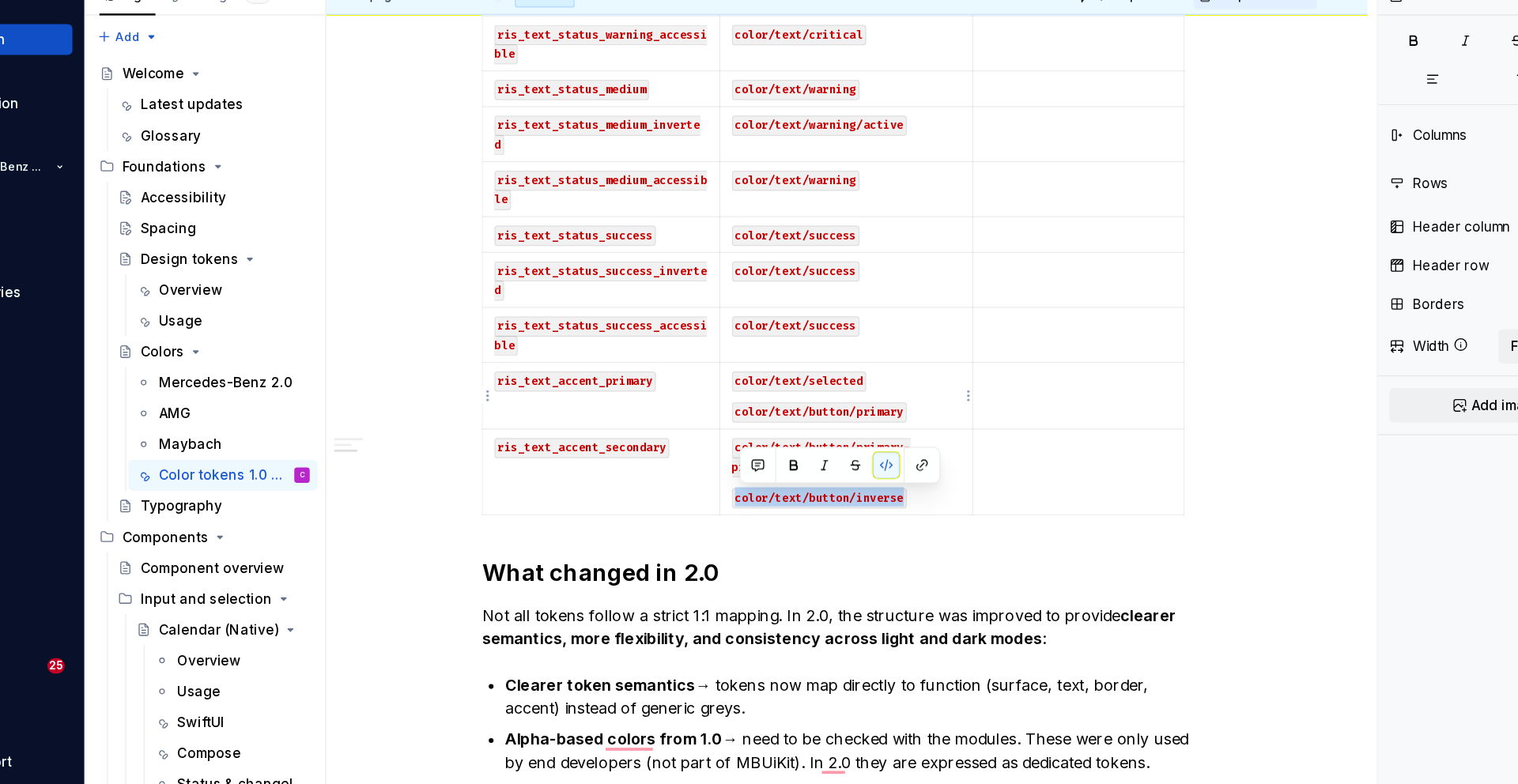
click at [878, 404] on p "color/text/button/primary" at bounding box center [807, 403] width 188 height 16
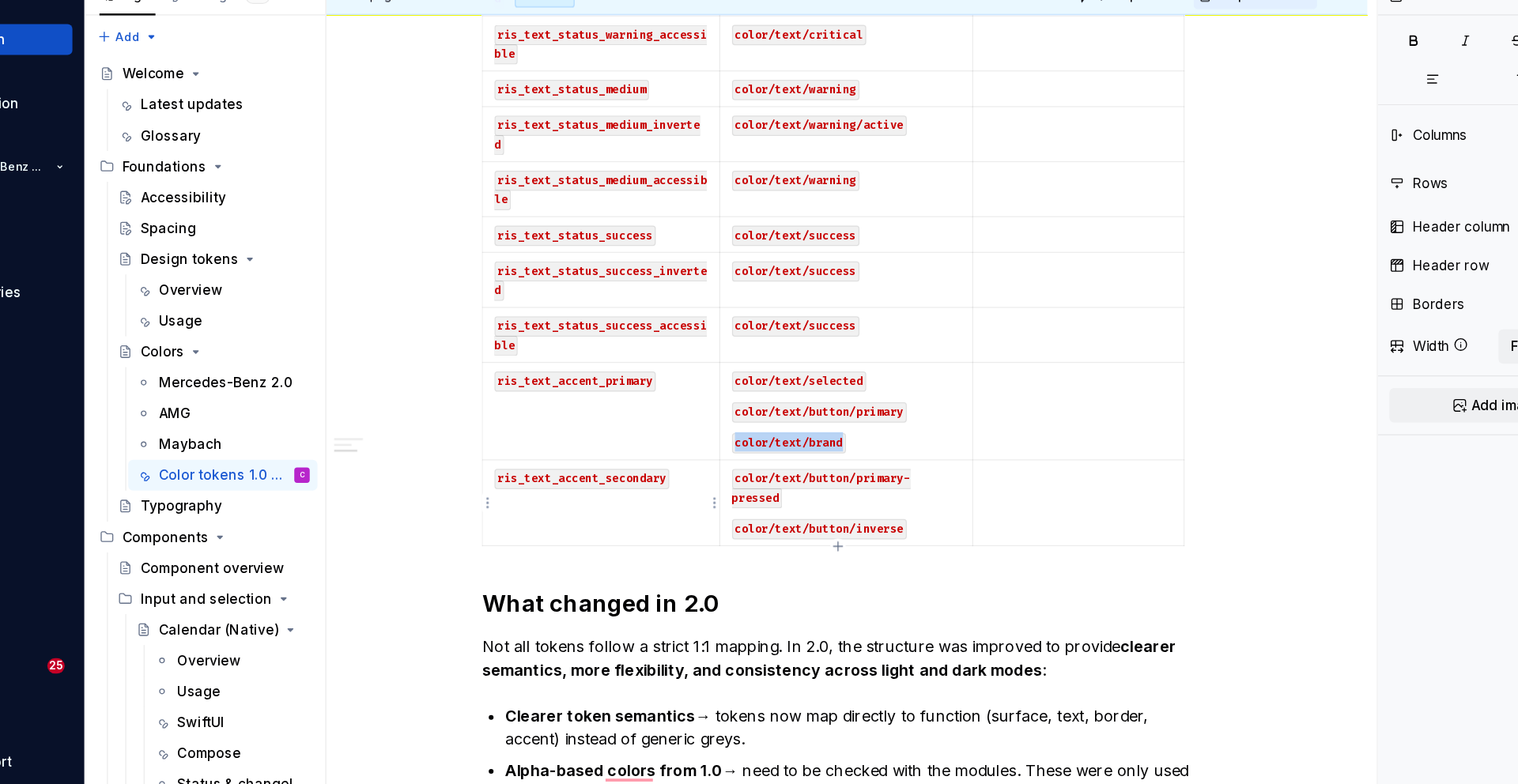
click at [655, 494] on td "ris_text_accent_secondary" at bounding box center [607, 479] width 195 height 71
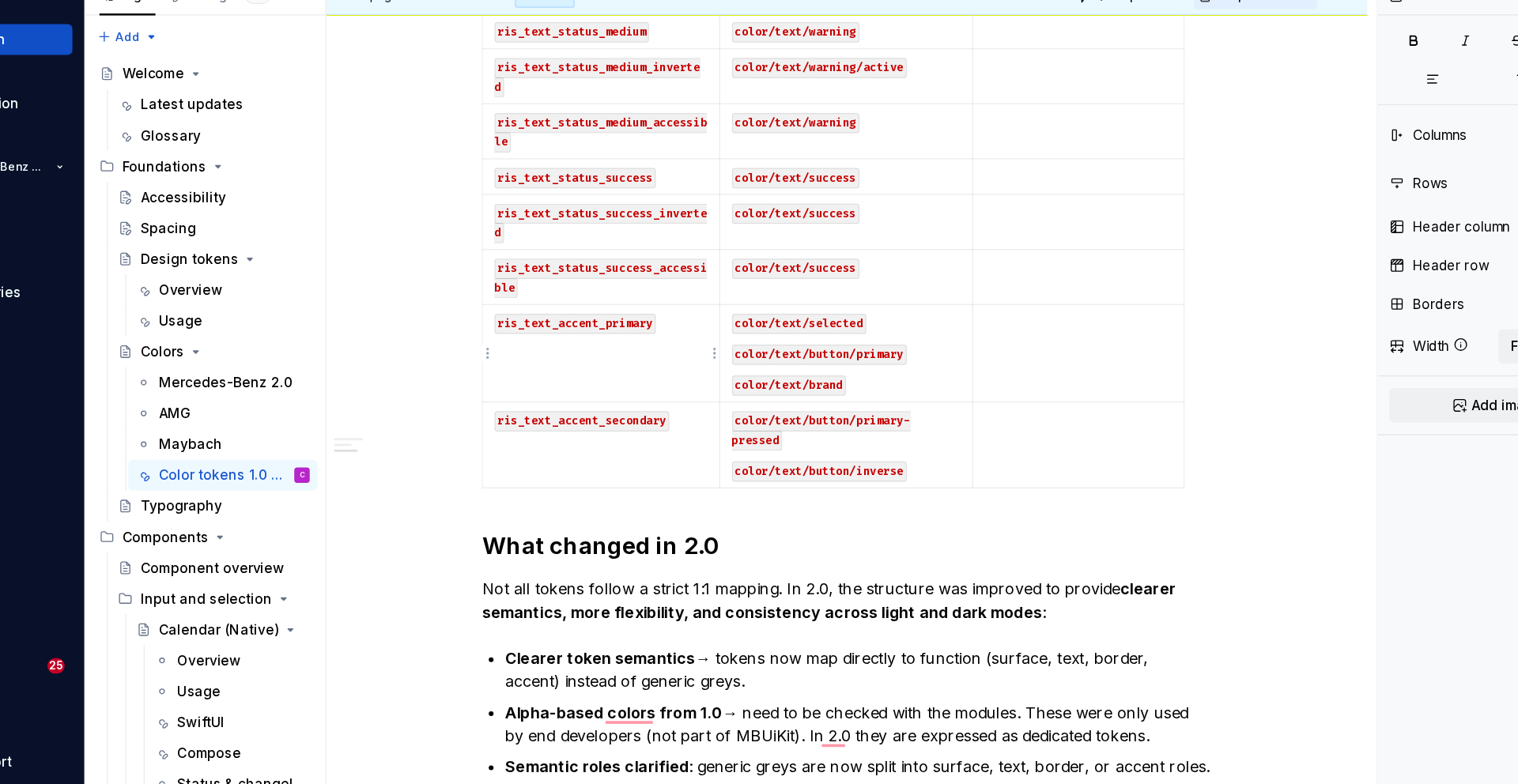
click at [659, 333] on p "ris_text_accent_primary" at bounding box center [607, 331] width 174 height 16
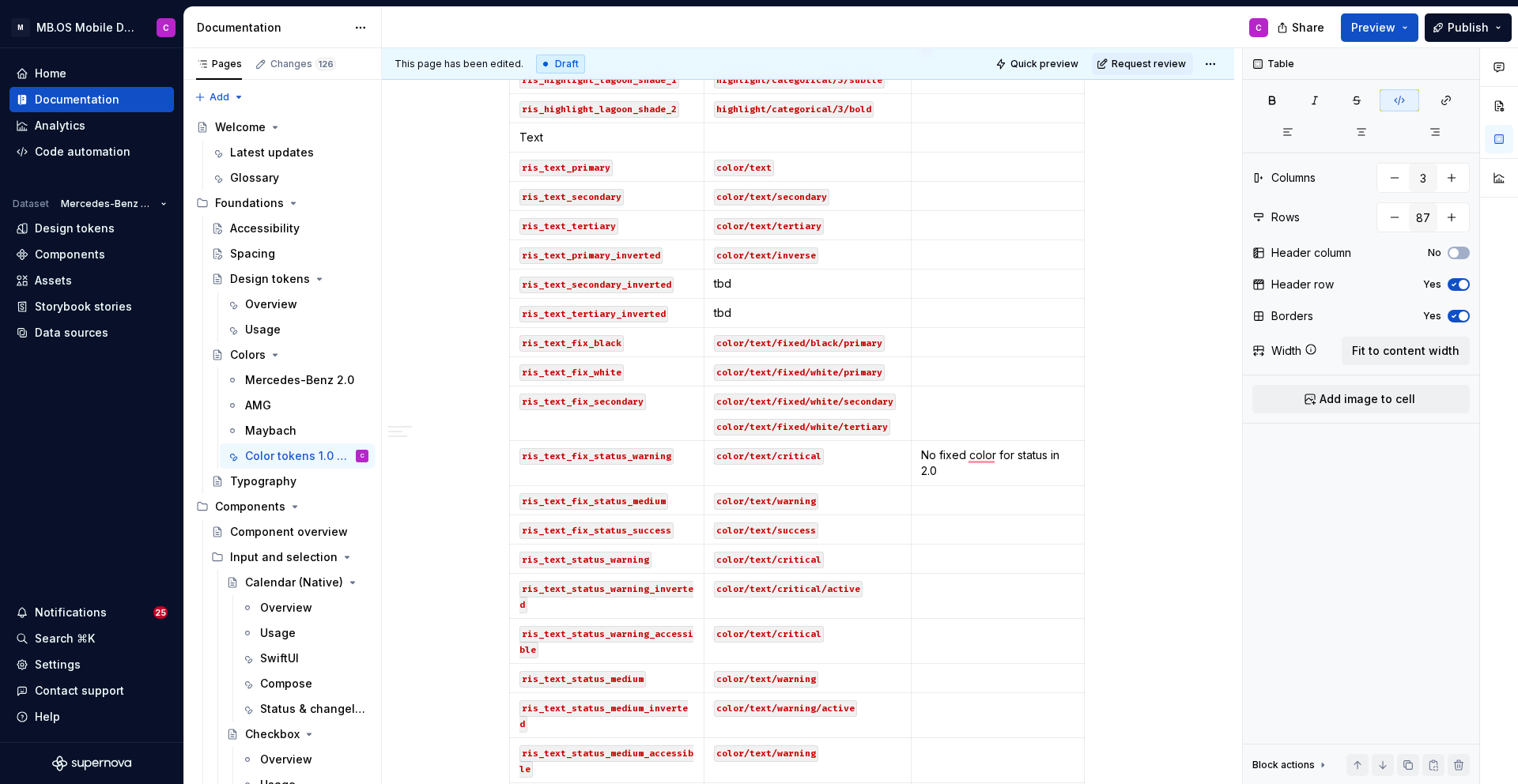
scroll to position [2536, 0]
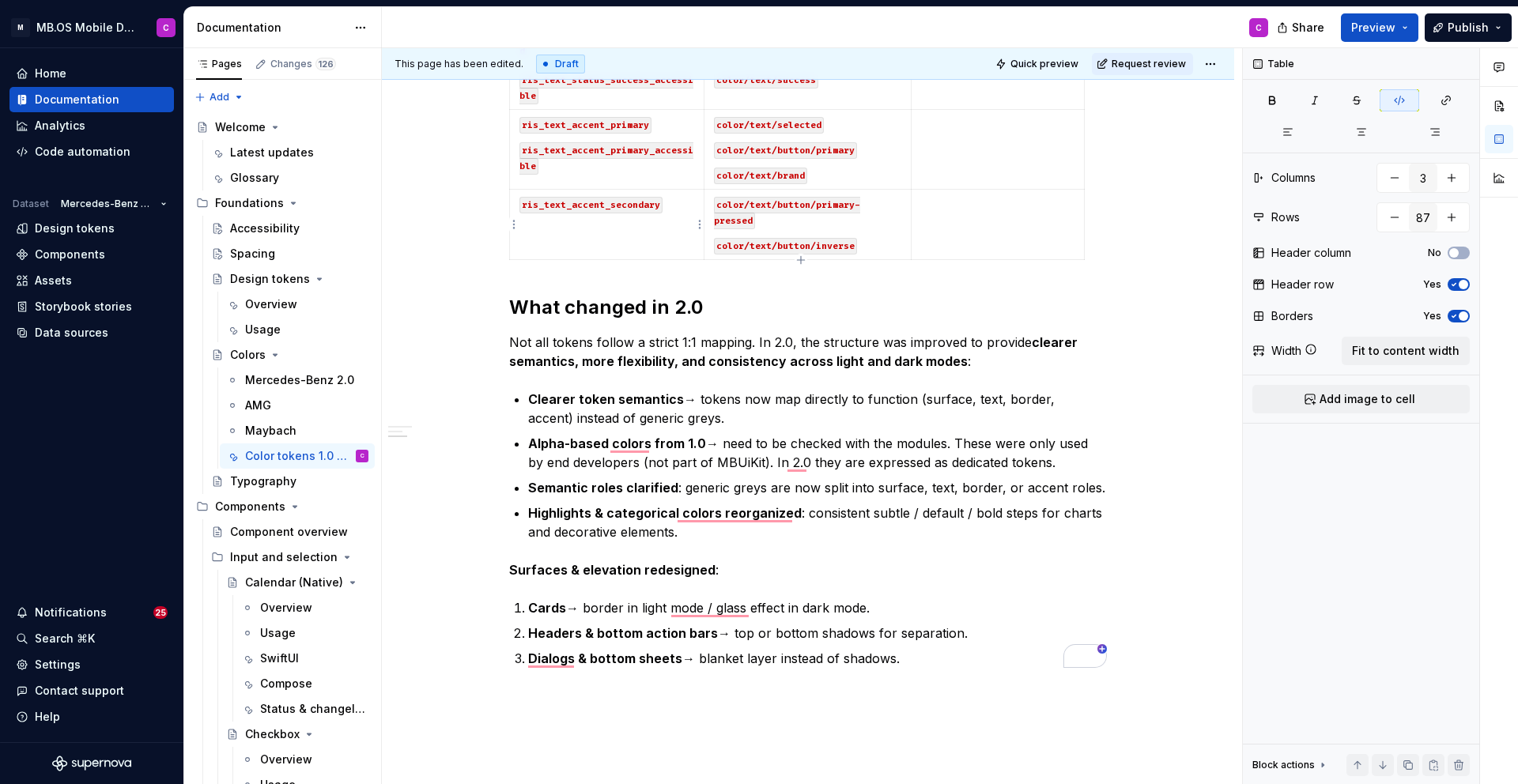
click at [667, 239] on td "ris_text_accent_secondary" at bounding box center [607, 225] width 195 height 71
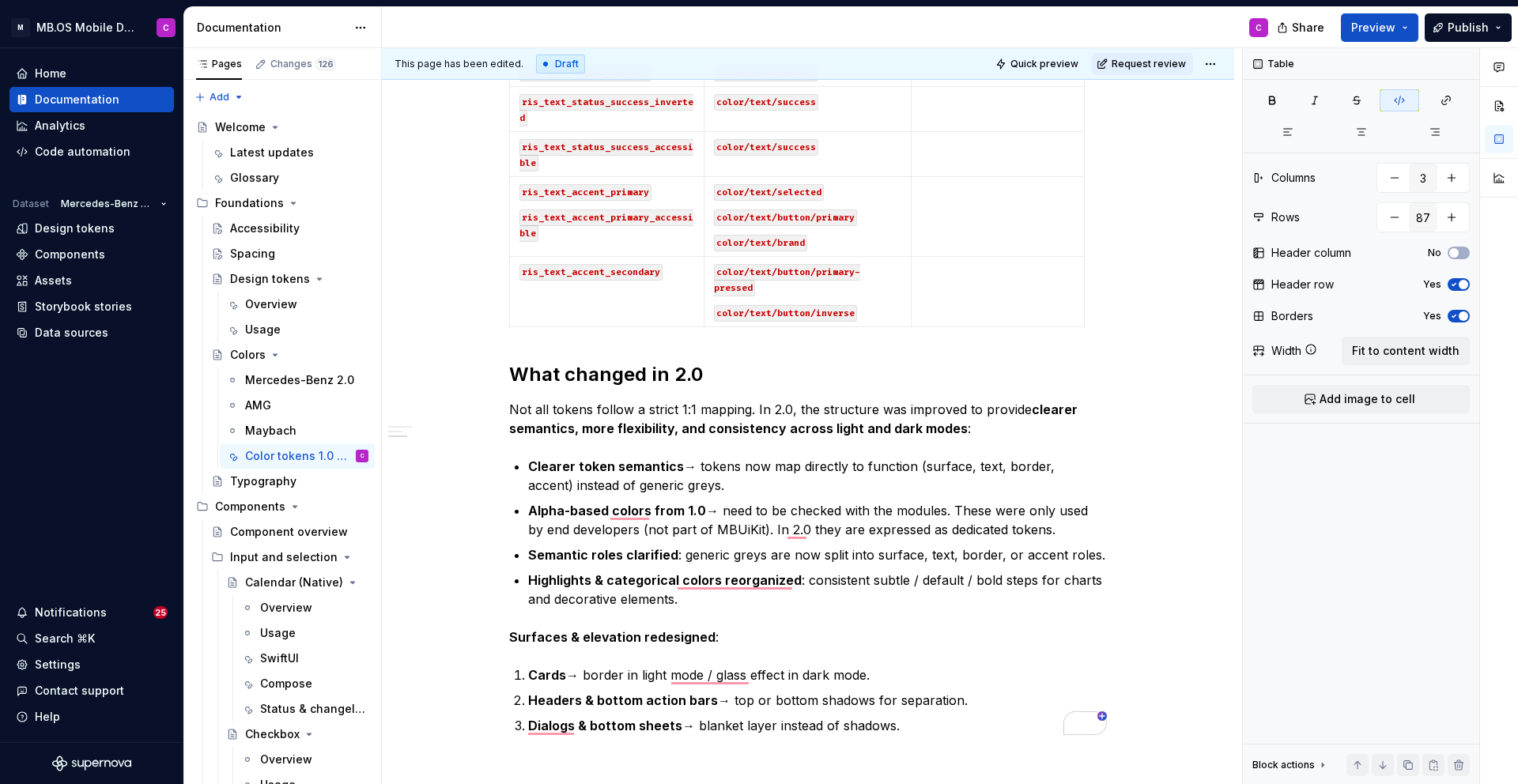
scroll to position [3249, 0]
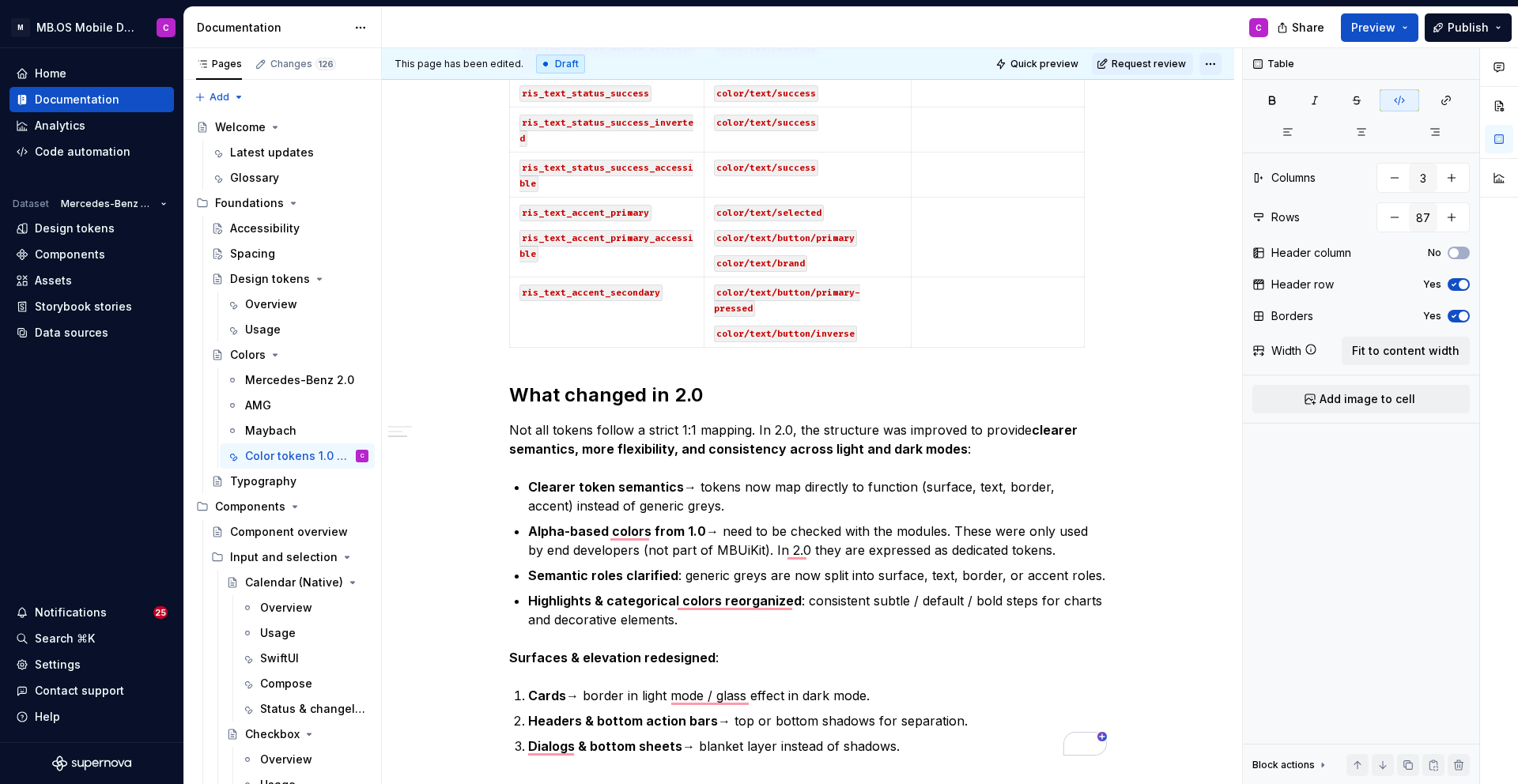
click at [1221, 61] on html "M MB.OS Mobile Design System C Home Documentation Analytics Code automation Dat…" at bounding box center [759, 392] width 1518 height 784
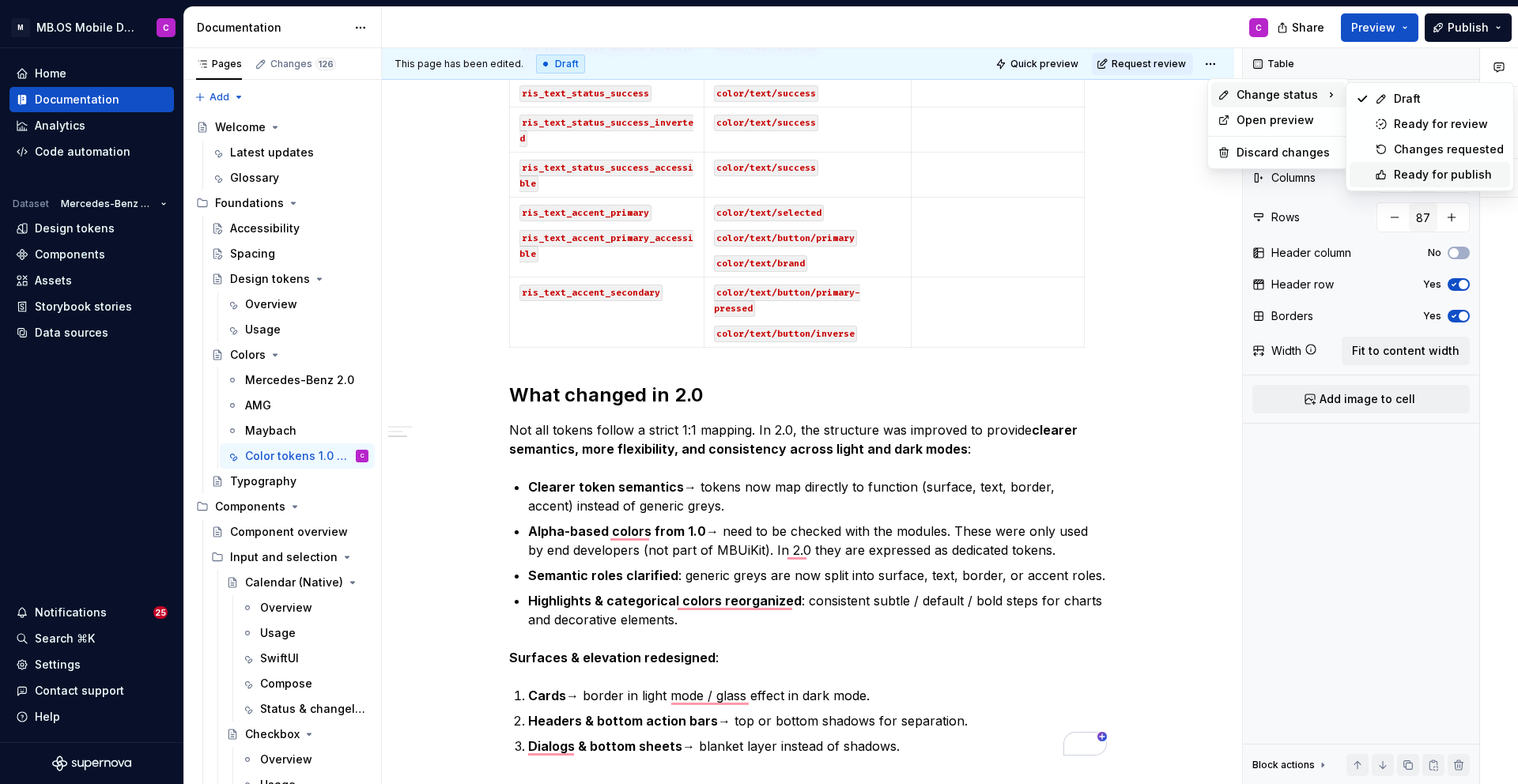
click at [1423, 173] on div "Ready for publish" at bounding box center [1448, 174] width 110 height 16
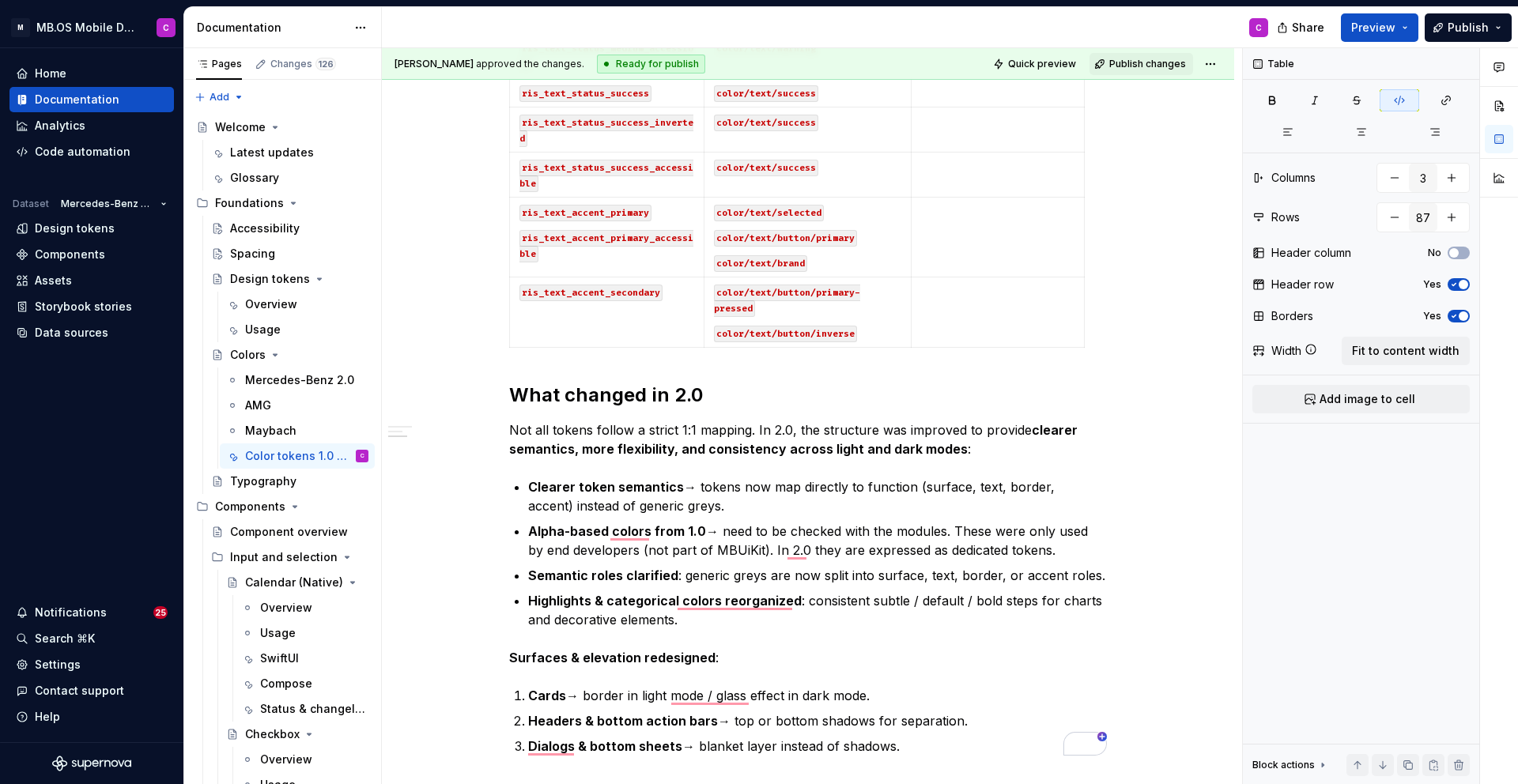
scroll to position [2896, 0]
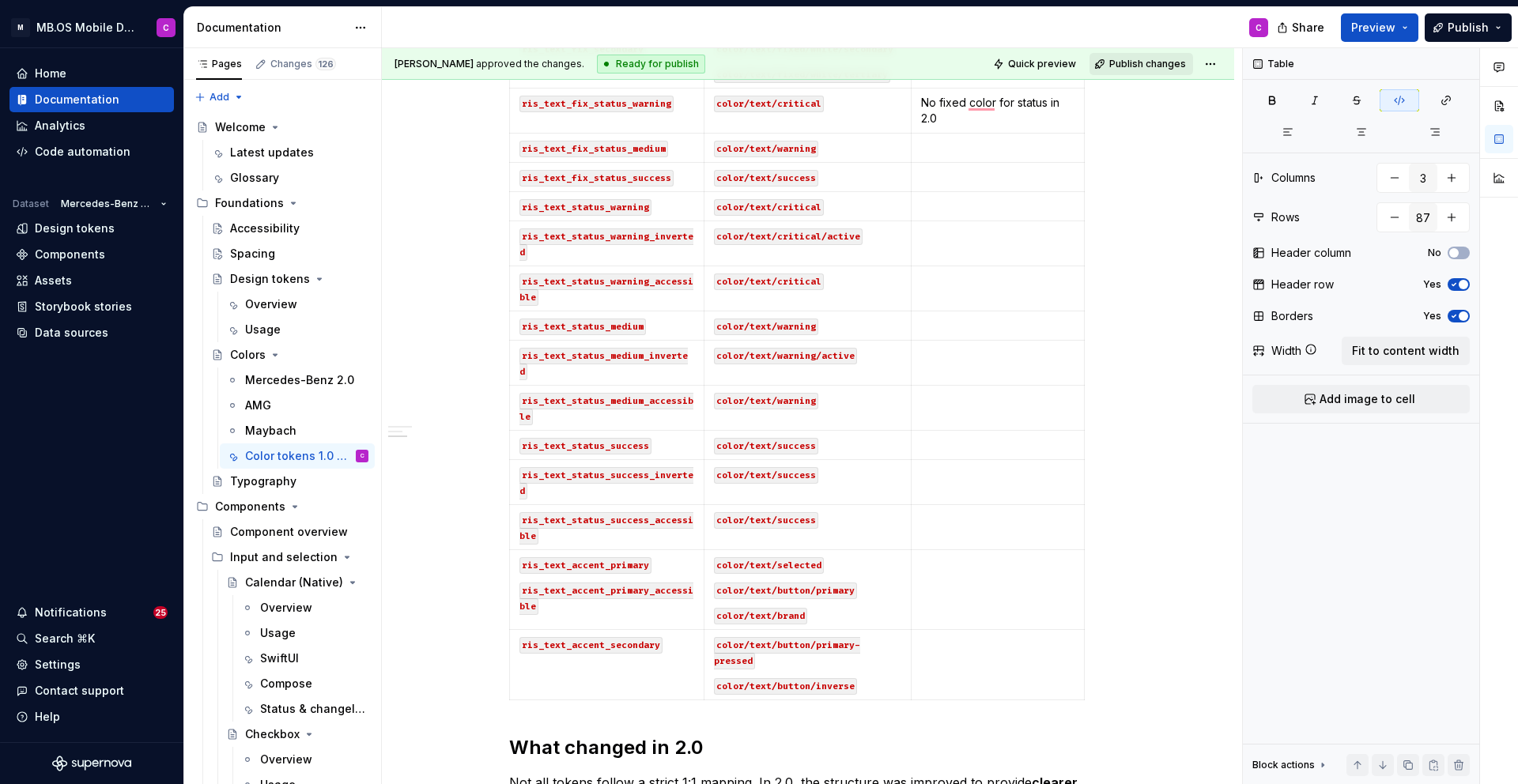
click at [1141, 60] on span "Publish changes" at bounding box center [1147, 64] width 77 height 13
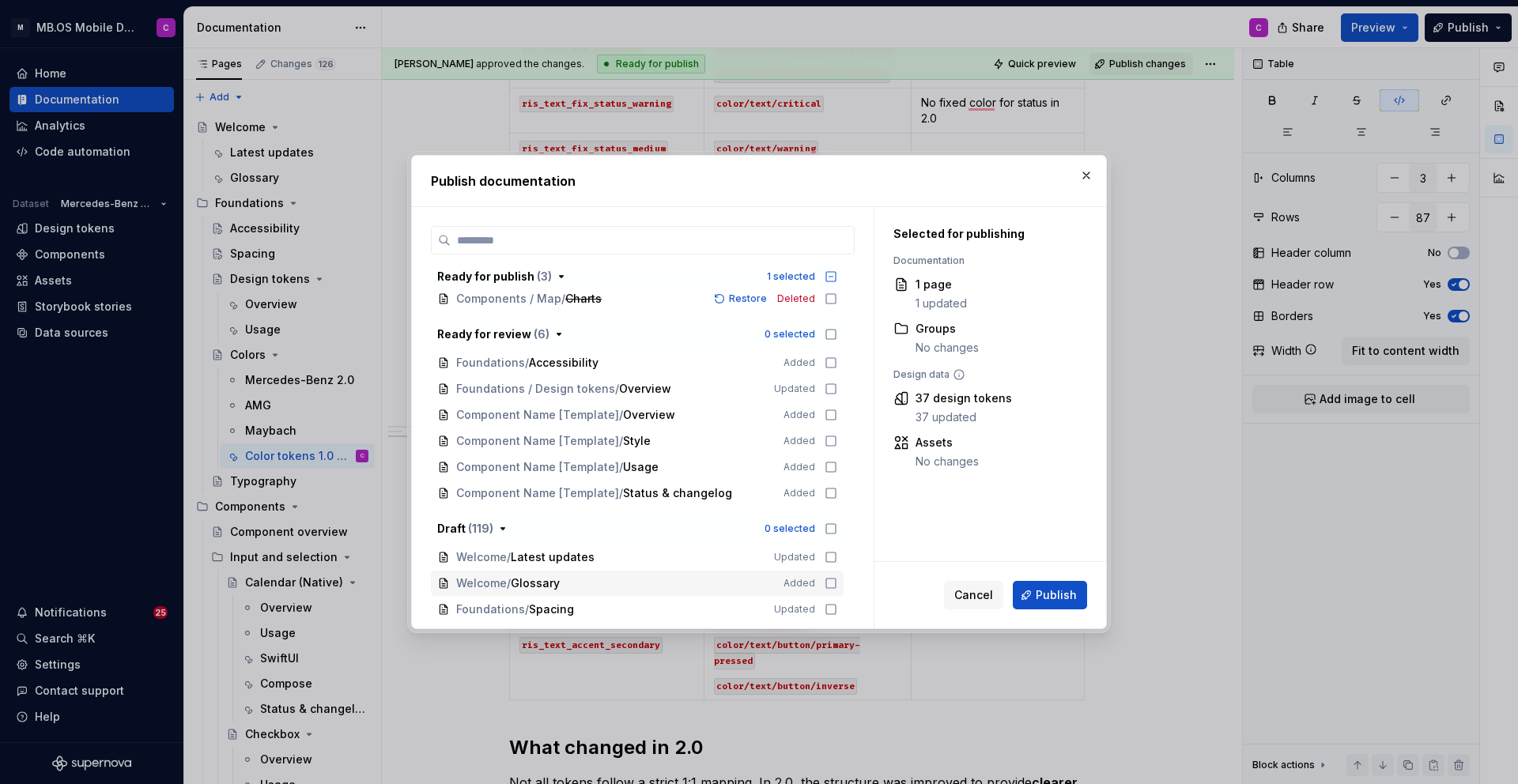
scroll to position [115, 0]
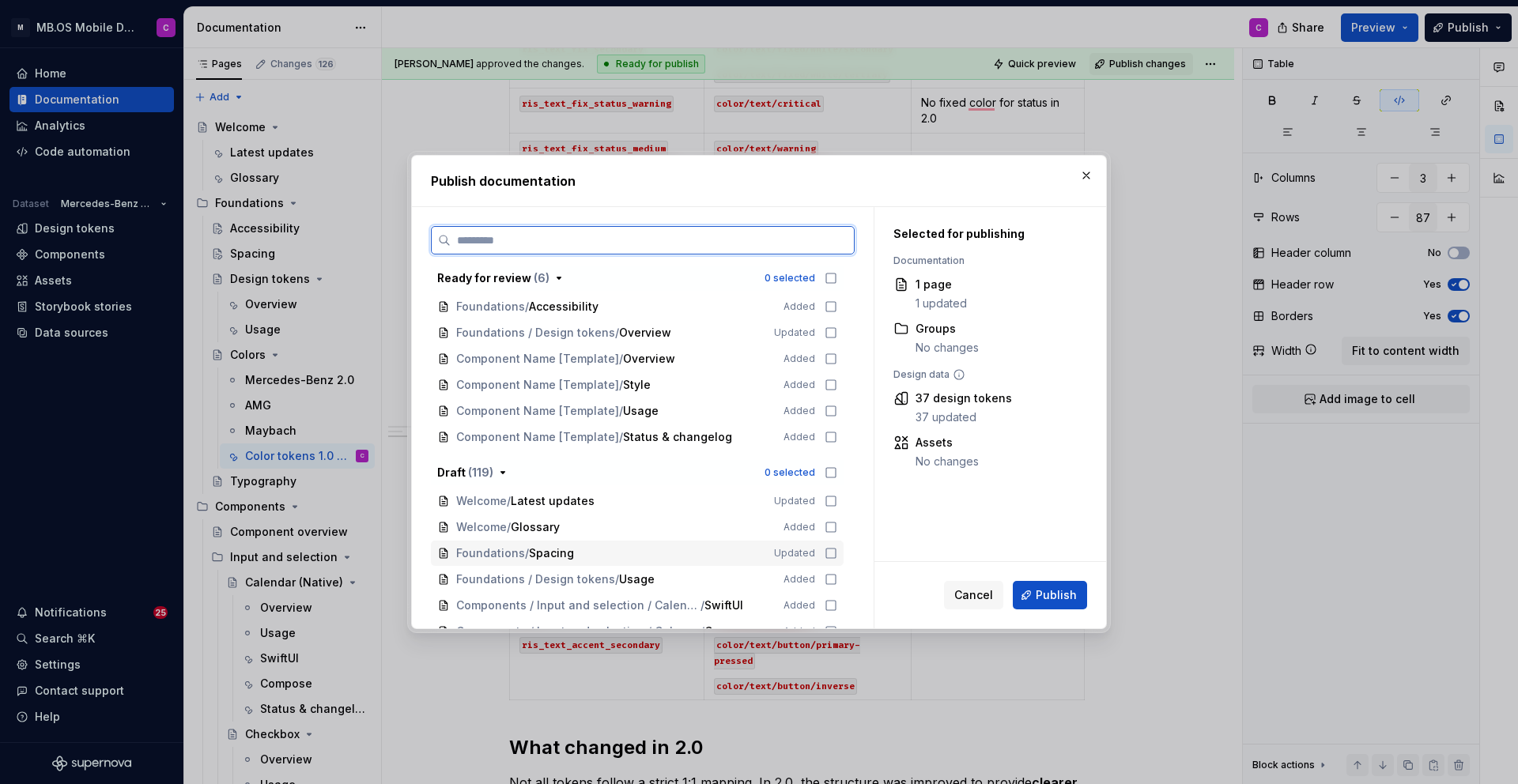
click at [837, 551] on icon at bounding box center [831, 552] width 13 height 13
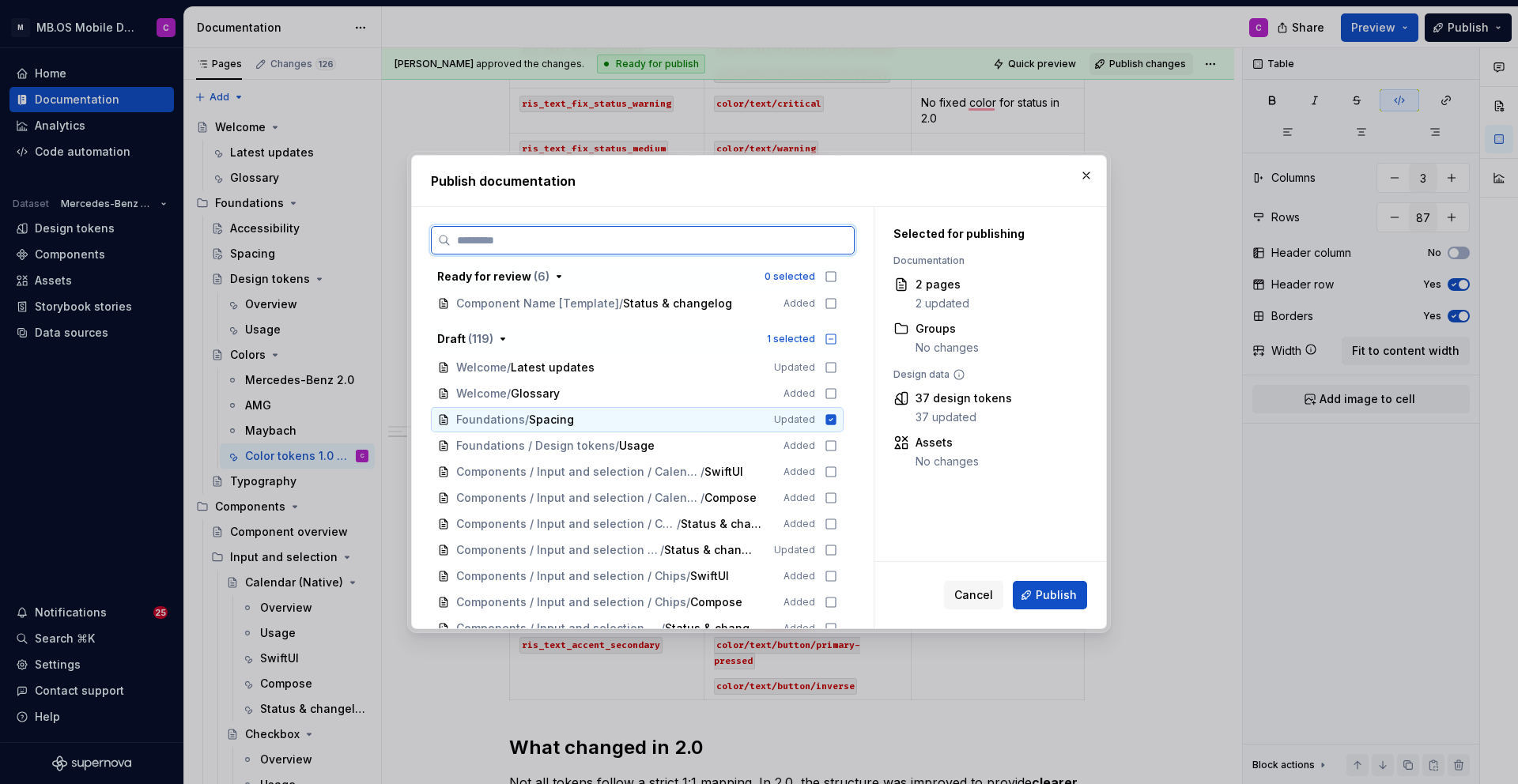
scroll to position [253, 0]
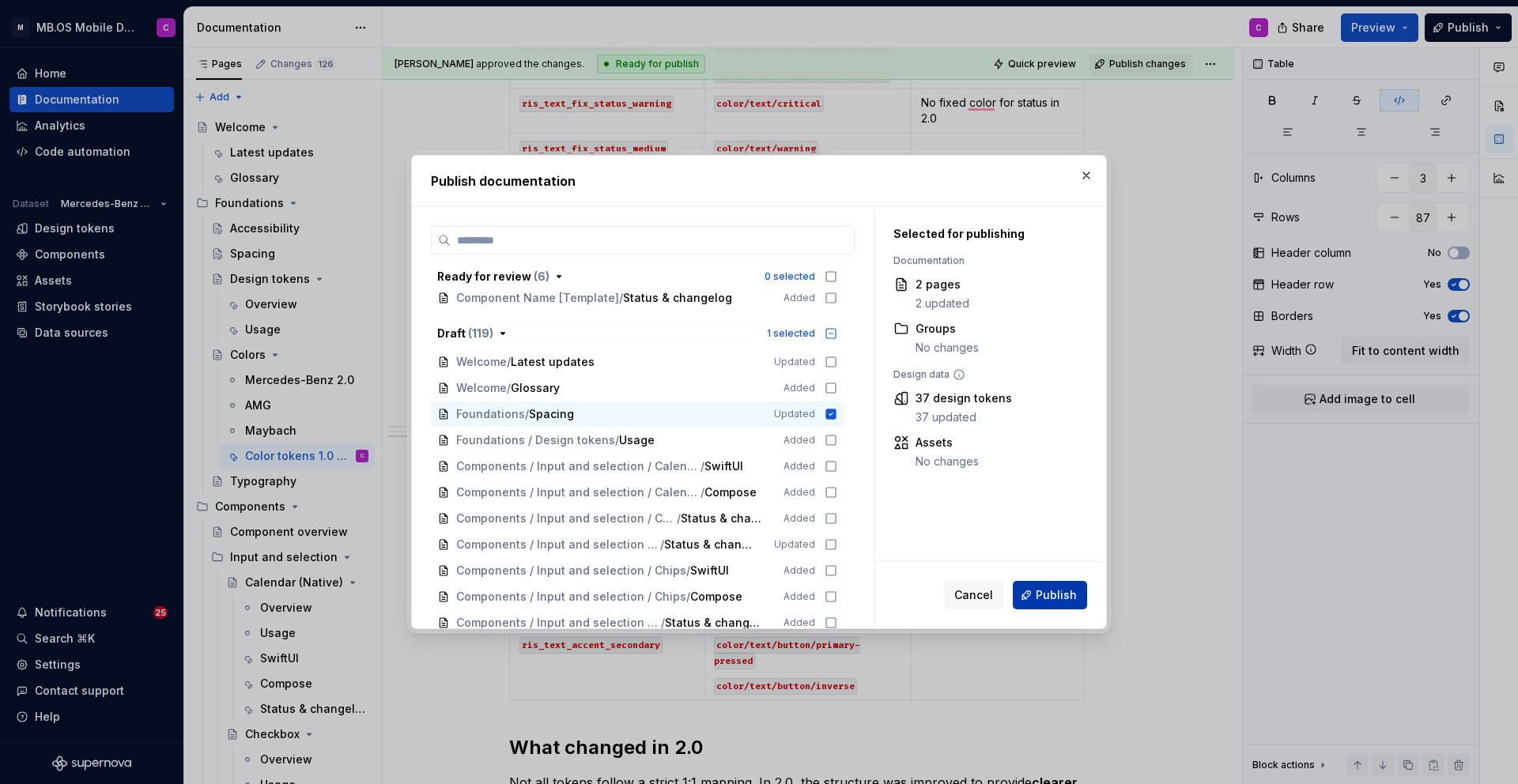
click at [1050, 595] on span "Publish" at bounding box center [1056, 595] width 41 height 16
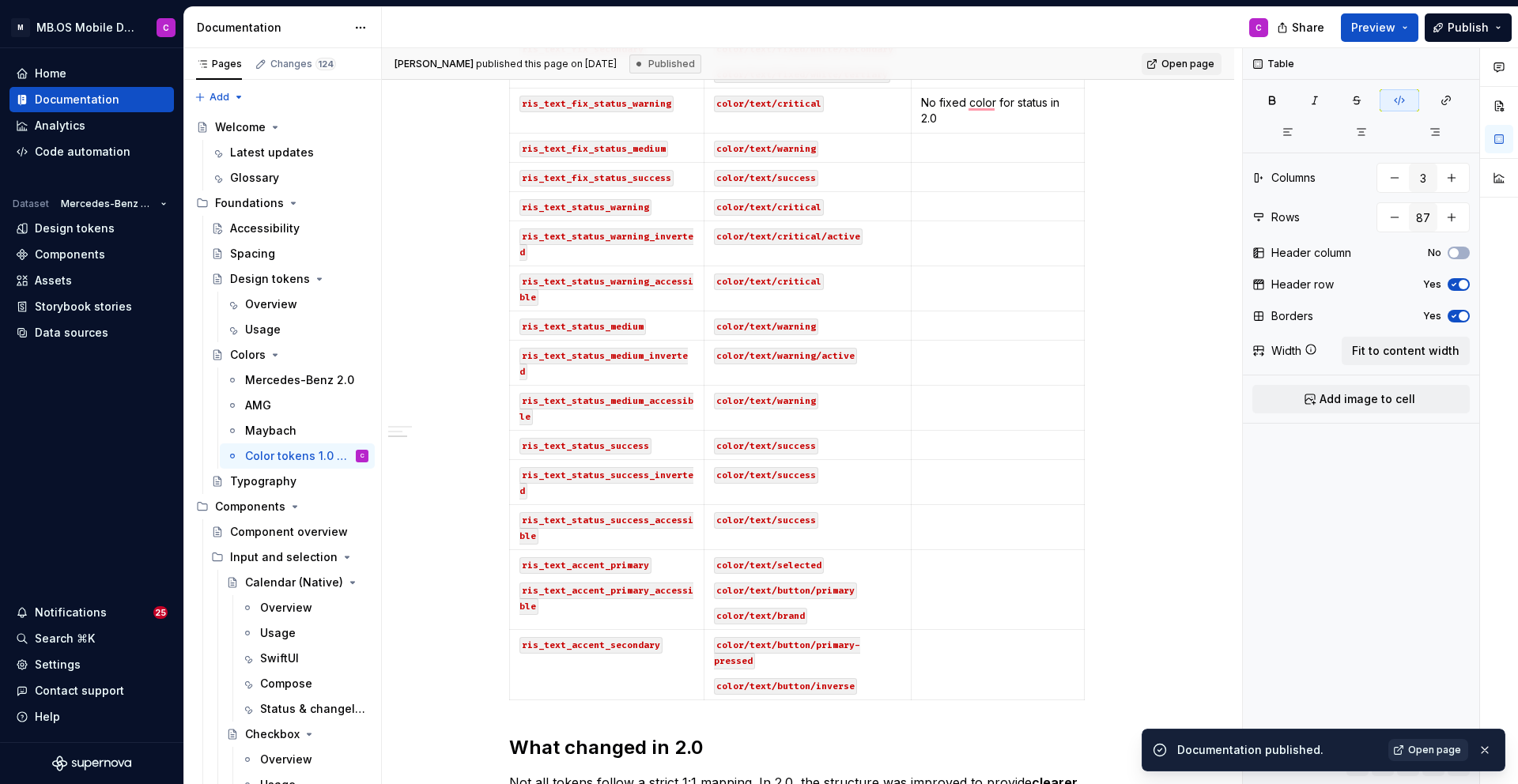
click at [1439, 749] on span "Open page" at bounding box center [1434, 749] width 53 height 13
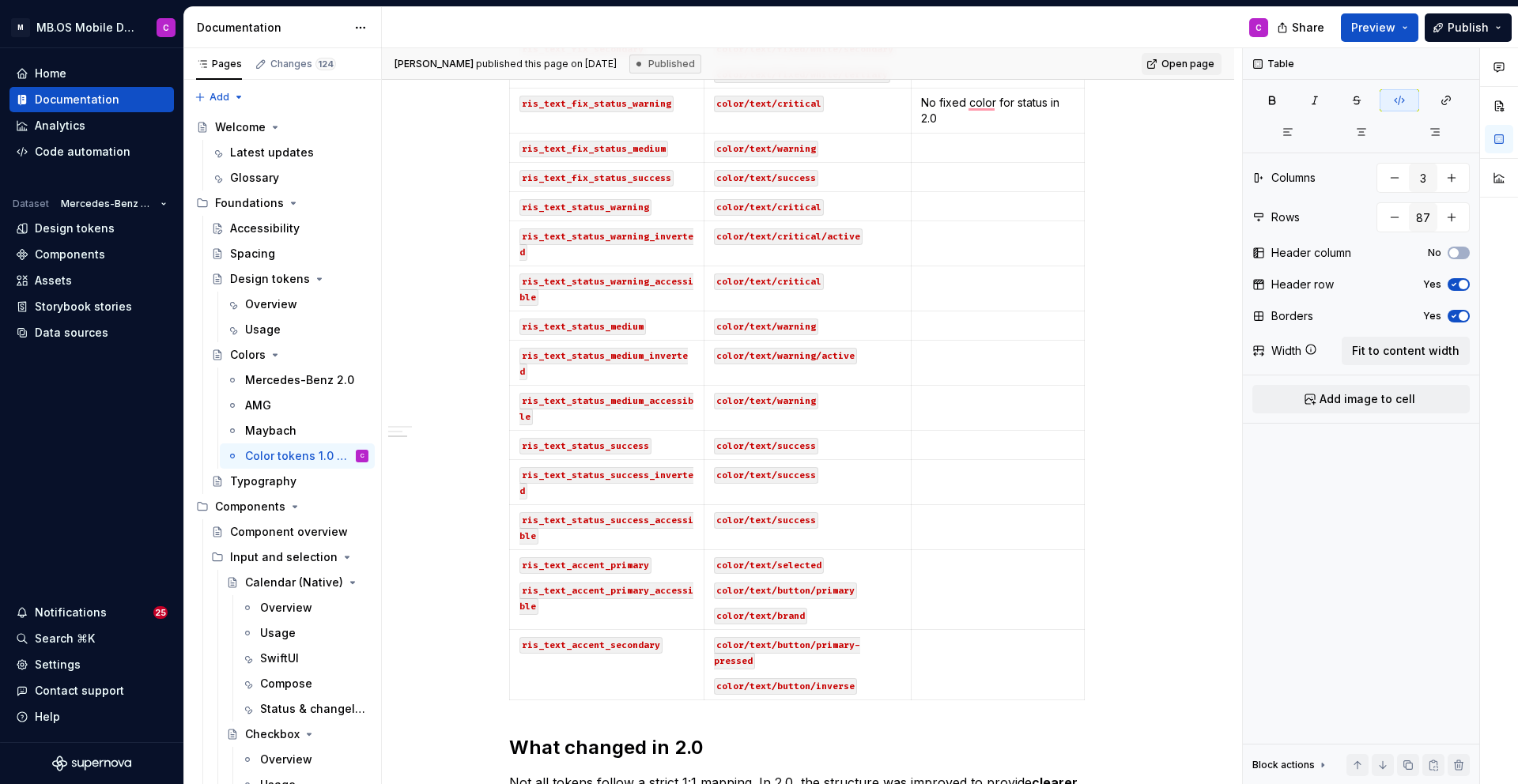
type textarea "*"
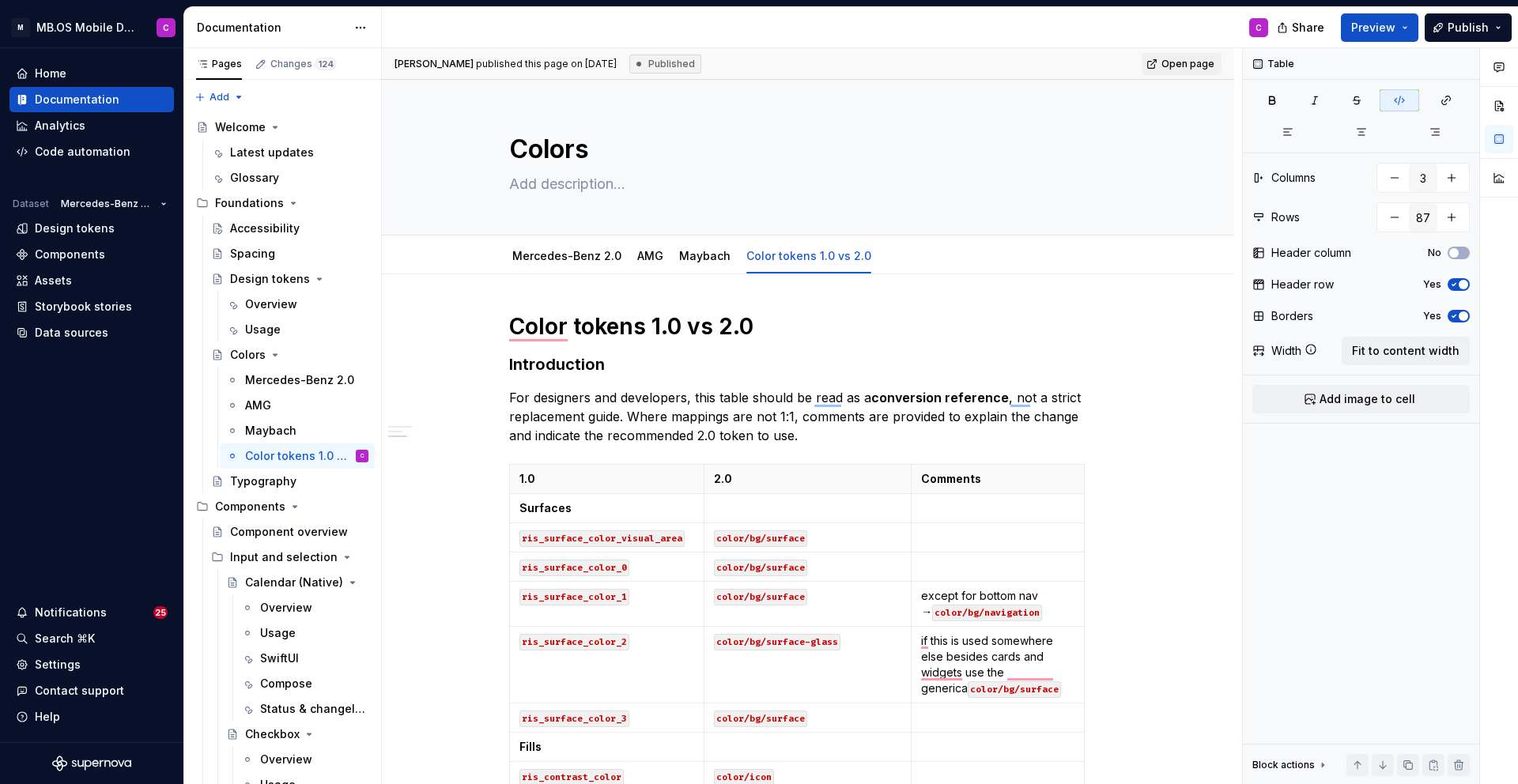
type textarea "*"
